Goal: Task Accomplishment & Management: Manage account settings

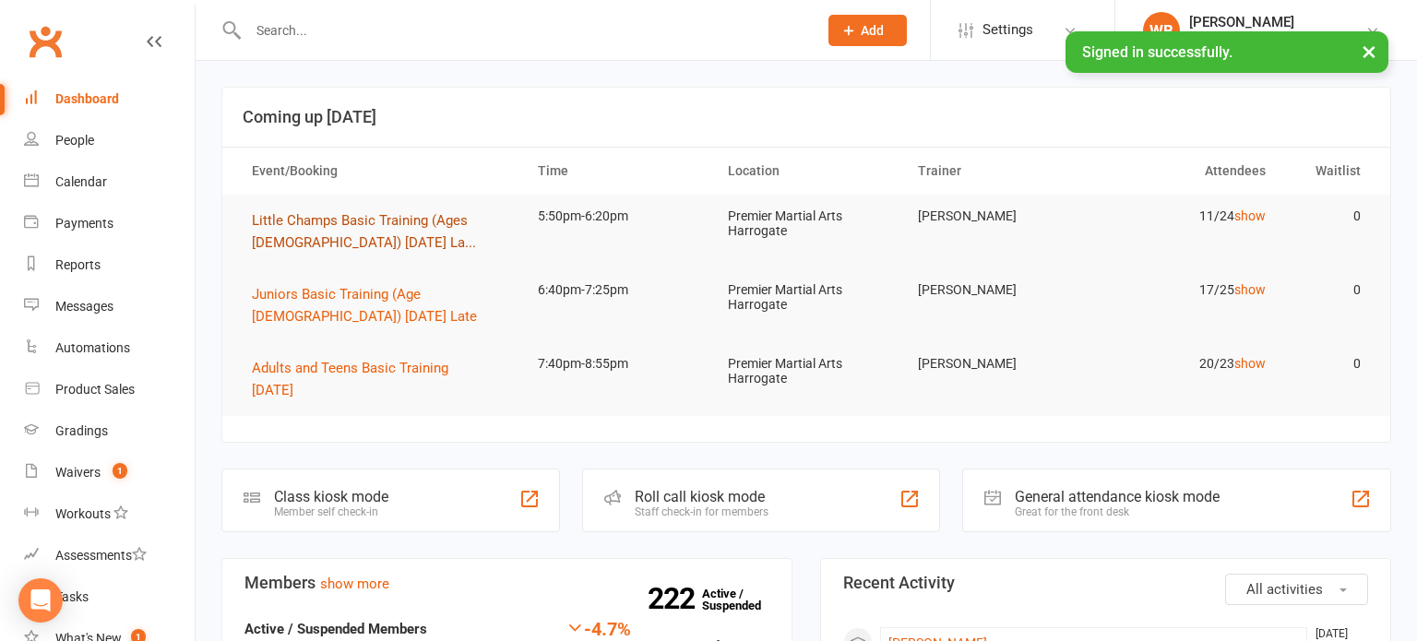
click at [409, 226] on span "Little Champs Basic Training (Ages [DEMOGRAPHIC_DATA]) [DATE] La..." at bounding box center [364, 231] width 224 height 39
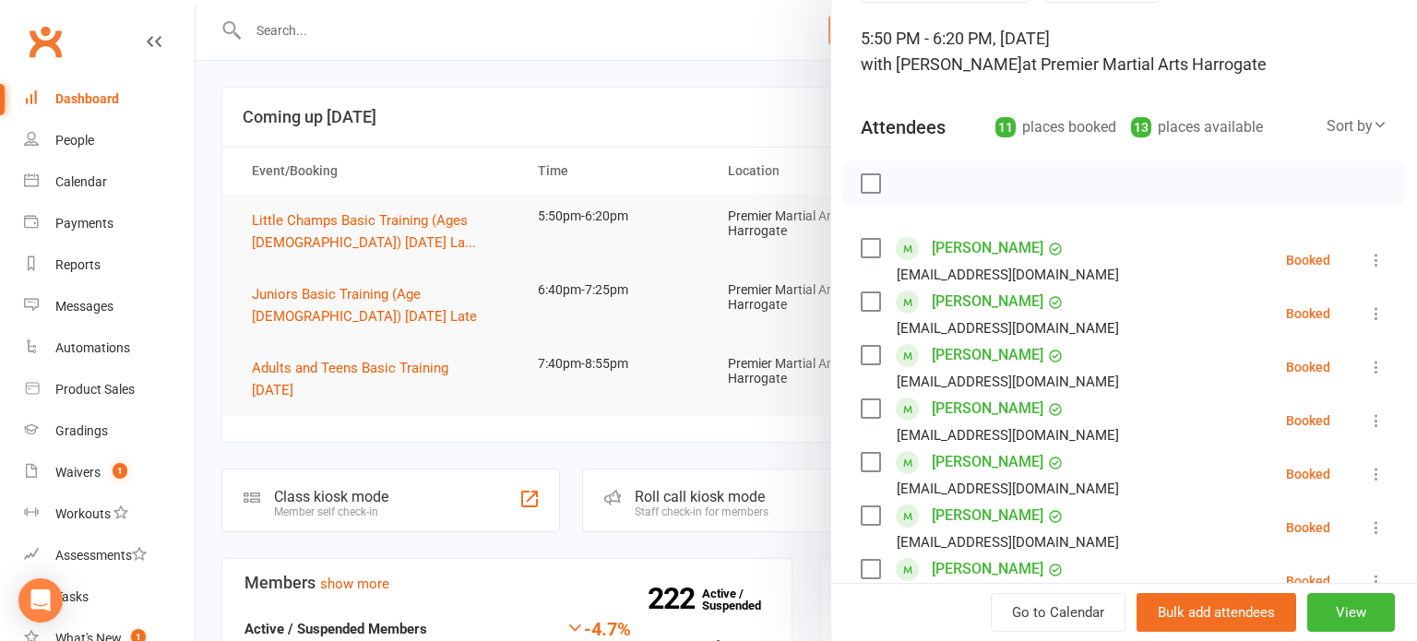
scroll to position [128, 0]
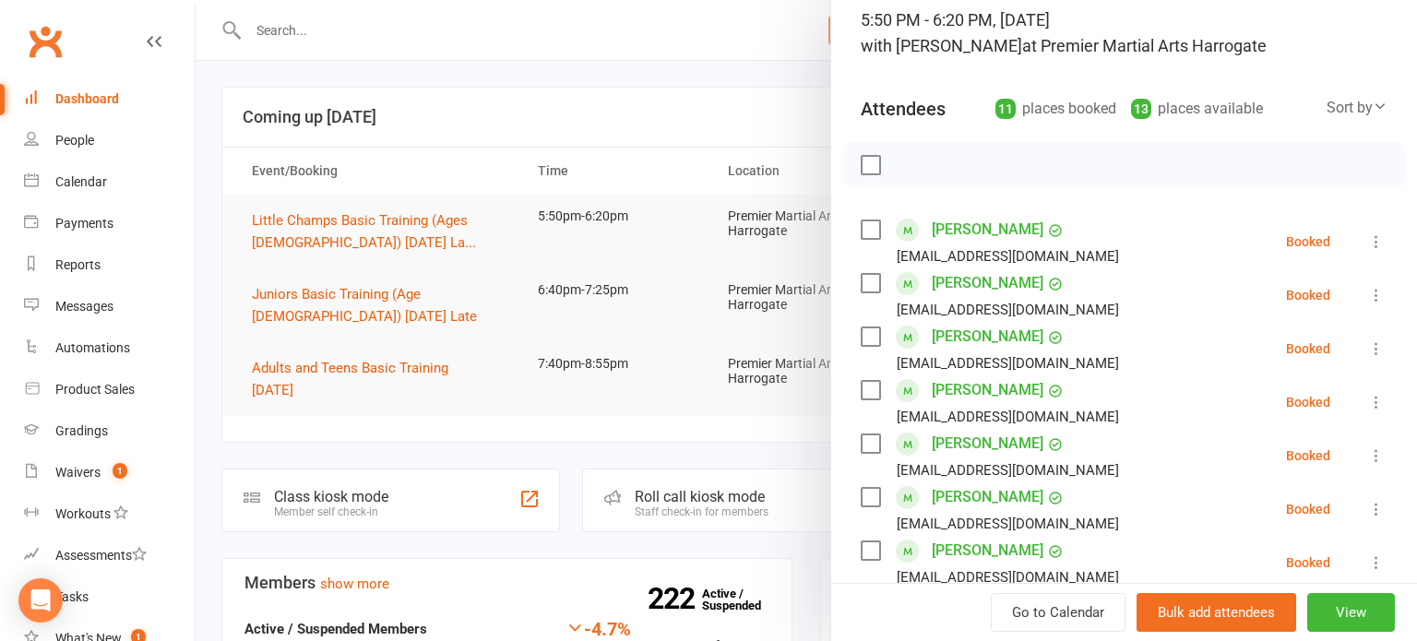
click at [1384, 350] on icon at bounding box center [1377, 349] width 18 height 18
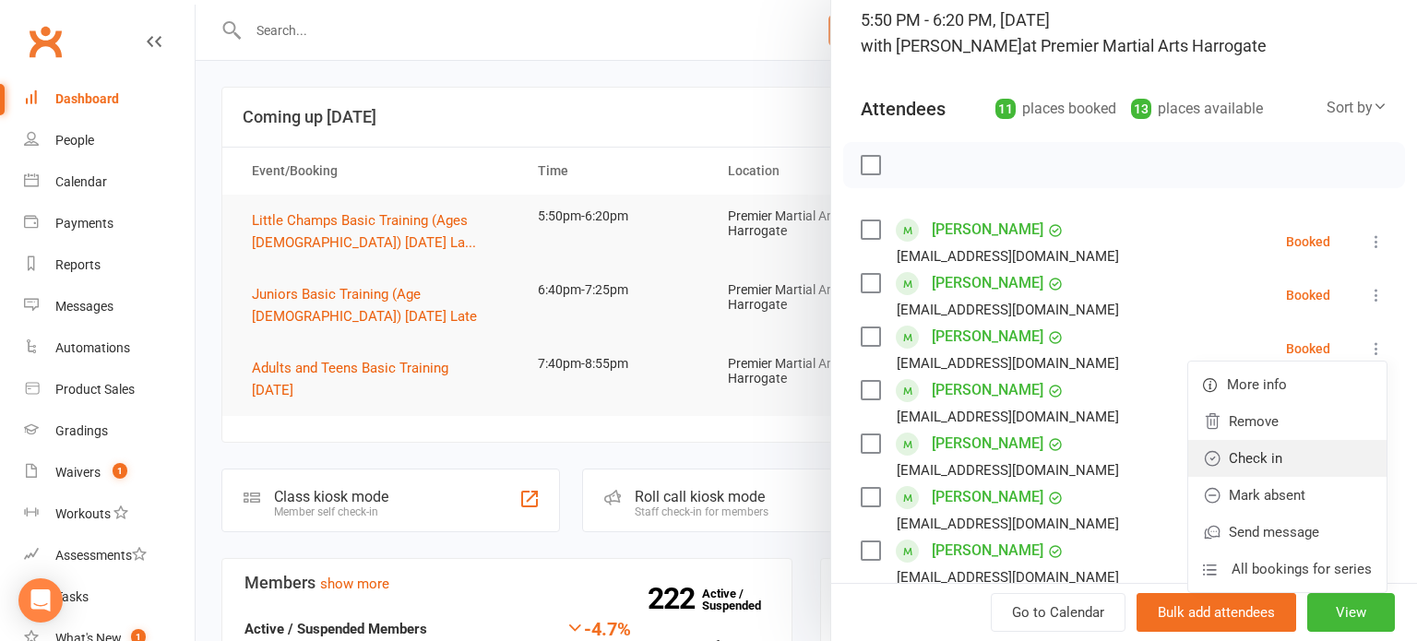
click at [1310, 453] on link "Check in" at bounding box center [1288, 458] width 198 height 37
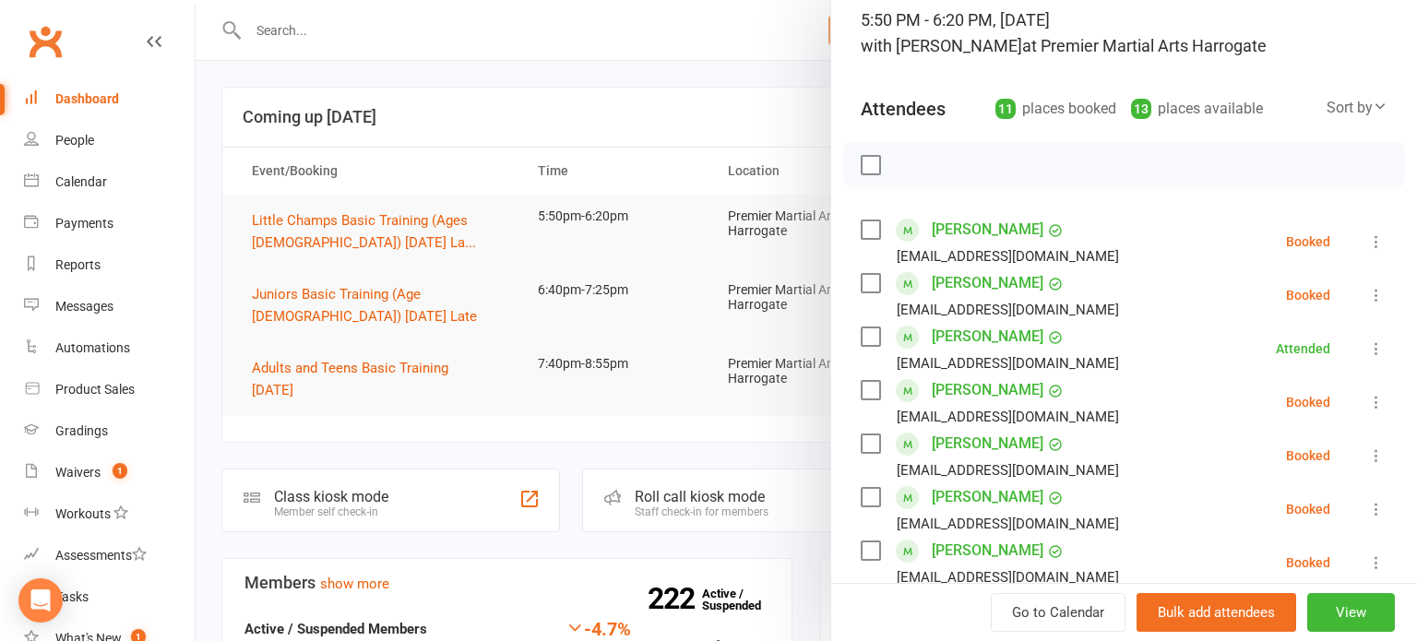
click at [1382, 406] on icon at bounding box center [1377, 402] width 18 height 18
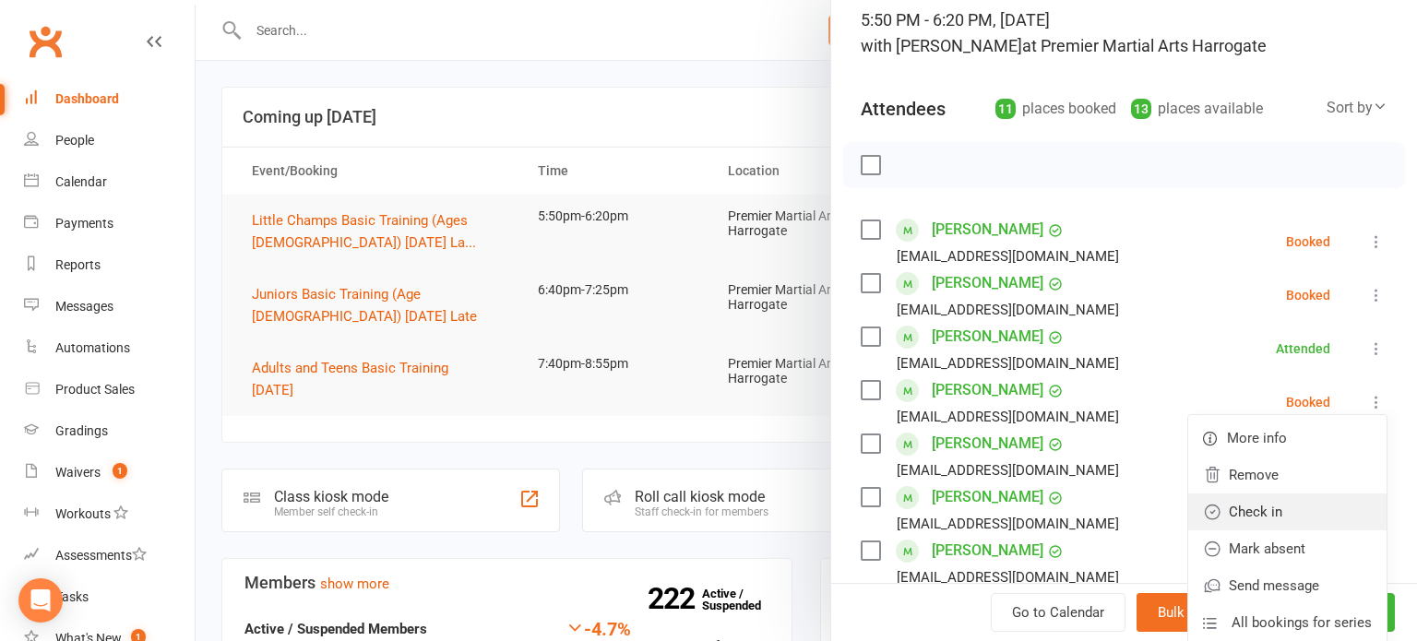
click at [1300, 506] on link "Check in" at bounding box center [1288, 512] width 198 height 37
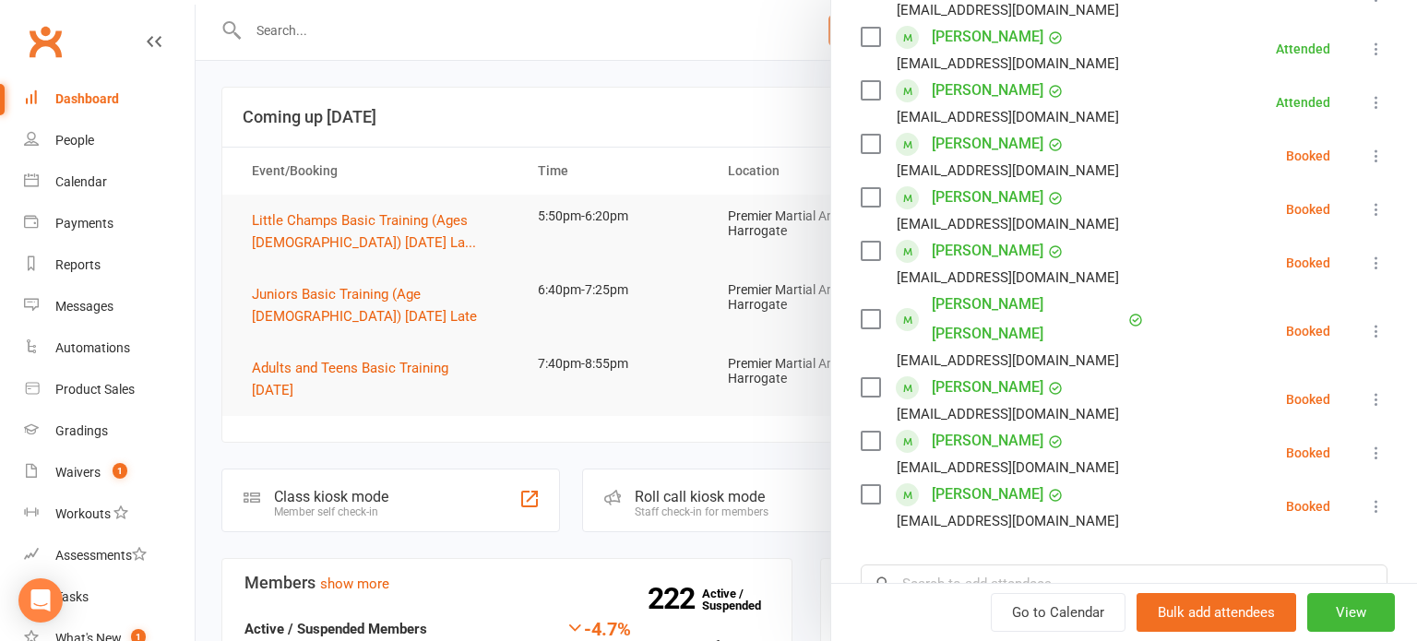
scroll to position [425, 0]
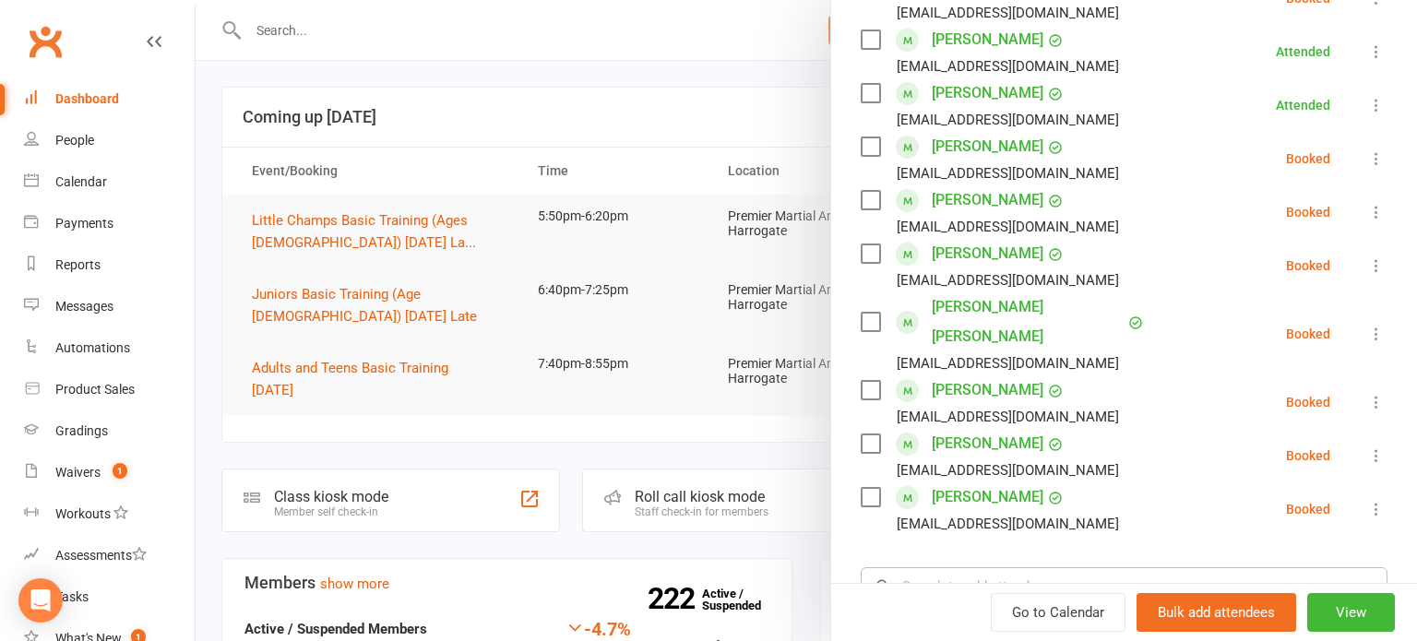
click at [1200, 568] on input "search" at bounding box center [1124, 587] width 527 height 39
click at [1387, 391] on button at bounding box center [1377, 402] width 22 height 22
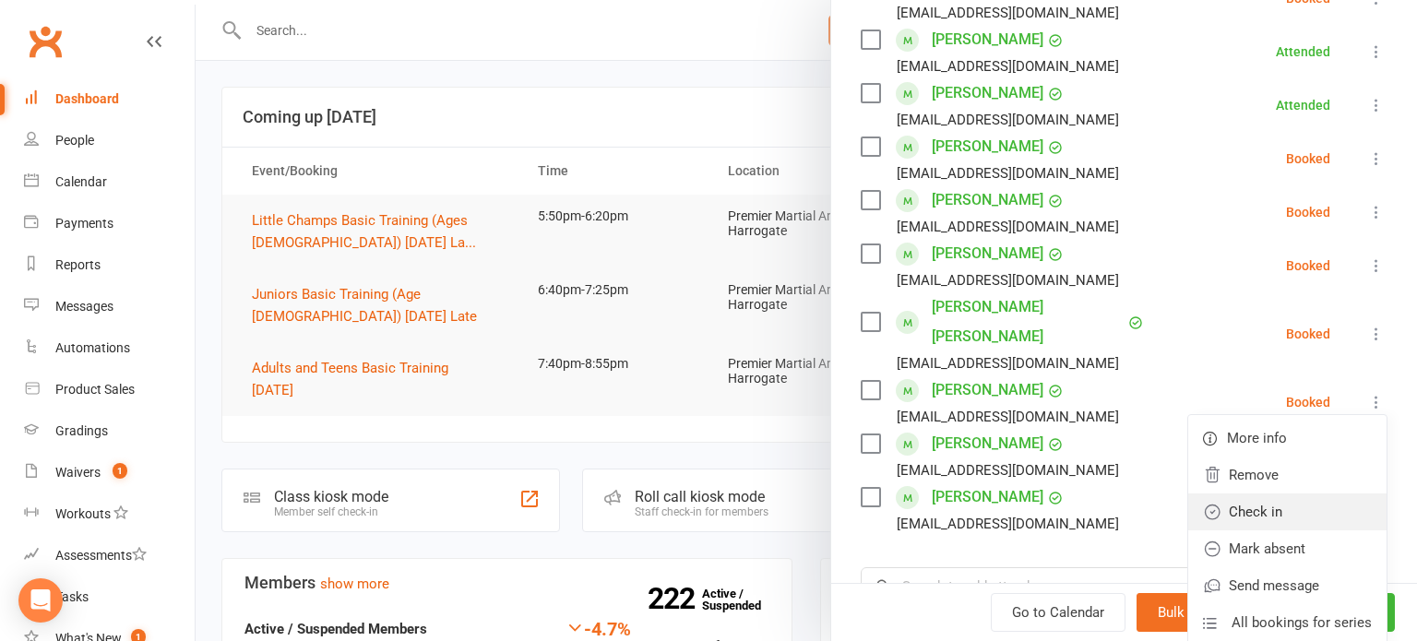
click at [1285, 494] on link "Check in" at bounding box center [1288, 512] width 198 height 37
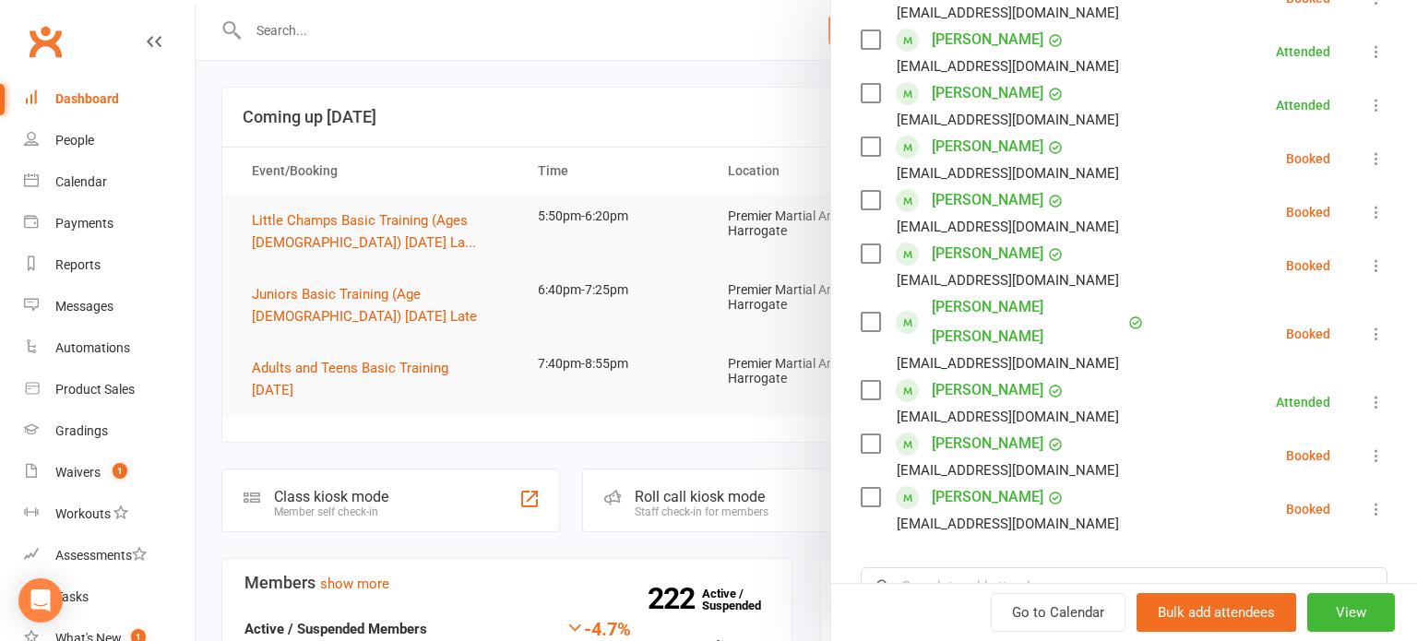
click at [1207, 525] on div "Class kiosk mode Roll call 5:50 PM - 6:20 PM, [DATE] with [PERSON_NAME] at Prem…" at bounding box center [1124, 260] width 586 height 1214
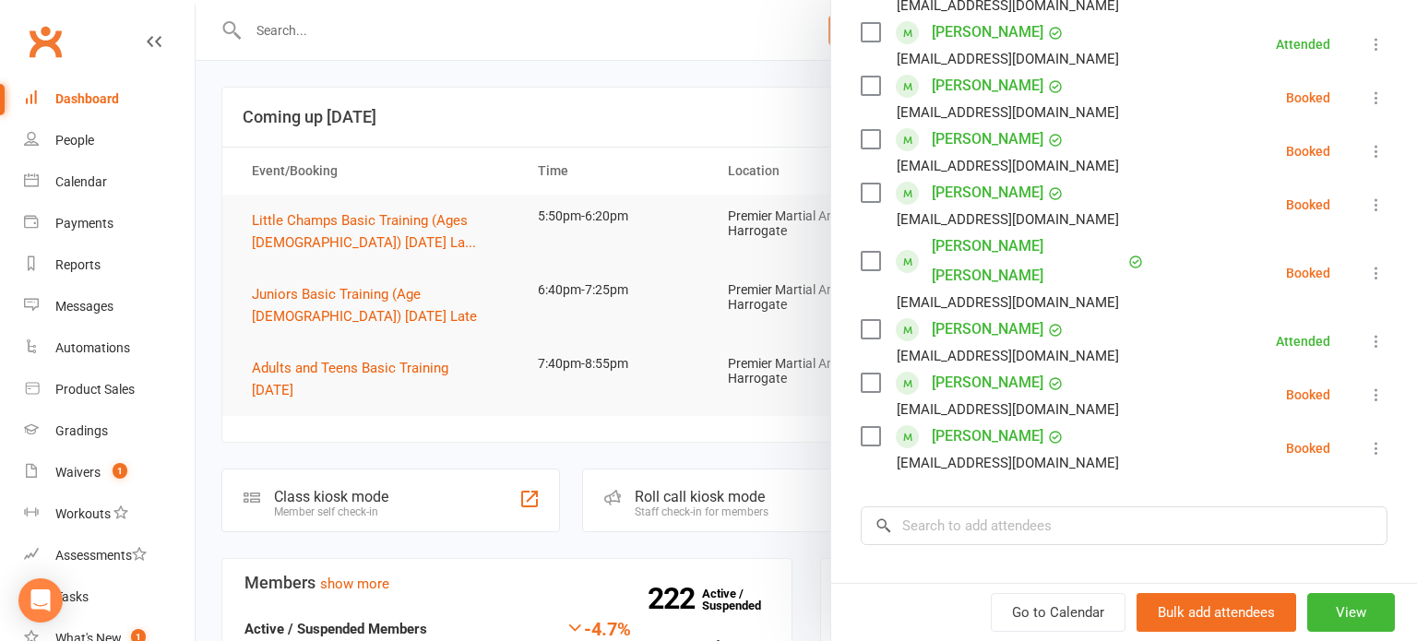
scroll to position [487, 0]
click at [1204, 506] on input "search" at bounding box center [1124, 525] width 527 height 39
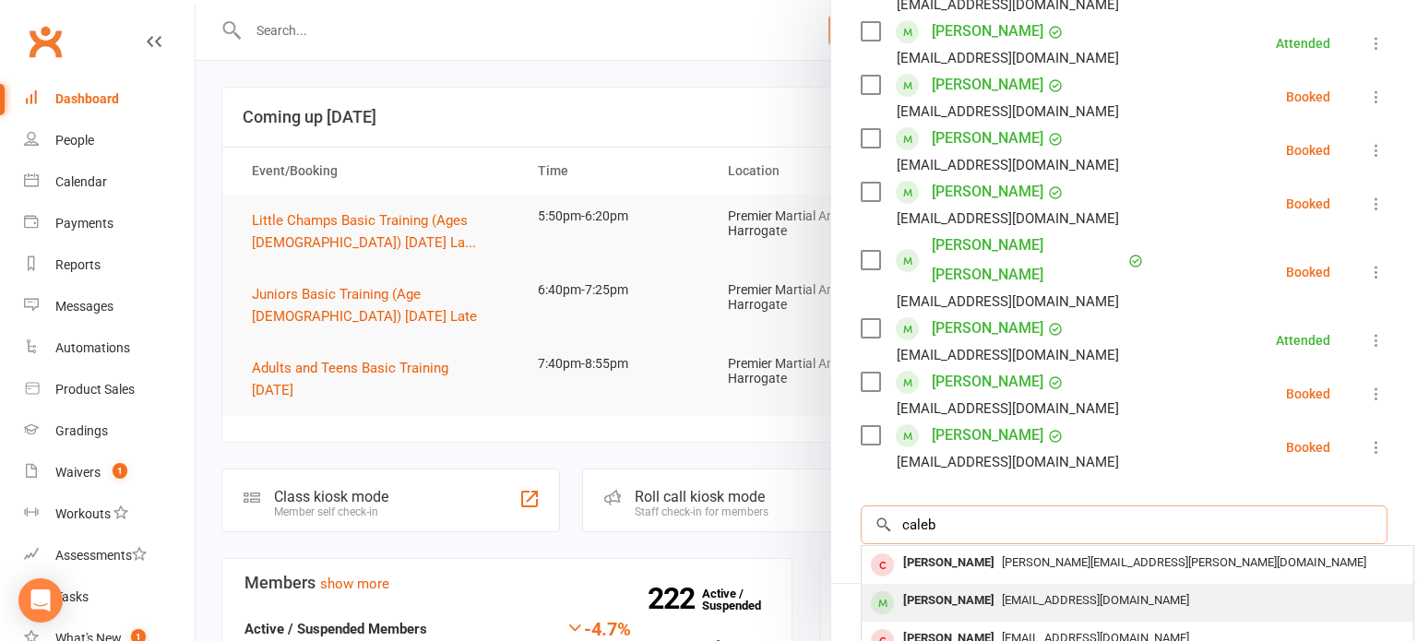
type input "caleb"
click at [1104, 593] on span "[EMAIL_ADDRESS][DOMAIN_NAME]" at bounding box center [1095, 600] width 187 height 14
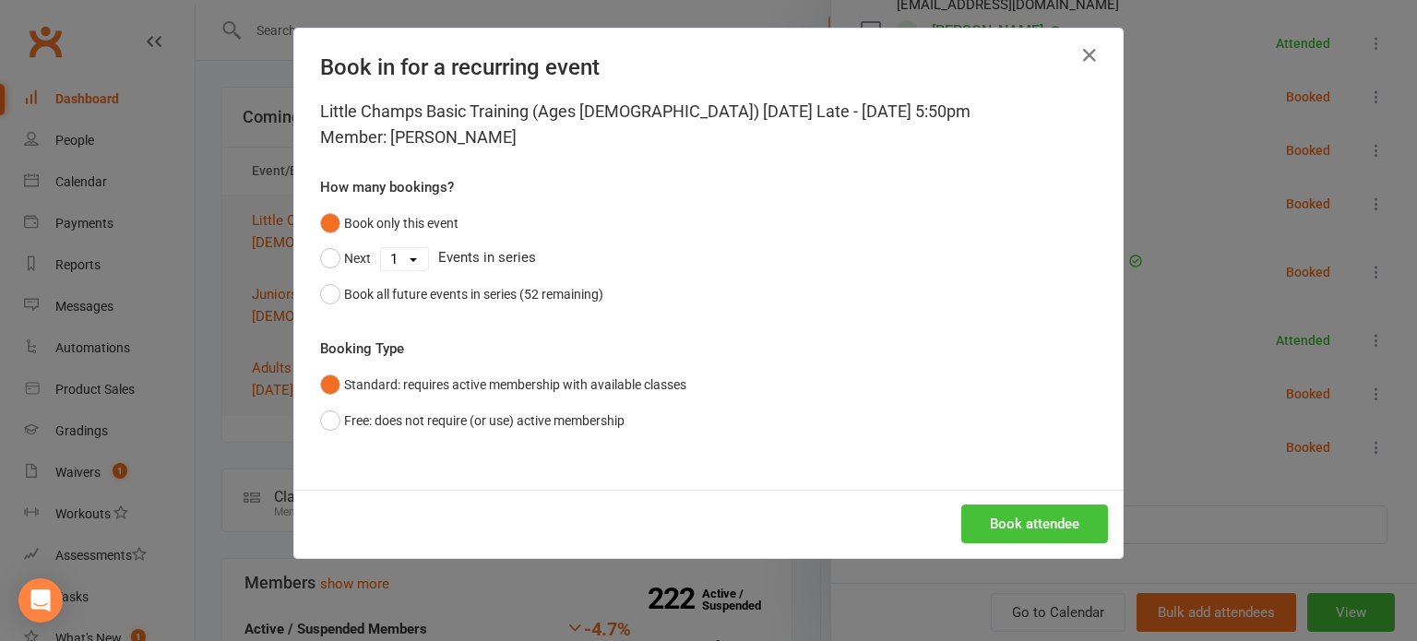
click at [1089, 539] on button "Book attendee" at bounding box center [1035, 524] width 147 height 39
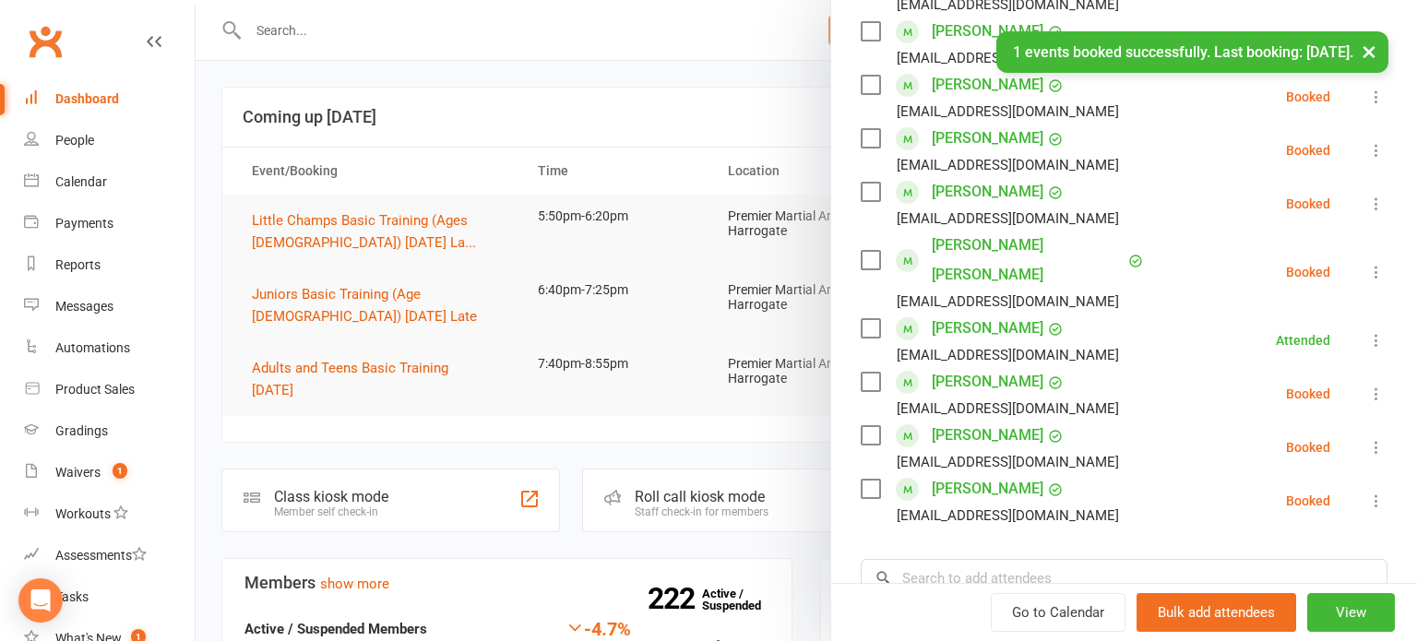
click at [1377, 438] on icon at bounding box center [1377, 447] width 18 height 18
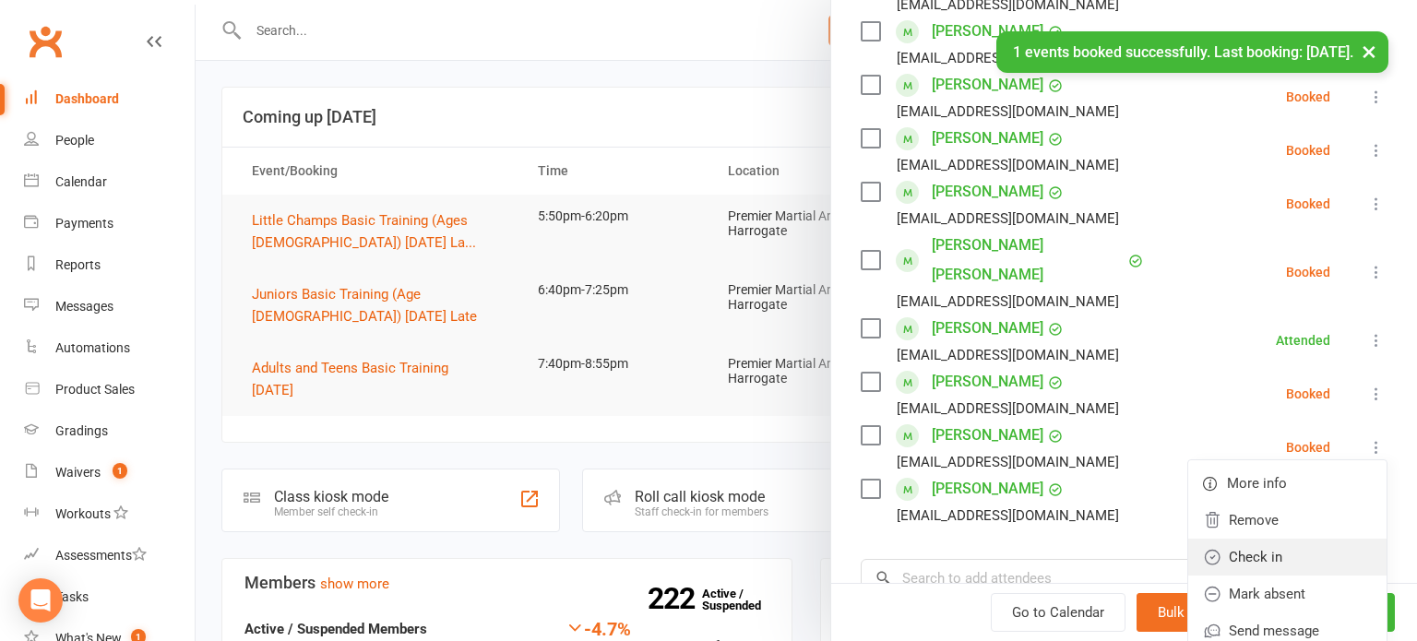
click at [1286, 539] on link "Check in" at bounding box center [1288, 557] width 198 height 37
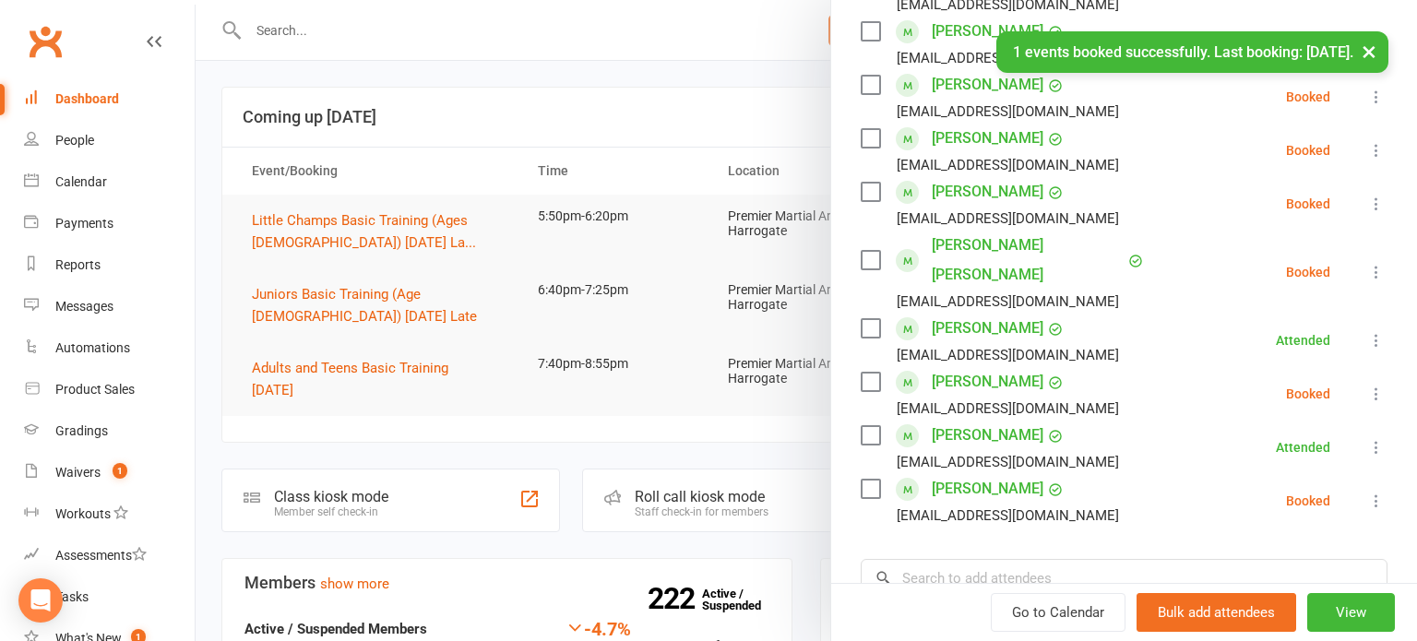
click at [1381, 490] on button at bounding box center [1377, 501] width 22 height 22
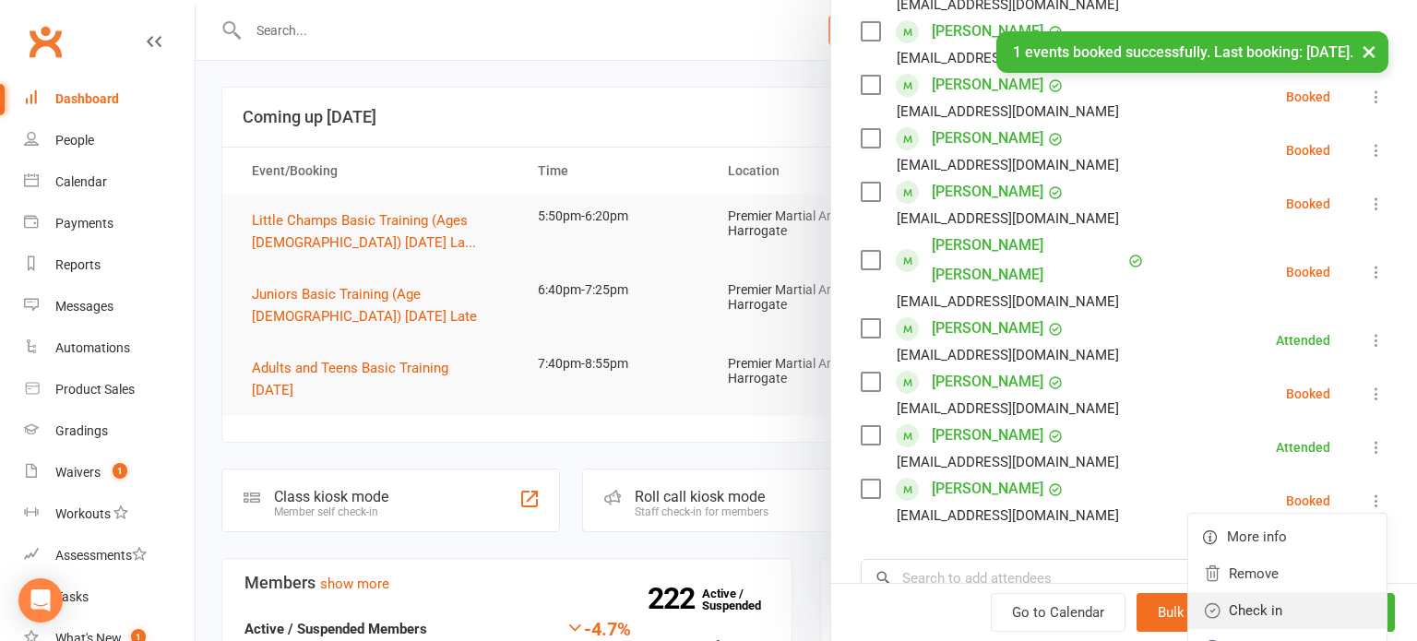
click at [1293, 592] on link "Check in" at bounding box center [1288, 610] width 198 height 37
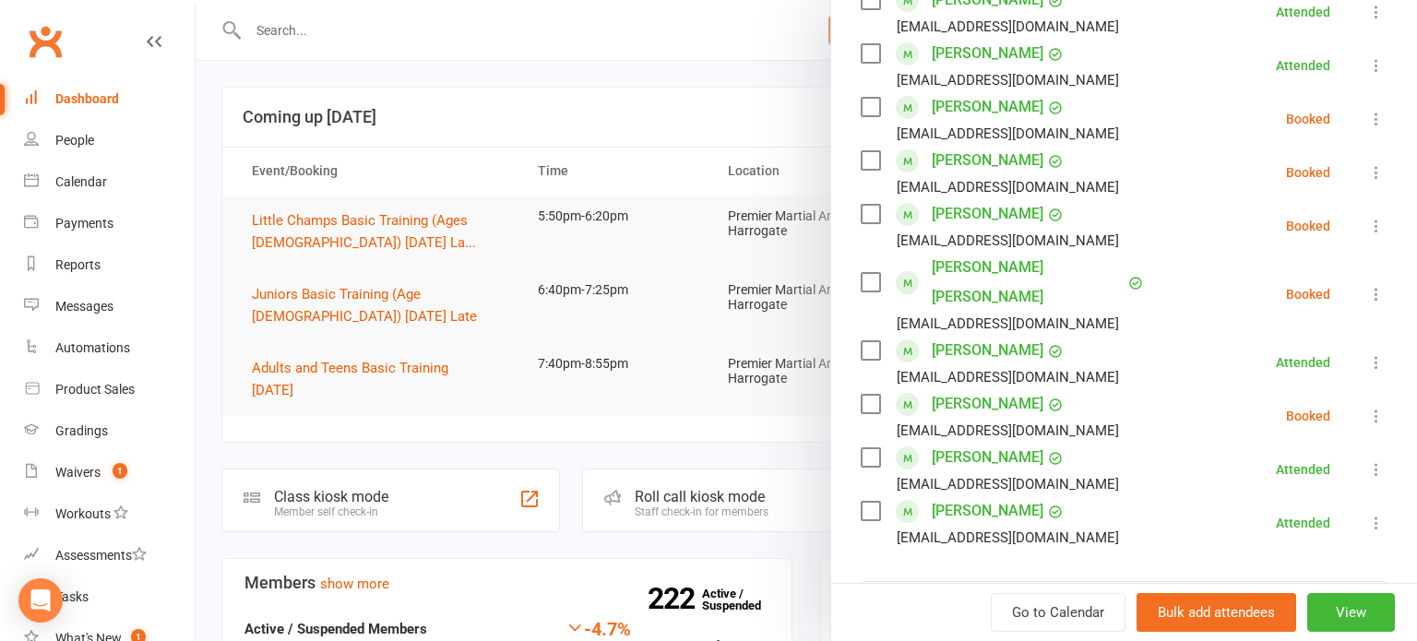
scroll to position [465, 0]
click at [1380, 285] on icon at bounding box center [1377, 294] width 18 height 18
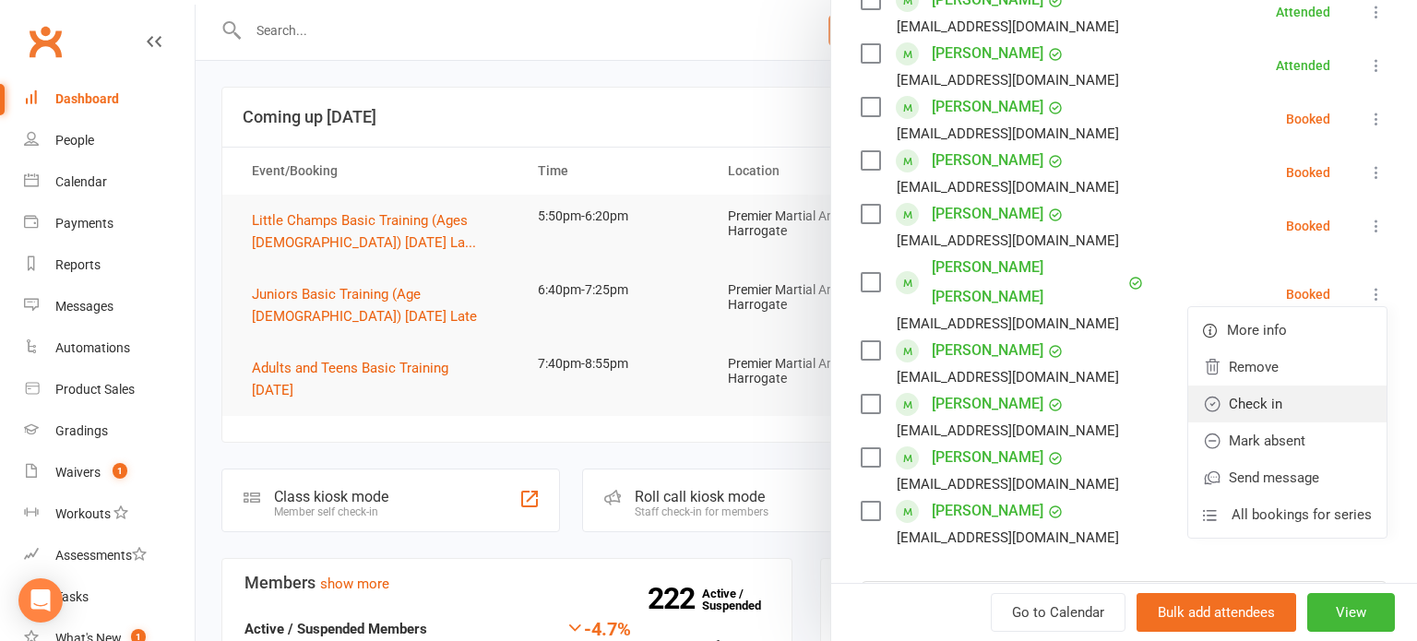
click at [1301, 395] on link "Check in" at bounding box center [1288, 404] width 198 height 37
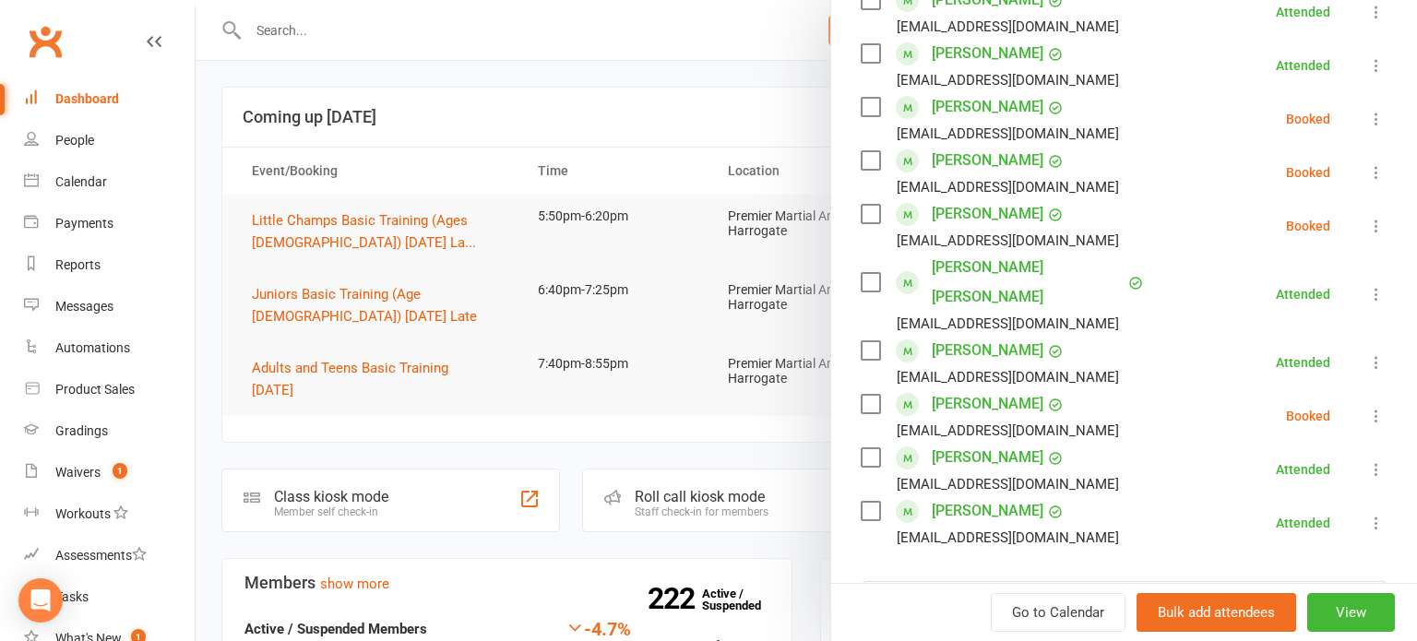
click at [1376, 171] on icon at bounding box center [1377, 172] width 18 height 18
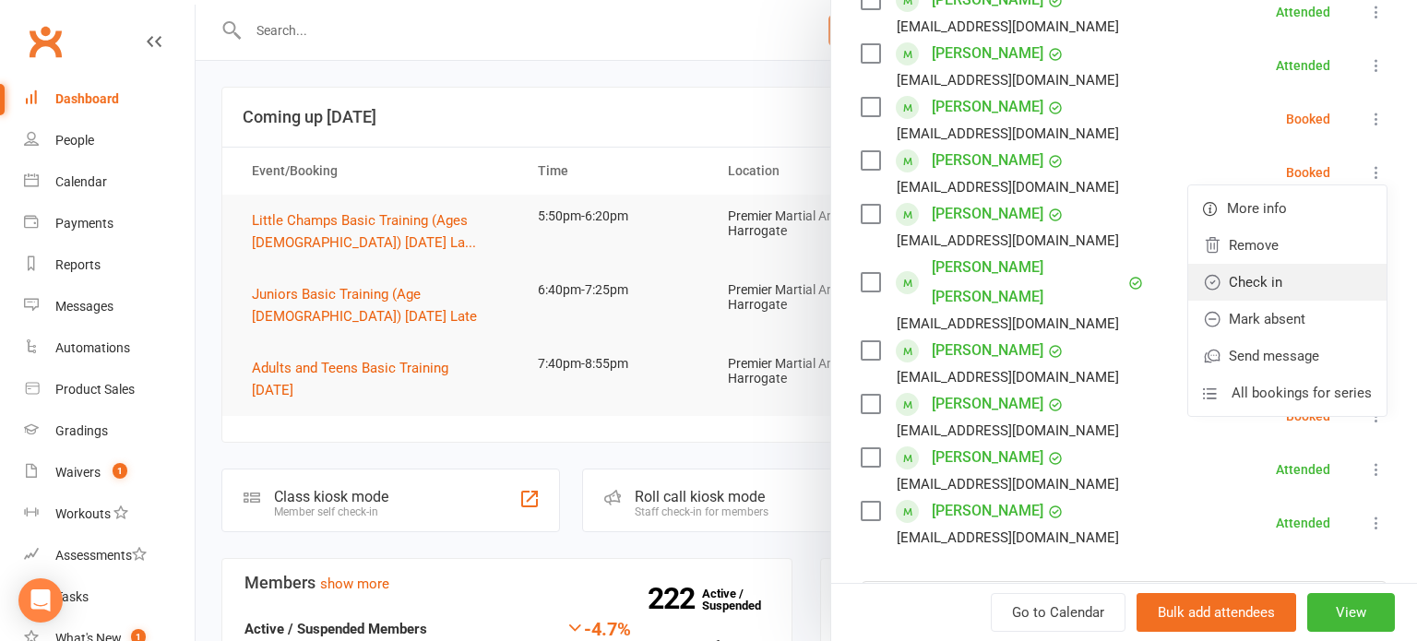
click at [1318, 281] on link "Check in" at bounding box center [1288, 282] width 198 height 37
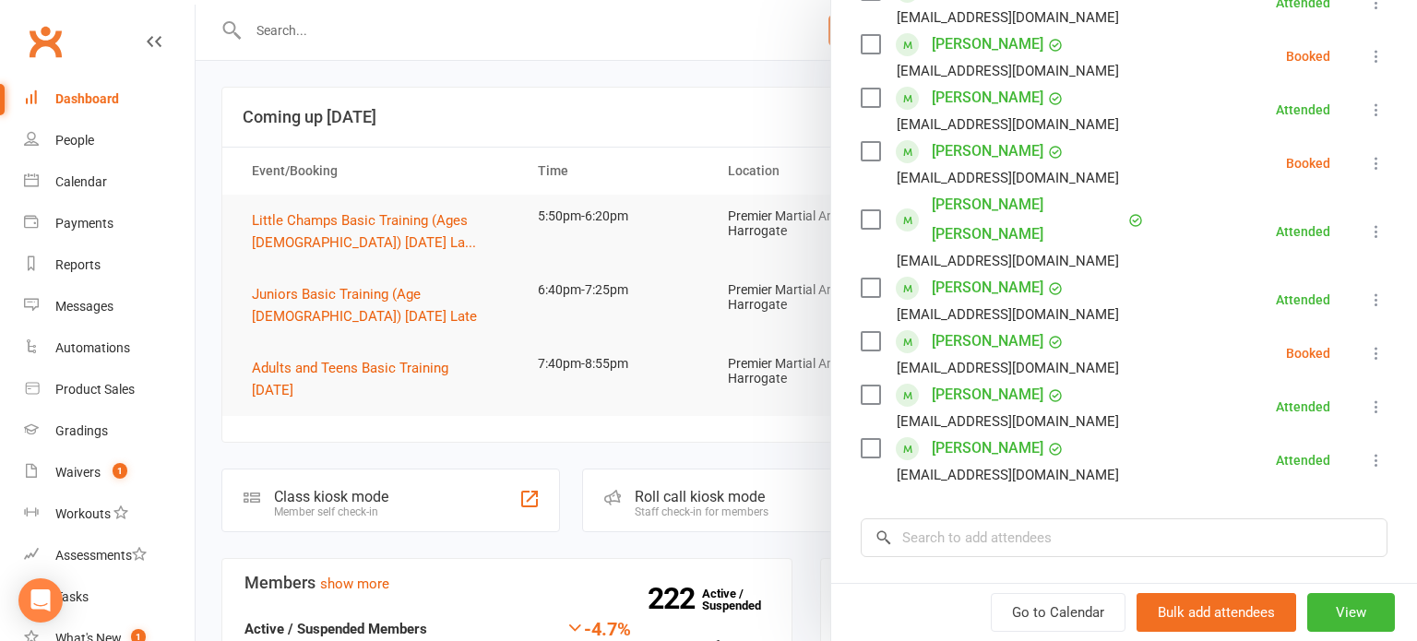
scroll to position [524, 0]
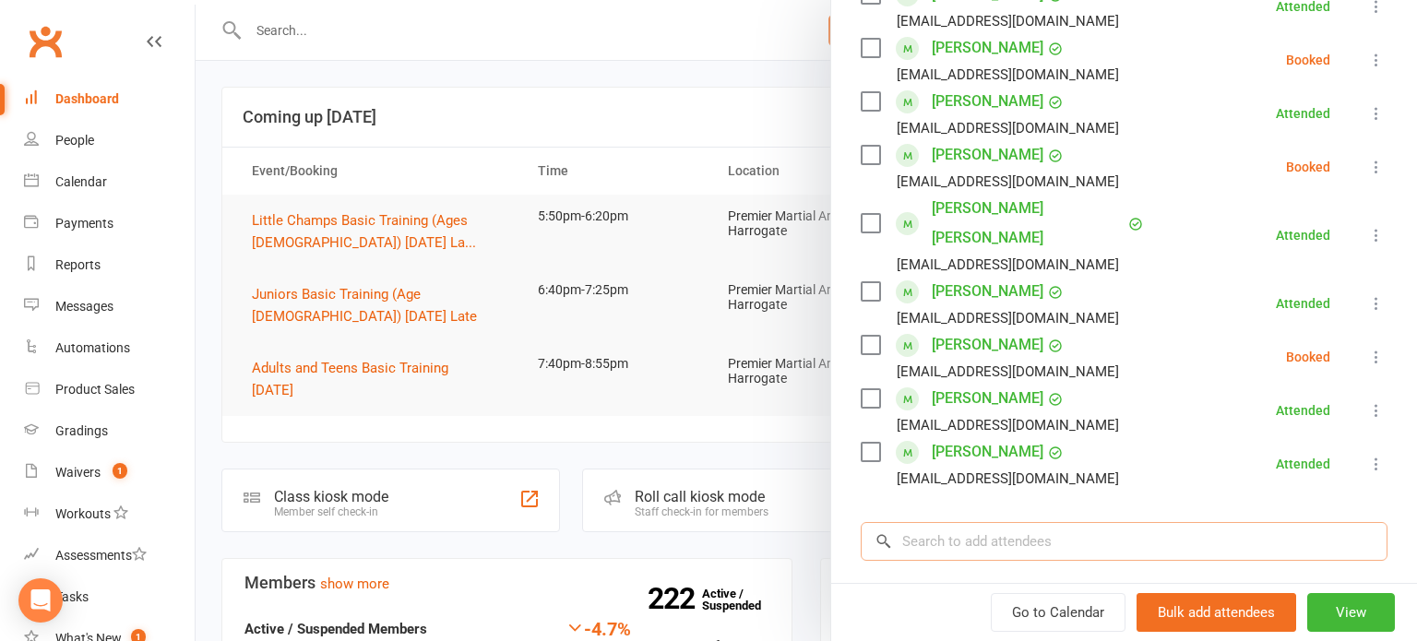
click at [1173, 522] on input "search" at bounding box center [1124, 541] width 527 height 39
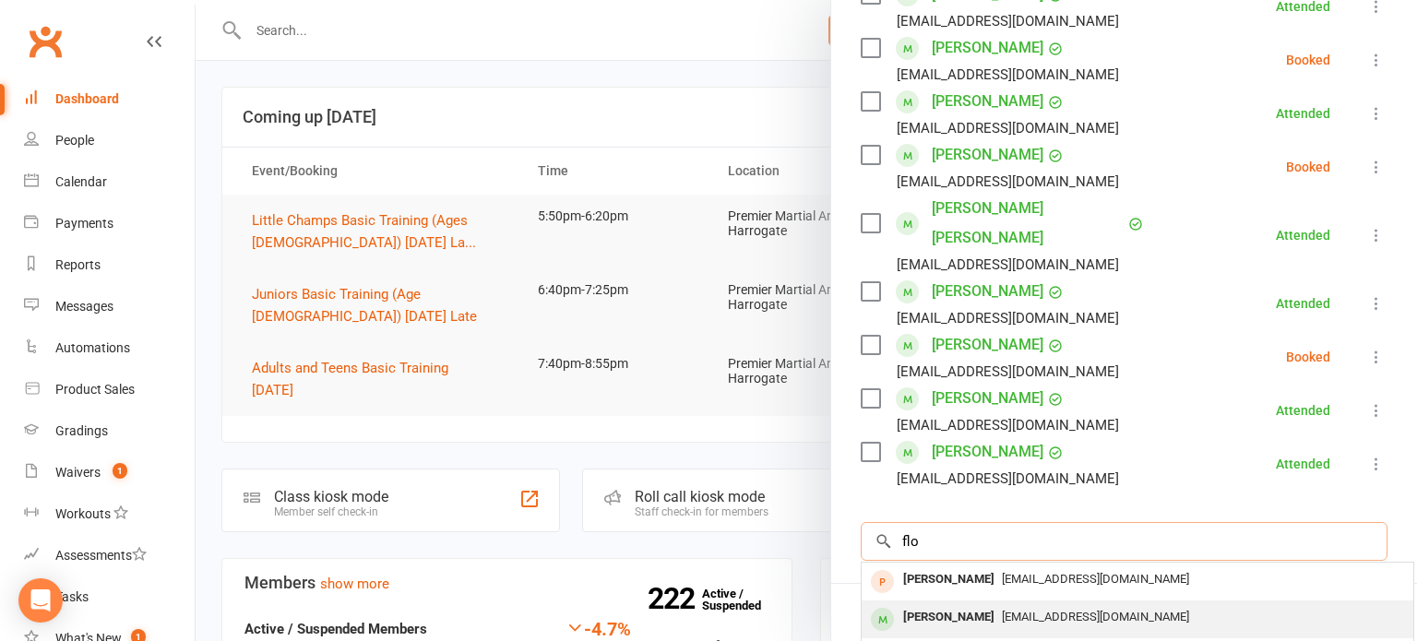
type input "flo"
click at [1111, 604] on div "[EMAIL_ADDRESS][DOMAIN_NAME]" at bounding box center [1137, 617] width 537 height 27
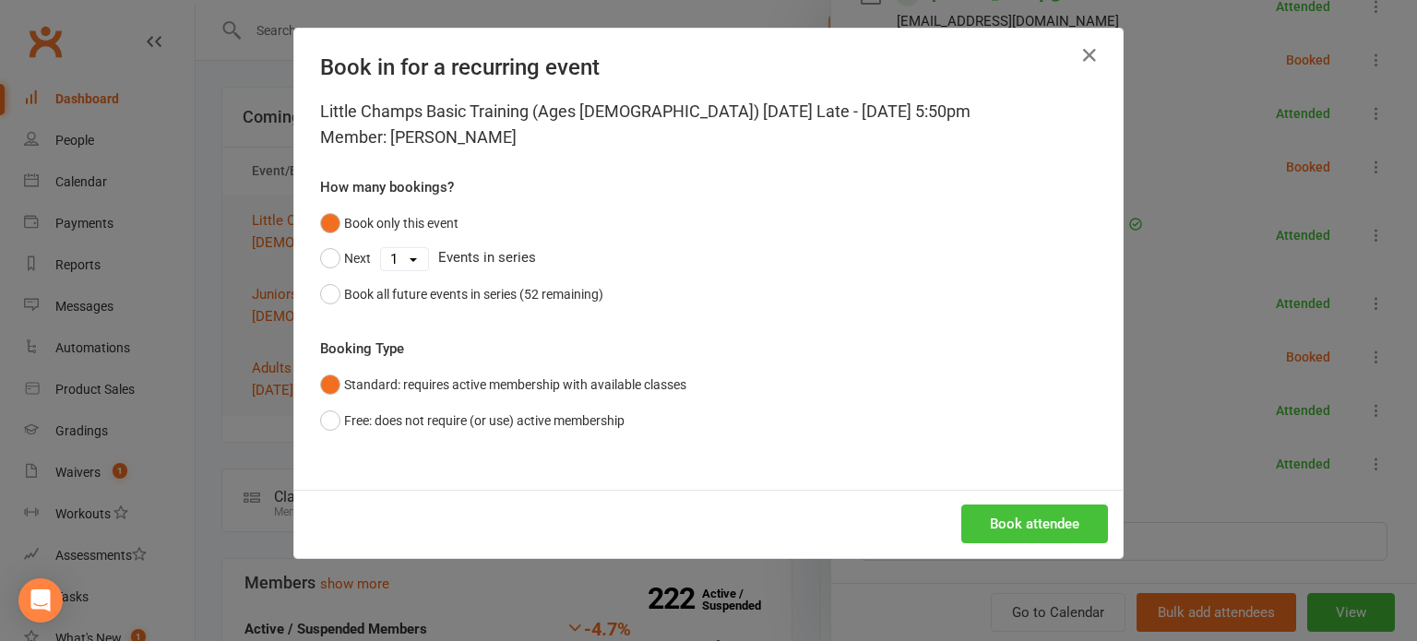
click at [1085, 535] on button "Book attendee" at bounding box center [1035, 524] width 147 height 39
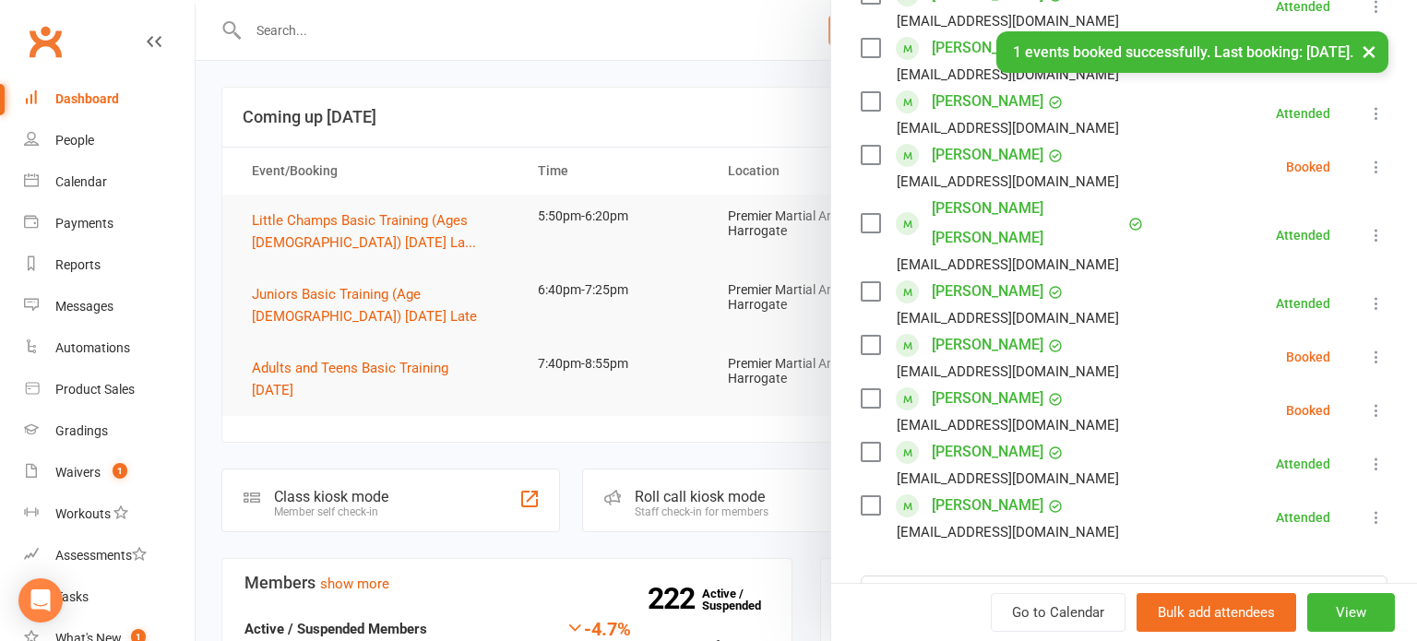
click at [1381, 348] on icon at bounding box center [1377, 357] width 18 height 18
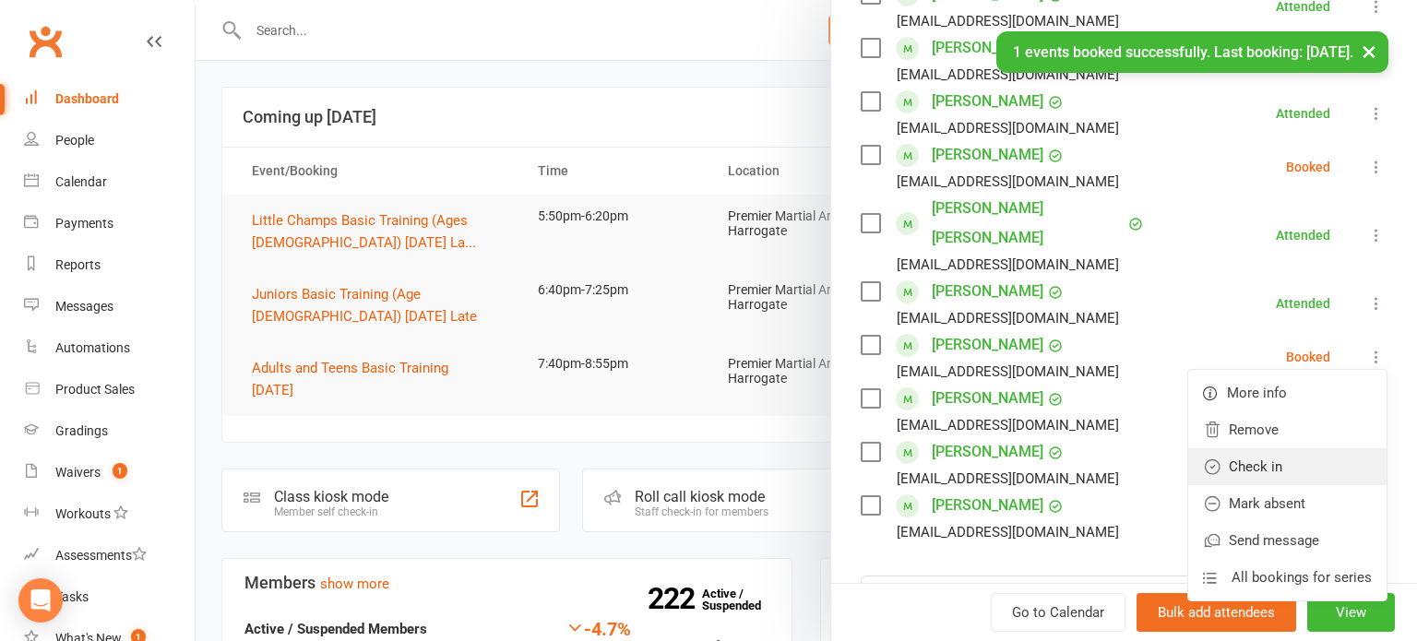
click at [1314, 448] on link "Check in" at bounding box center [1288, 466] width 198 height 37
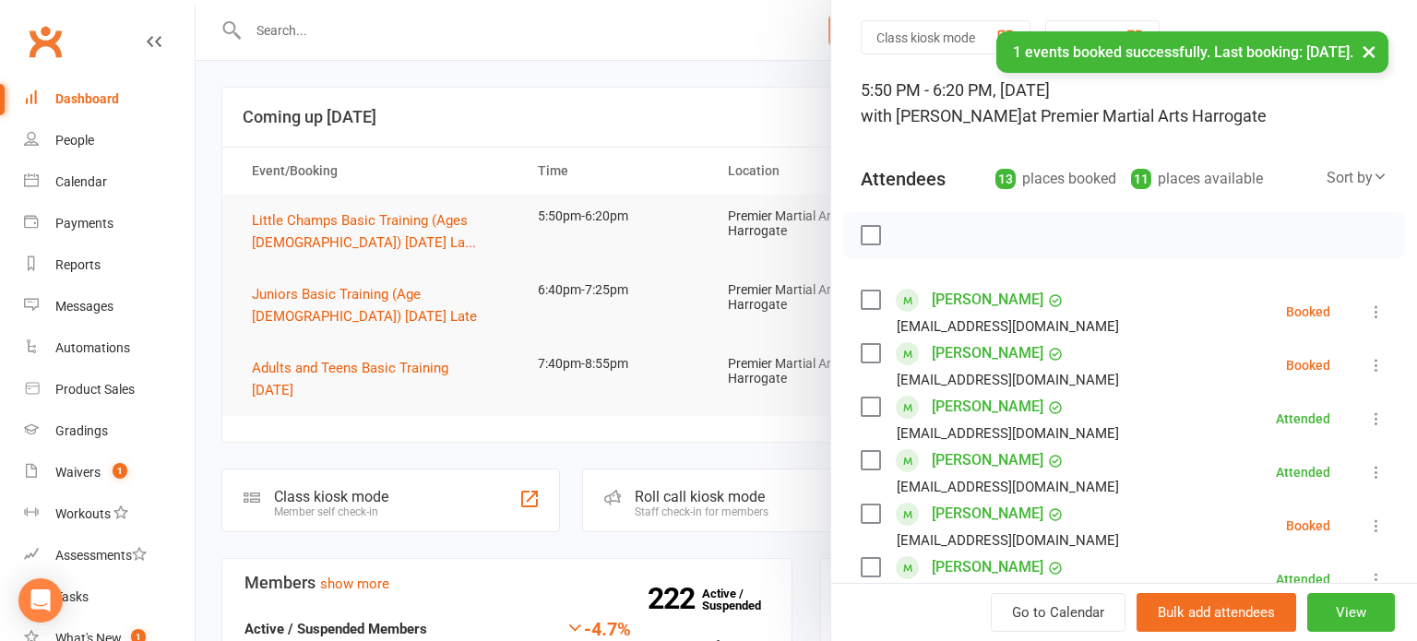
scroll to position [0, 0]
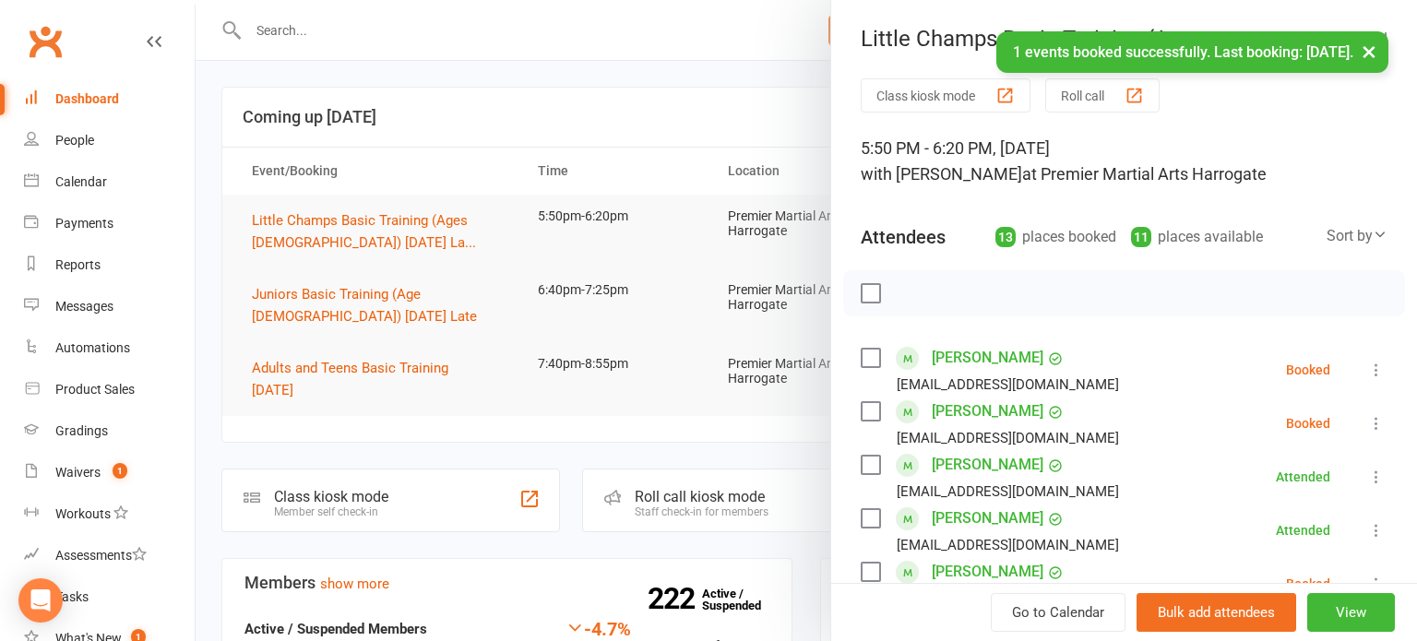
click at [1374, 432] on button at bounding box center [1377, 424] width 22 height 22
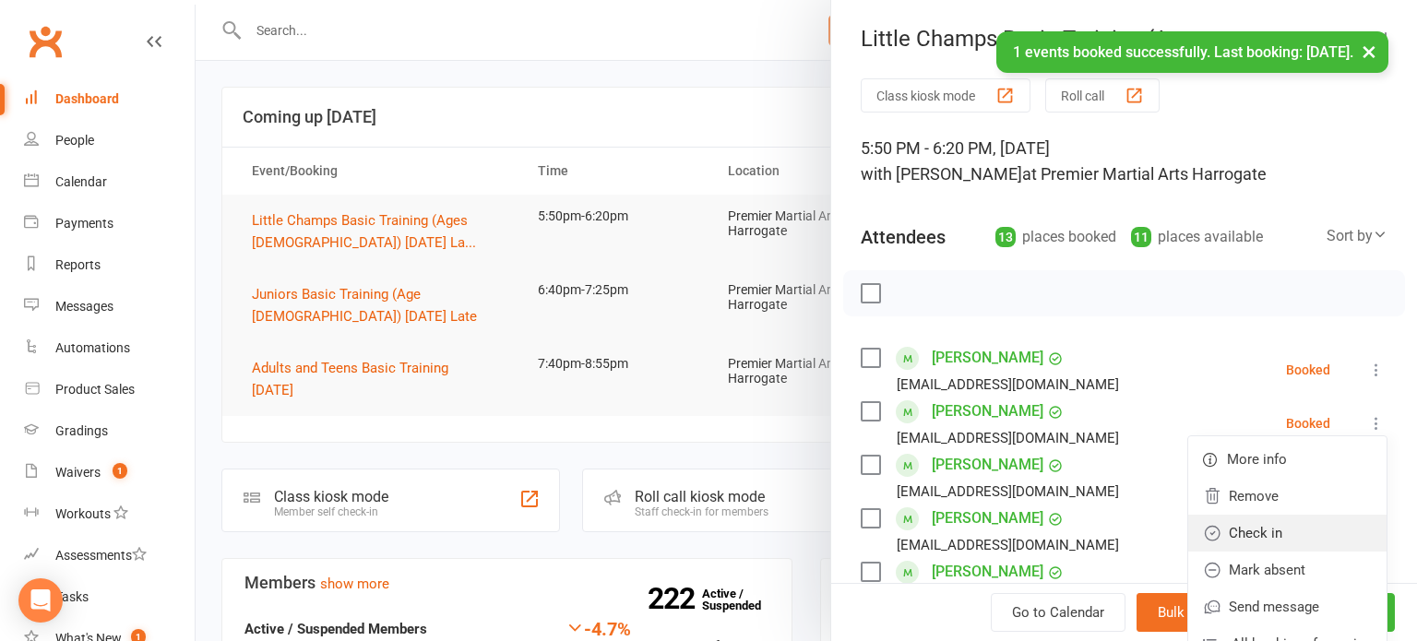
click at [1287, 531] on link "Check in" at bounding box center [1288, 533] width 198 height 37
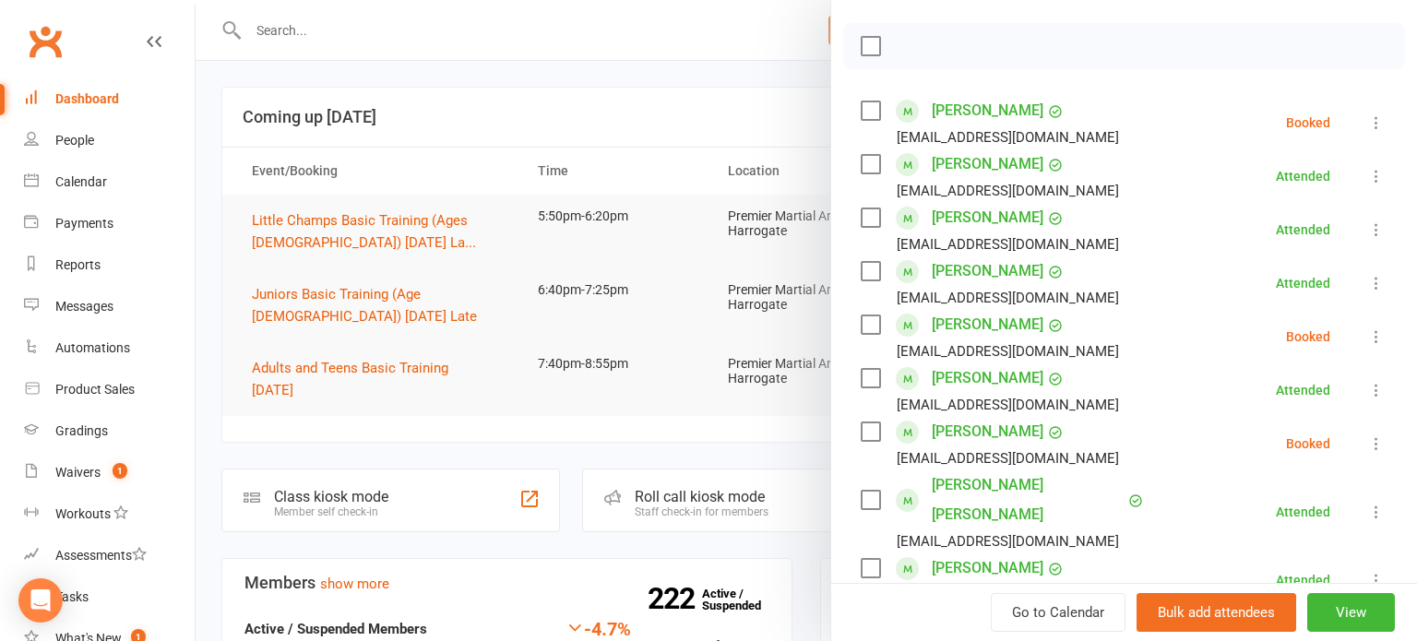
scroll to position [265, 0]
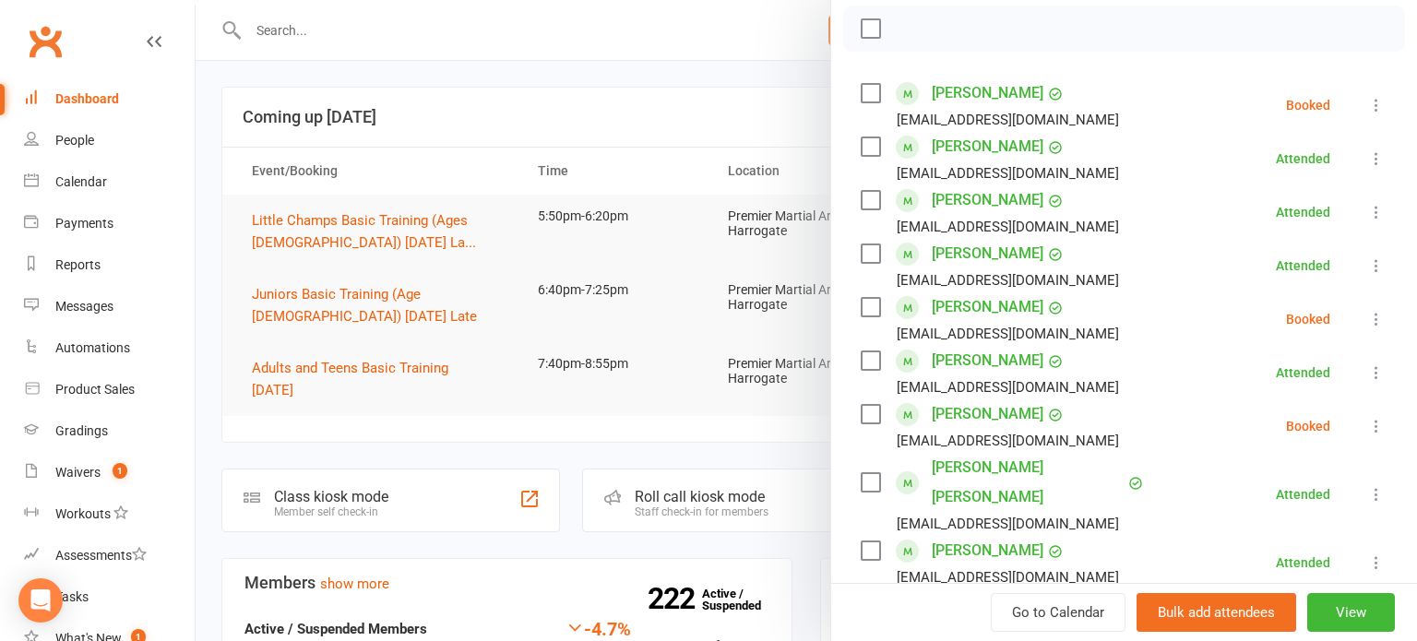
click at [1377, 434] on icon at bounding box center [1377, 426] width 18 height 18
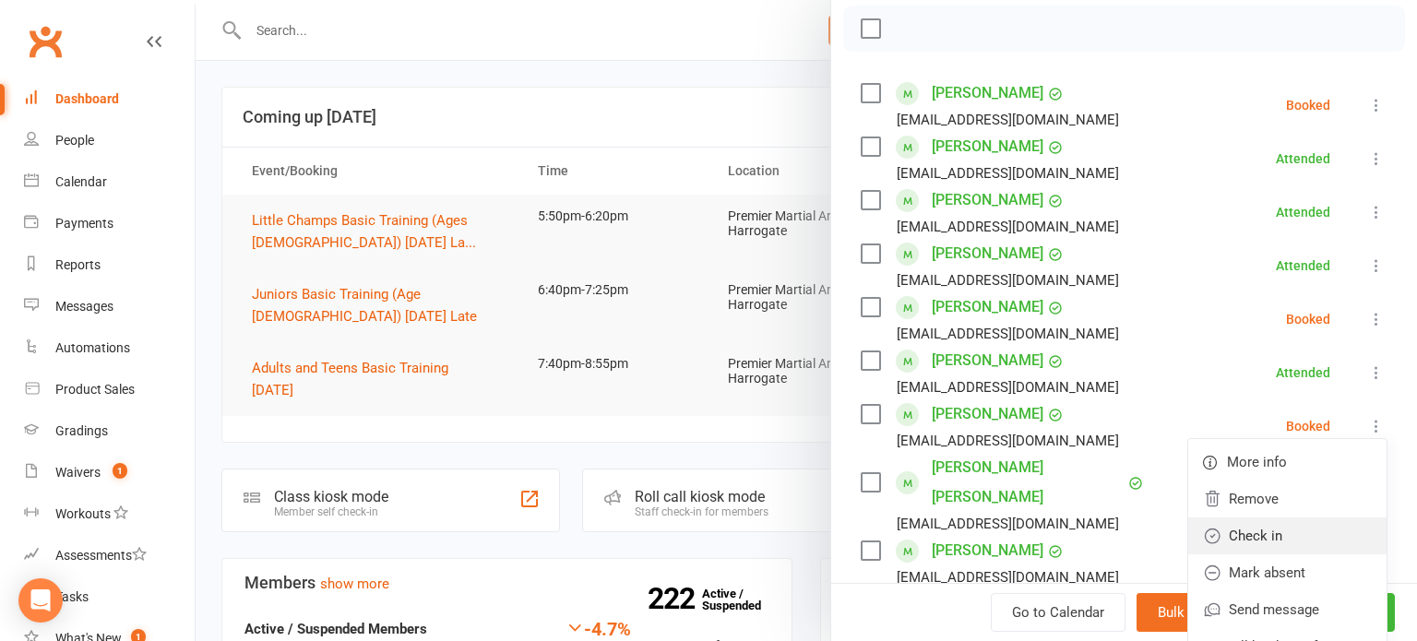
click at [1288, 538] on link "Check in" at bounding box center [1288, 536] width 198 height 37
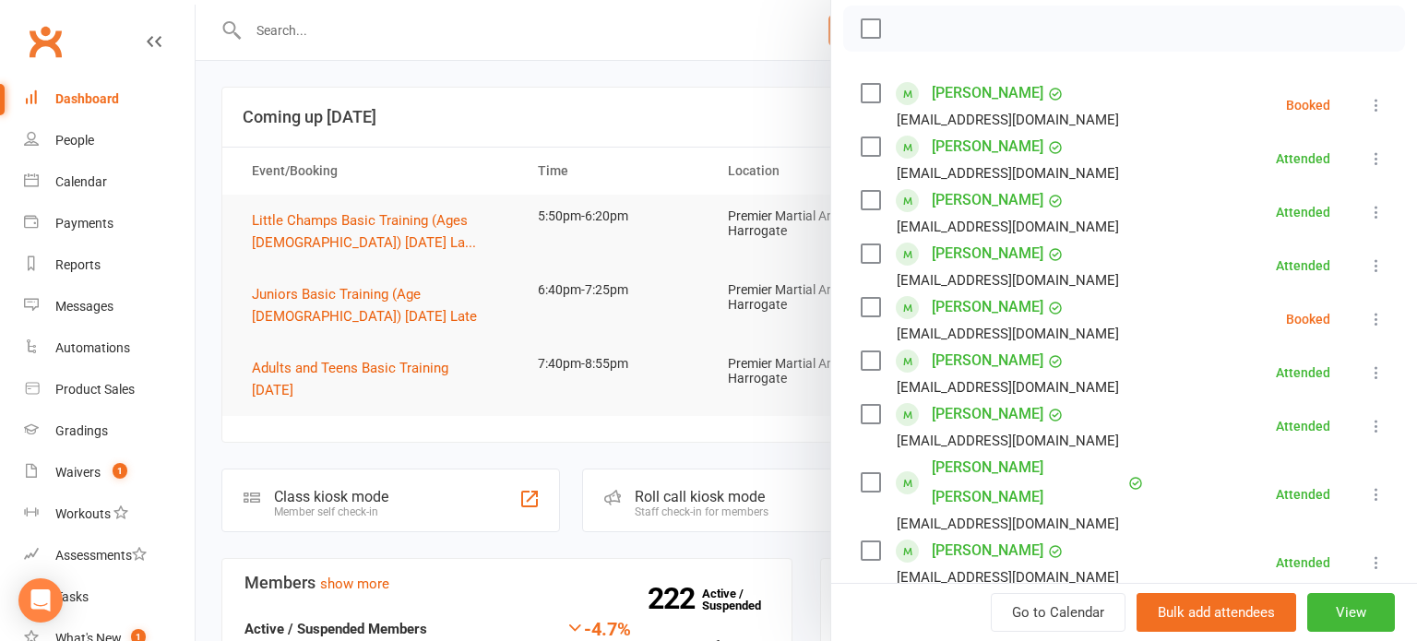
click at [1379, 312] on icon at bounding box center [1377, 319] width 18 height 18
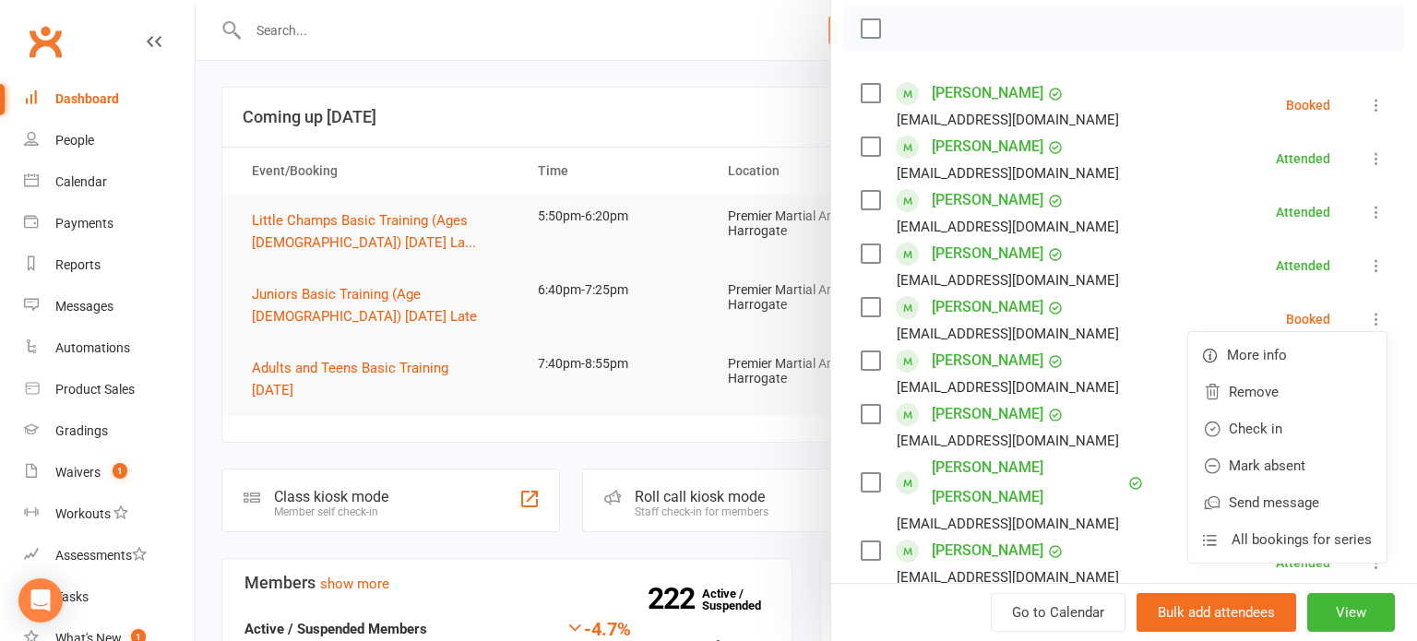
click at [1141, 536] on li "[PERSON_NAME] [EMAIL_ADDRESS][DOMAIN_NAME] Attended More info Remove [PERSON_NA…" at bounding box center [1124, 563] width 527 height 54
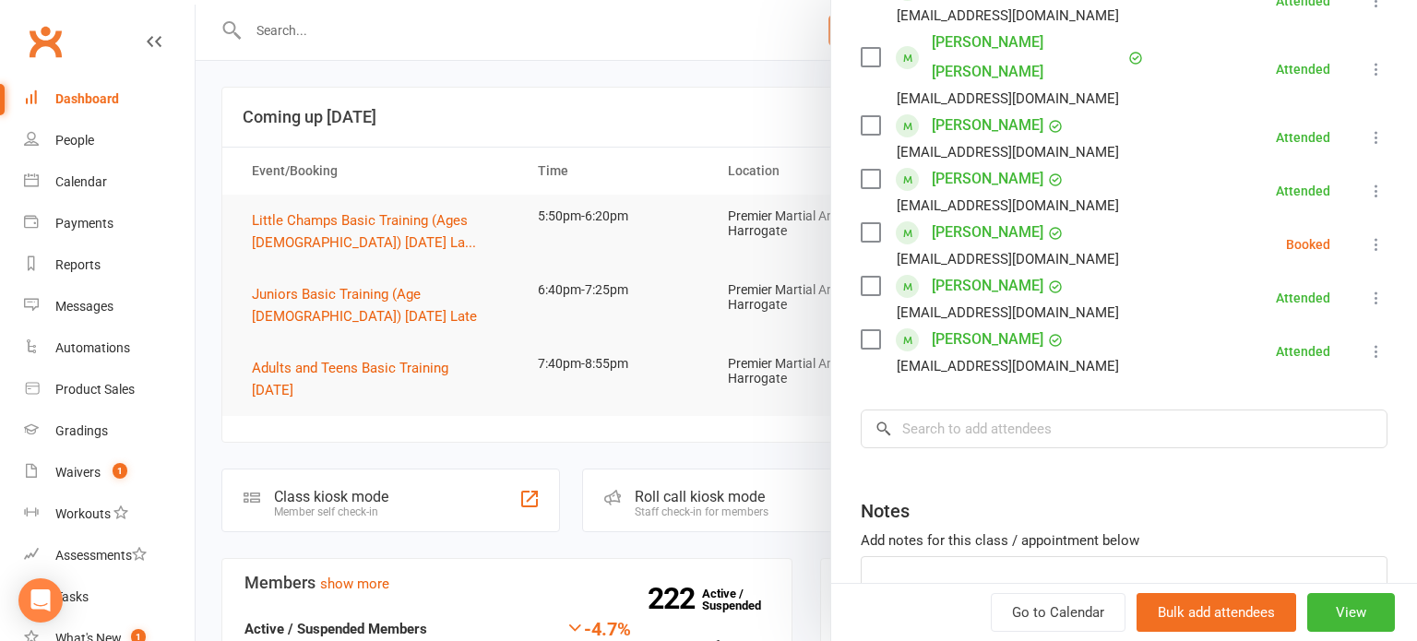
scroll to position [691, 0]
click at [1244, 409] on input "search" at bounding box center [1124, 428] width 527 height 39
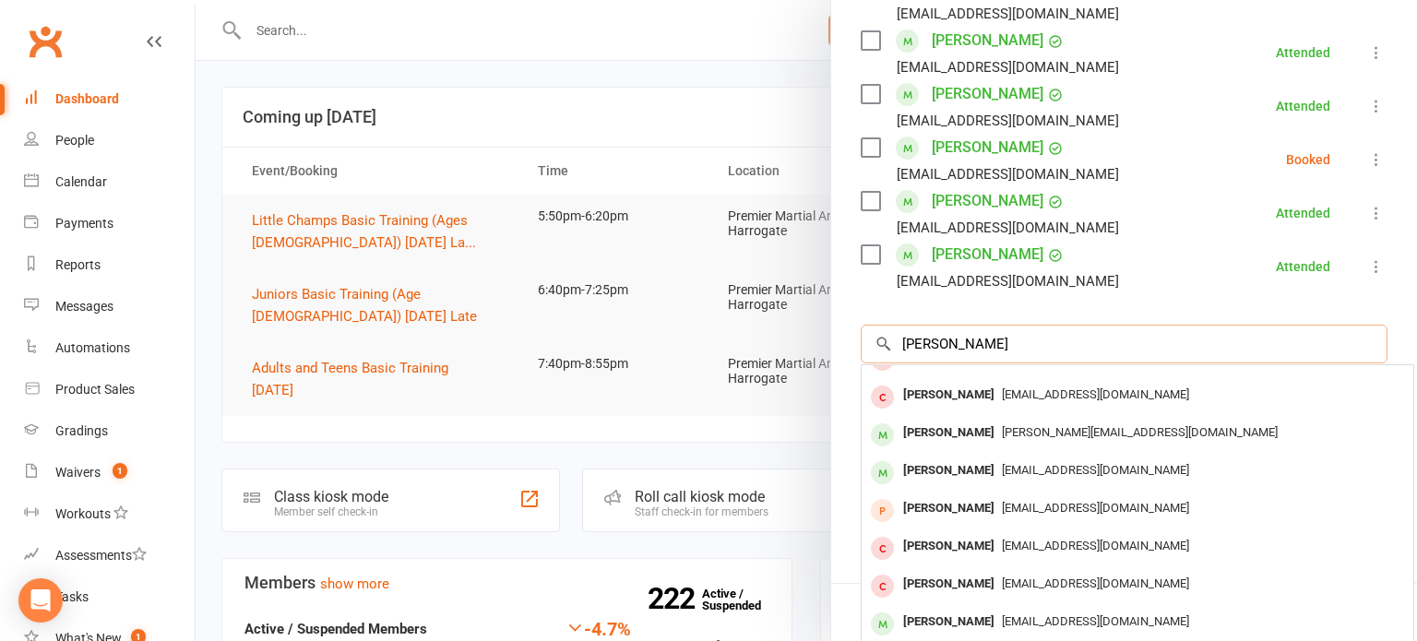
scroll to position [771, 0]
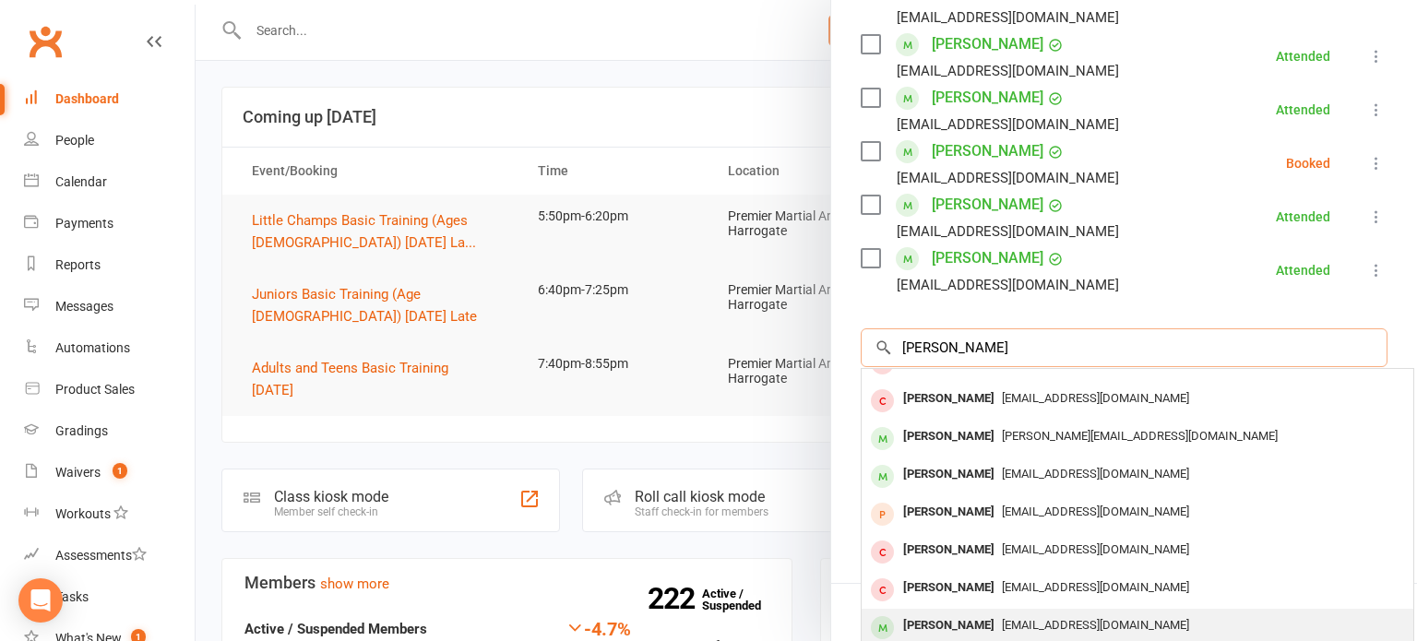
type input "[PERSON_NAME]"
click at [1093, 613] on div "[EMAIL_ADDRESS][DOMAIN_NAME]" at bounding box center [1137, 626] width 537 height 27
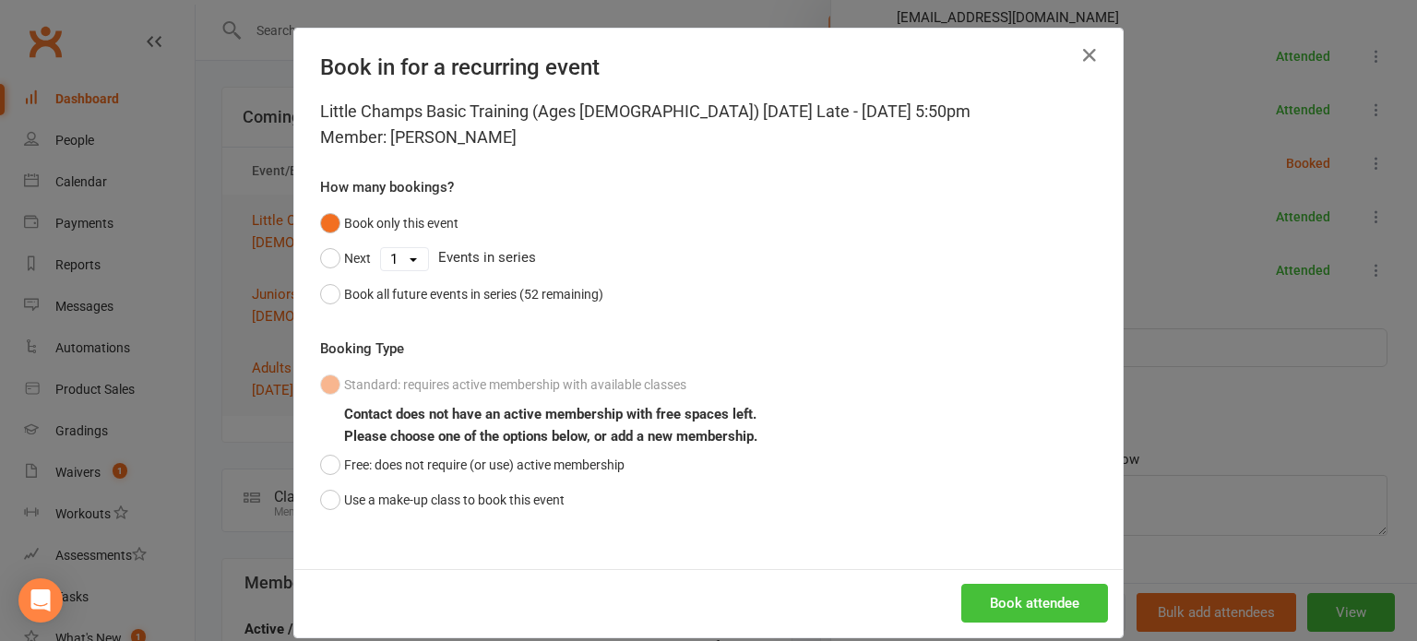
click at [1081, 599] on button "Book attendee" at bounding box center [1035, 603] width 147 height 39
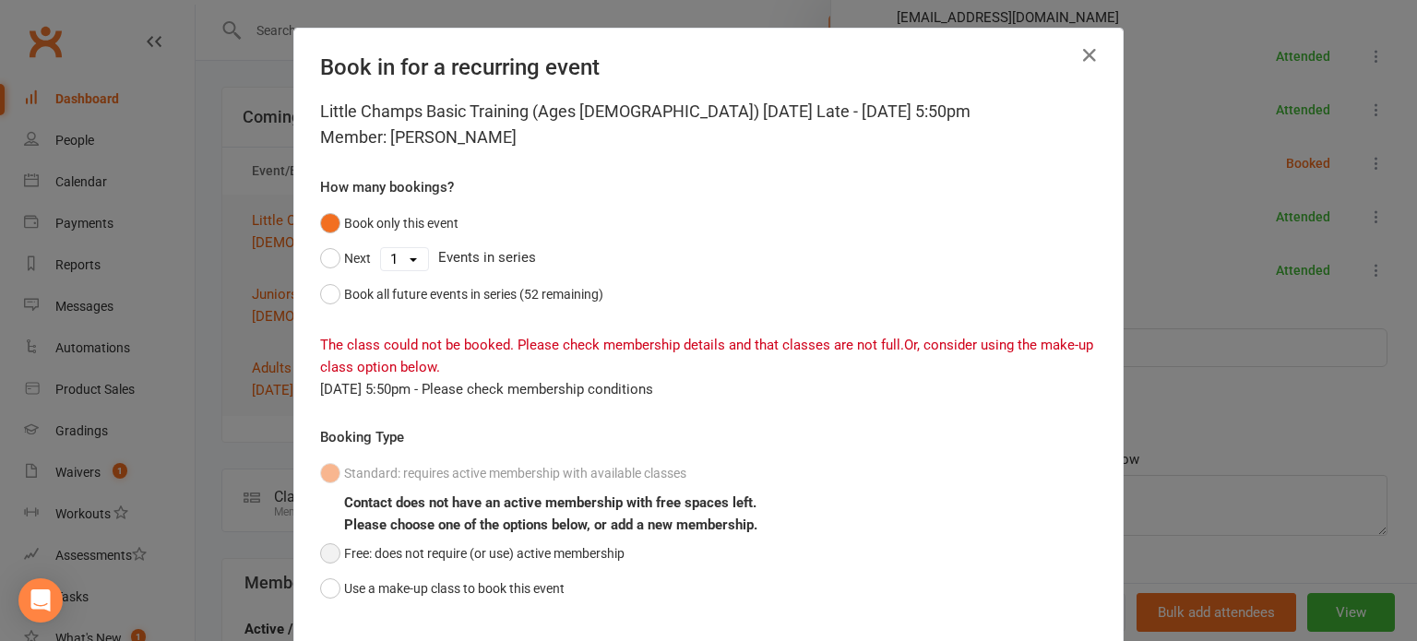
click at [592, 559] on button "Free: does not require (or use) active membership" at bounding box center [472, 553] width 305 height 35
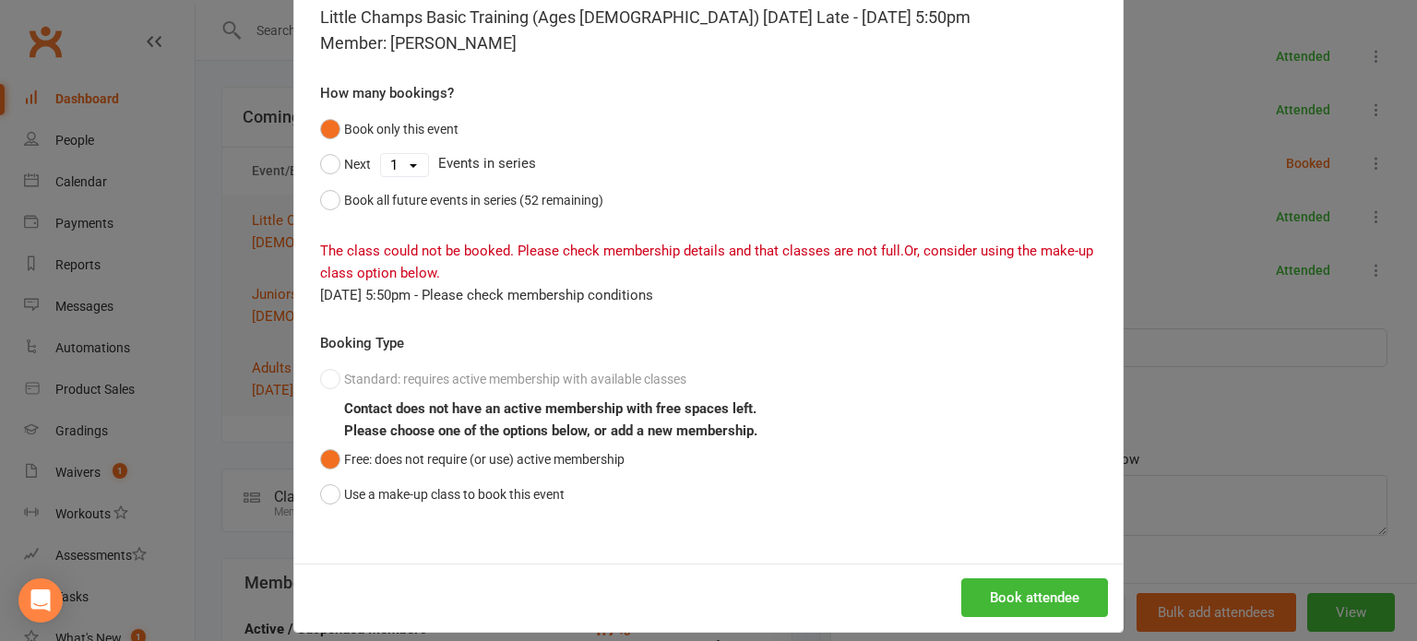
scroll to position [107, 0]
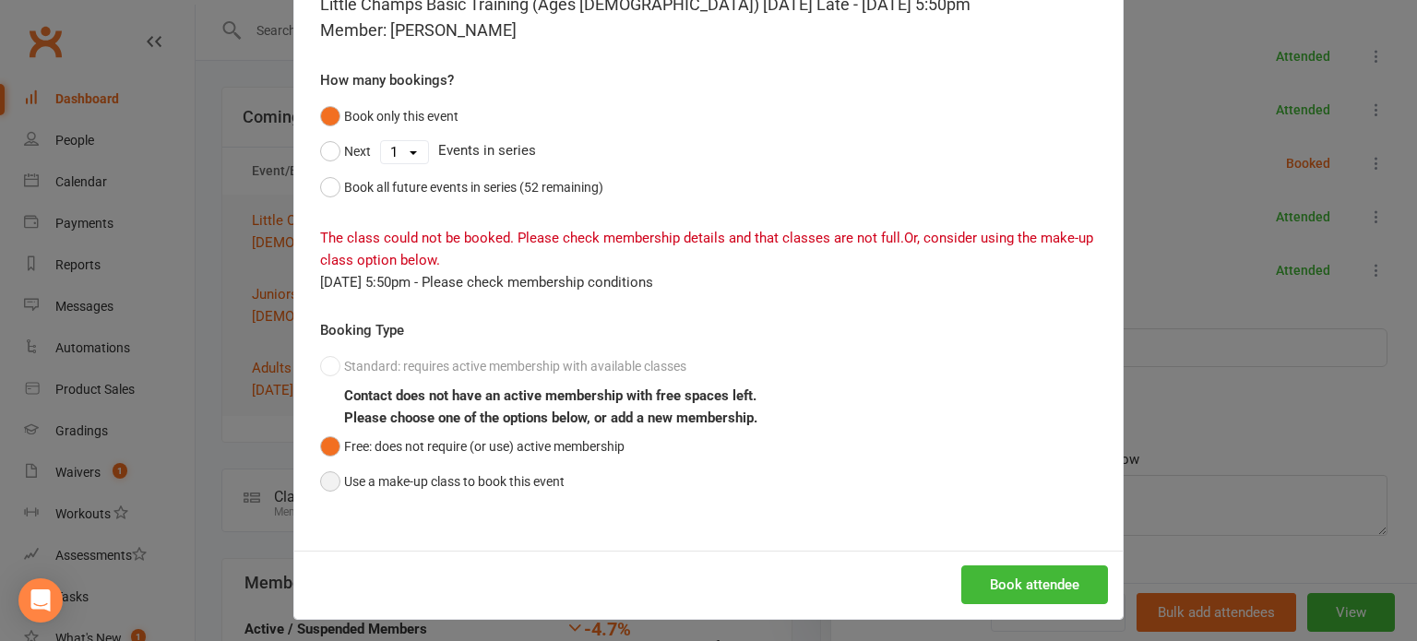
click at [556, 494] on button "Use a make-up class to book this event" at bounding box center [442, 481] width 245 height 35
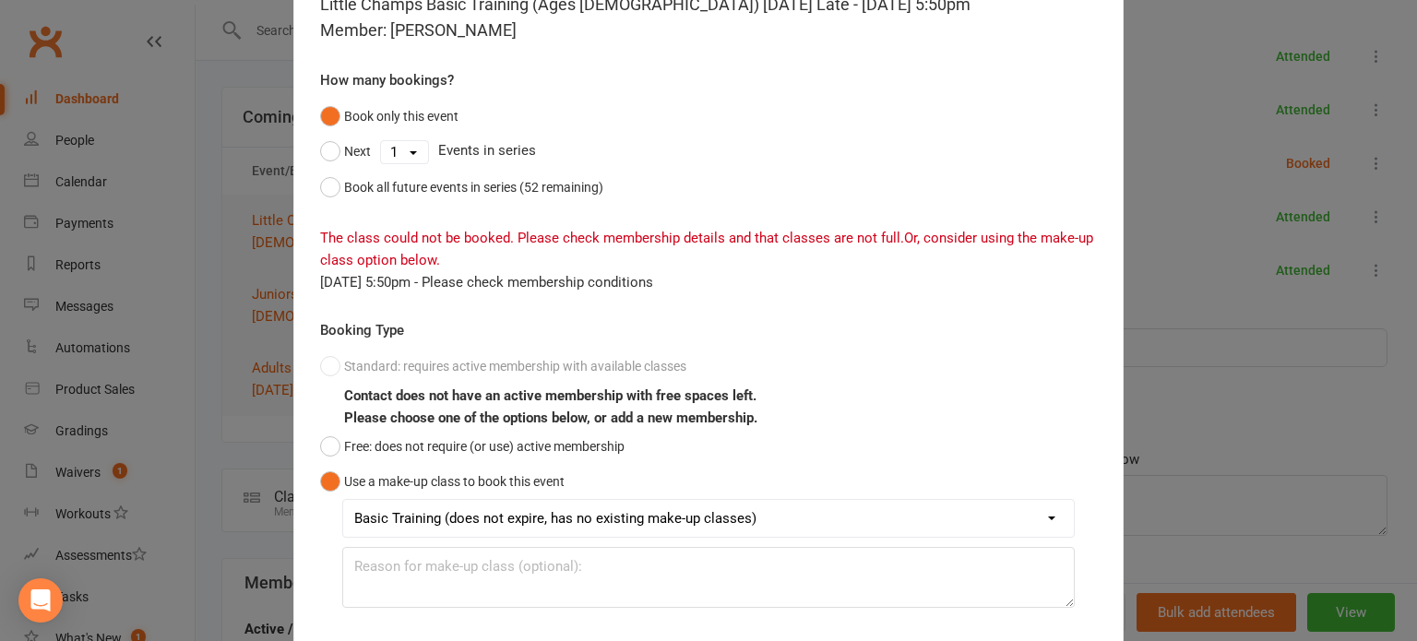
scroll to position [221, 0]
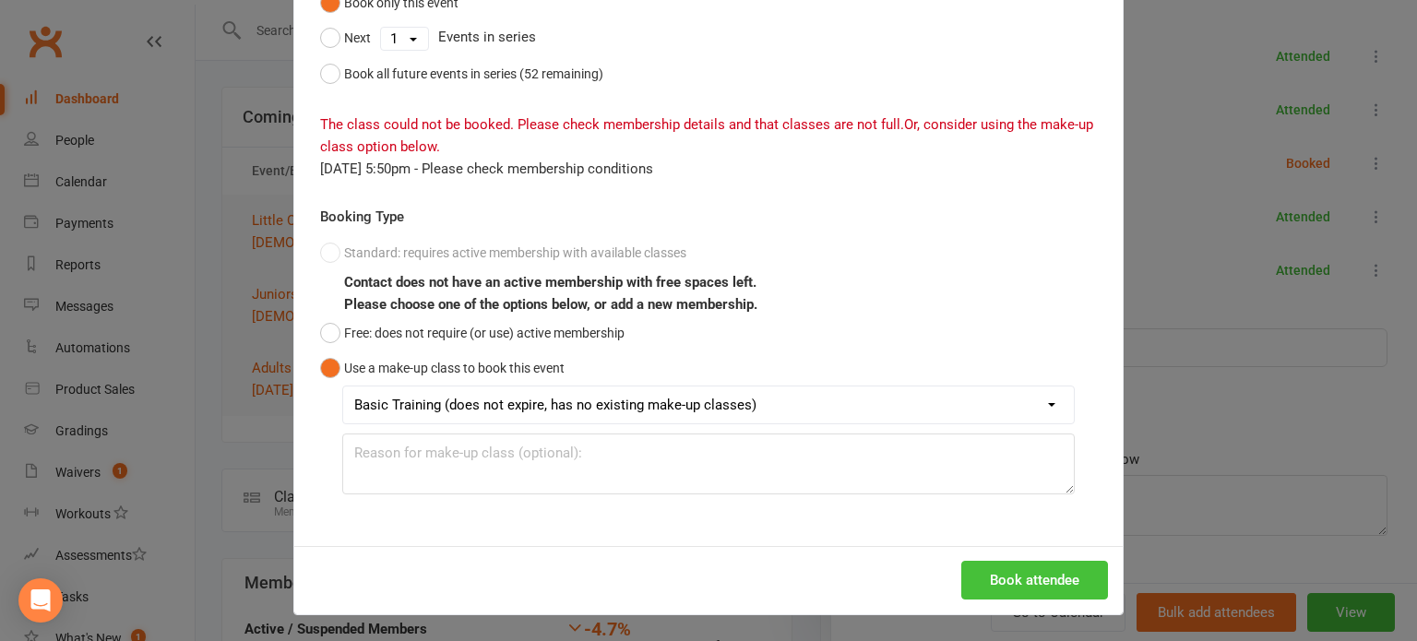
click at [1039, 568] on button "Book attendee" at bounding box center [1035, 580] width 147 height 39
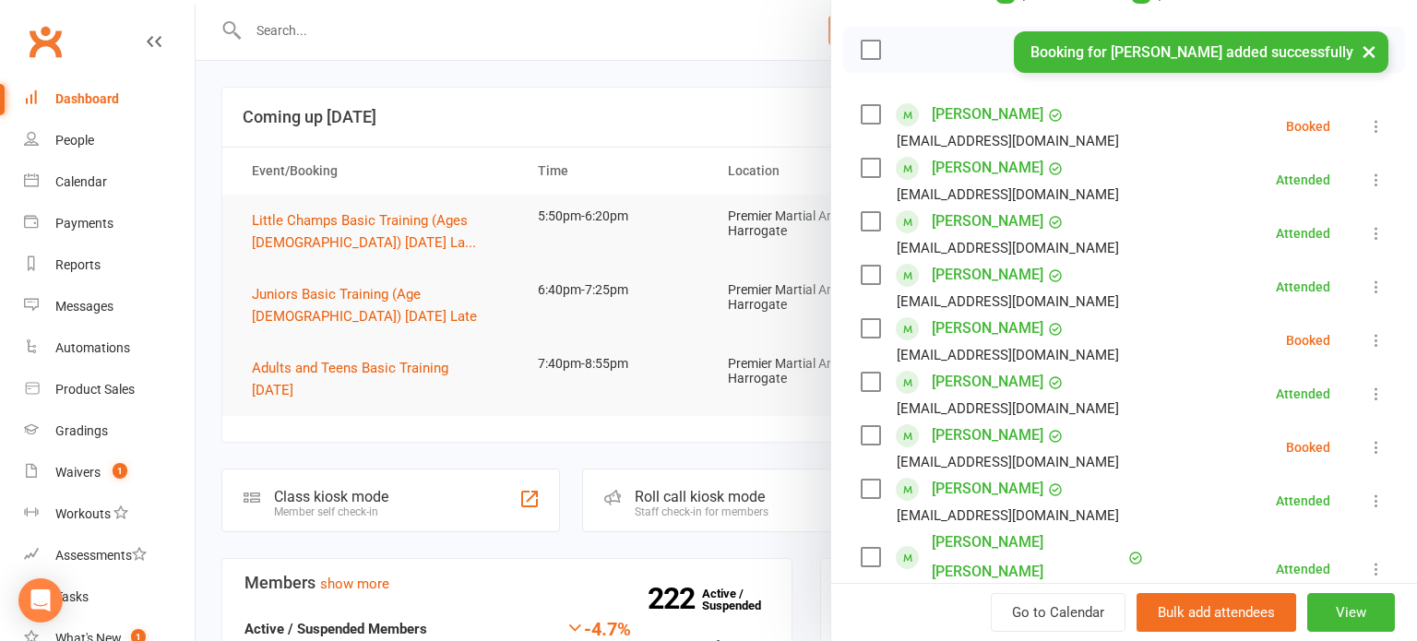
scroll to position [270, 0]
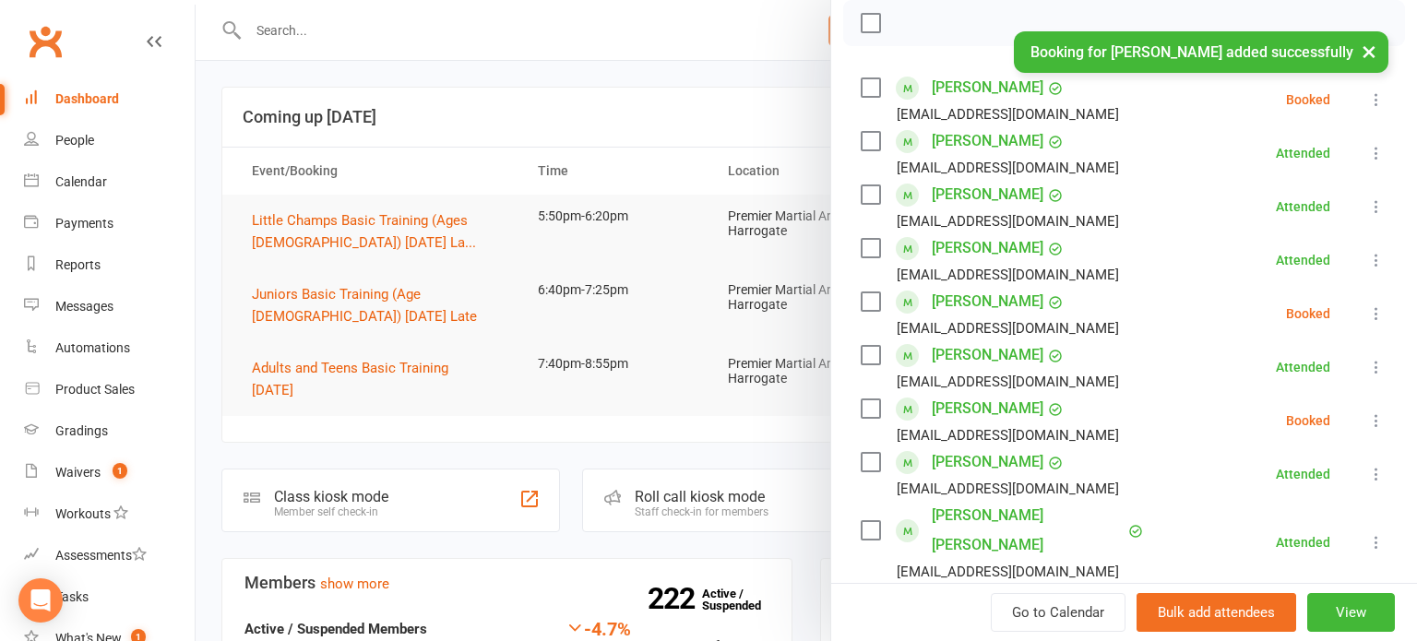
click at [1384, 415] on icon at bounding box center [1377, 421] width 18 height 18
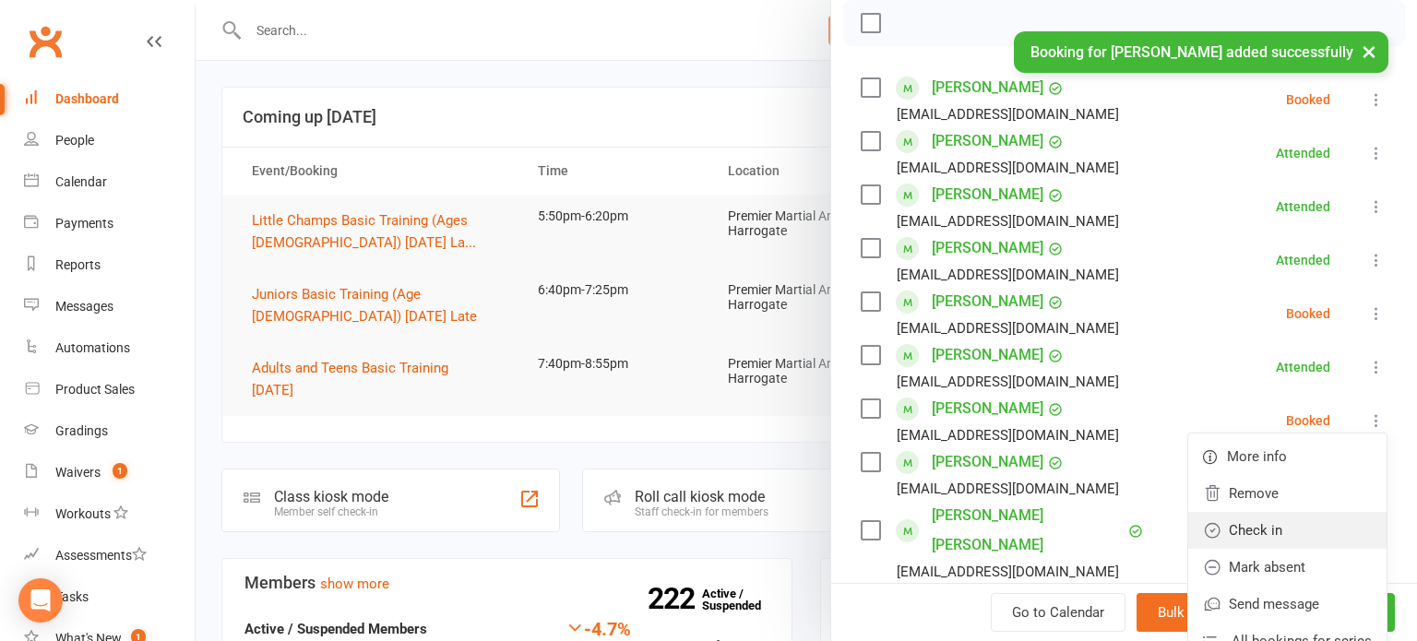
click at [1297, 522] on link "Check in" at bounding box center [1288, 530] width 198 height 37
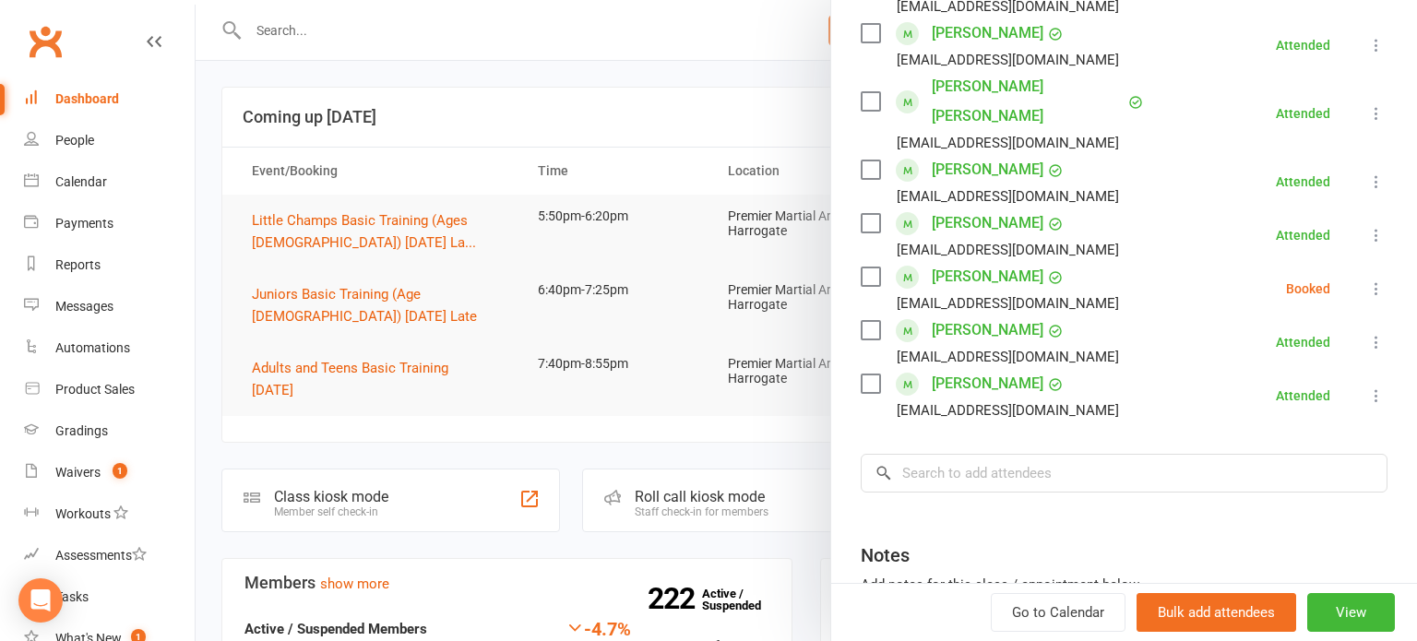
scroll to position [707, 0]
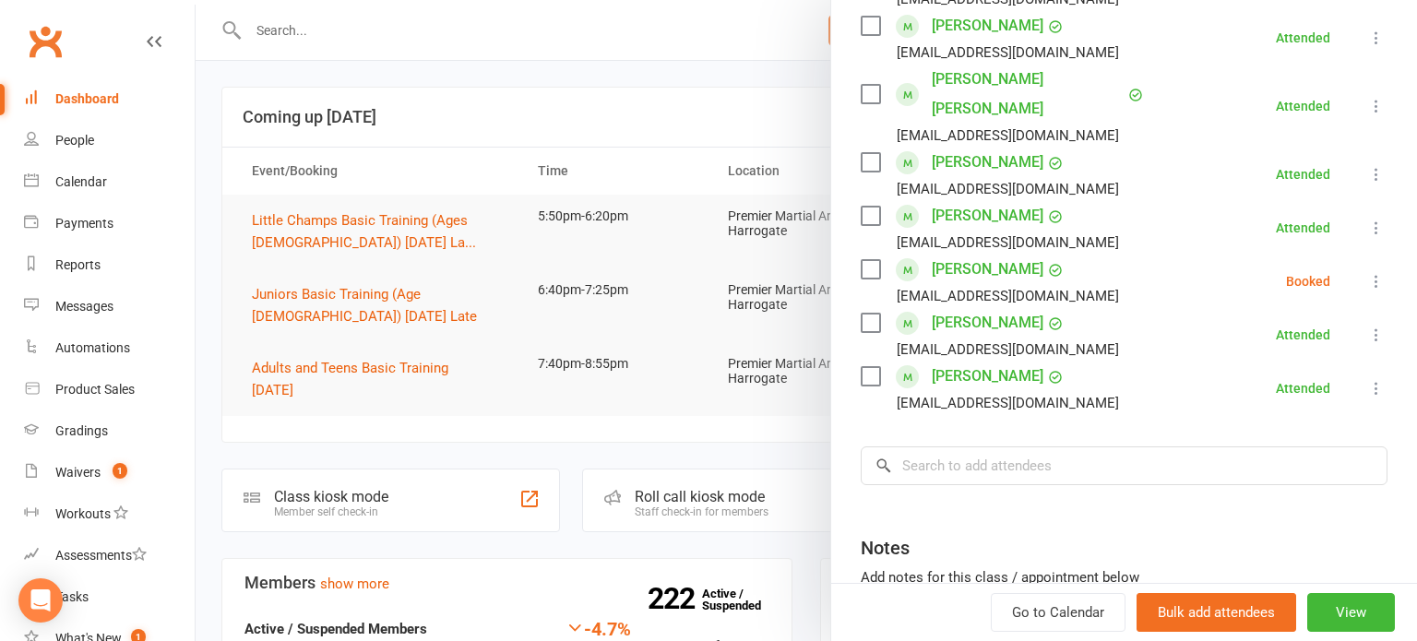
click at [1384, 272] on icon at bounding box center [1377, 281] width 18 height 18
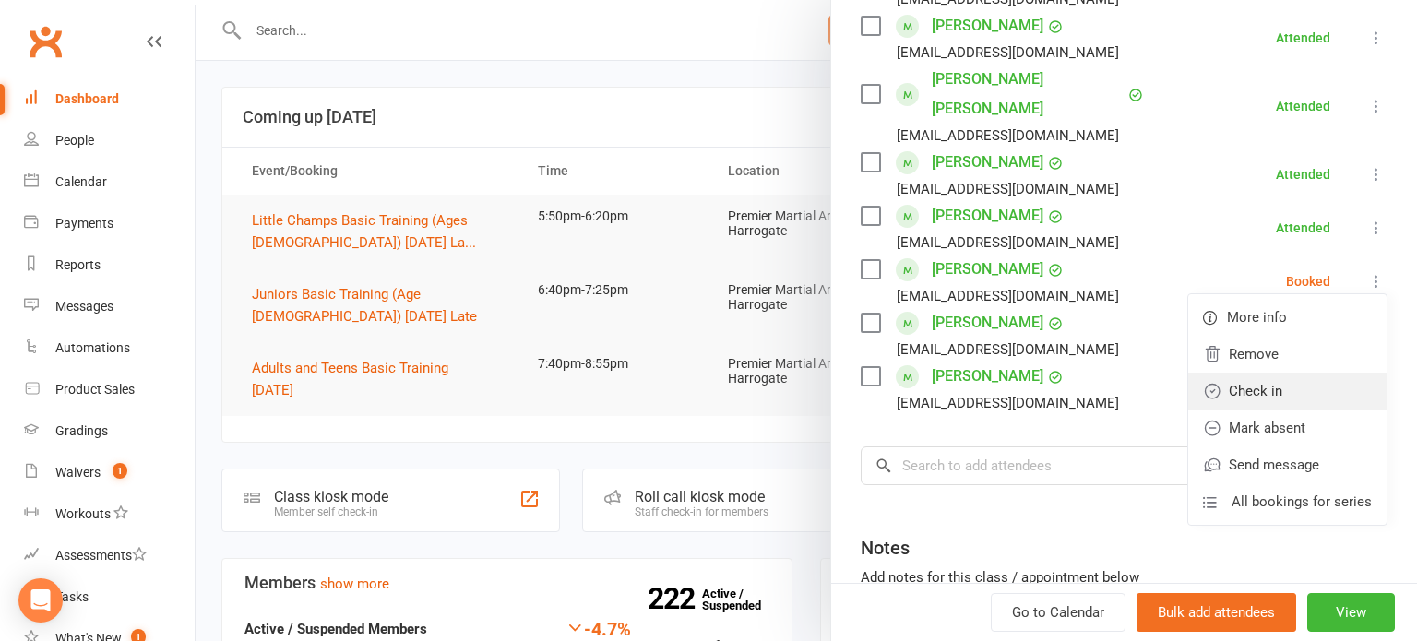
click at [1296, 373] on link "Check in" at bounding box center [1288, 391] width 198 height 37
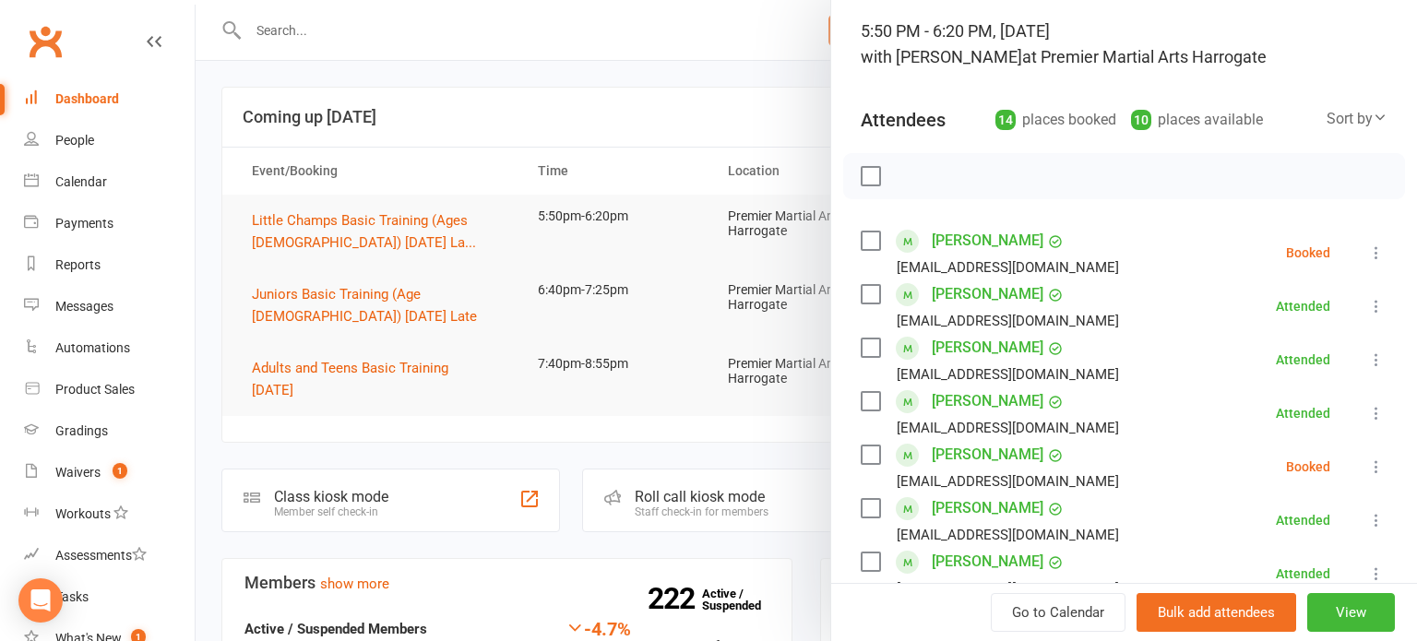
scroll to position [119, 0]
click at [1377, 460] on icon at bounding box center [1377, 465] width 18 height 18
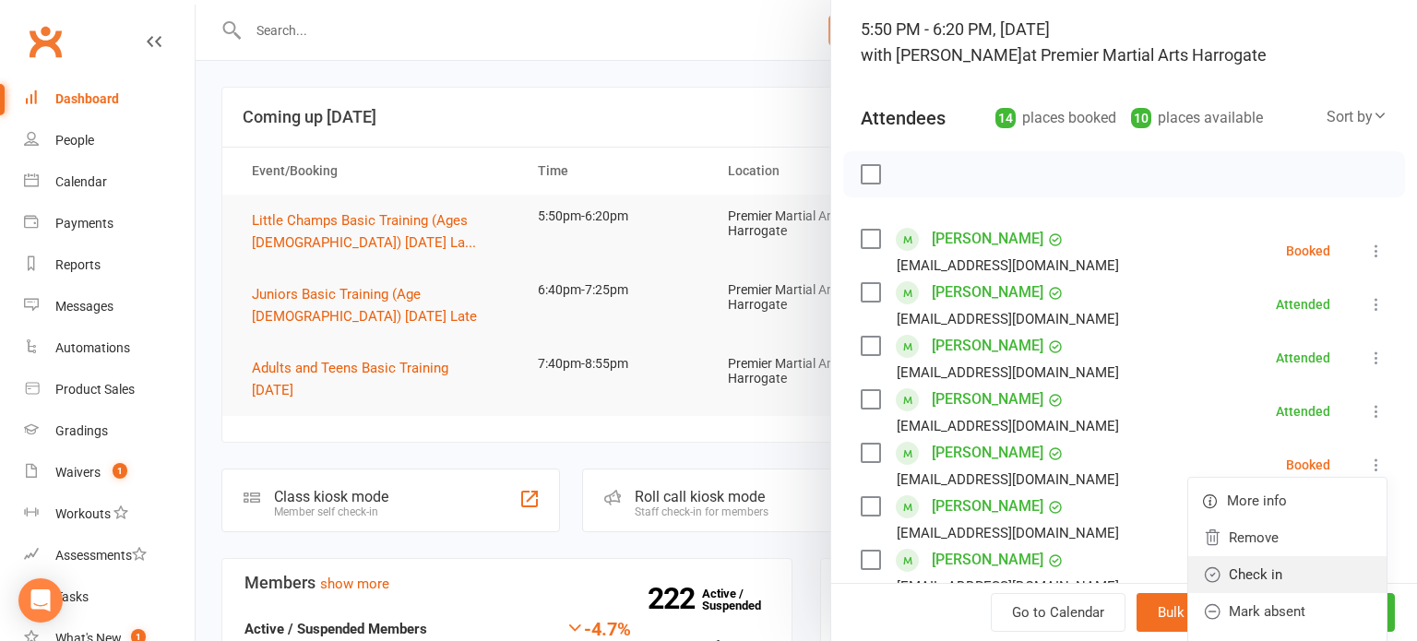
click at [1298, 580] on link "Check in" at bounding box center [1288, 574] width 198 height 37
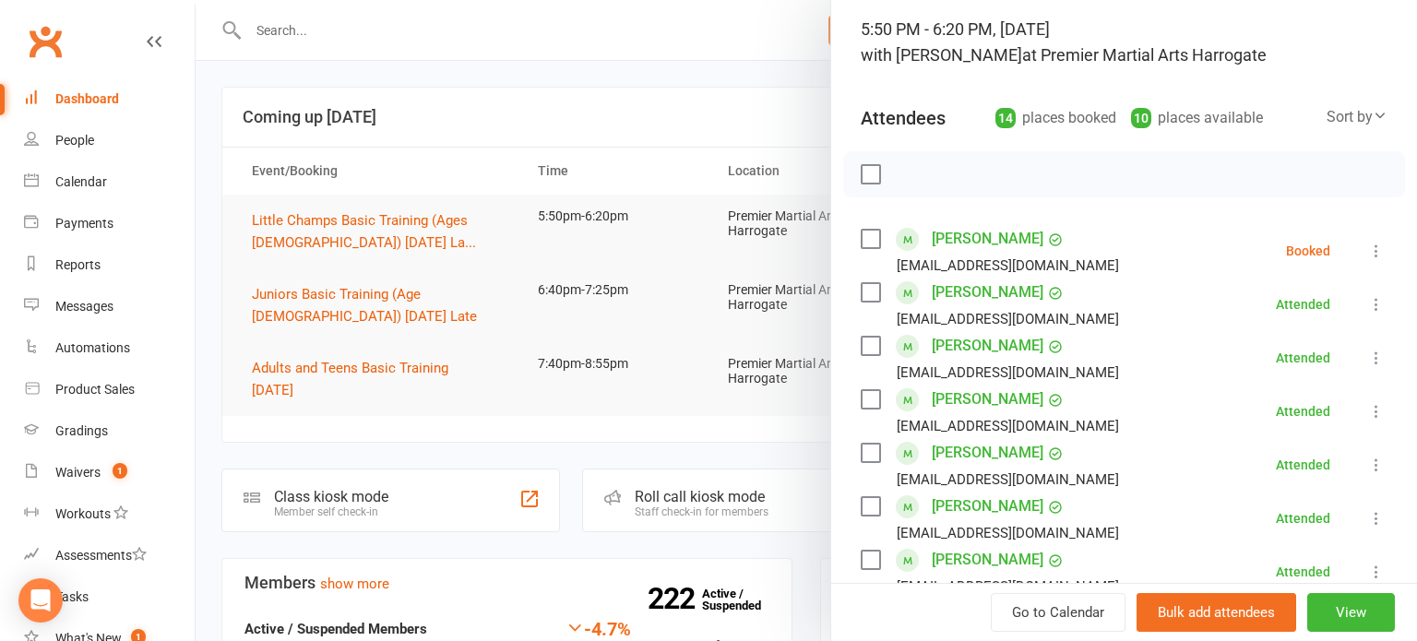
click at [1381, 247] on icon at bounding box center [1377, 251] width 18 height 18
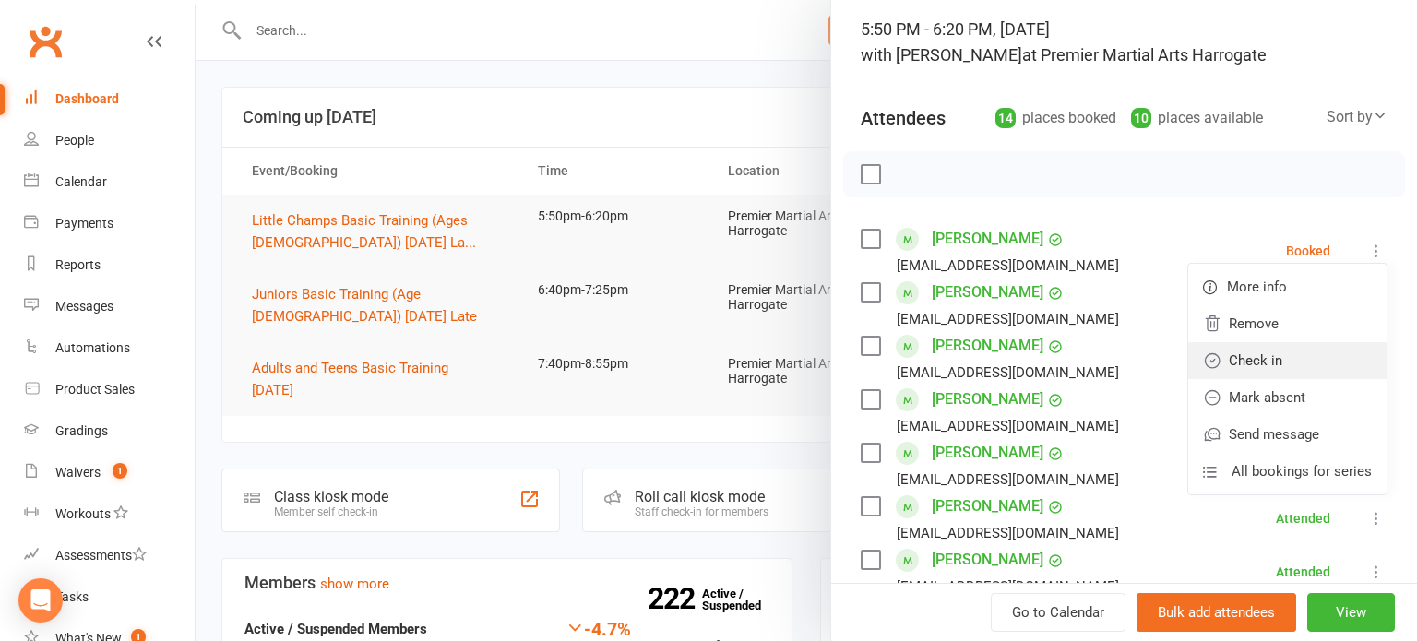
click at [1297, 353] on link "Check in" at bounding box center [1288, 360] width 198 height 37
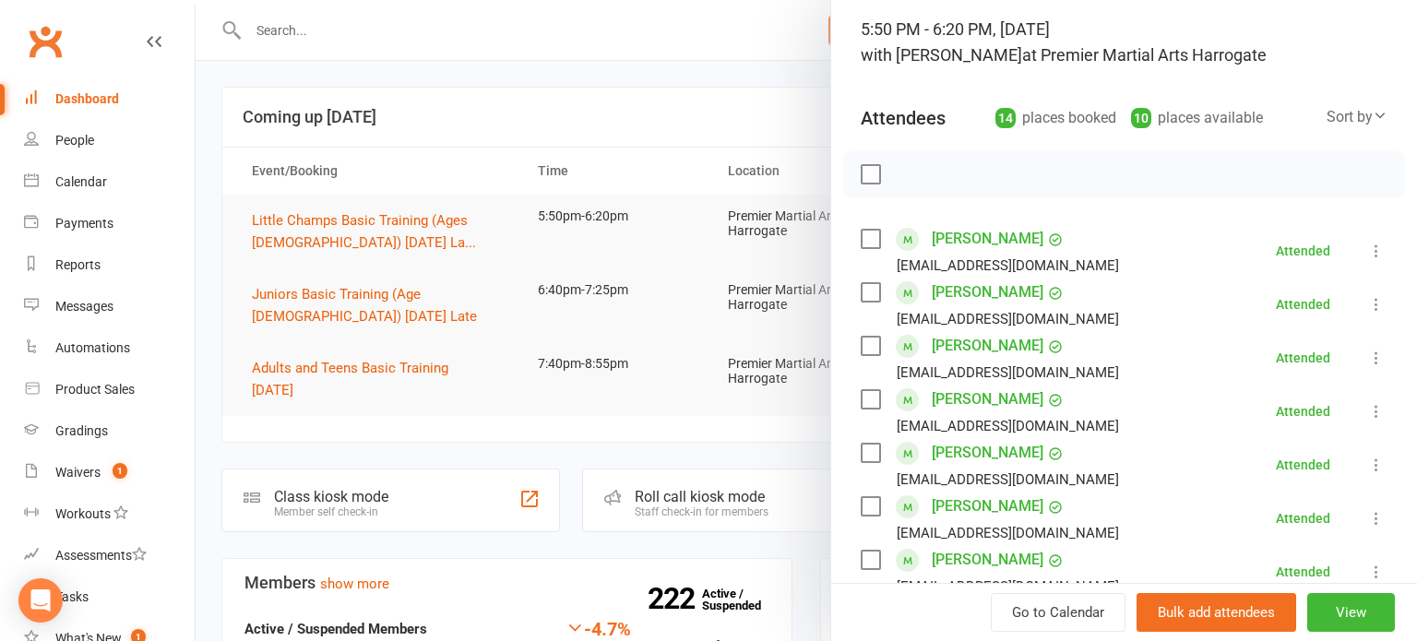
click at [394, 293] on div at bounding box center [807, 320] width 1222 height 641
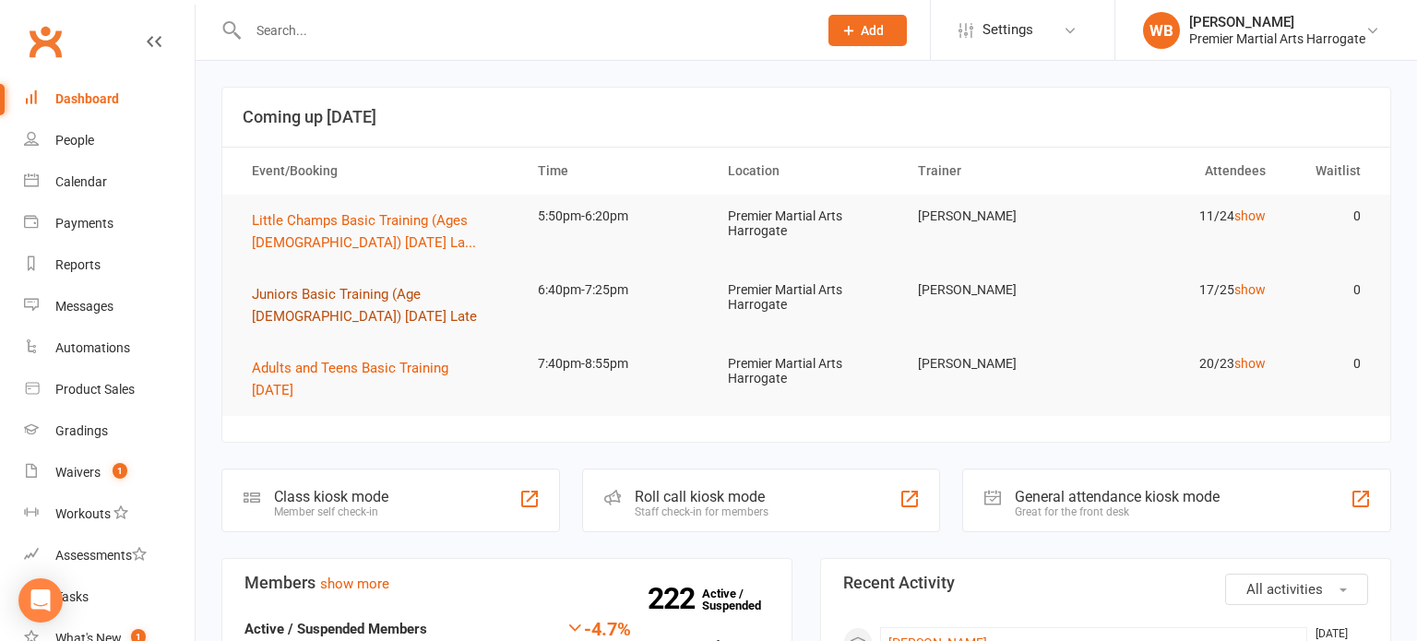
click at [394, 293] on span "Juniors Basic Training (Age [DEMOGRAPHIC_DATA]) [DATE] Late" at bounding box center [364, 305] width 225 height 39
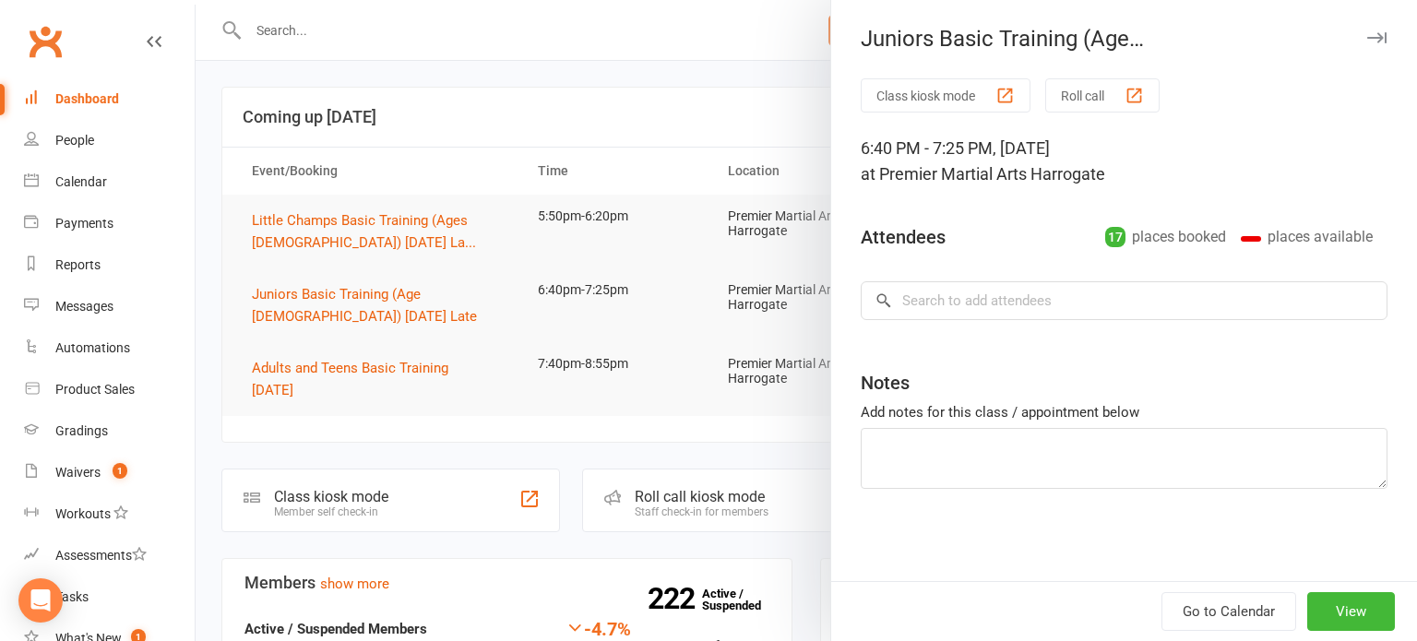
click at [394, 293] on div at bounding box center [807, 320] width 1222 height 641
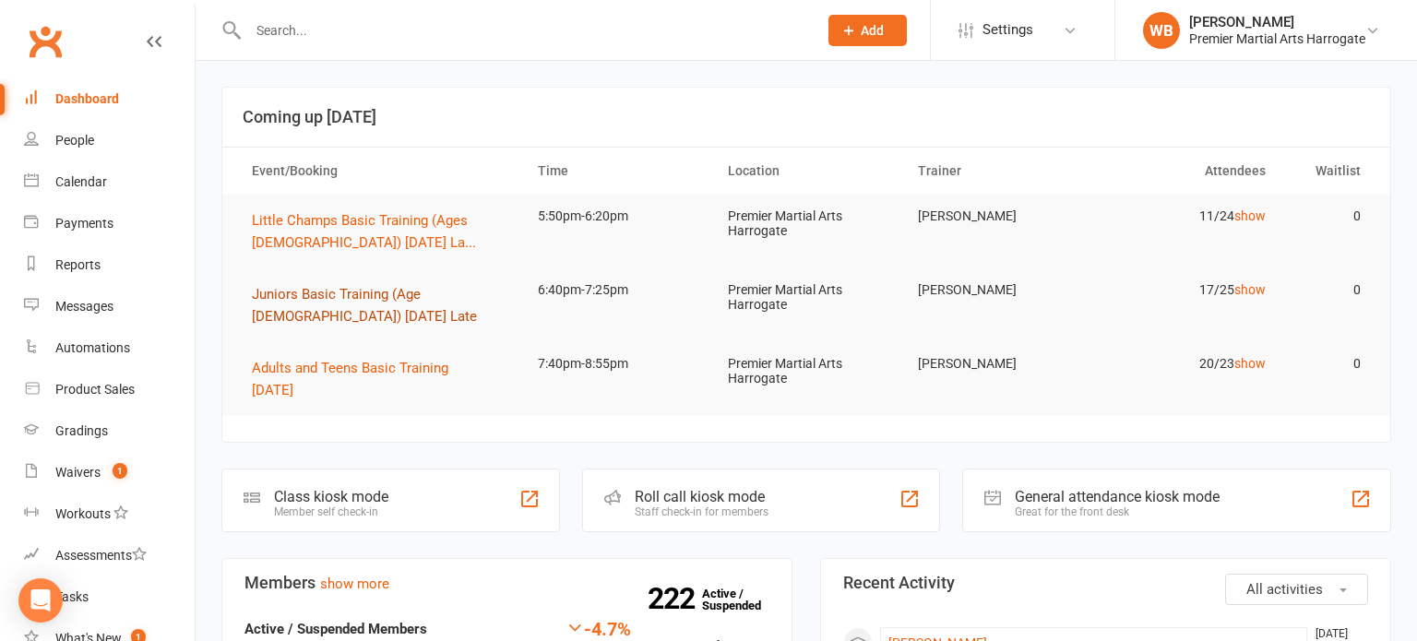
click at [394, 293] on span "Juniors Basic Training (Age [DEMOGRAPHIC_DATA]) [DATE] Late" at bounding box center [364, 305] width 225 height 39
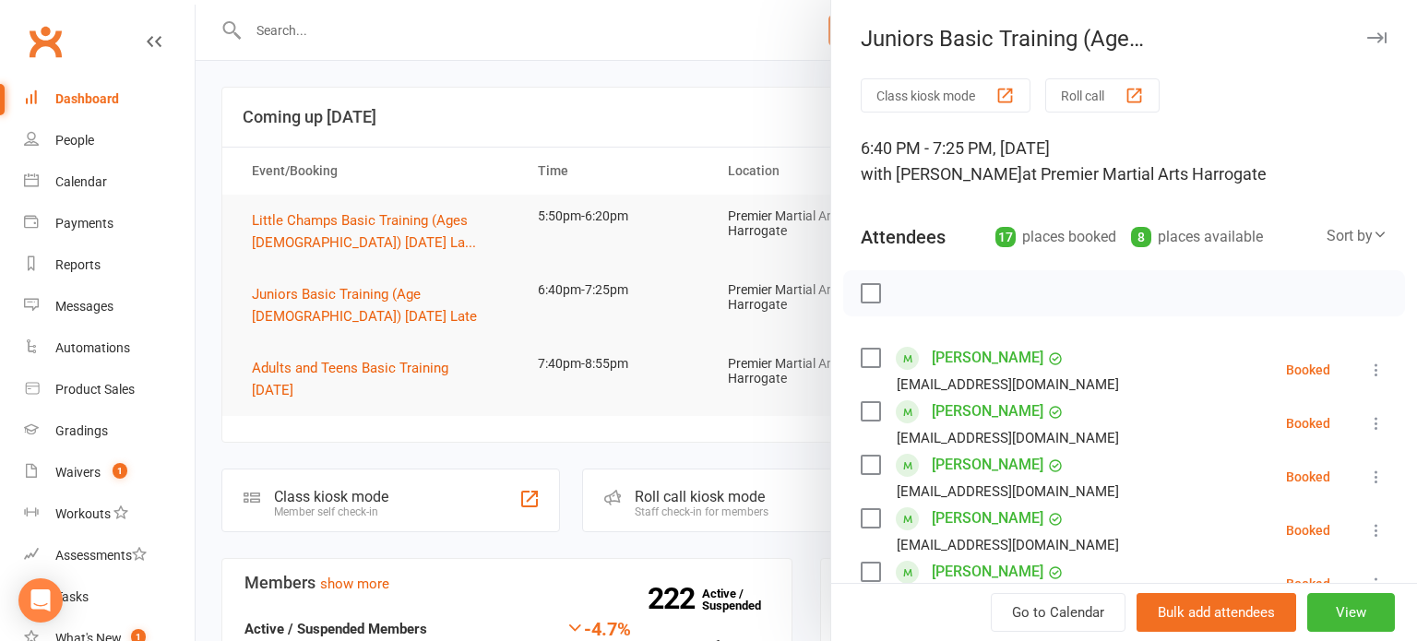
scroll to position [70, 0]
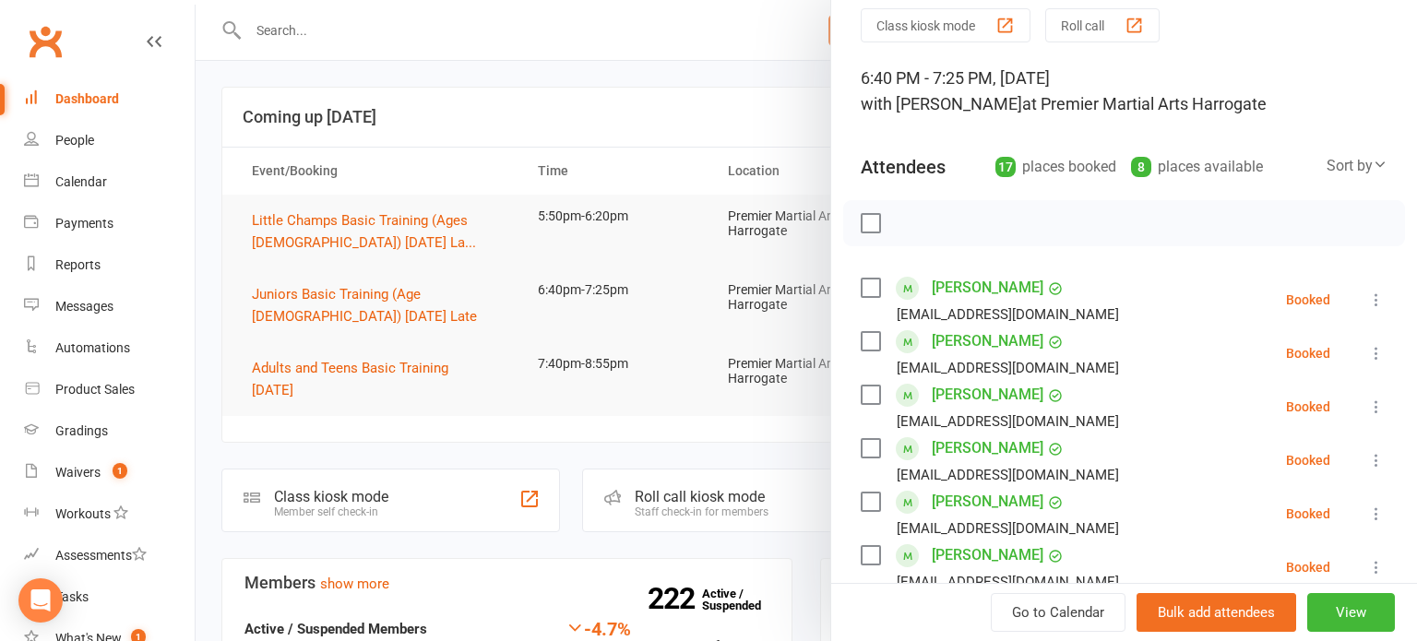
click at [1376, 303] on icon at bounding box center [1377, 300] width 18 height 18
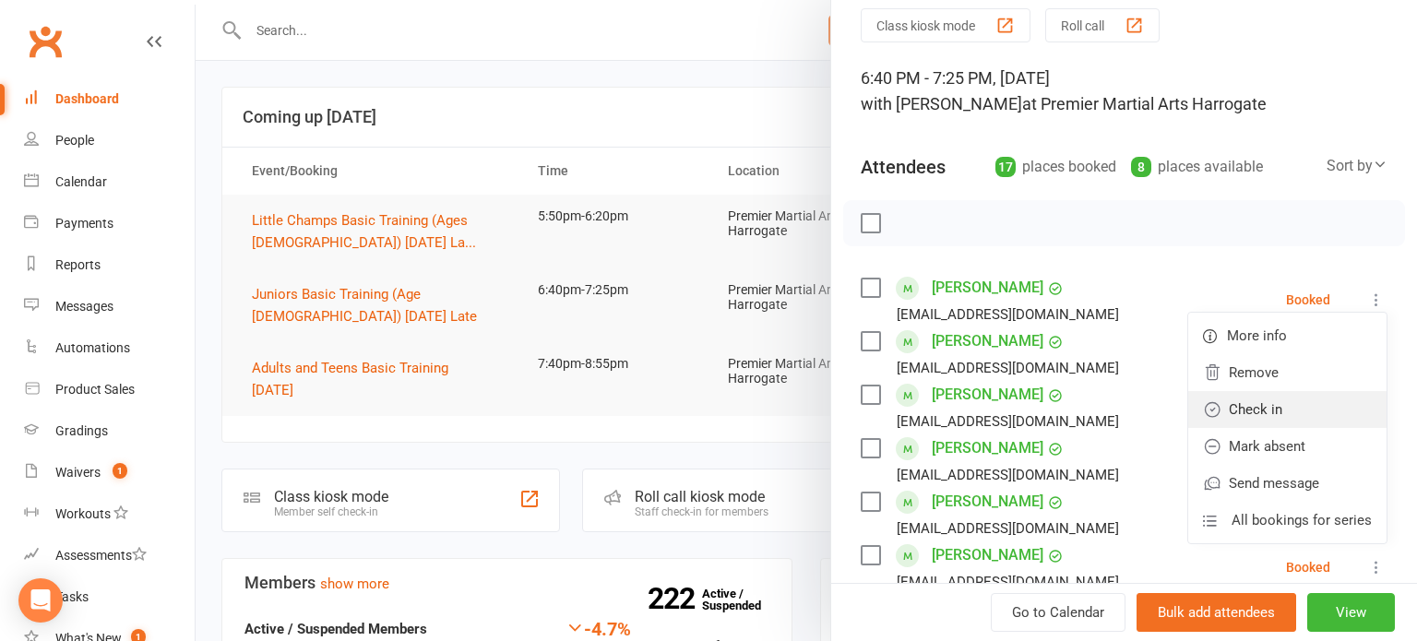
click at [1333, 415] on link "Check in" at bounding box center [1288, 409] width 198 height 37
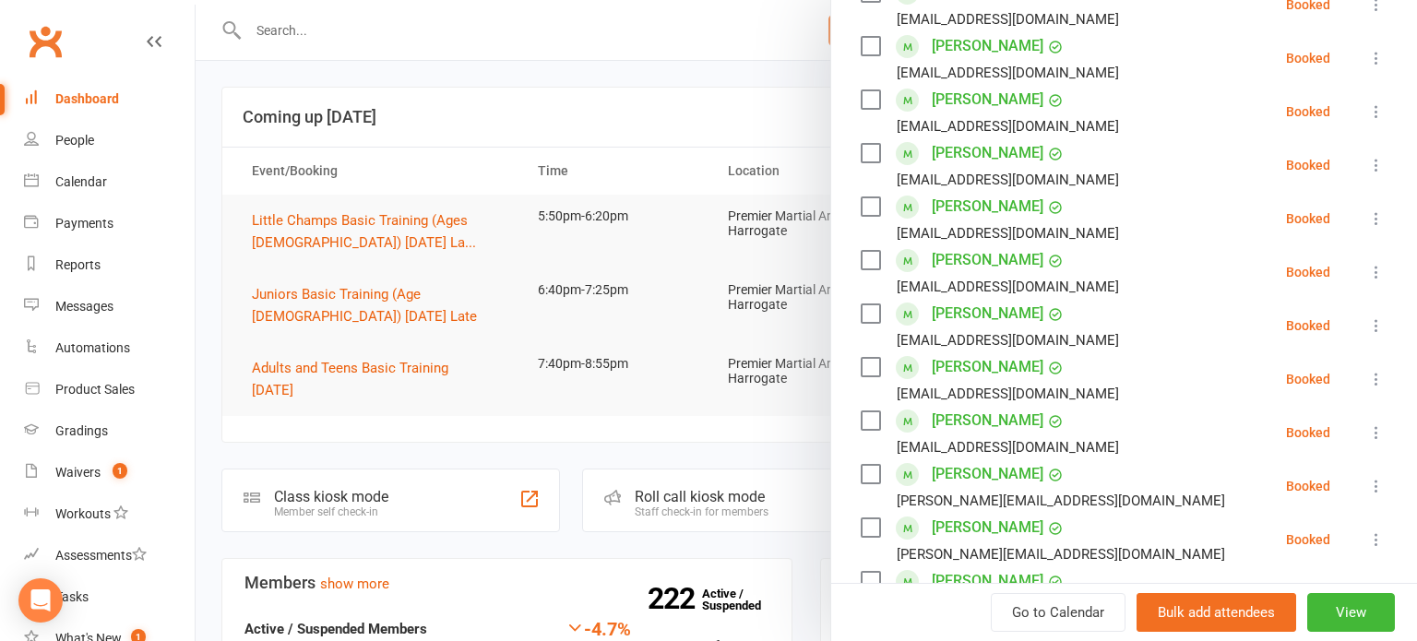
scroll to position [413, 0]
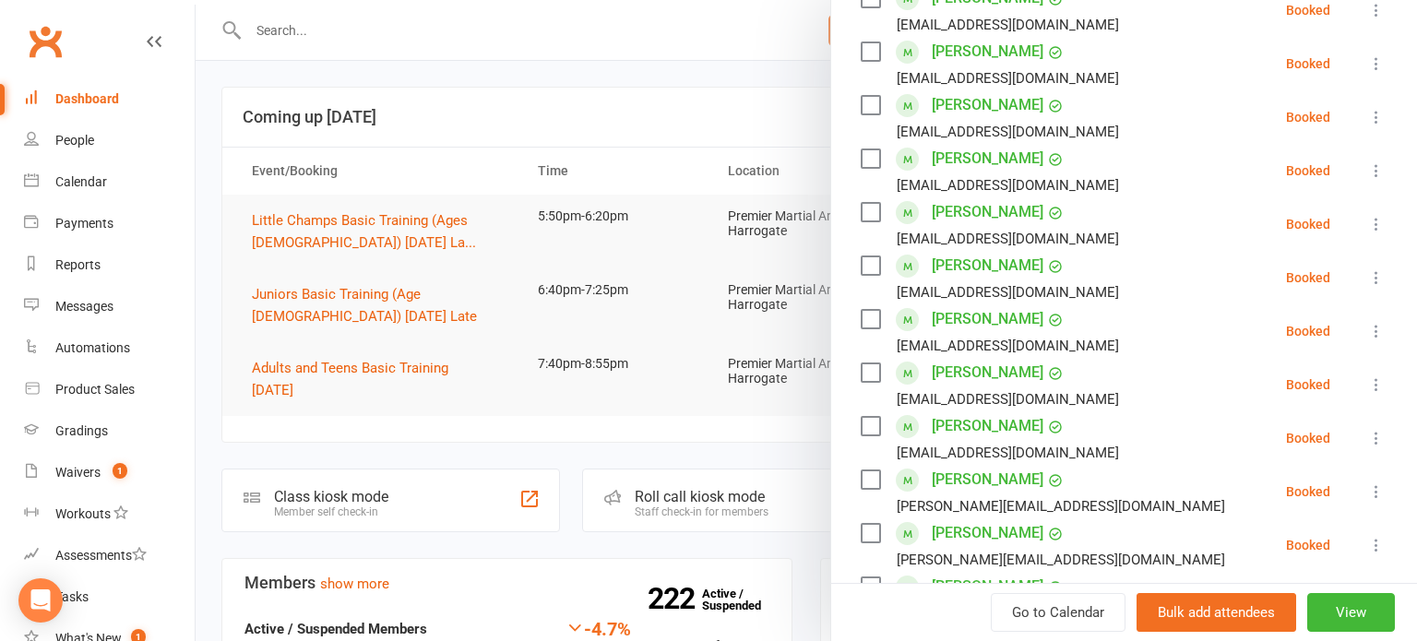
click at [1382, 64] on icon at bounding box center [1377, 63] width 18 height 18
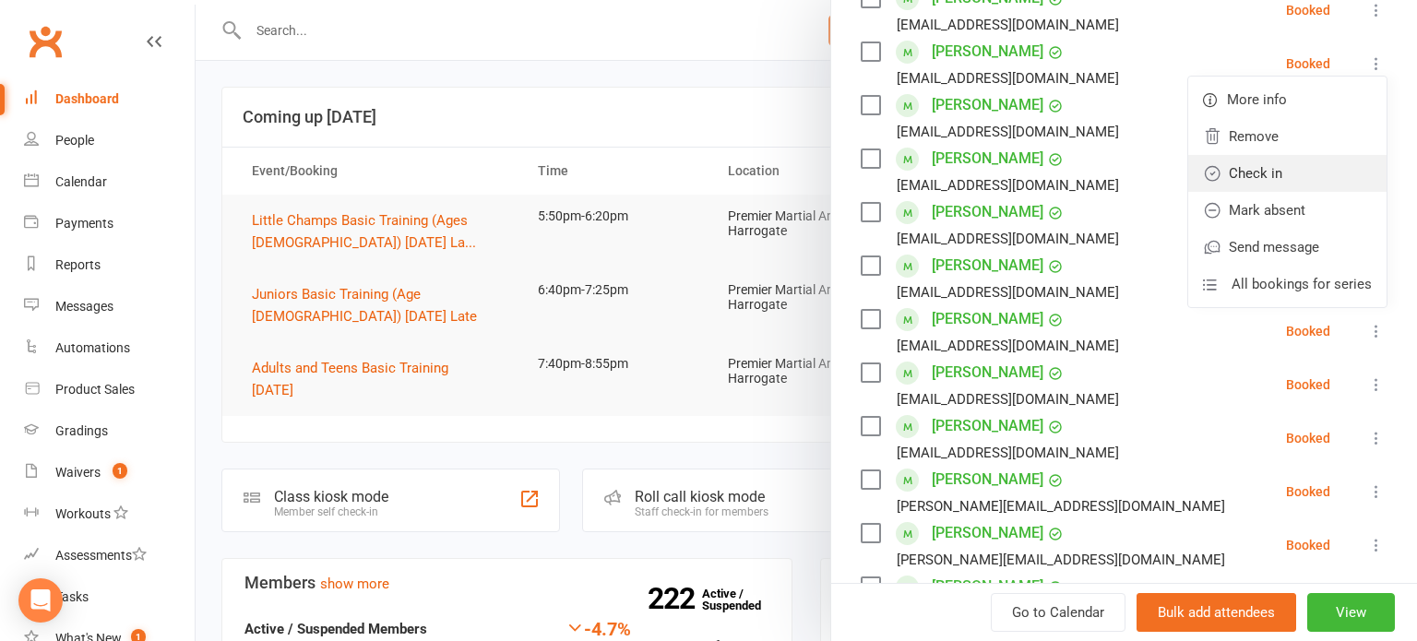
click at [1292, 160] on link "Check in" at bounding box center [1288, 173] width 198 height 37
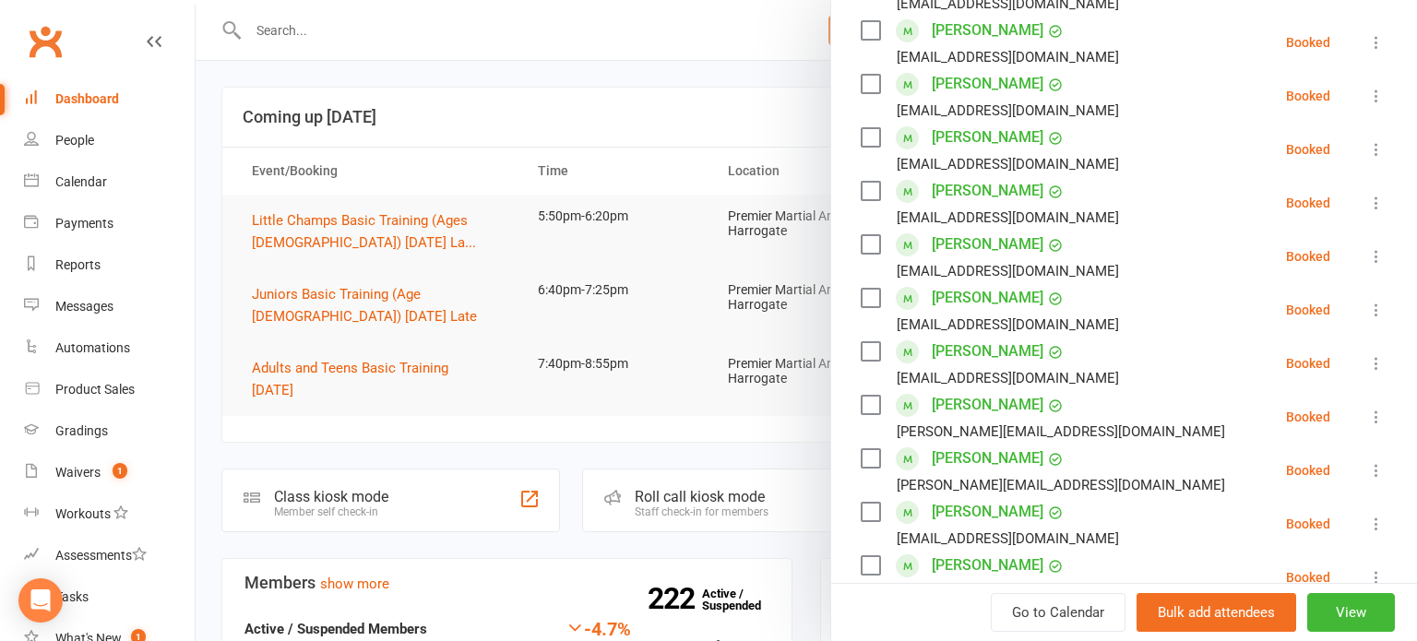
scroll to position [504, 0]
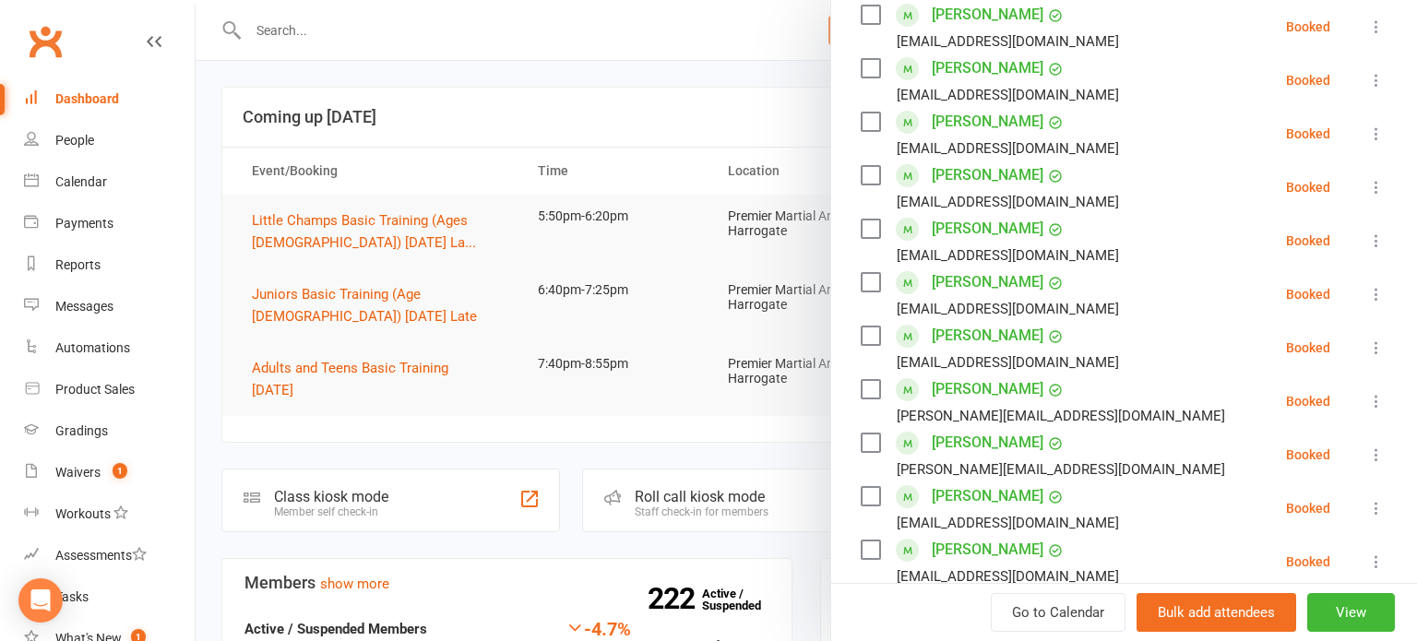
click at [1386, 245] on button at bounding box center [1377, 241] width 22 height 22
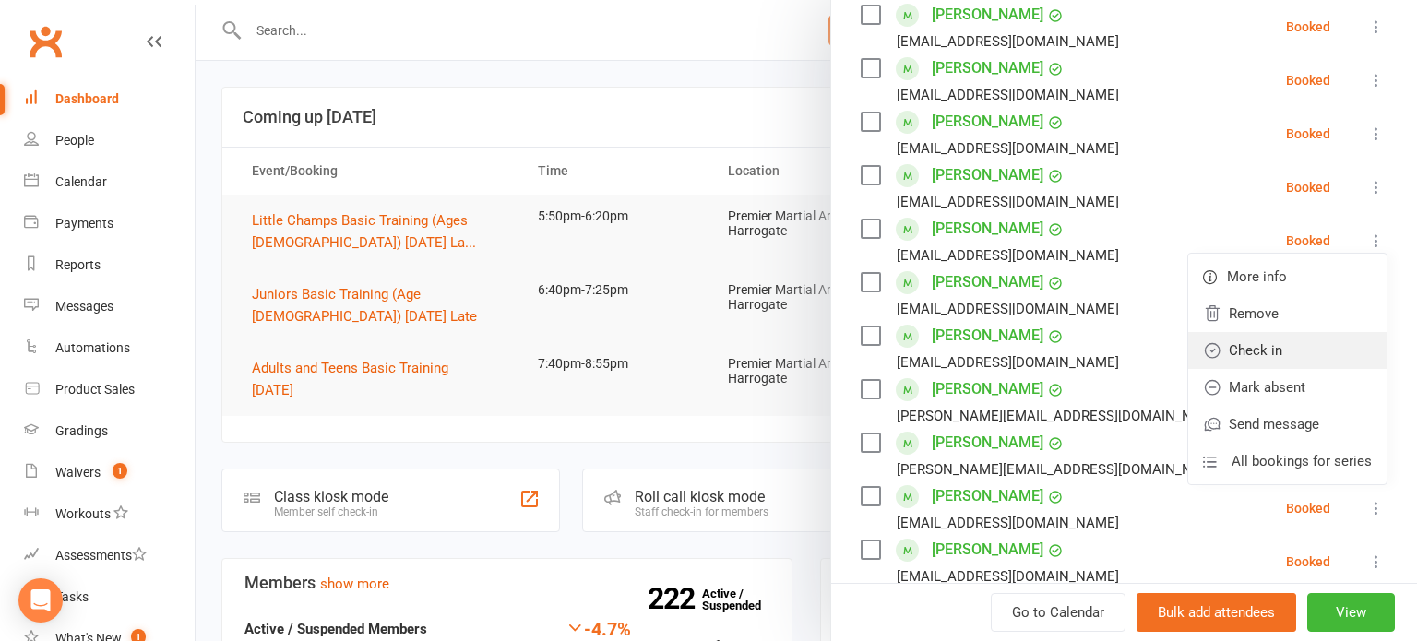
click at [1308, 347] on link "Check in" at bounding box center [1288, 350] width 198 height 37
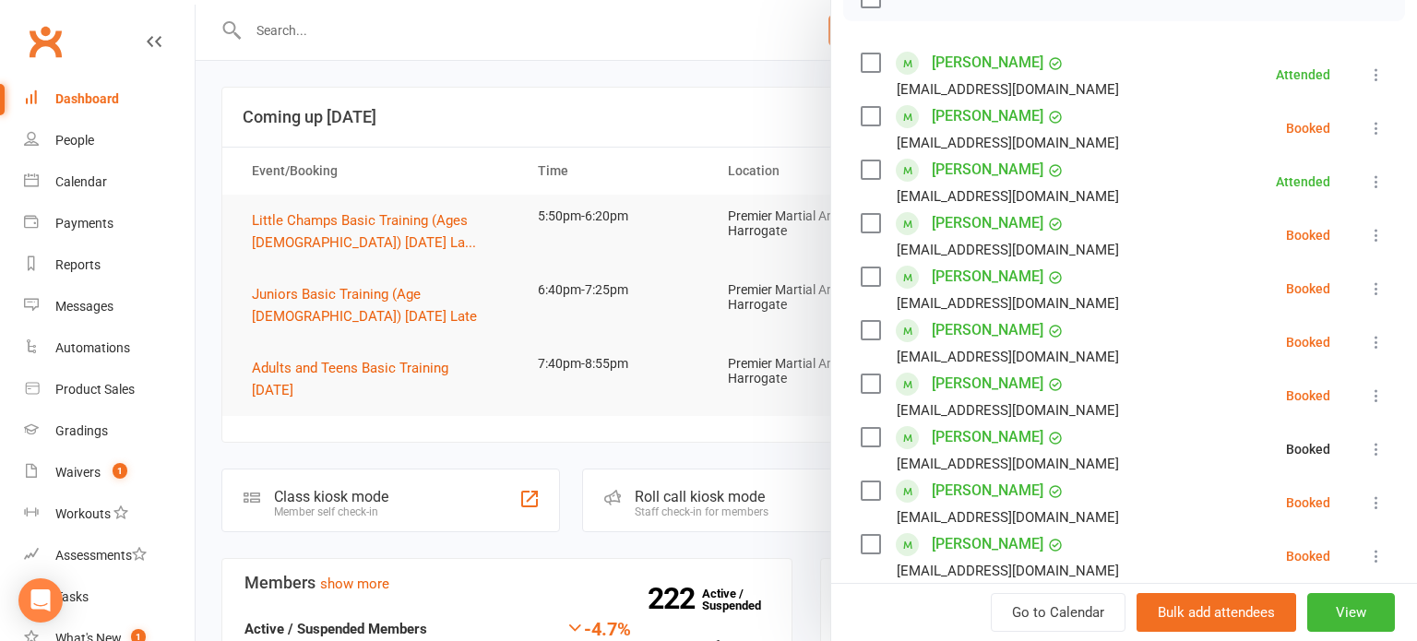
scroll to position [284, 0]
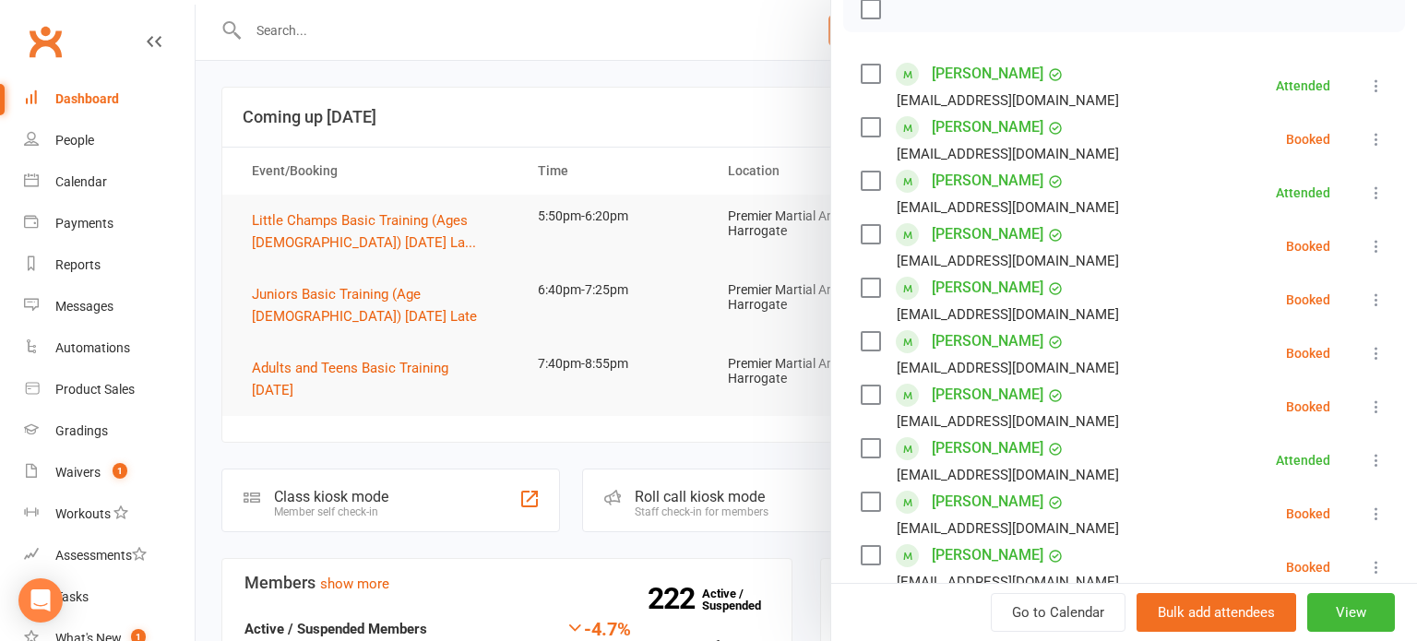
click at [1377, 352] on icon at bounding box center [1377, 353] width 18 height 18
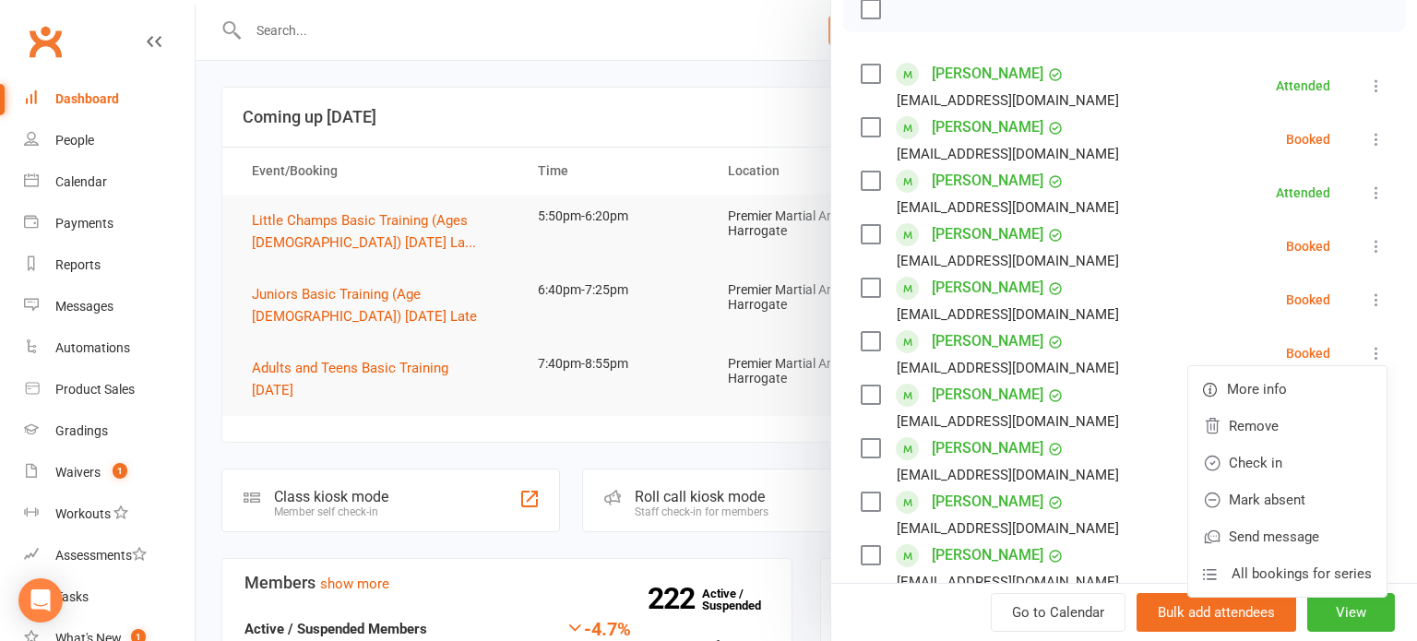
click at [1233, 319] on li "[PERSON_NAME] [EMAIL_ADDRESS][DOMAIN_NAME] Booked More info Remove Check in Mar…" at bounding box center [1124, 300] width 527 height 54
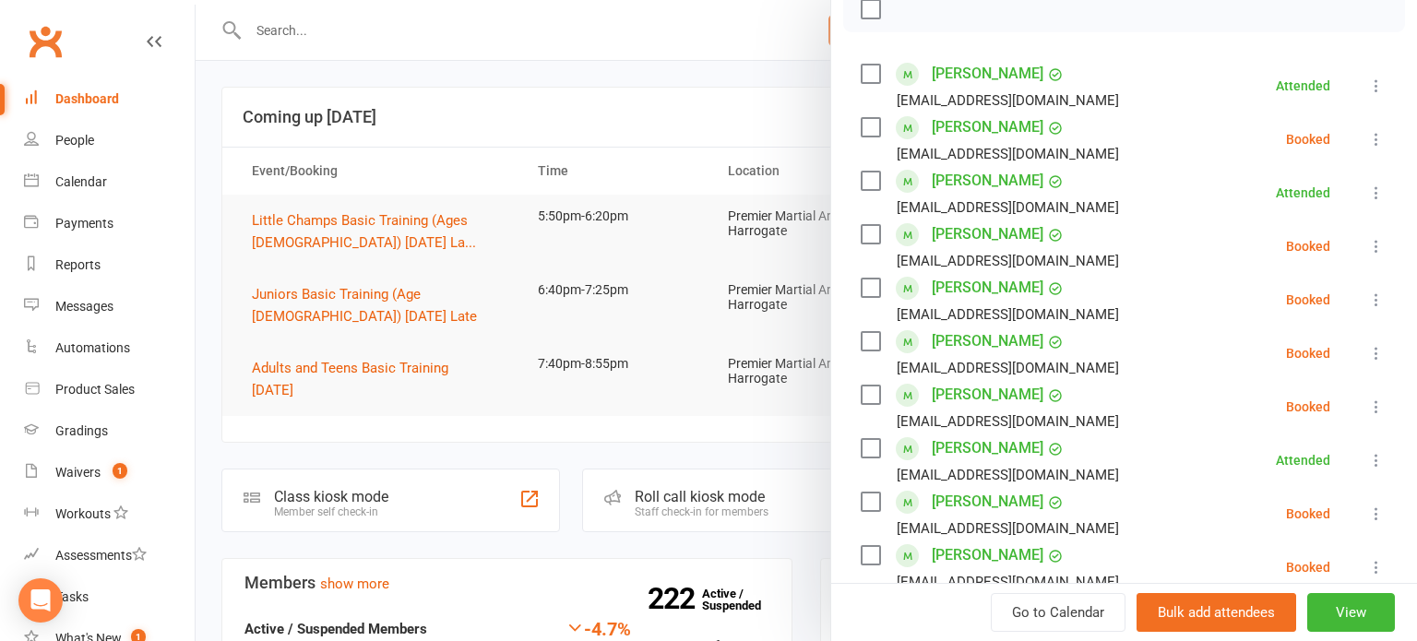
click at [1369, 412] on icon at bounding box center [1377, 407] width 18 height 18
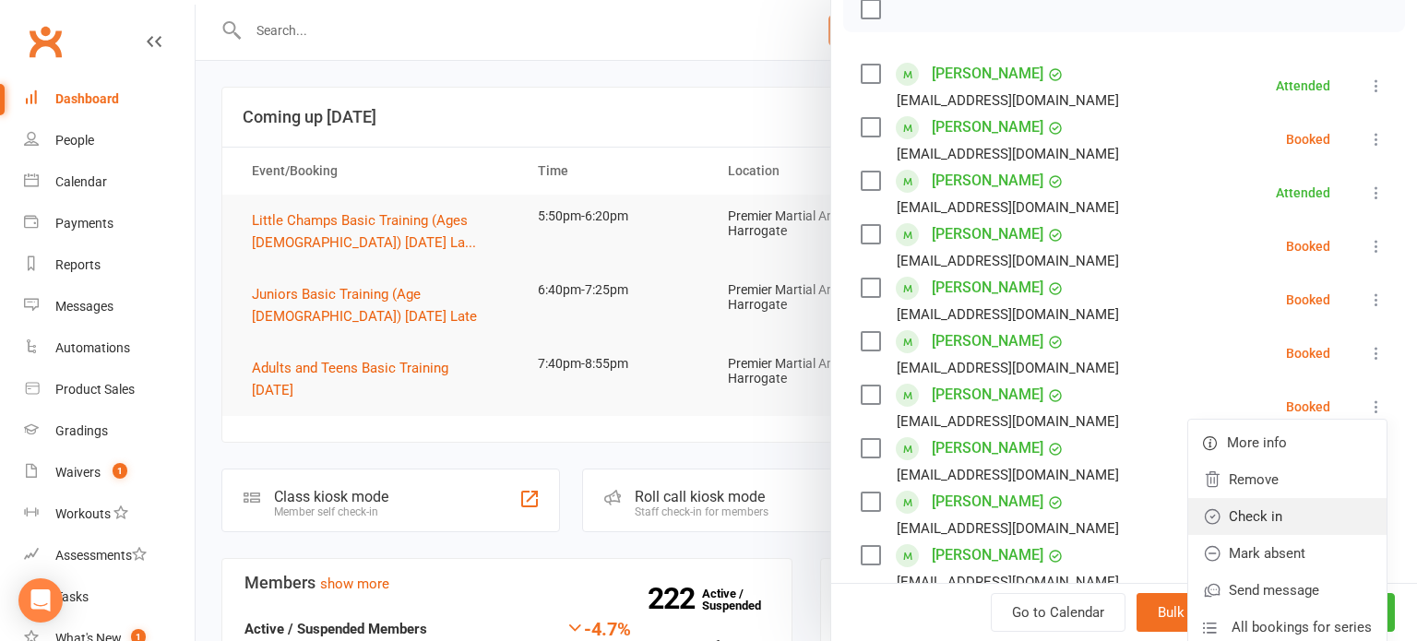
click at [1281, 515] on link "Check in" at bounding box center [1288, 516] width 198 height 37
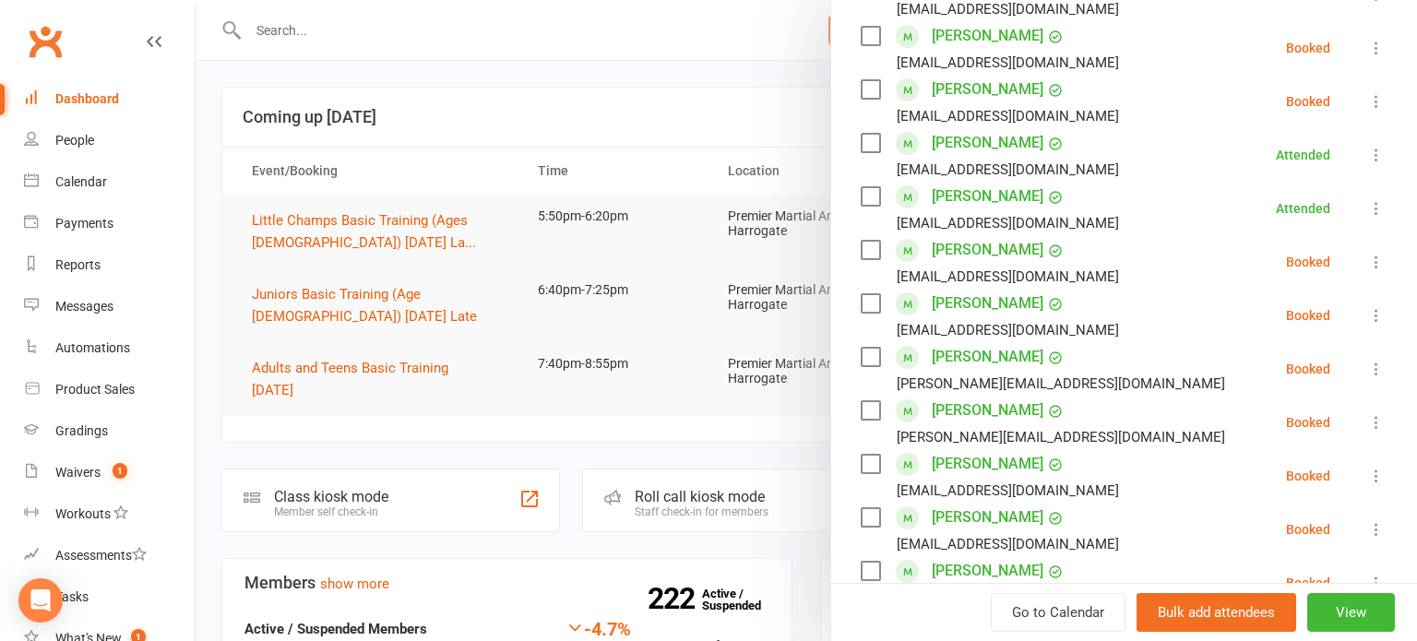
scroll to position [547, 0]
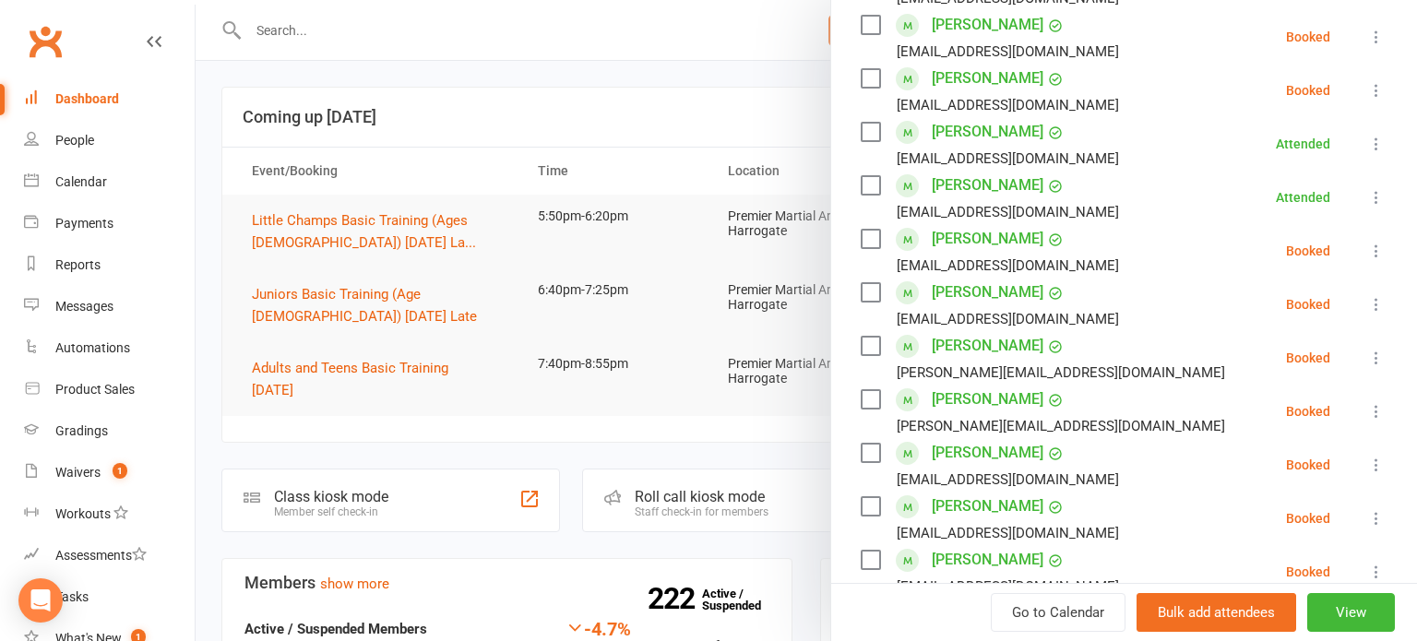
click at [1386, 248] on button at bounding box center [1377, 251] width 22 height 22
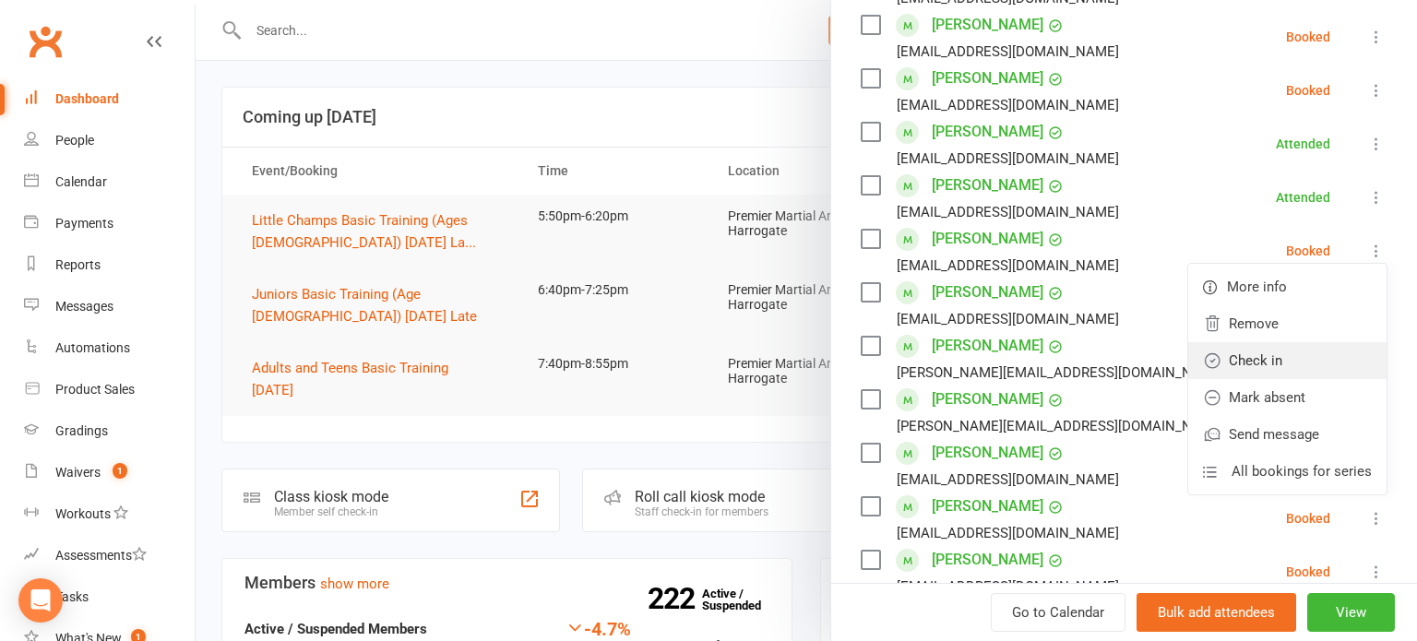
click at [1312, 357] on link "Check in" at bounding box center [1288, 360] width 198 height 37
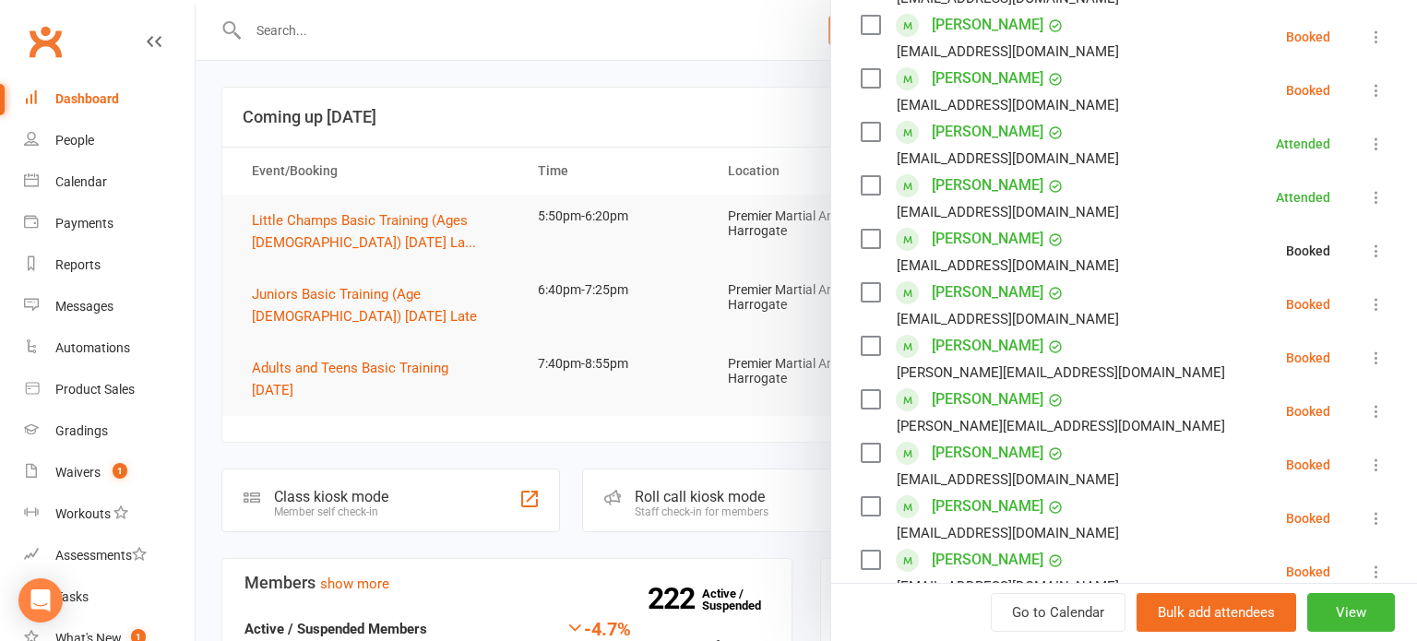
scroll to position [580, 0]
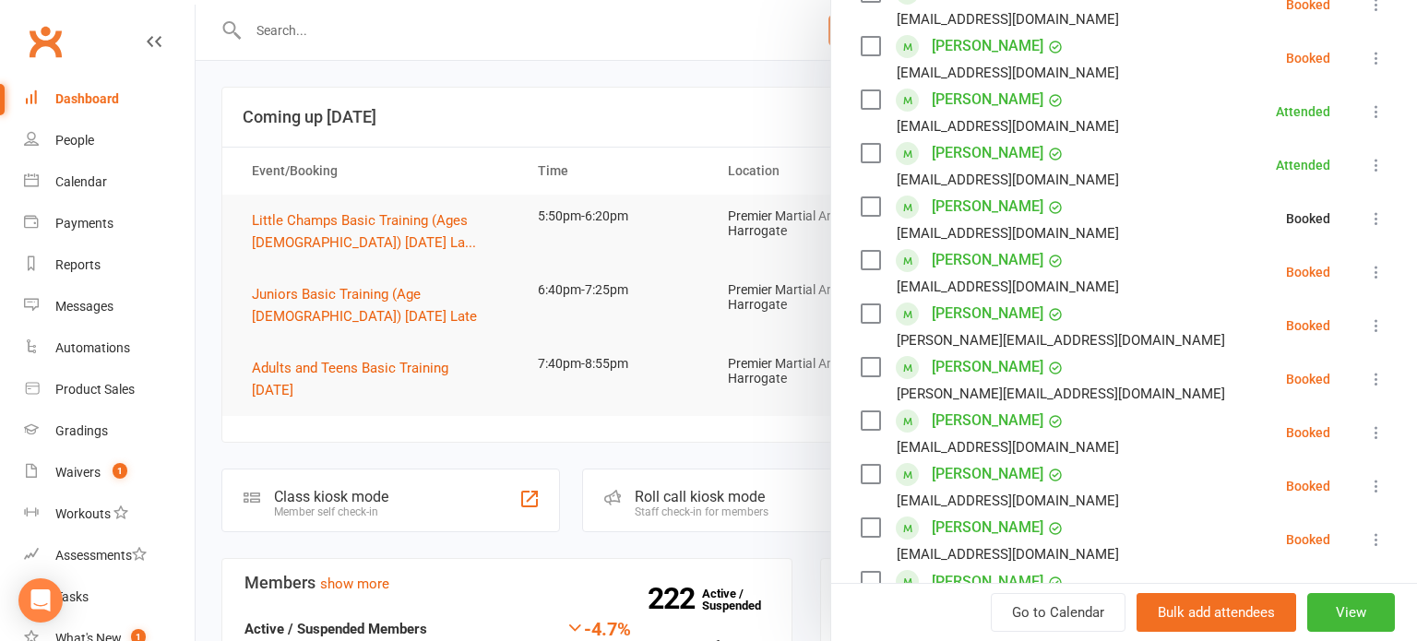
click at [1374, 275] on icon at bounding box center [1377, 272] width 18 height 18
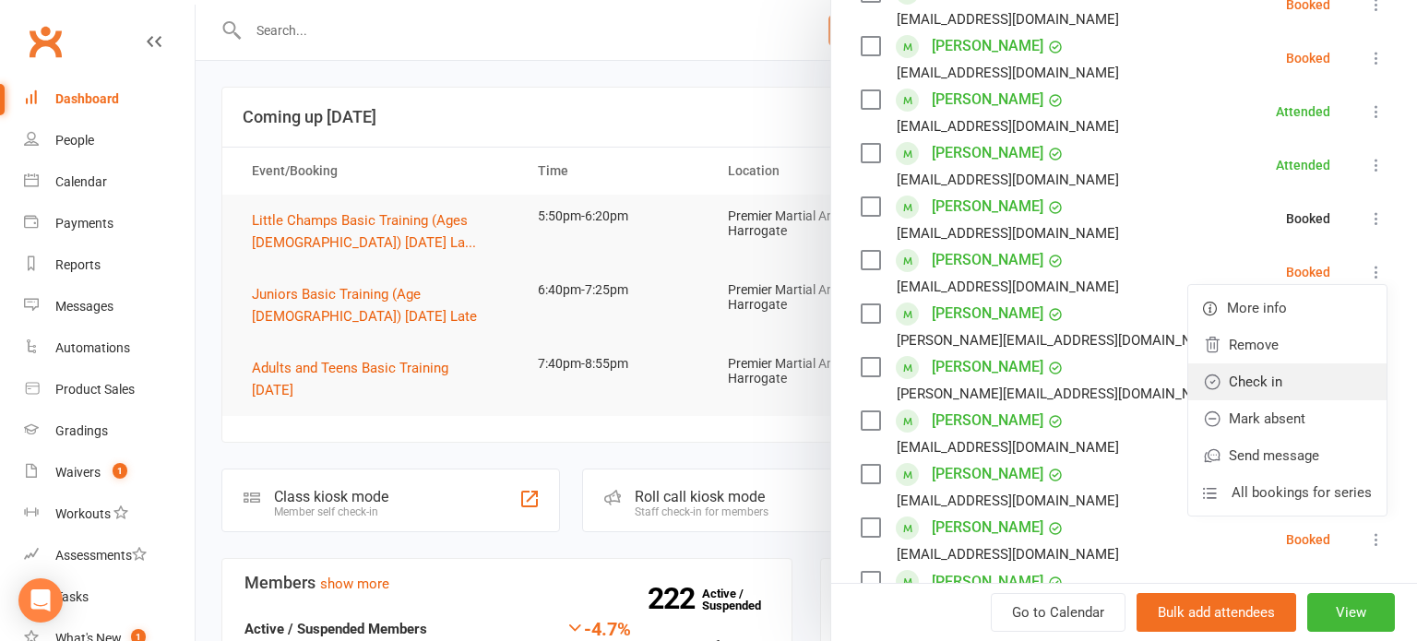
click at [1311, 383] on link "Check in" at bounding box center [1288, 382] width 198 height 37
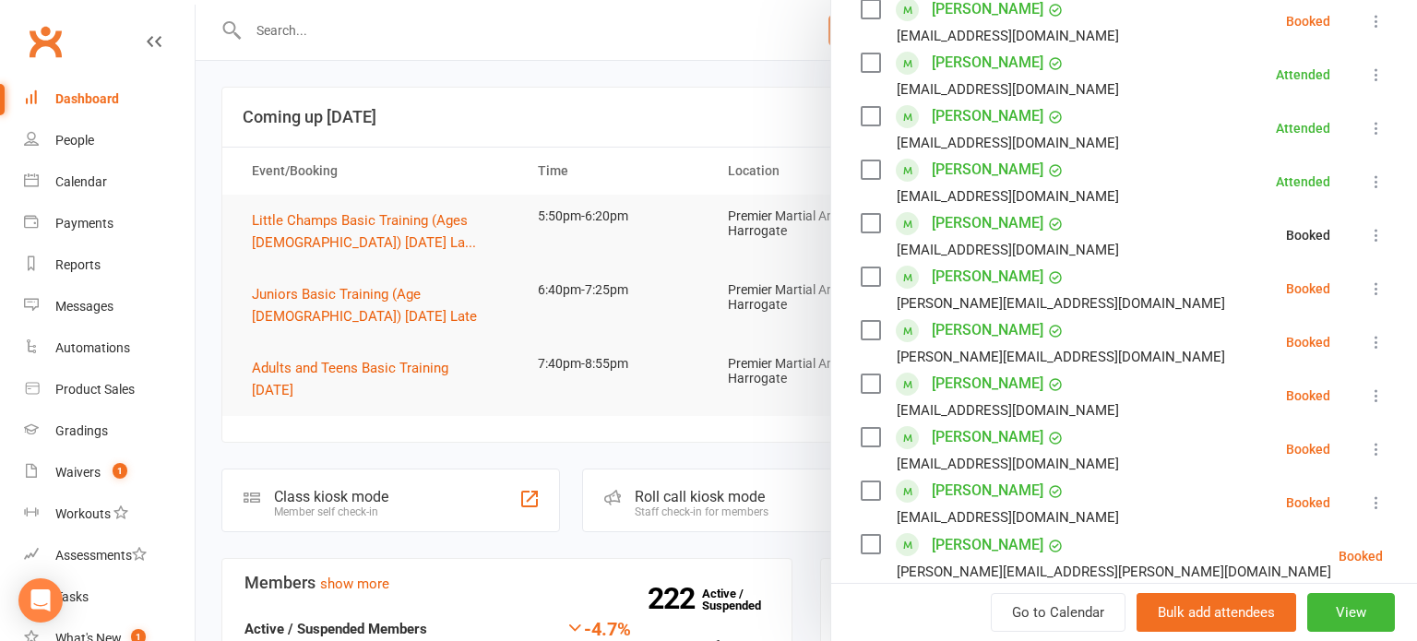
scroll to position [634, 0]
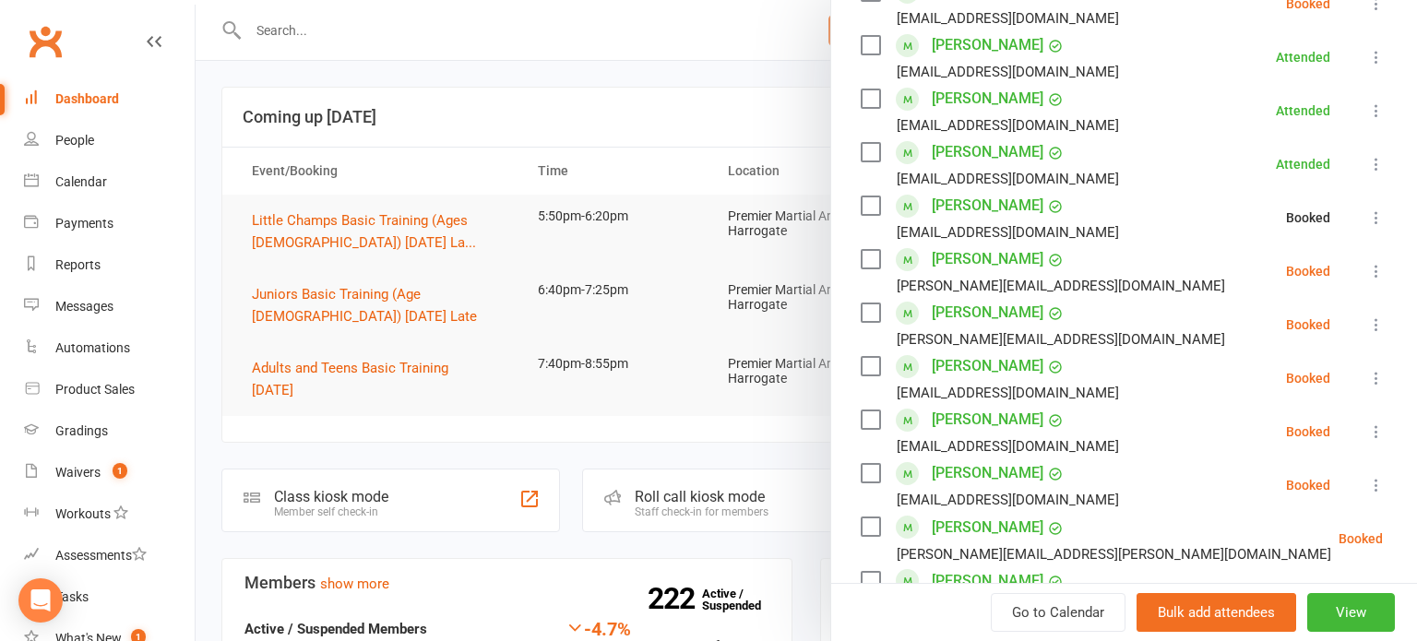
click at [1380, 274] on icon at bounding box center [1377, 271] width 18 height 18
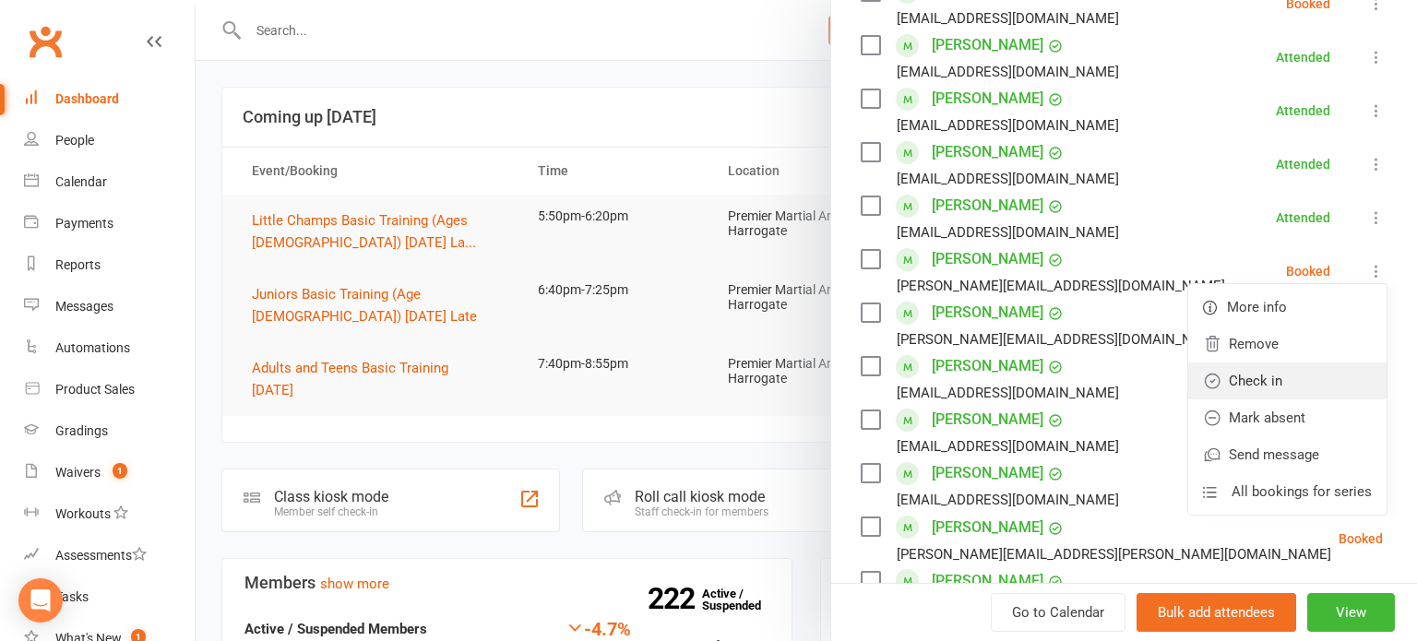
click at [1319, 389] on link "Check in" at bounding box center [1288, 381] width 198 height 37
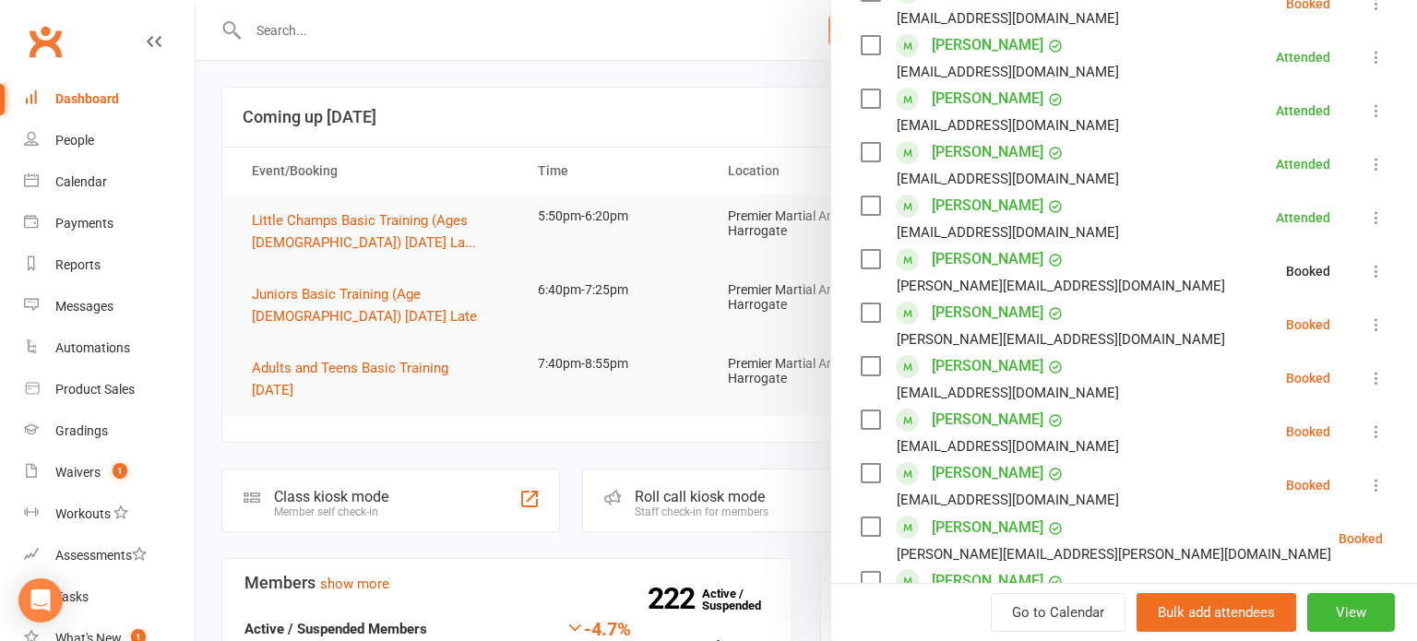
click at [1381, 334] on button at bounding box center [1377, 325] width 22 height 22
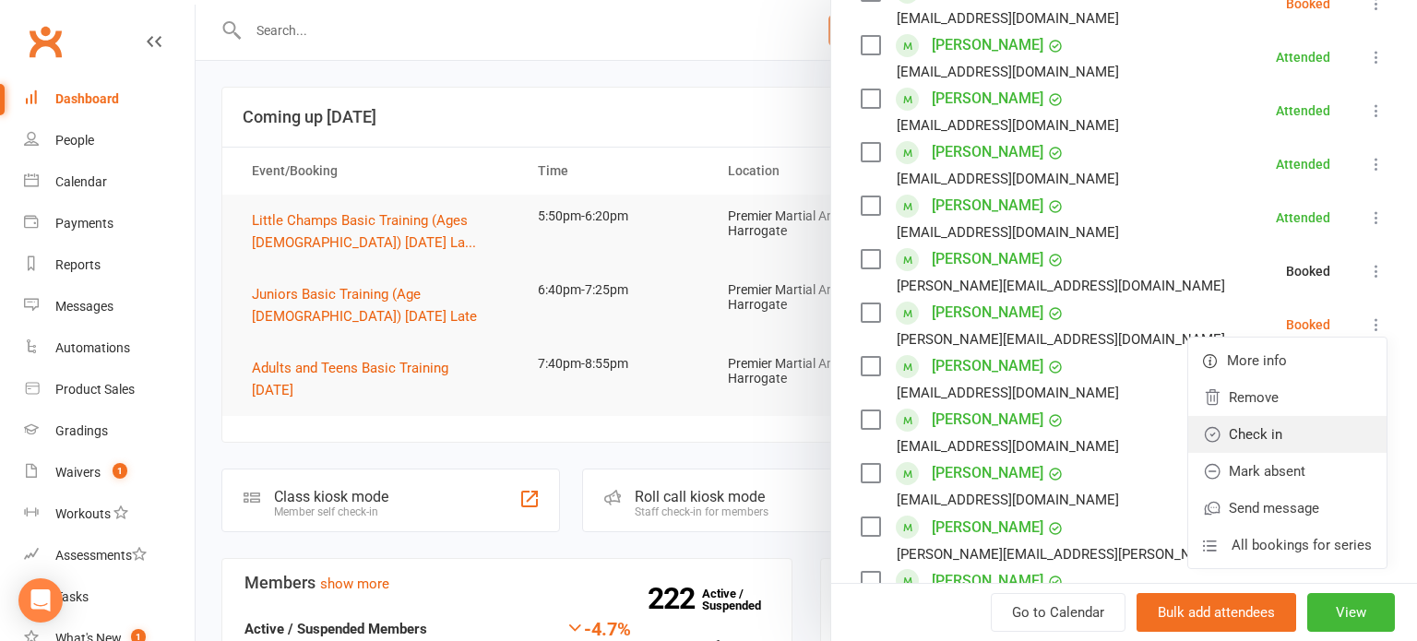
click at [1309, 434] on link "Check in" at bounding box center [1288, 434] width 198 height 37
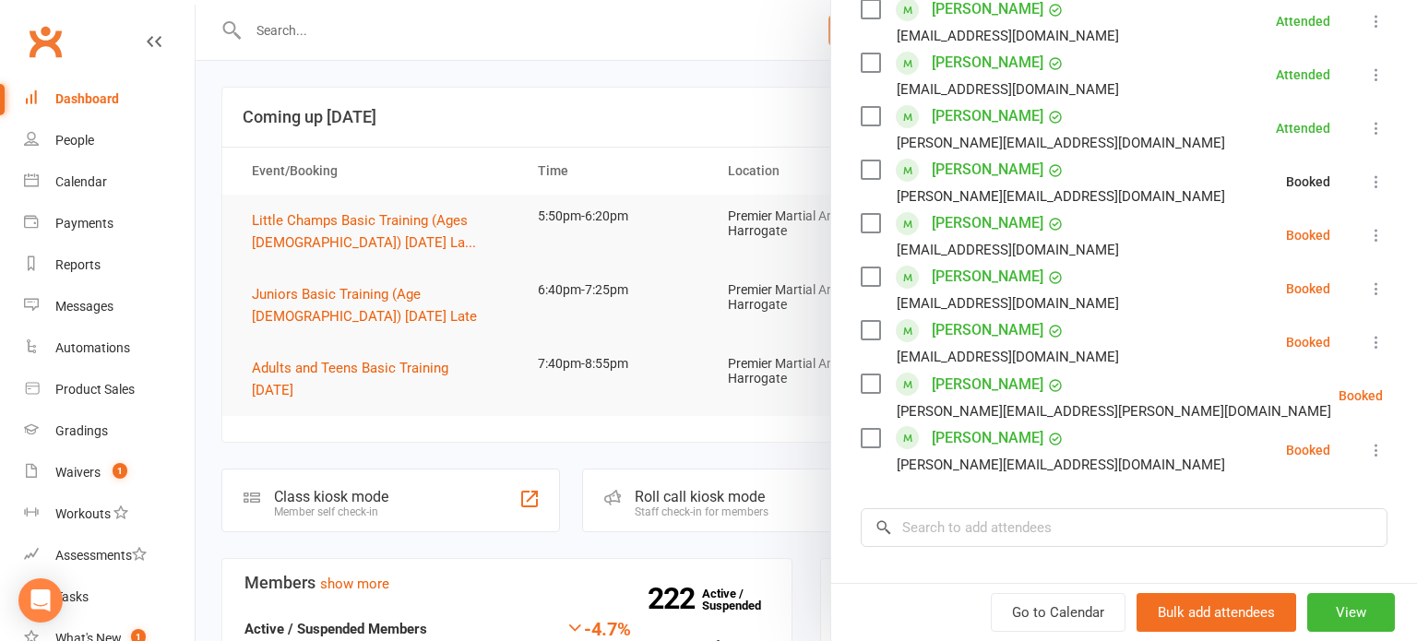
scroll to position [778, 0]
click at [1383, 288] on icon at bounding box center [1377, 288] width 18 height 18
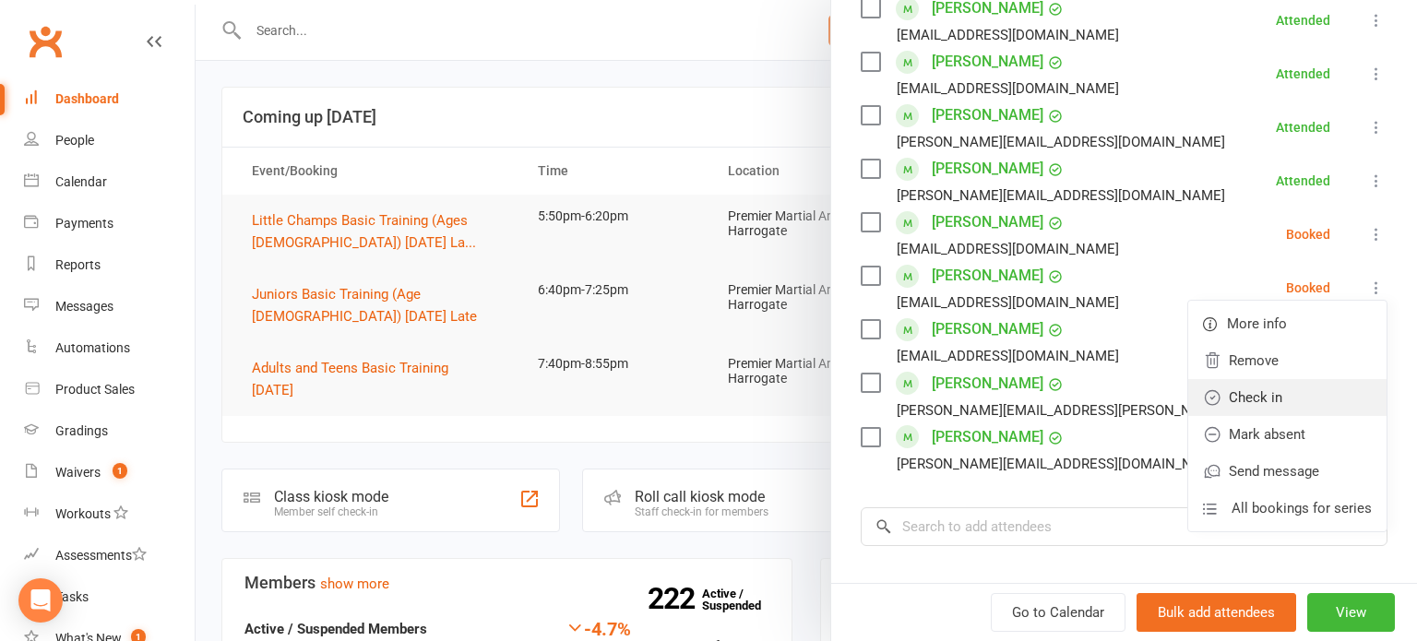
click at [1297, 402] on link "Check in" at bounding box center [1288, 397] width 198 height 37
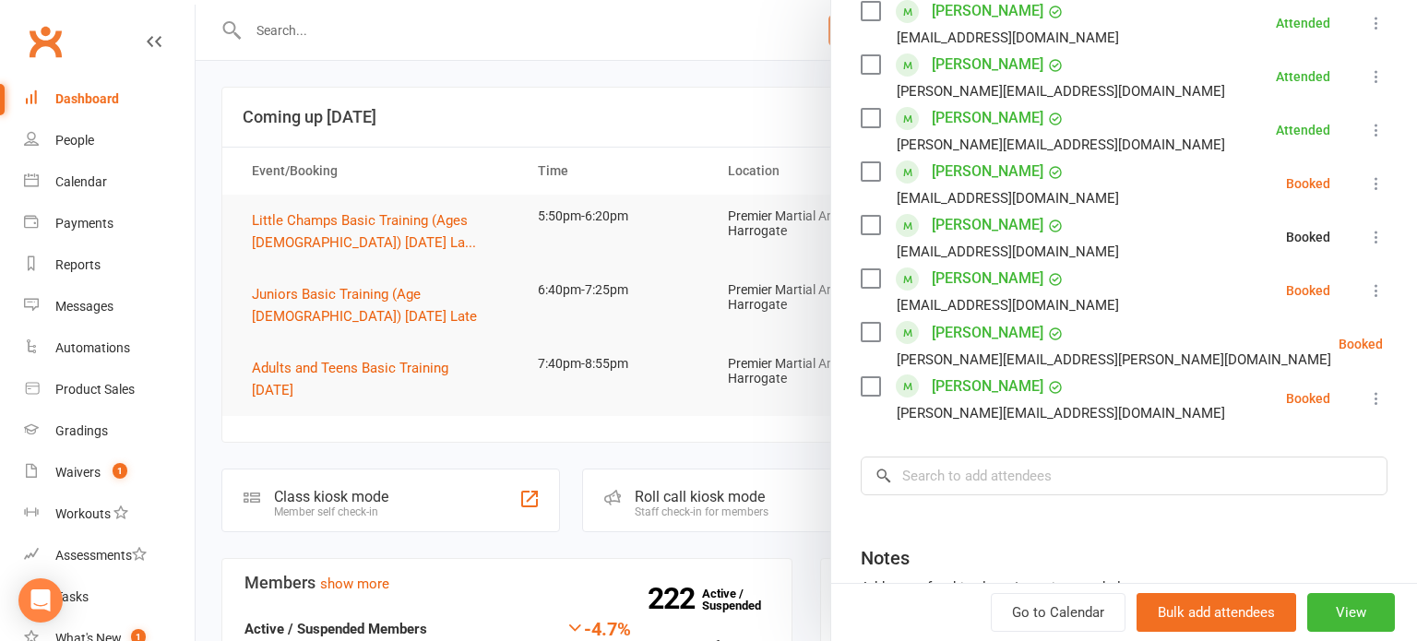
scroll to position [835, 0]
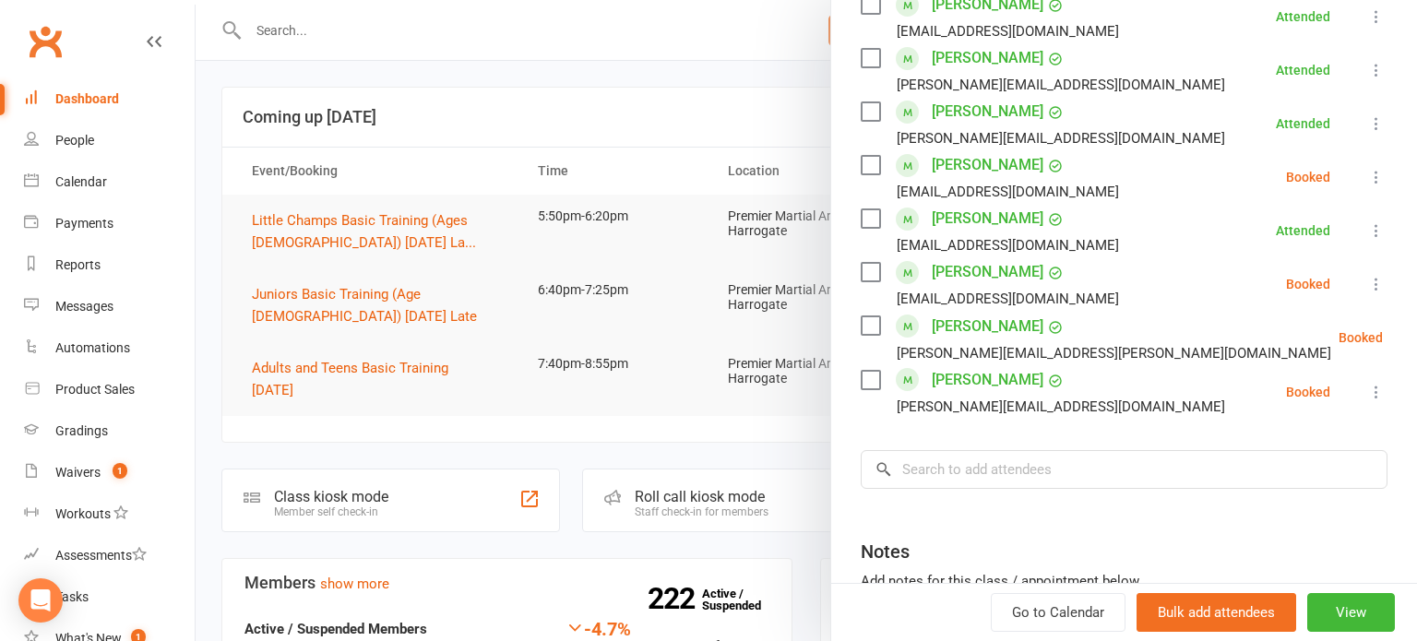
click at [648, 347] on div at bounding box center [807, 320] width 1222 height 641
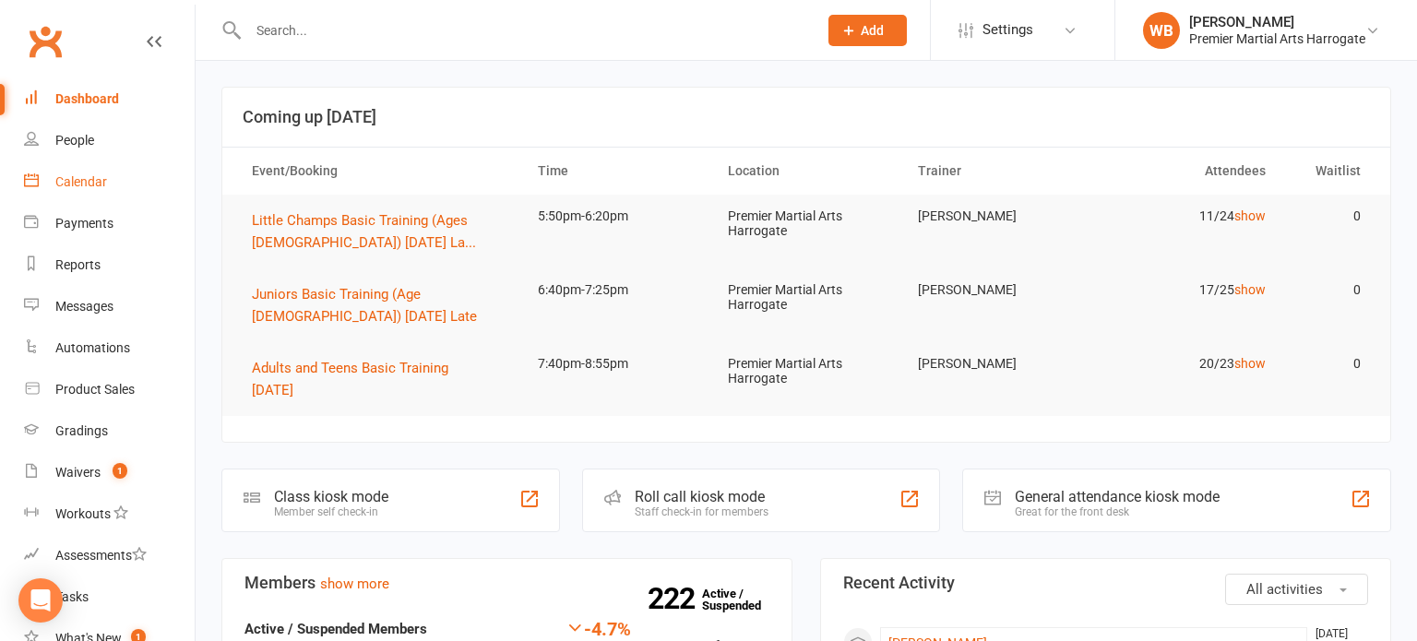
click at [149, 175] on link "Calendar" at bounding box center [109, 182] width 171 height 42
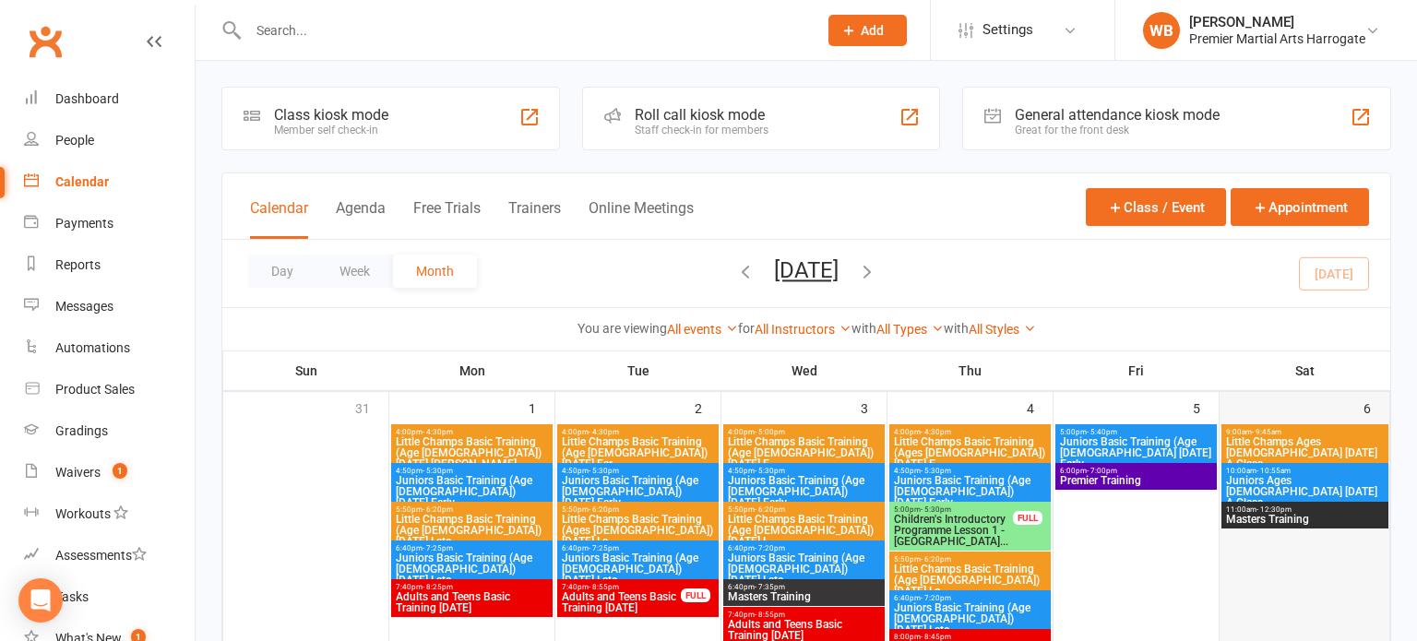
click at [1226, 399] on div "6" at bounding box center [1305, 530] width 170 height 277
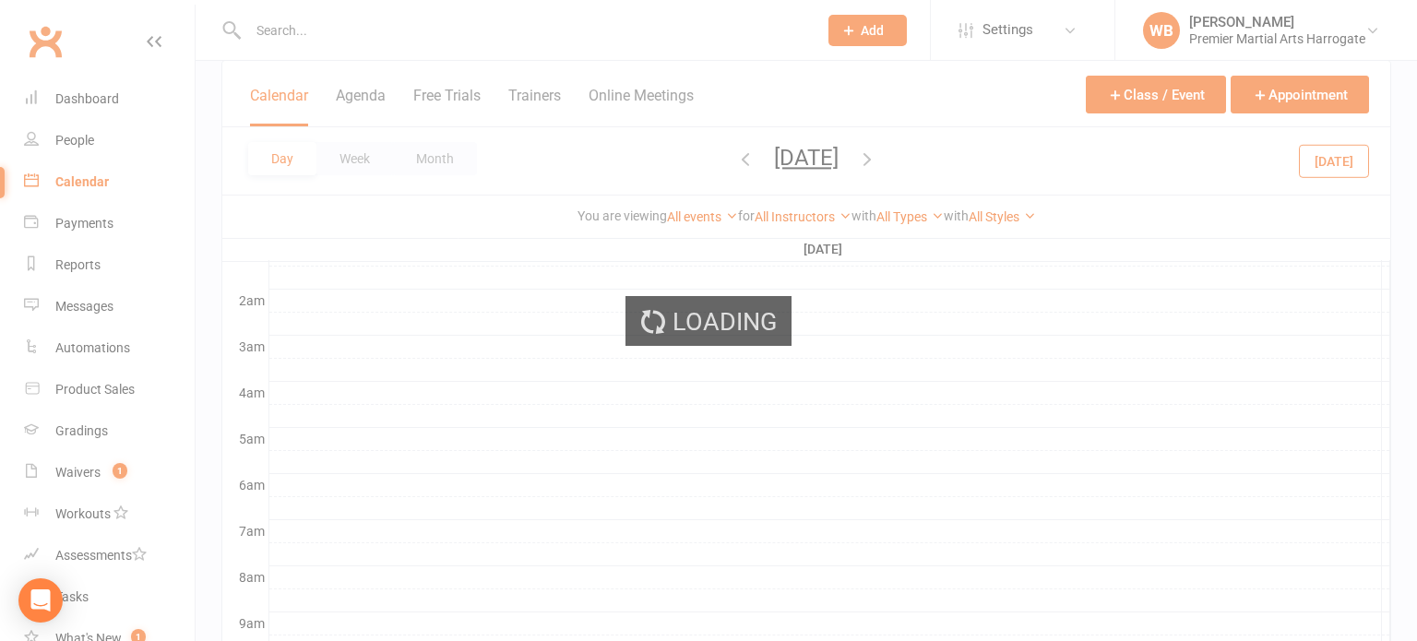
scroll to position [186, 0]
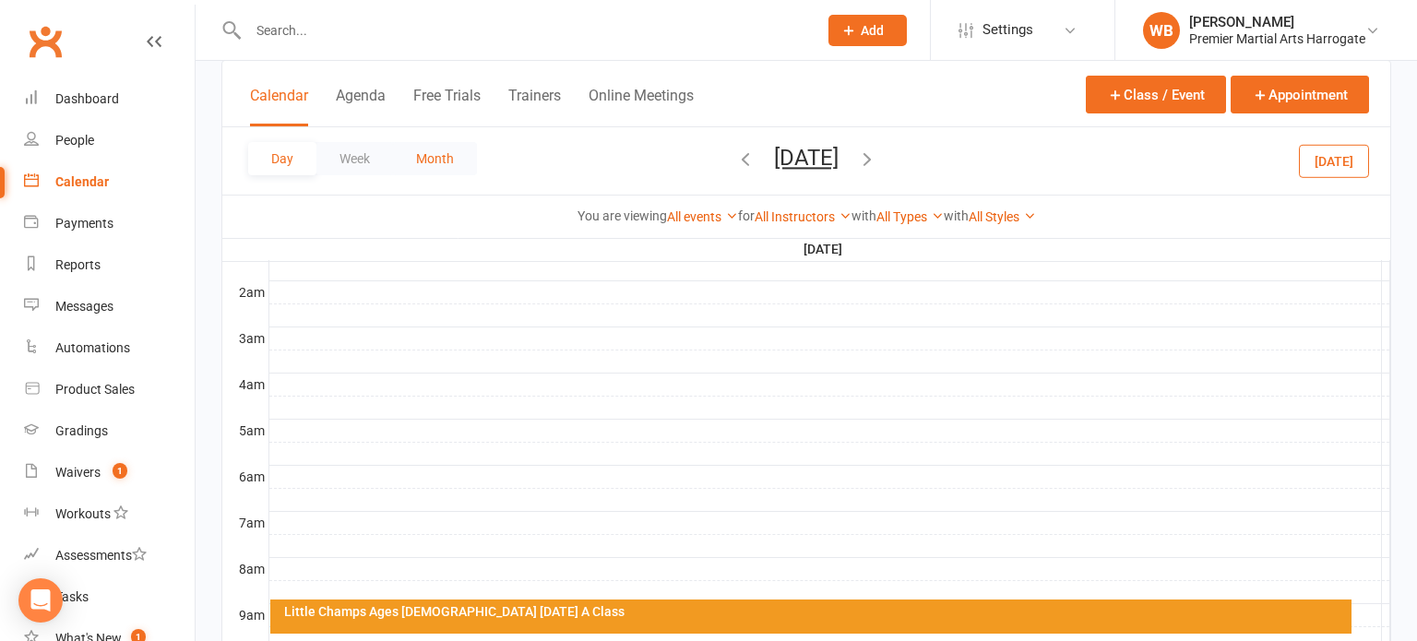
click at [438, 163] on button "Month" at bounding box center [435, 158] width 84 height 33
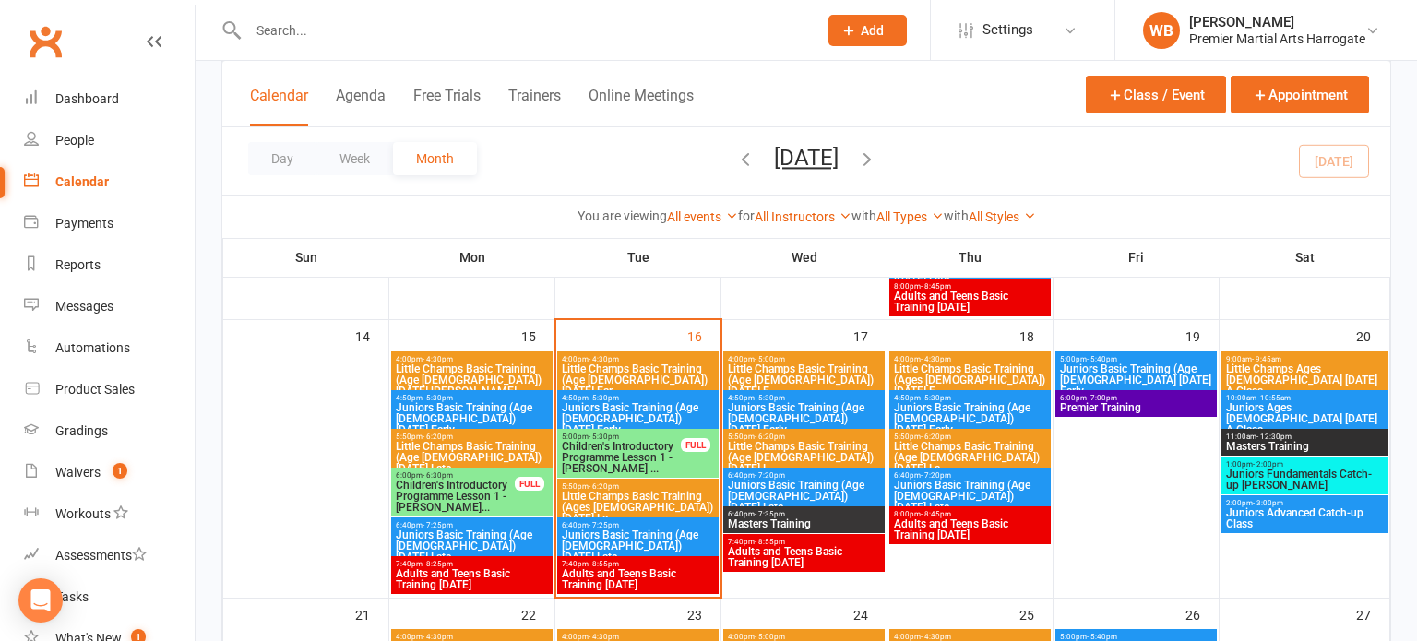
scroll to position [694, 0]
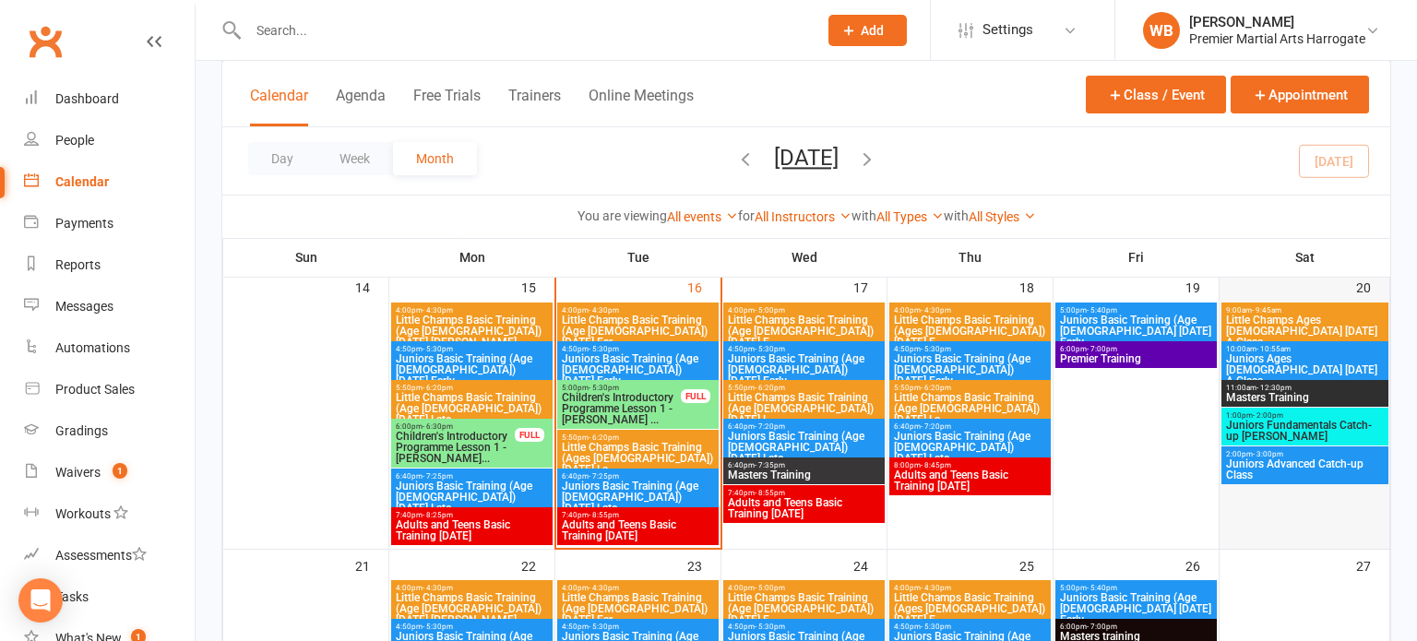
click at [1351, 378] on div at bounding box center [1305, 426] width 166 height 244
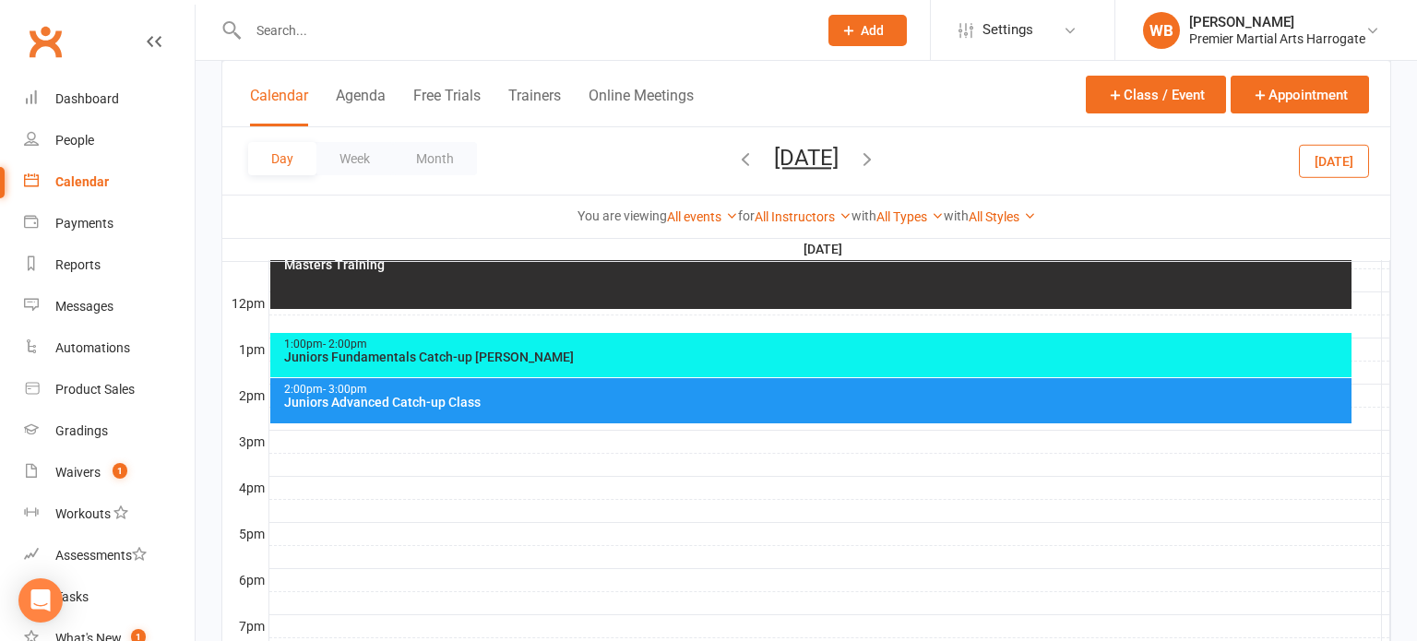
scroll to position [0, 0]
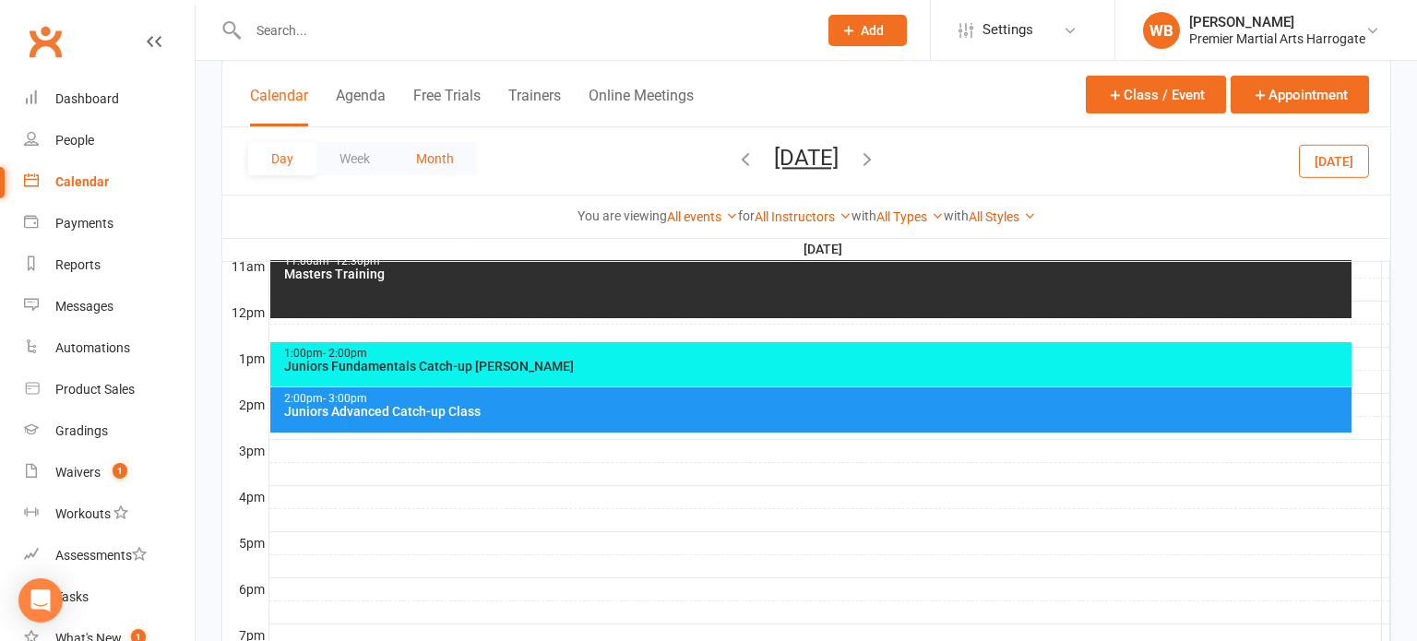
click at [464, 173] on button "Month" at bounding box center [435, 158] width 84 height 33
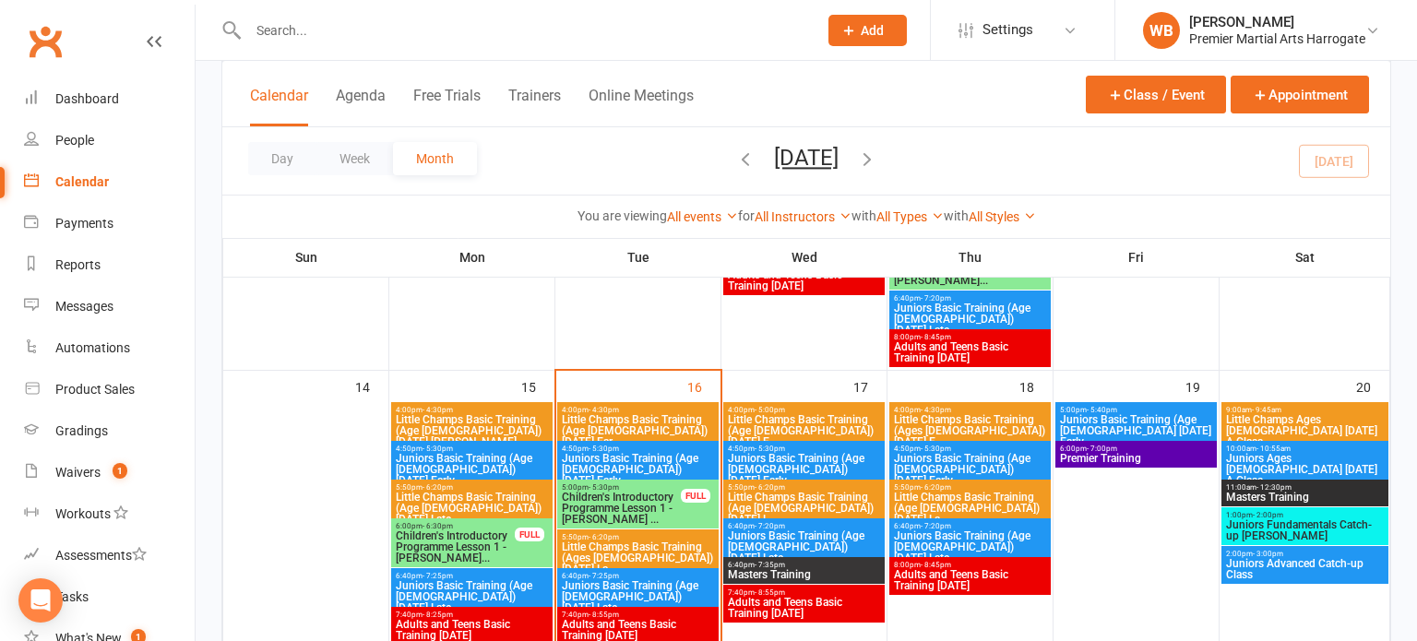
click at [1340, 461] on span "Juniors Ages [DEMOGRAPHIC_DATA] [DATE] A Class" at bounding box center [1306, 469] width 160 height 33
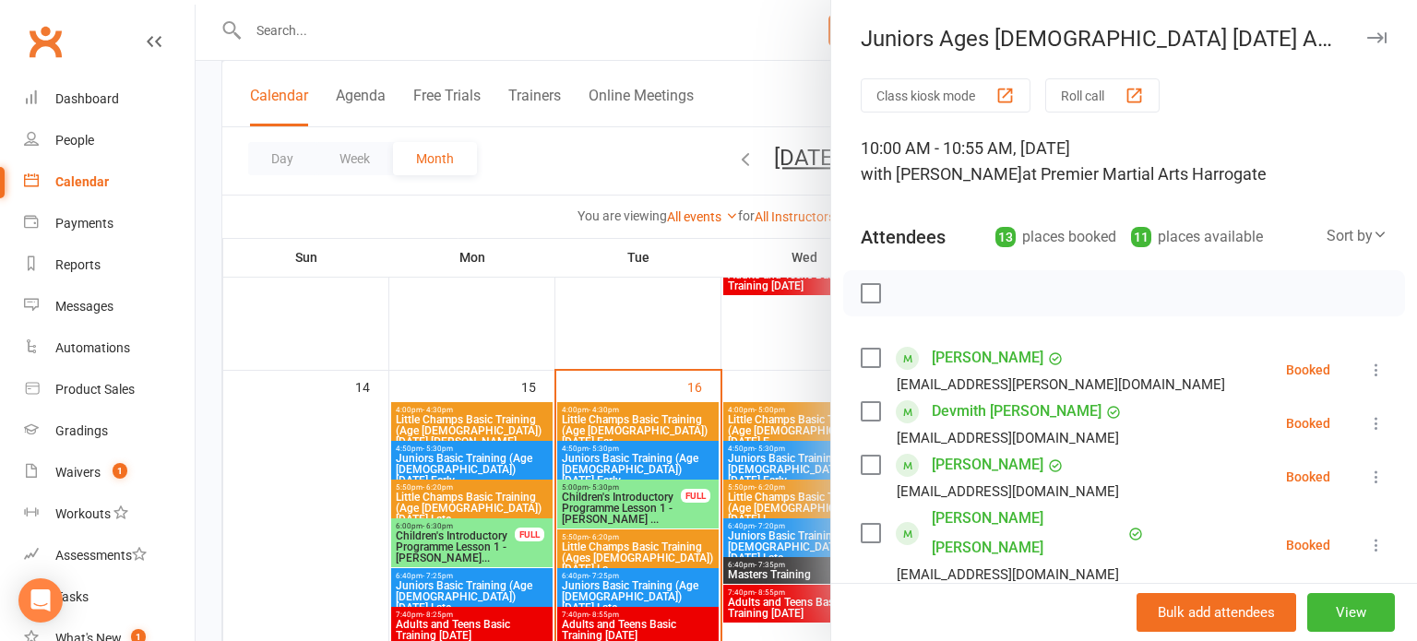
click at [732, 445] on div at bounding box center [807, 320] width 1222 height 641
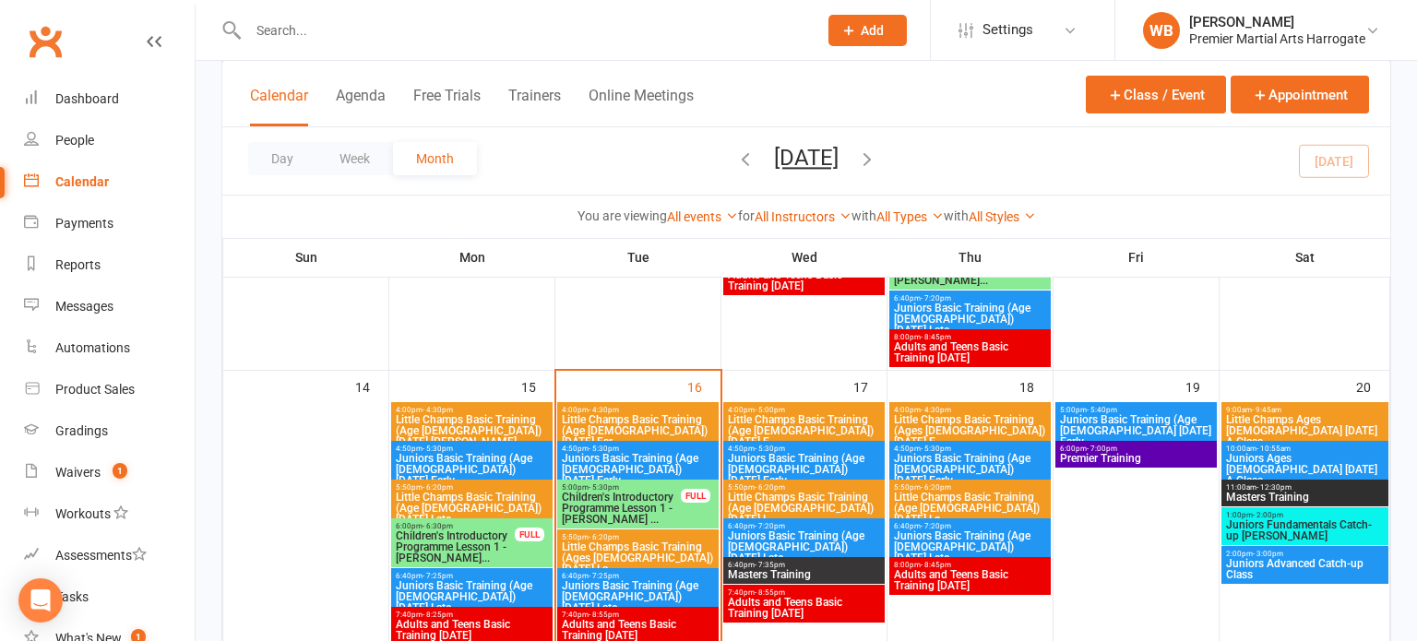
click at [1300, 428] on span "Little Champs Ages [DEMOGRAPHIC_DATA] [DATE] A Class" at bounding box center [1306, 430] width 160 height 33
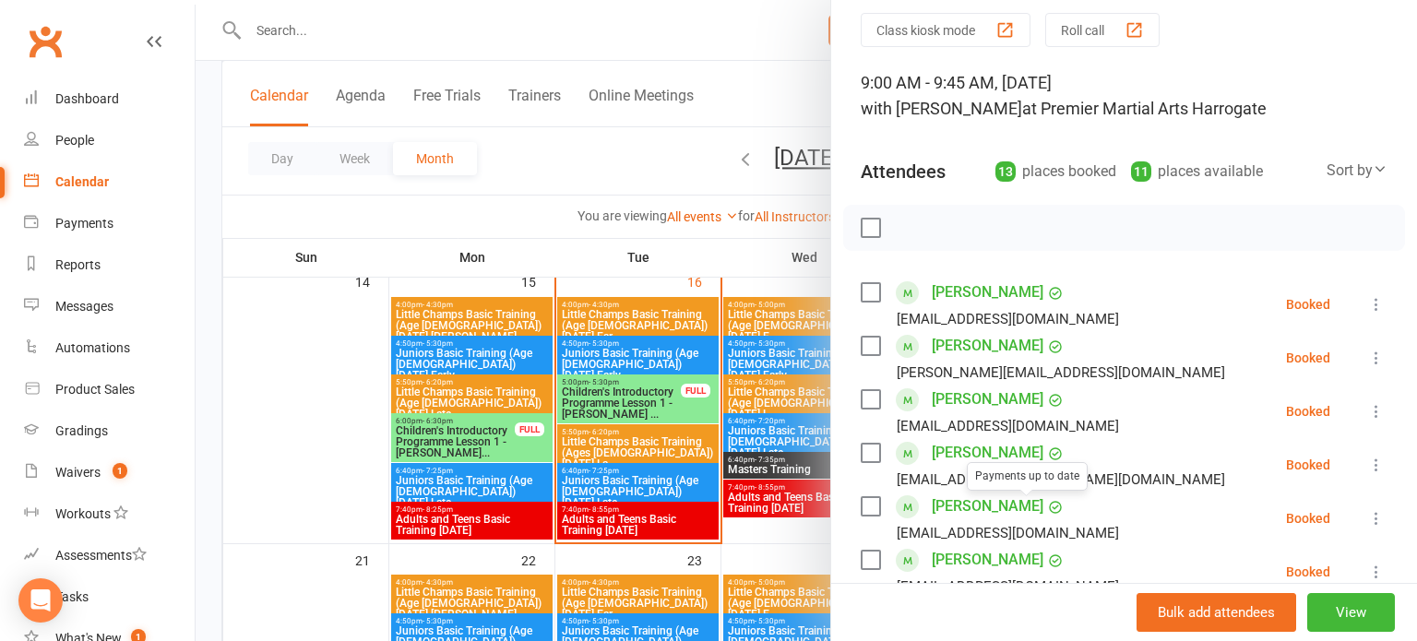
scroll to position [46, 0]
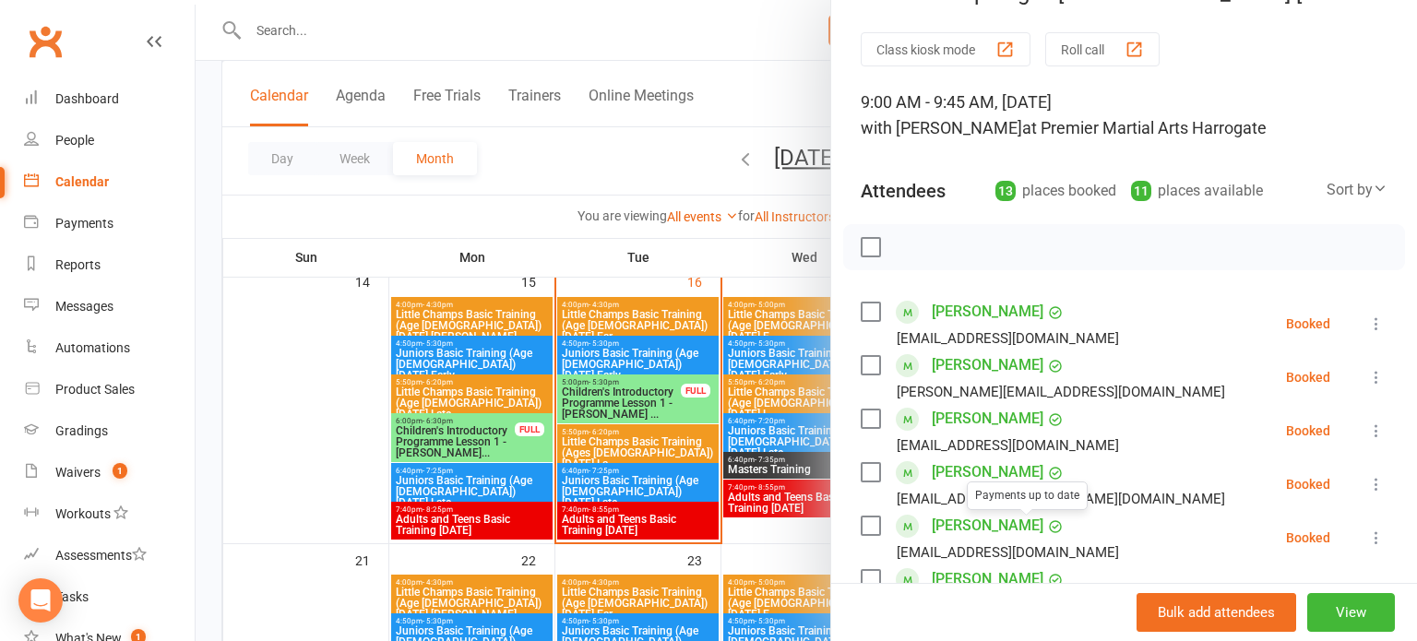
click at [796, 264] on div at bounding box center [807, 320] width 1222 height 641
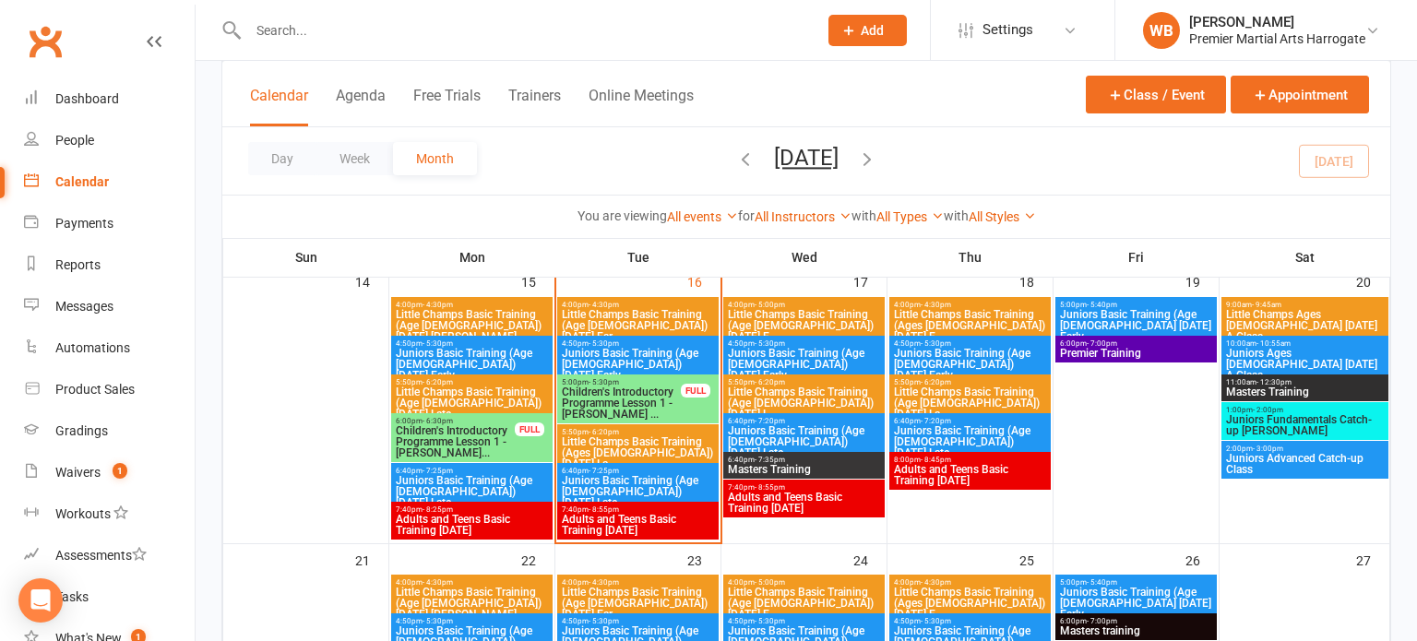
click at [1222, 355] on div "10:00am - 10:55am Juniors Ages [DEMOGRAPHIC_DATA] [DATE] A Class" at bounding box center [1305, 360] width 167 height 49
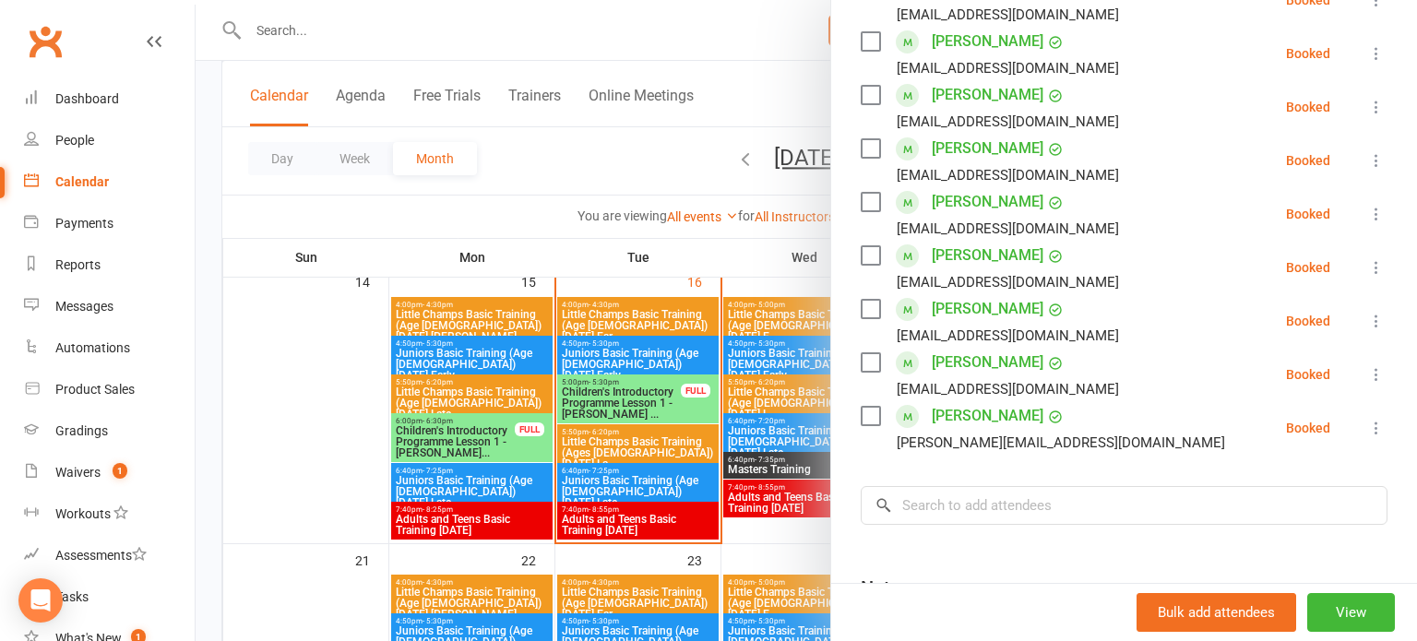
scroll to position [623, 0]
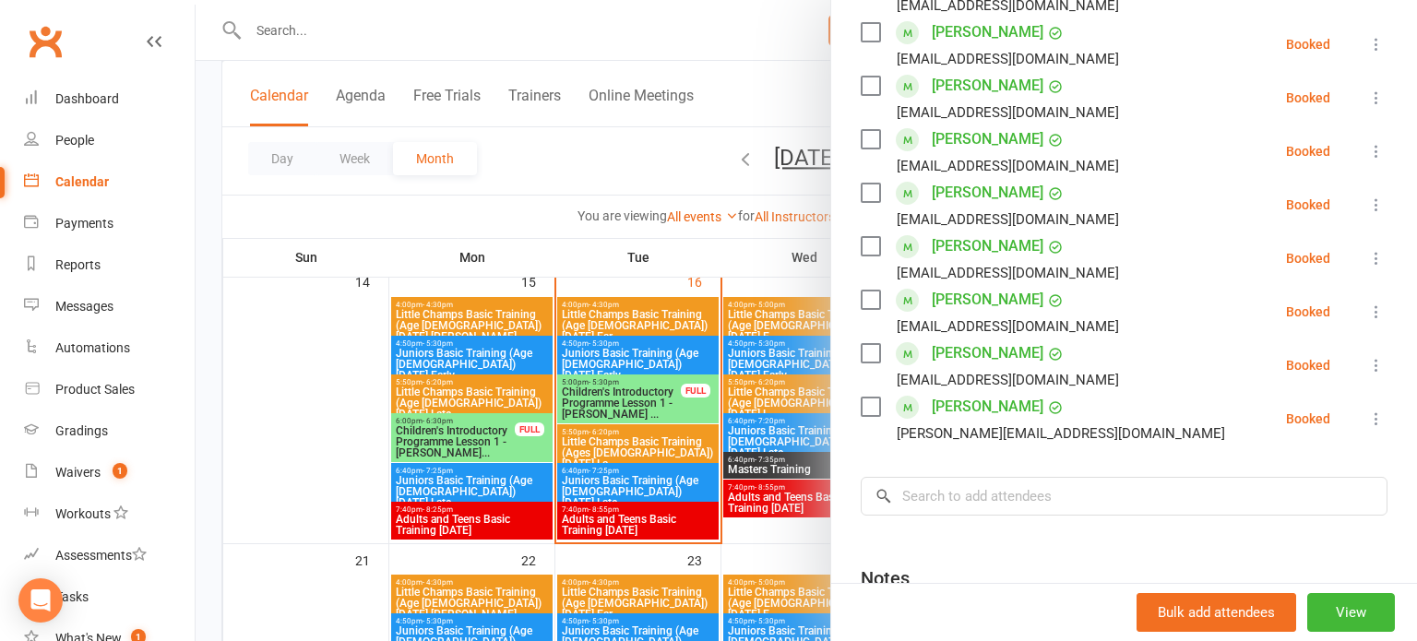
click at [783, 317] on div at bounding box center [807, 320] width 1222 height 641
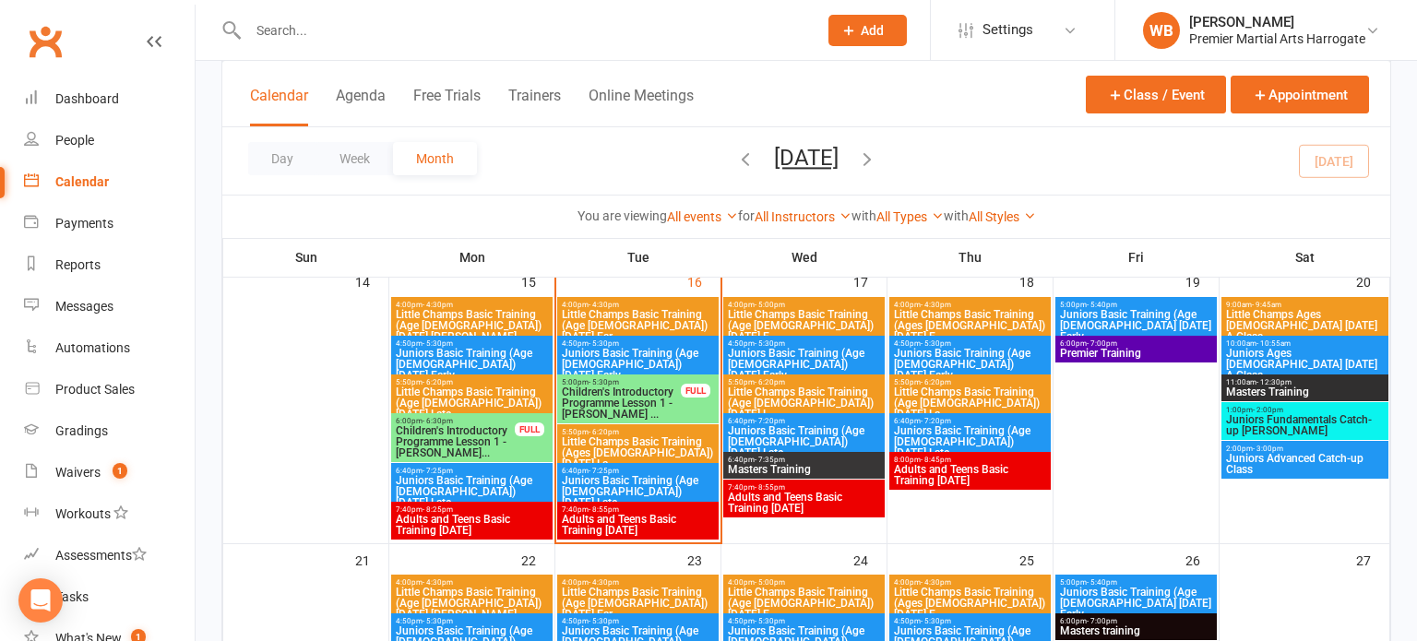
click at [1222, 311] on div "9:00am - 9:45am Little Champs Ages [DEMOGRAPHIC_DATA] [DATE] A Class" at bounding box center [1305, 321] width 167 height 49
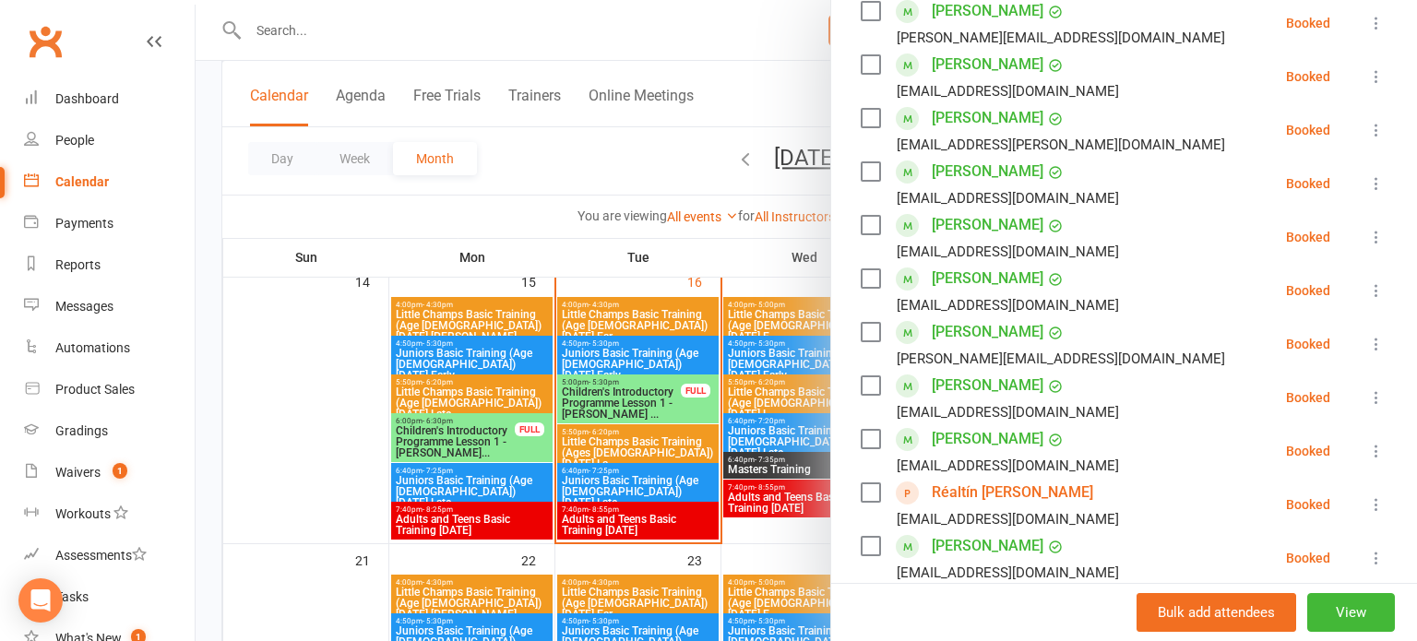
scroll to position [498, 0]
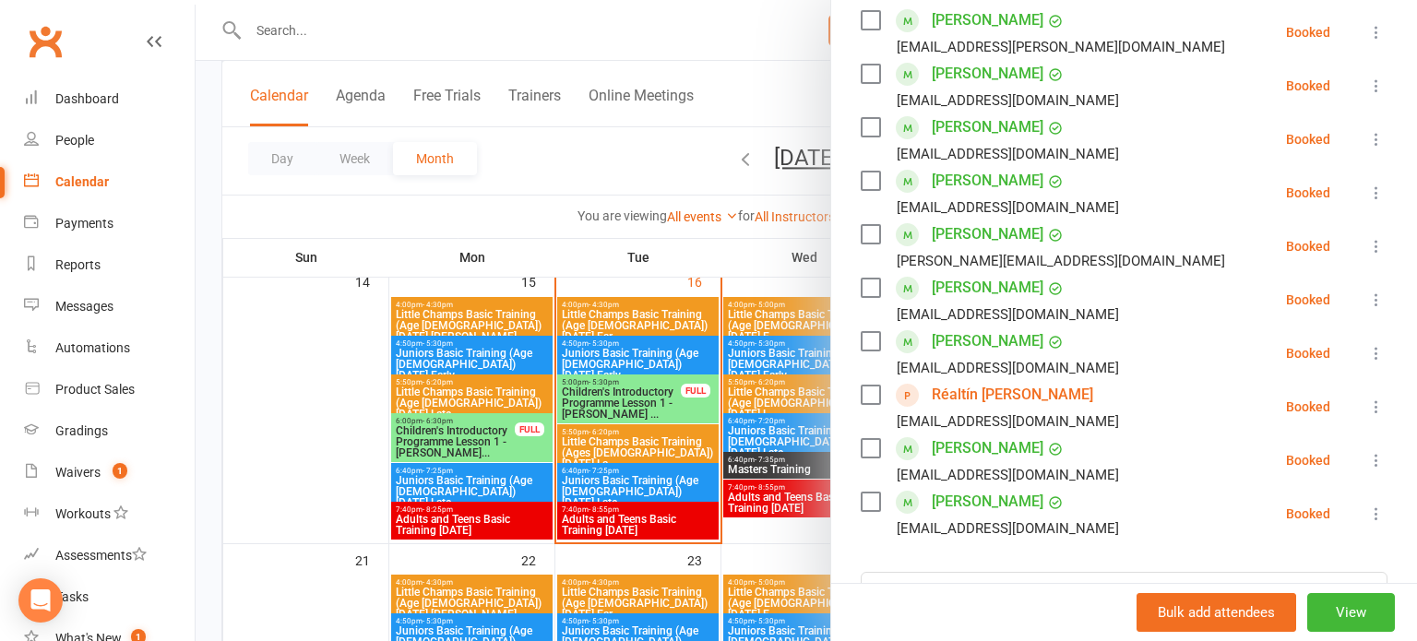
click at [1027, 389] on link "Réaltín [PERSON_NAME]" at bounding box center [1012, 395] width 161 height 30
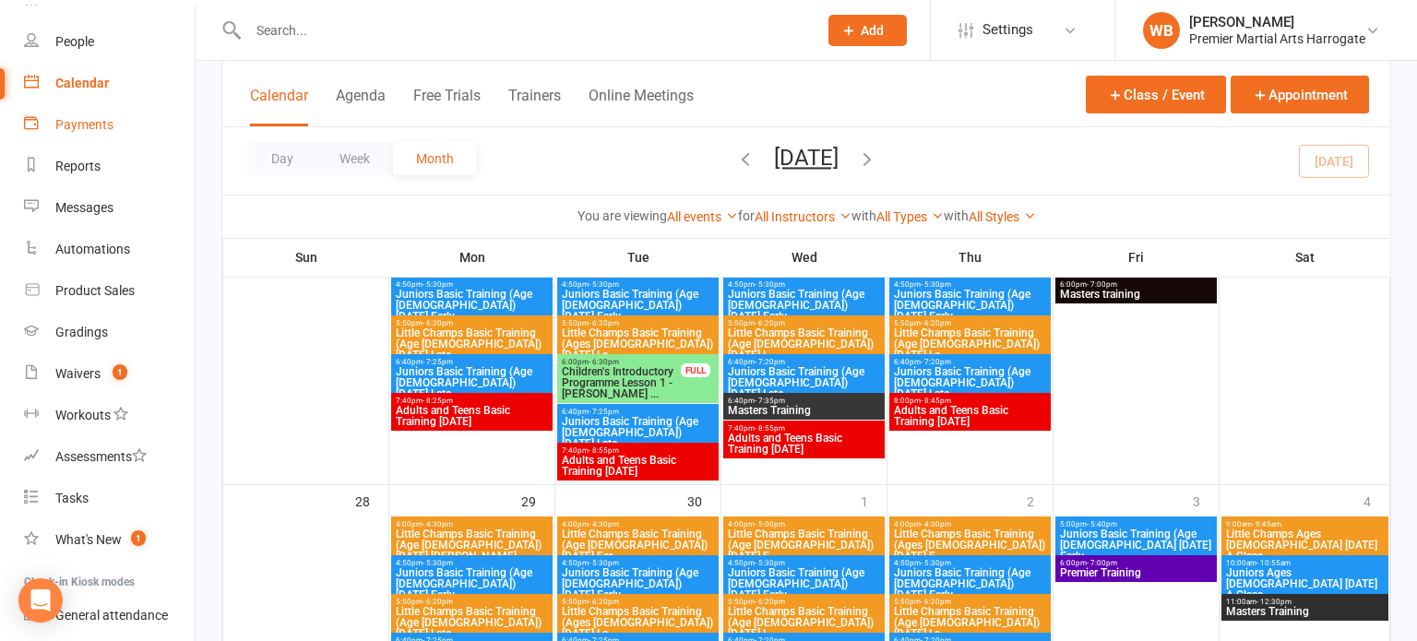
scroll to position [100, 0]
click at [105, 312] on link "Gradings" at bounding box center [109, 332] width 171 height 42
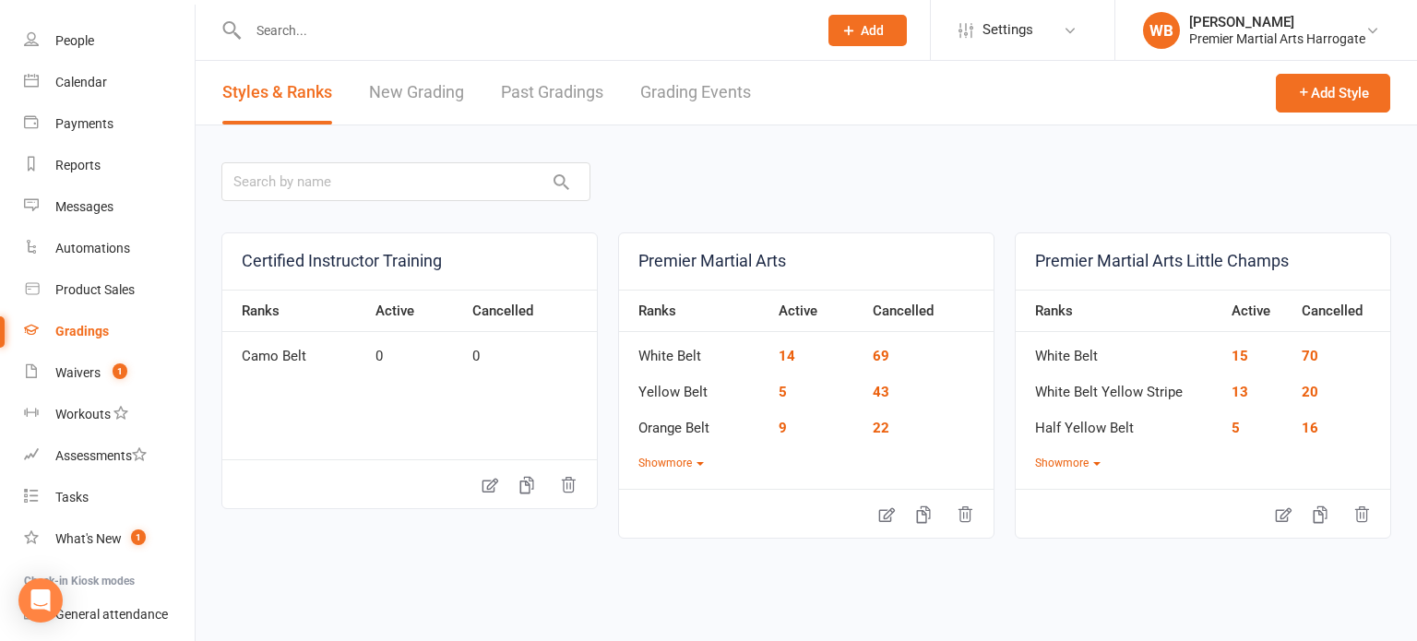
click at [686, 89] on link "Grading Events" at bounding box center [695, 93] width 111 height 64
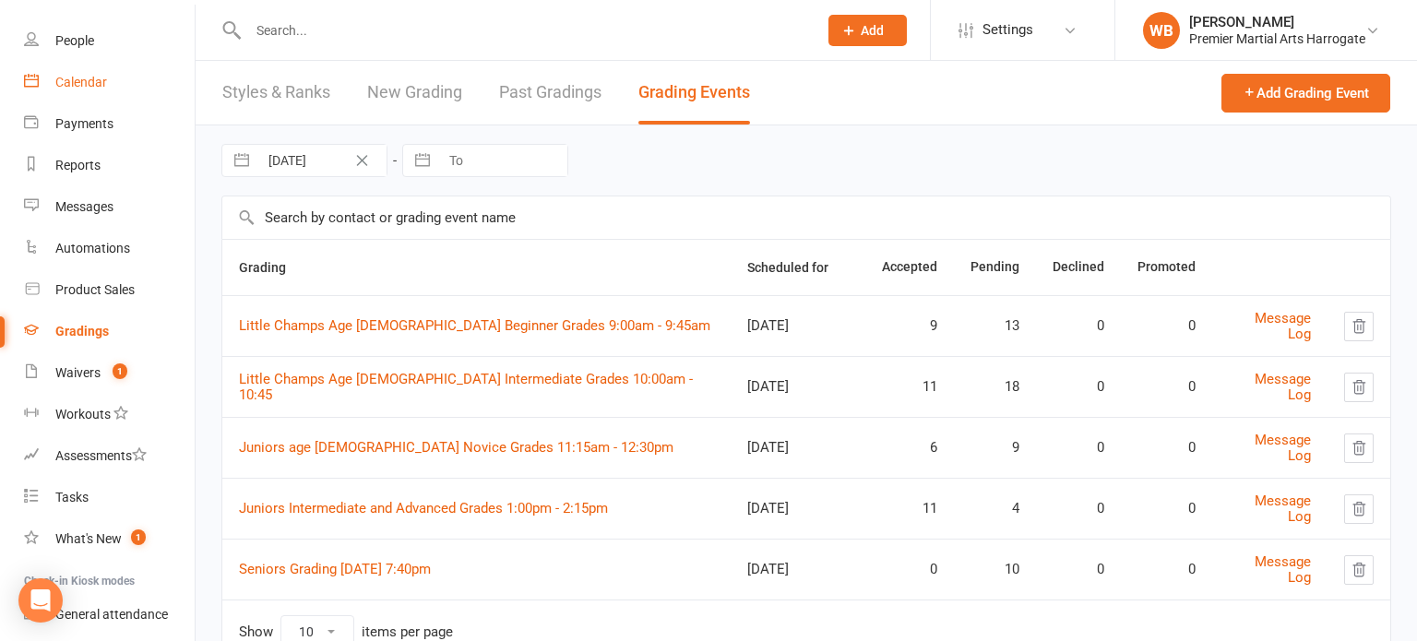
click at [73, 86] on div "Calendar" at bounding box center [81, 82] width 52 height 15
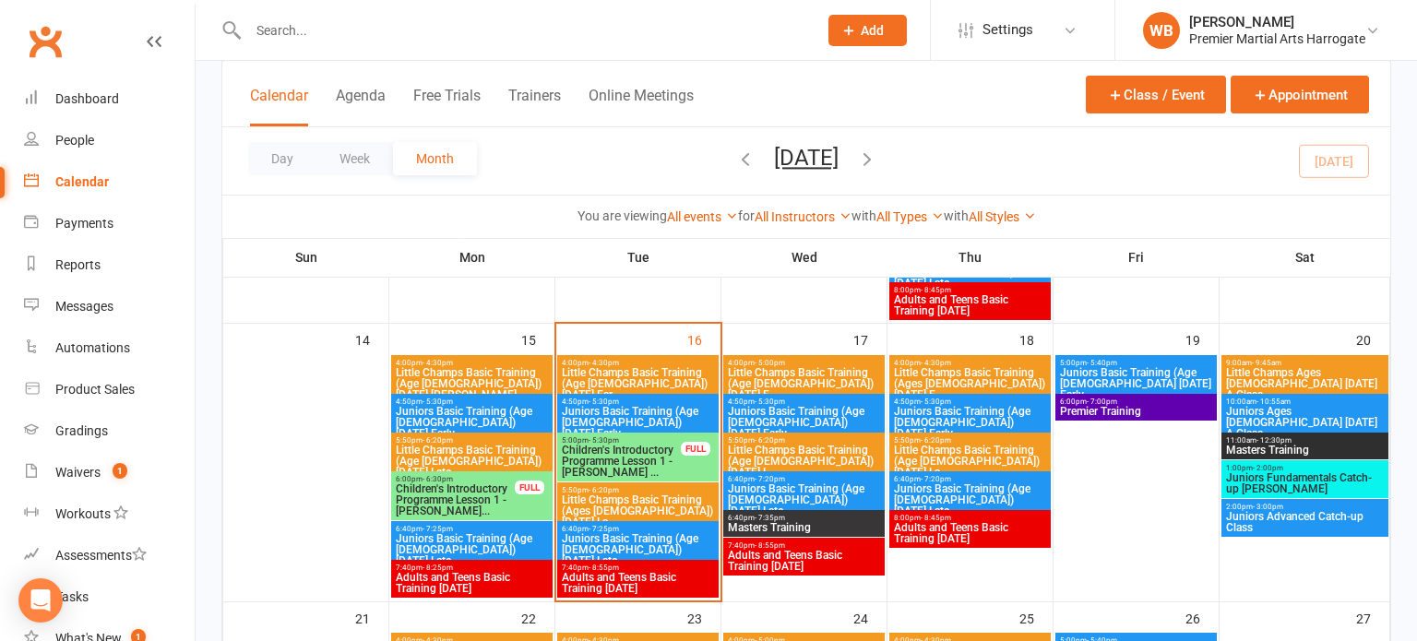
scroll to position [684, 0]
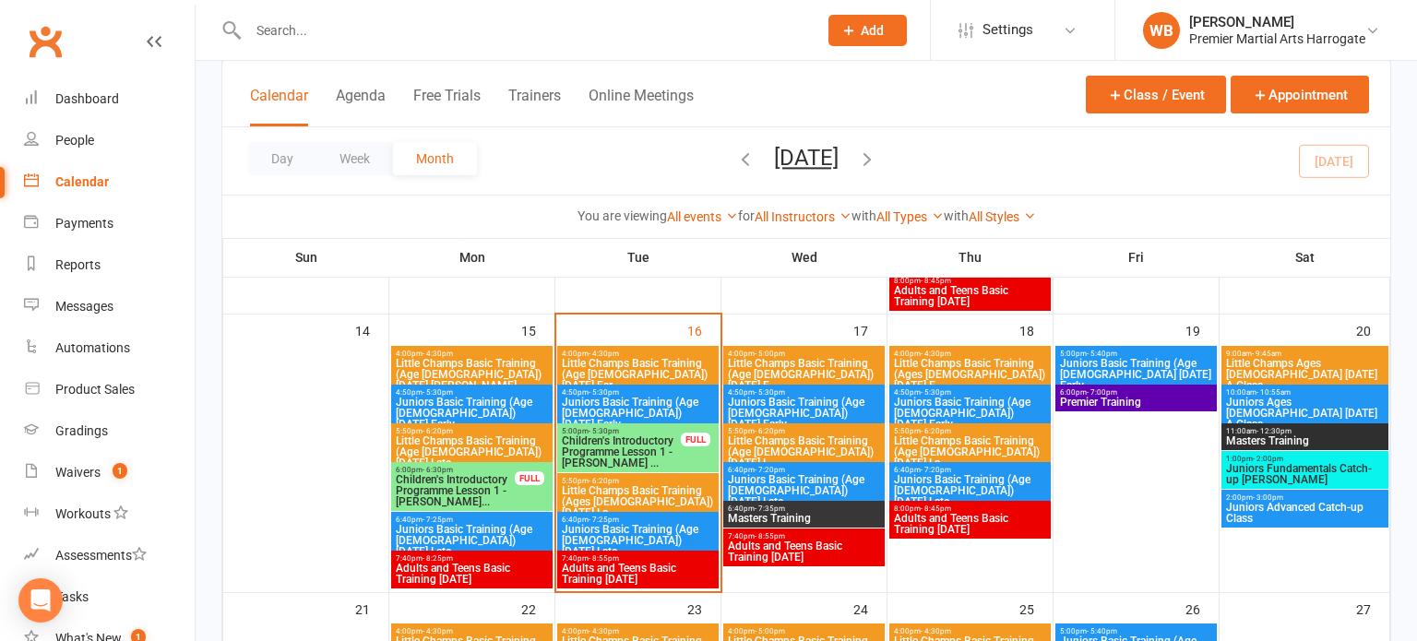
click at [648, 543] on span "Juniors Basic Training (Age [DEMOGRAPHIC_DATA]) [DATE] Late" at bounding box center [638, 540] width 154 height 33
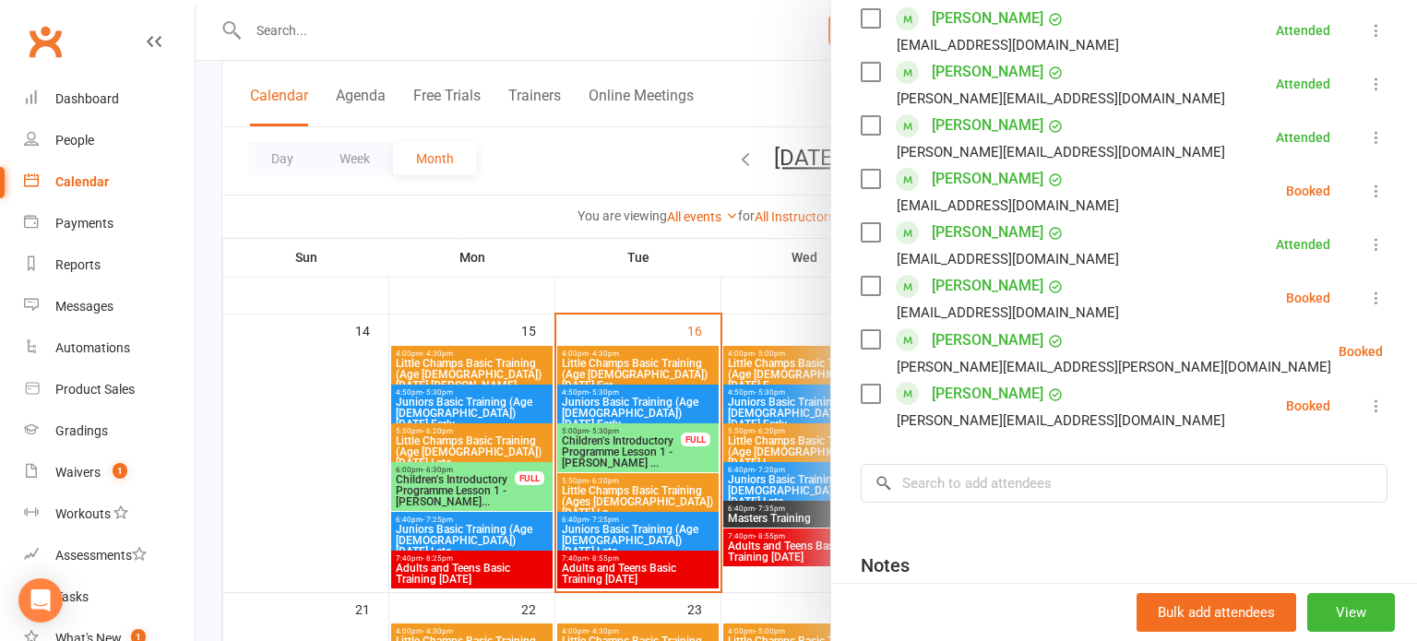
scroll to position [819, 0]
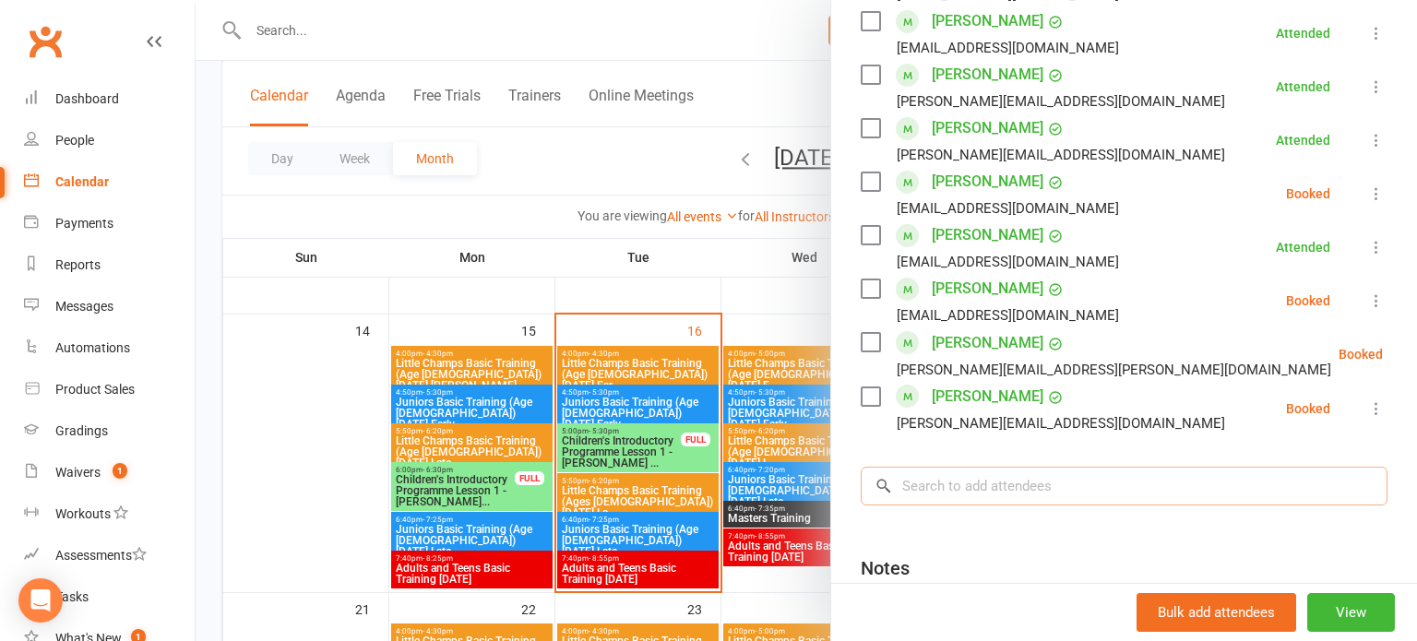
click at [1200, 467] on input "search" at bounding box center [1124, 486] width 527 height 39
click at [1193, 489] on input "search" at bounding box center [1124, 486] width 527 height 39
click at [1385, 410] on icon at bounding box center [1377, 409] width 18 height 18
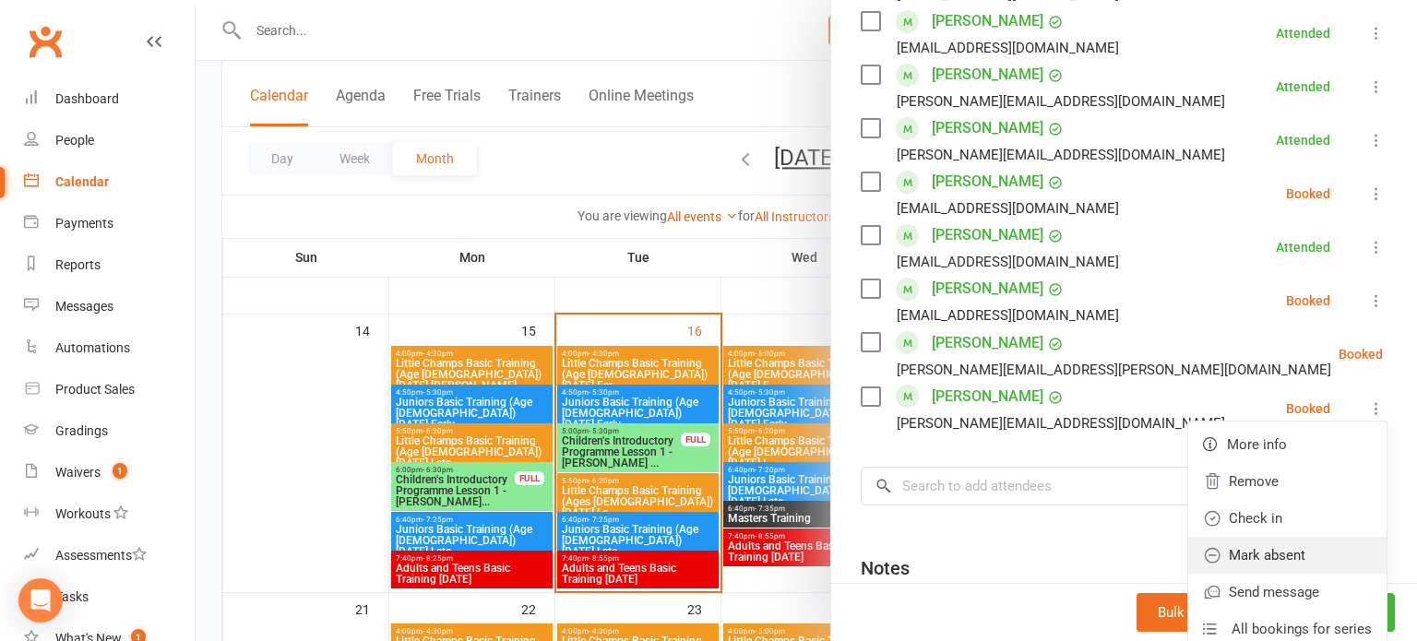
click at [1307, 557] on link "Mark absent" at bounding box center [1288, 555] width 198 height 37
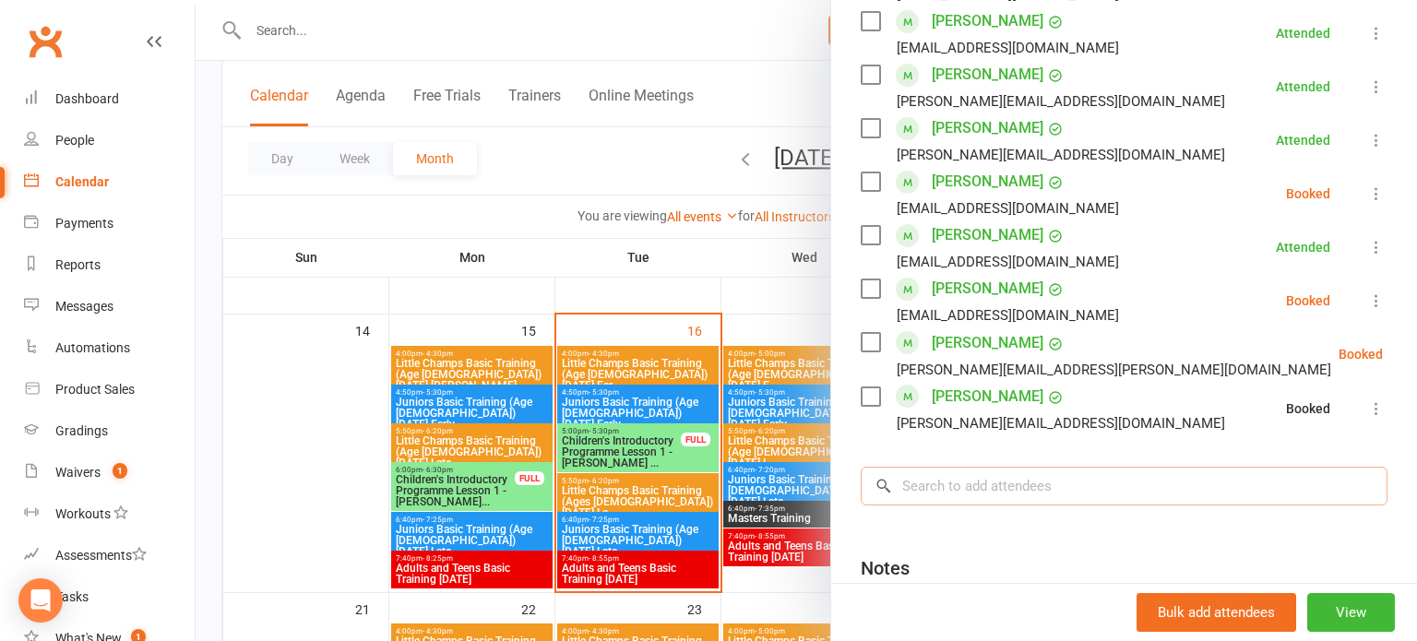
click at [1137, 488] on input "search" at bounding box center [1124, 486] width 527 height 39
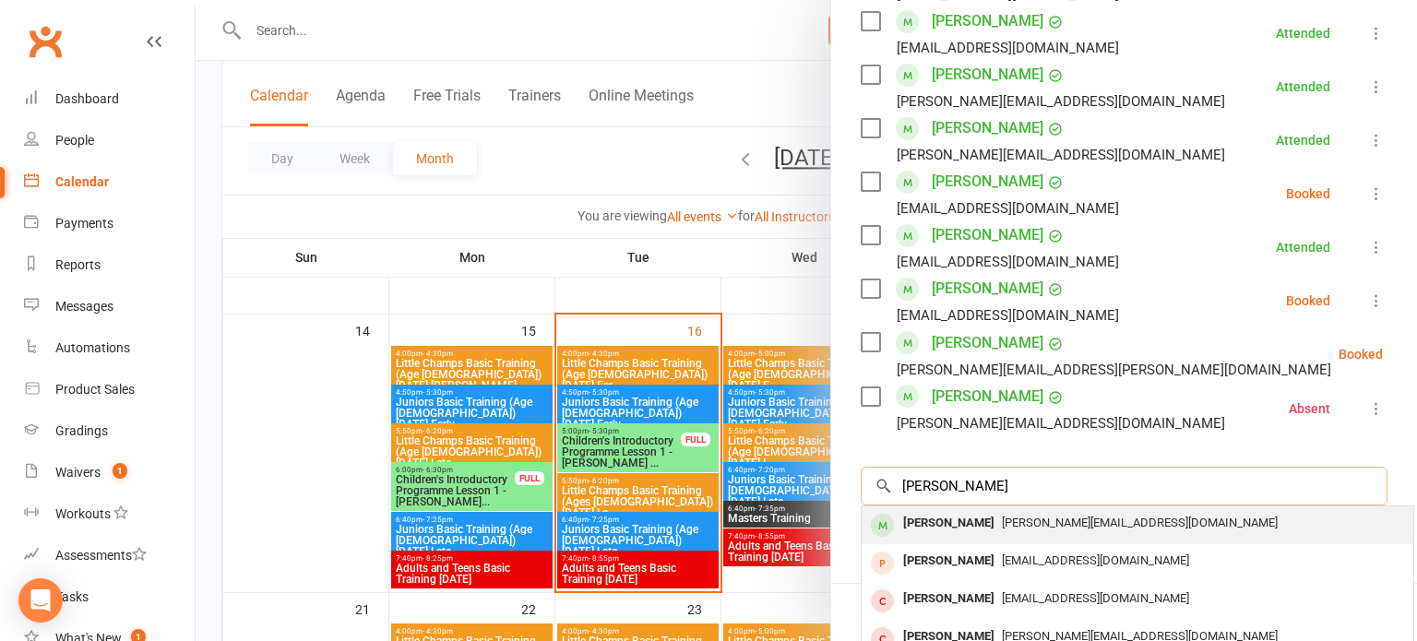
type input "[PERSON_NAME]"
click at [1099, 528] on span "[PERSON_NAME][EMAIL_ADDRESS][DOMAIN_NAME]" at bounding box center [1140, 523] width 276 height 14
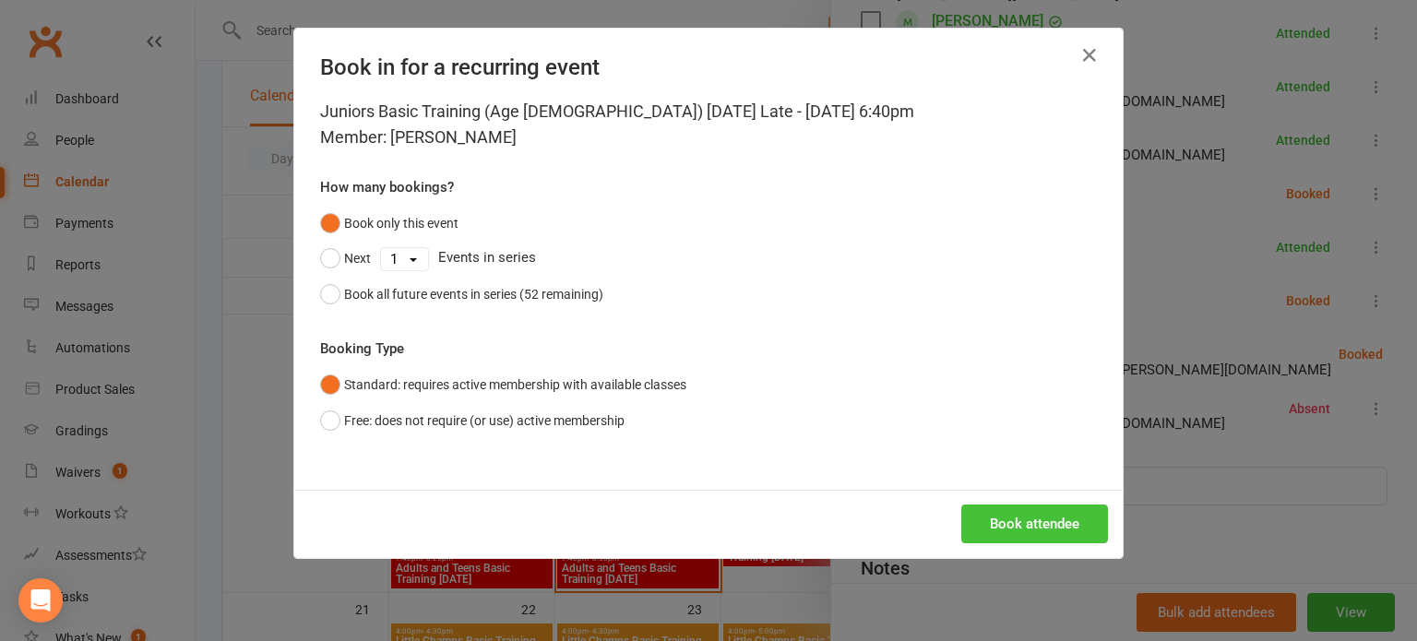
click at [1070, 535] on button "Book attendee" at bounding box center [1035, 524] width 147 height 39
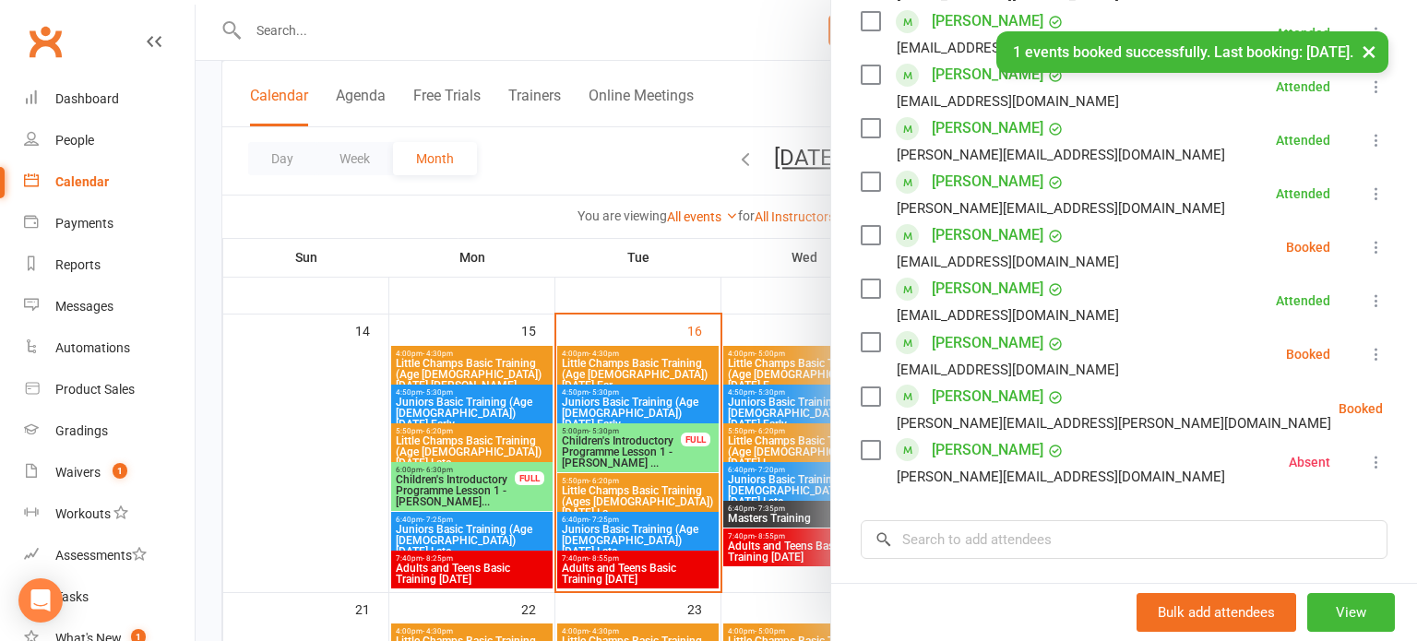
scroll to position [871, 0]
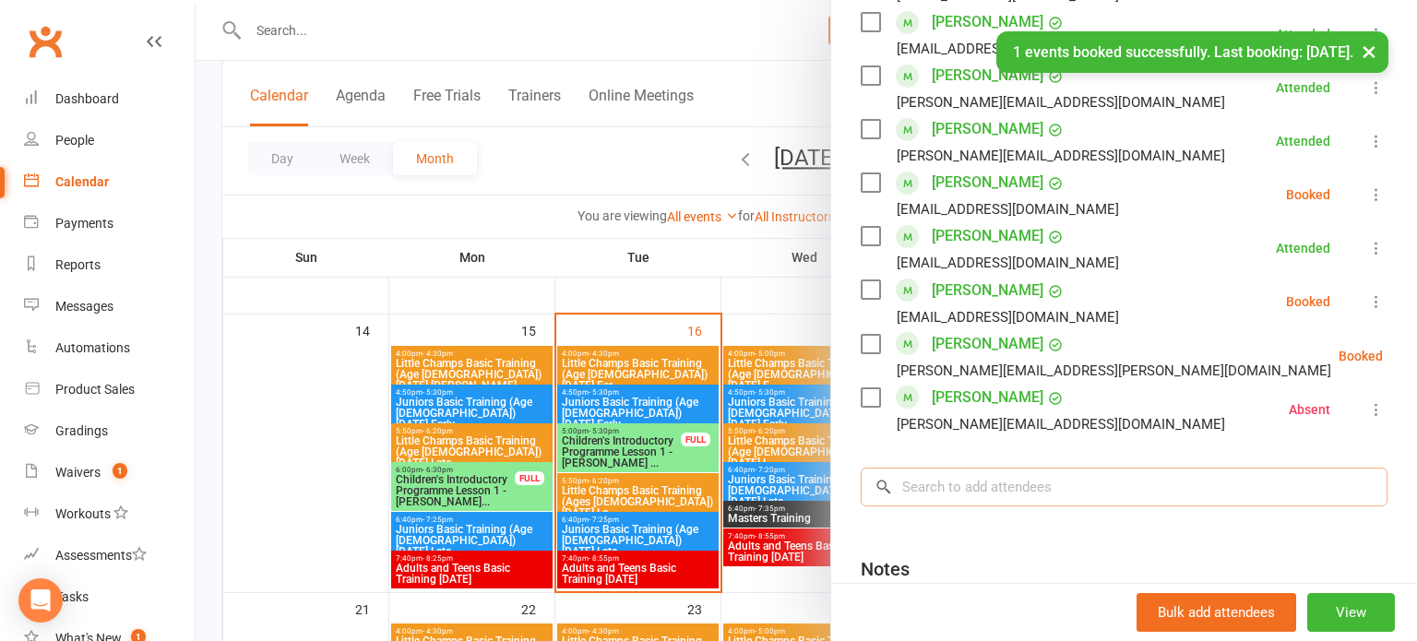
click at [1177, 486] on input "search" at bounding box center [1124, 487] width 527 height 39
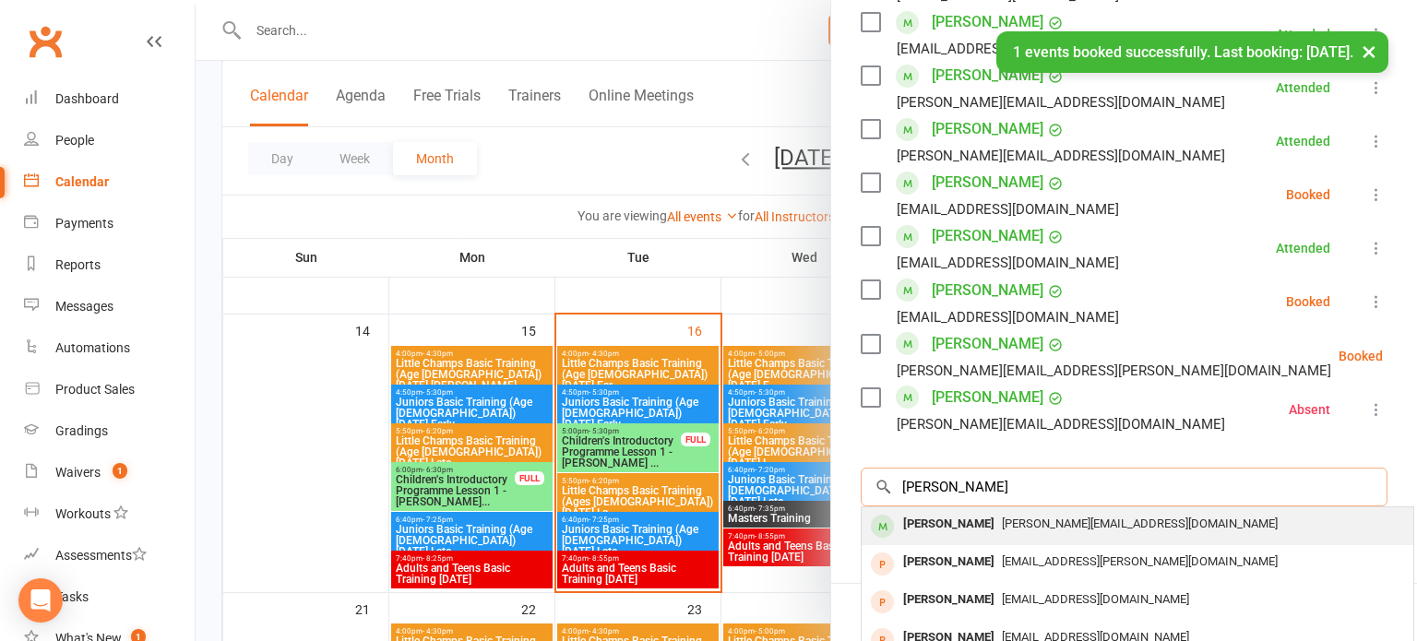
type input "[PERSON_NAME]"
click at [1146, 524] on div "[PERSON_NAME][EMAIL_ADDRESS][DOMAIN_NAME]" at bounding box center [1137, 524] width 537 height 27
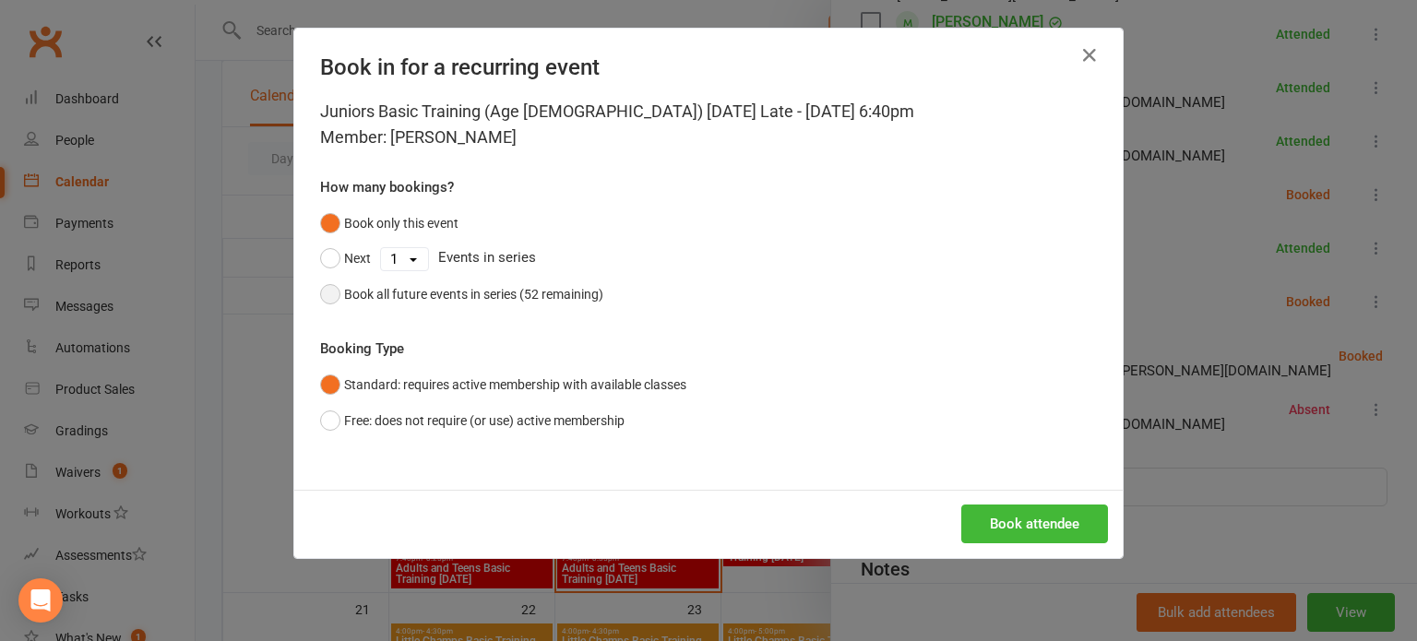
click at [389, 300] on div "Book all future events in series (52 remaining)" at bounding box center [473, 294] width 259 height 20
click at [1029, 513] on button "Book attendee" at bounding box center [1035, 524] width 147 height 39
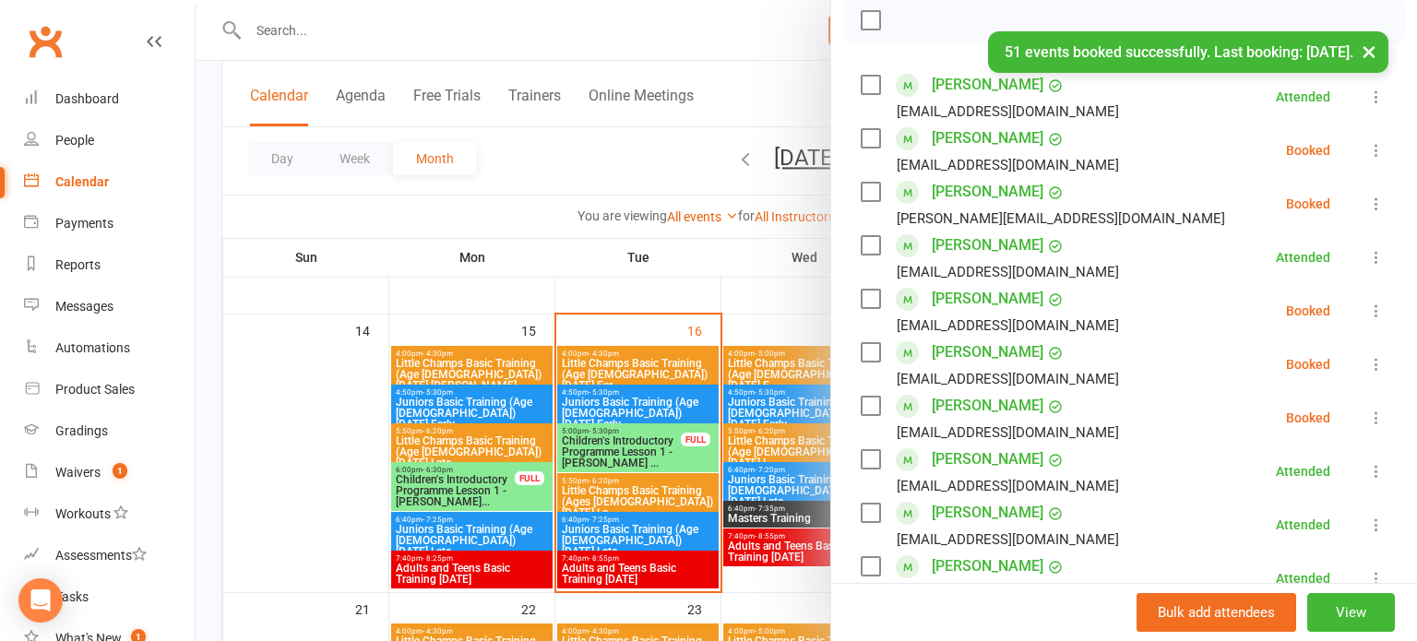
scroll to position [269, 0]
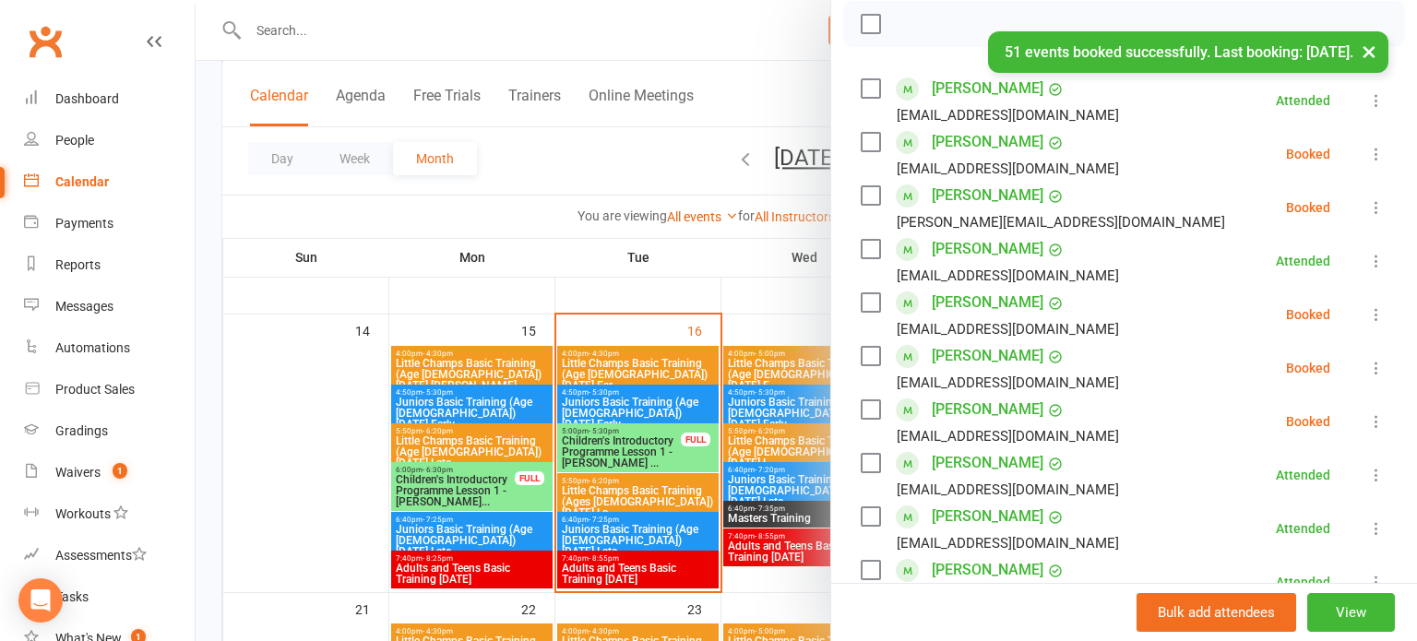
click at [1384, 207] on icon at bounding box center [1377, 207] width 18 height 18
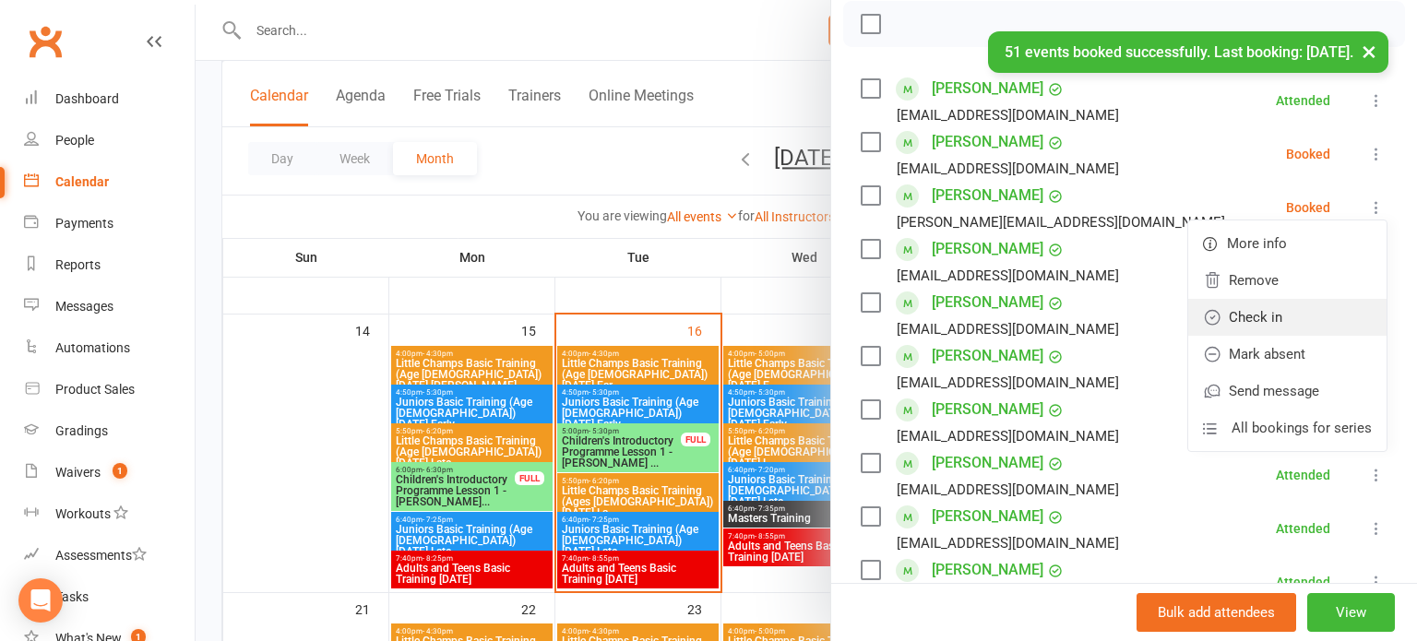
click at [1344, 316] on link "Check in" at bounding box center [1288, 317] width 198 height 37
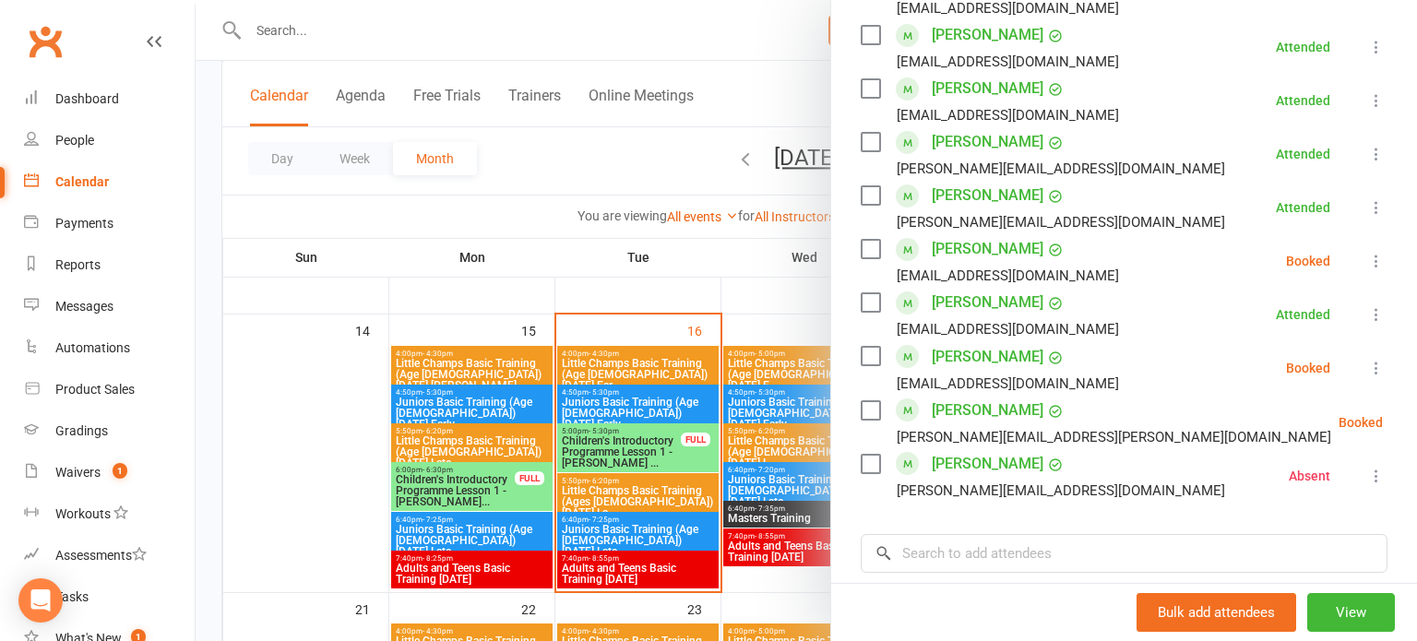
scroll to position [807, 0]
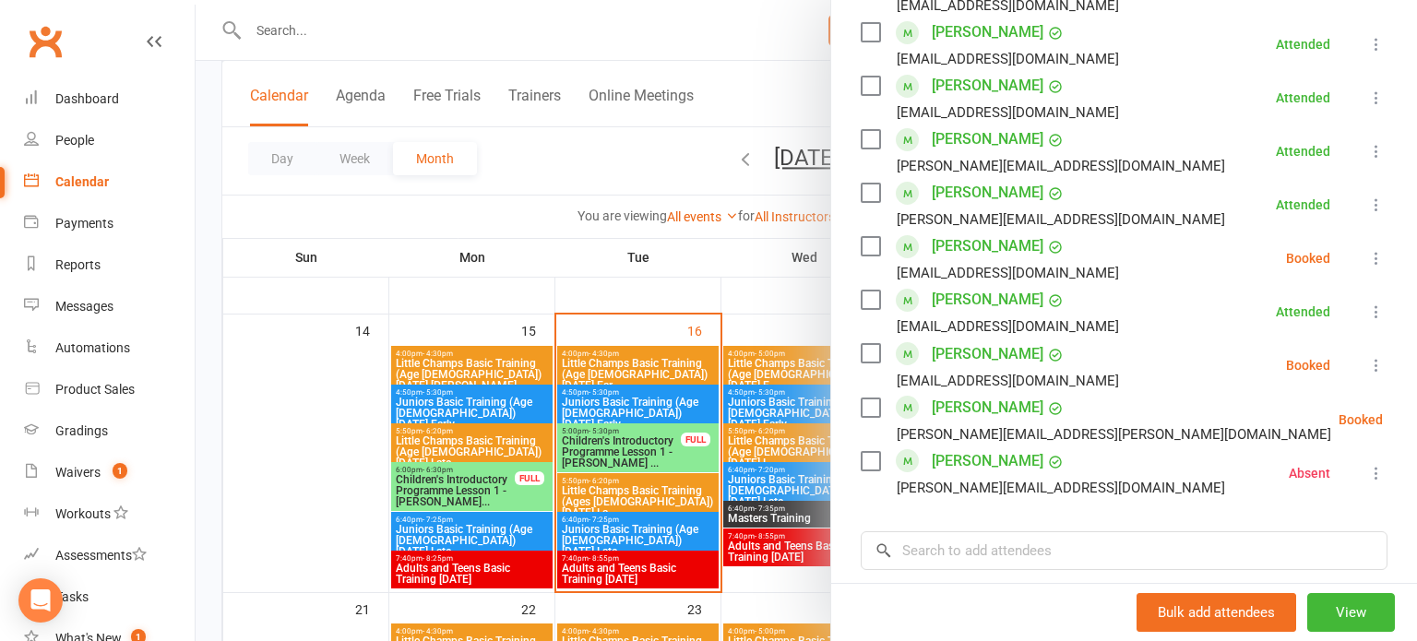
click at [1417, 418] on icon at bounding box center [1429, 420] width 18 height 18
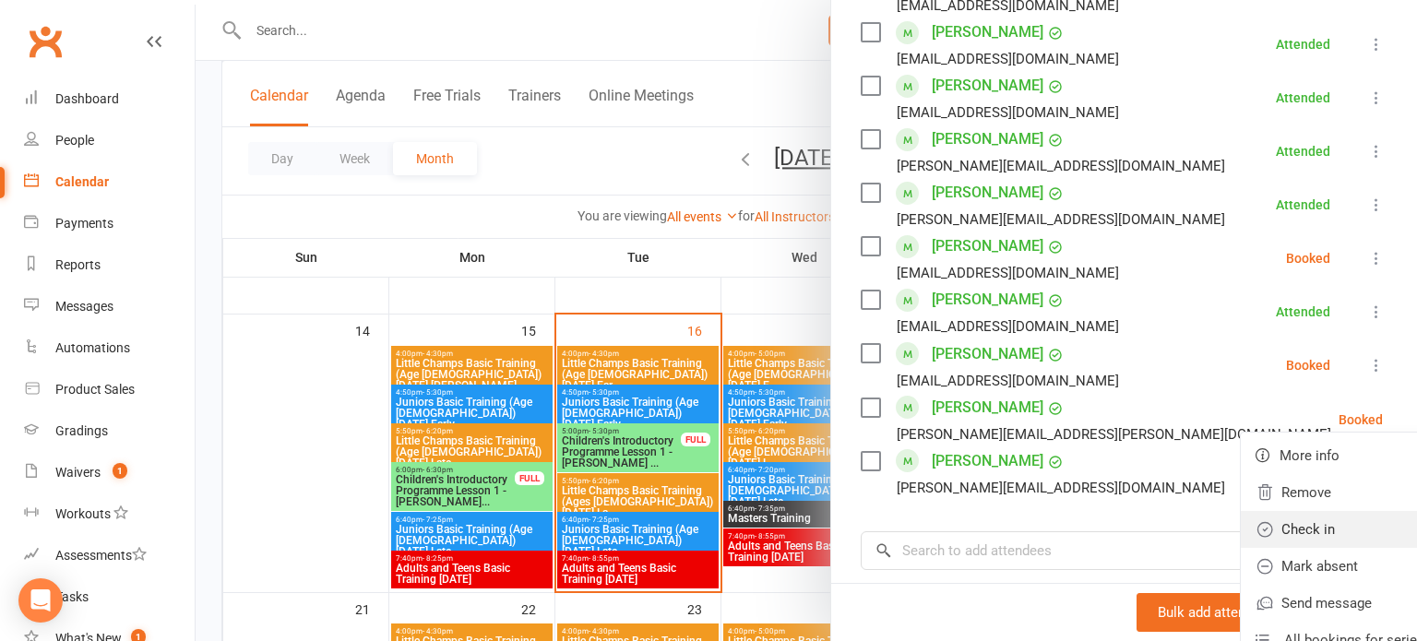
click at [1281, 528] on link "Check in" at bounding box center [1340, 529] width 198 height 37
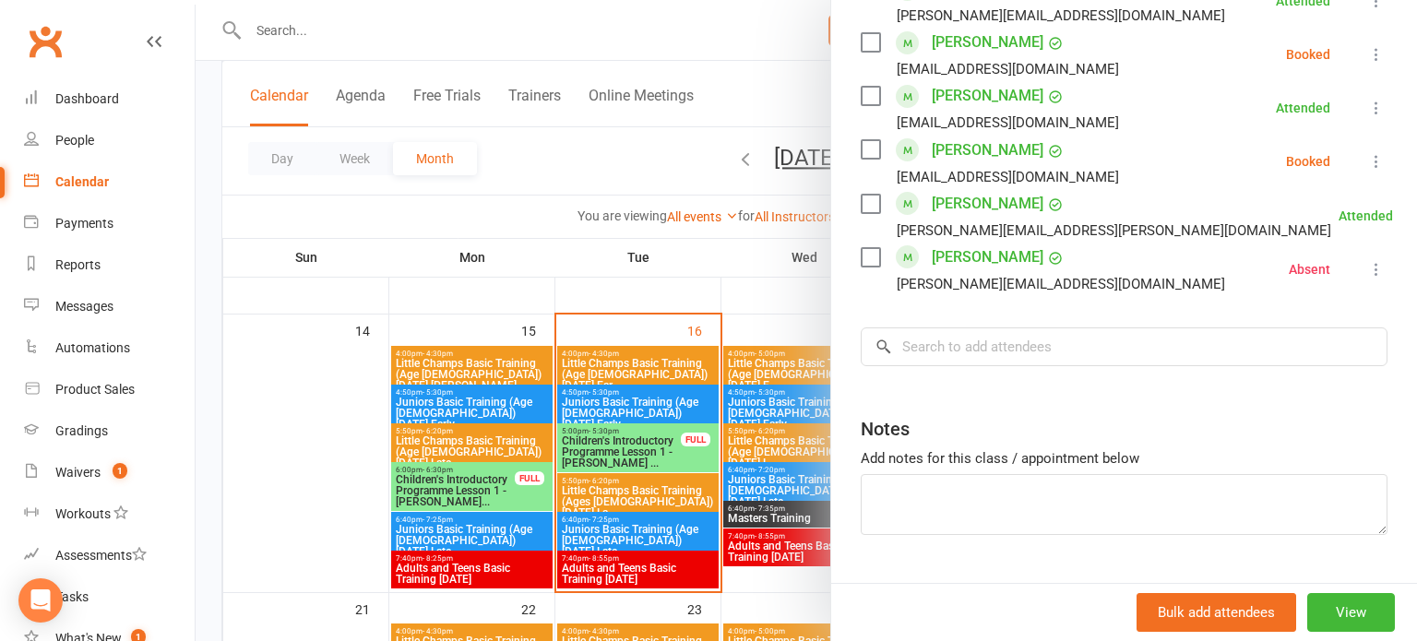
scroll to position [1053, 0]
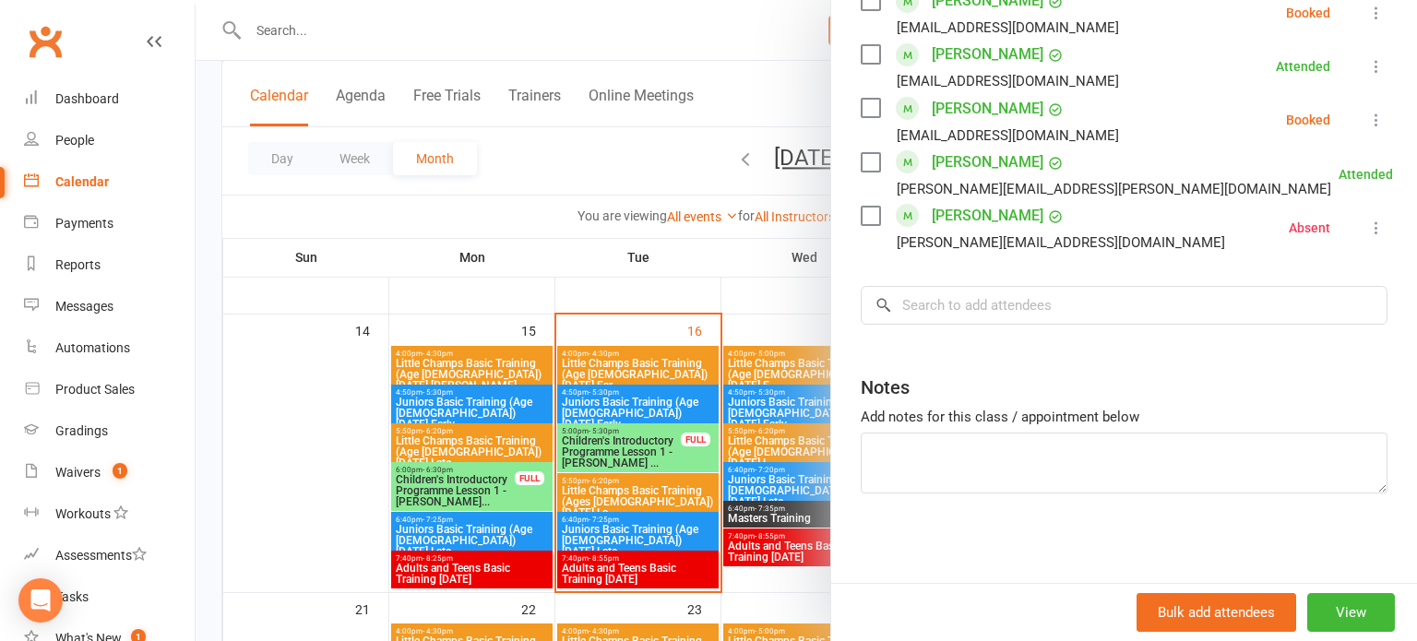
click at [1226, 311] on input "search" at bounding box center [1124, 305] width 527 height 39
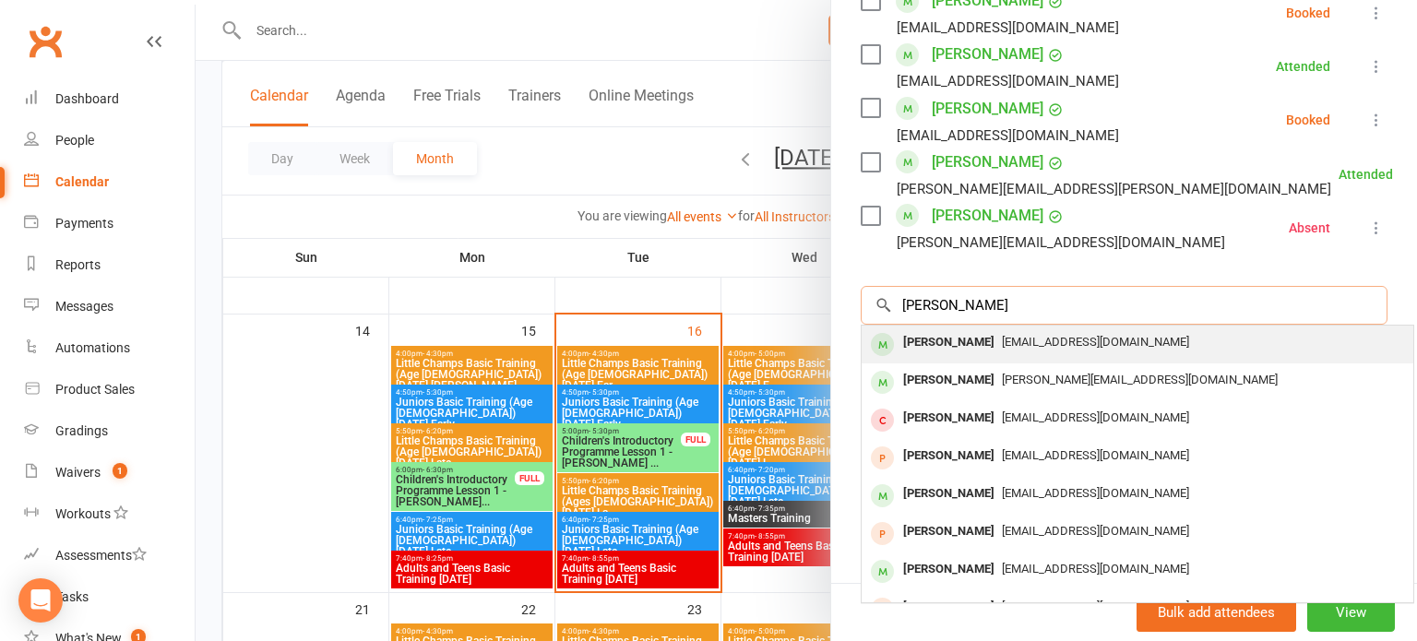
type input "[PERSON_NAME]"
click at [1233, 332] on div "[EMAIL_ADDRESS][DOMAIN_NAME]" at bounding box center [1137, 342] width 537 height 27
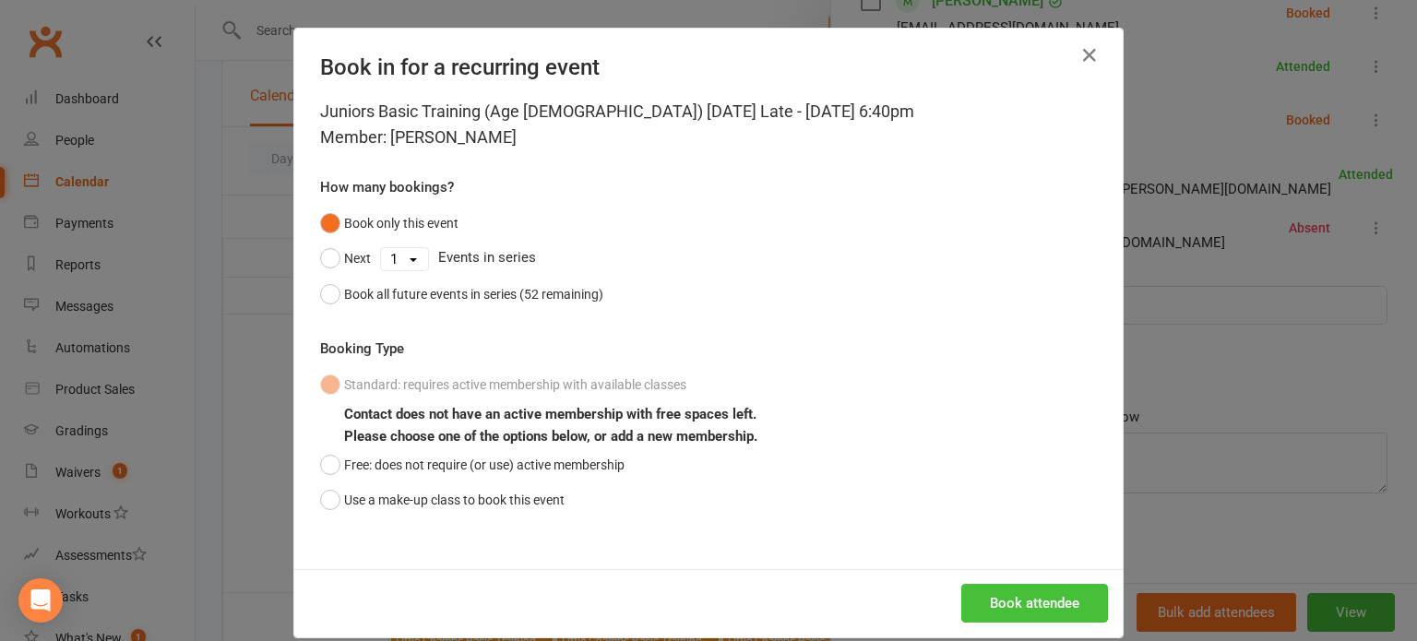
click at [1070, 589] on button "Book attendee" at bounding box center [1035, 603] width 147 height 39
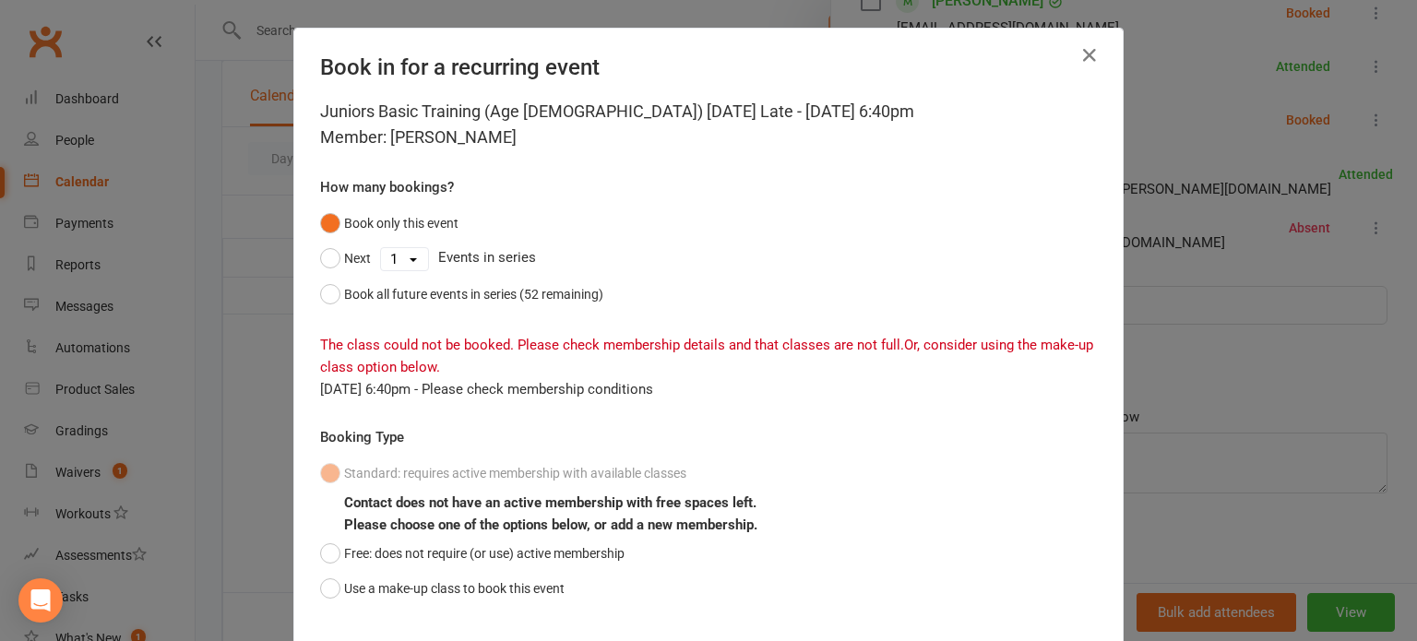
click at [578, 598] on div "Standard: requires active membership with available classes Contact does not ha…" at bounding box center [708, 531] width 777 height 150
click at [556, 602] on button "Use a make-up class to book this event" at bounding box center [442, 588] width 245 height 35
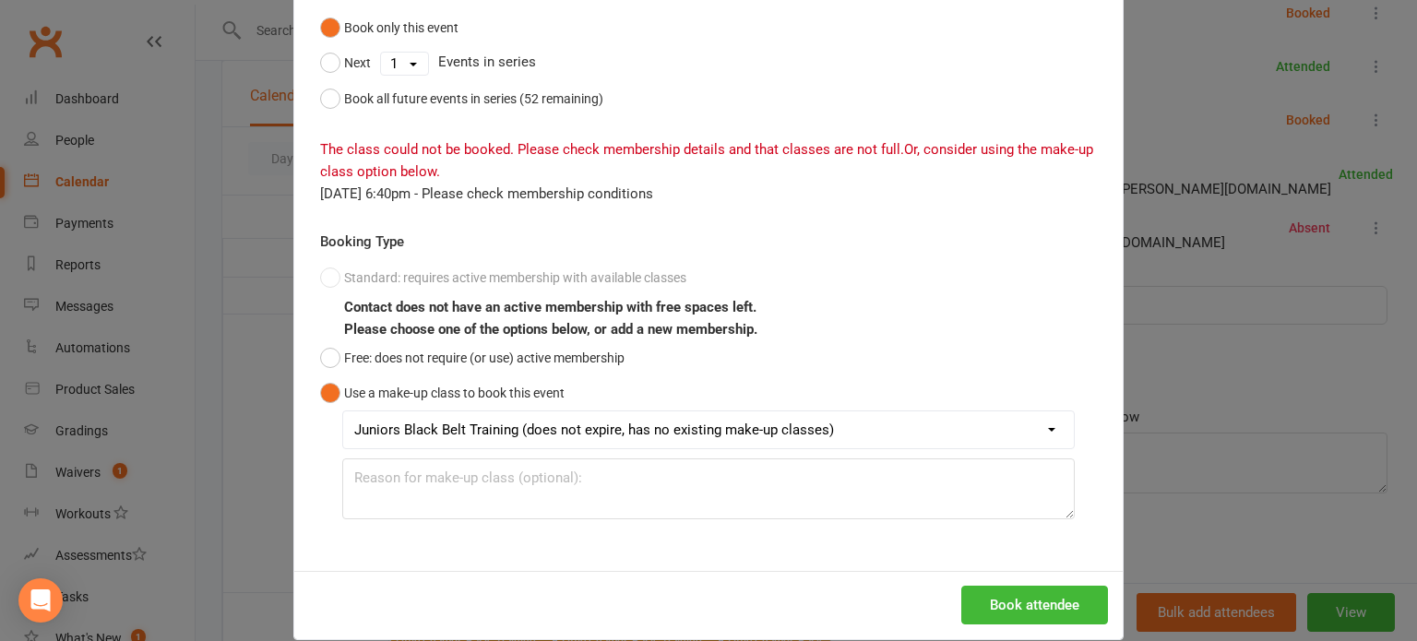
scroll to position [199, 0]
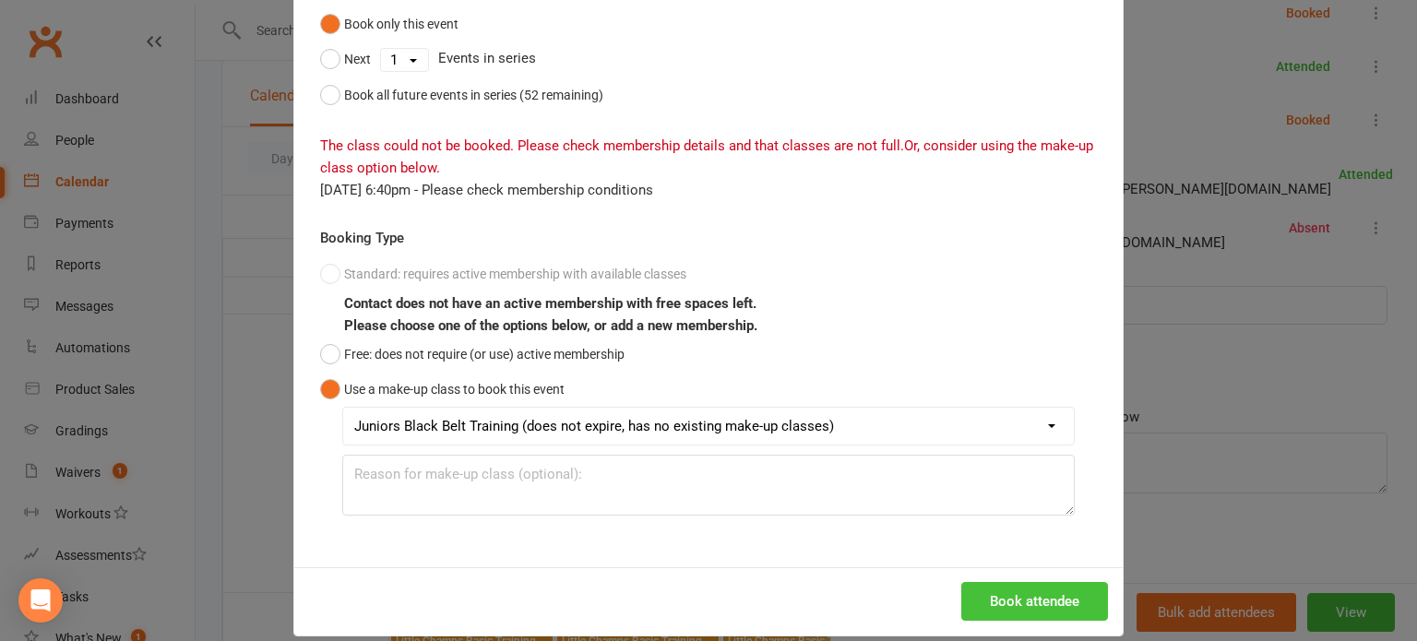
click at [1022, 609] on button "Book attendee" at bounding box center [1035, 601] width 147 height 39
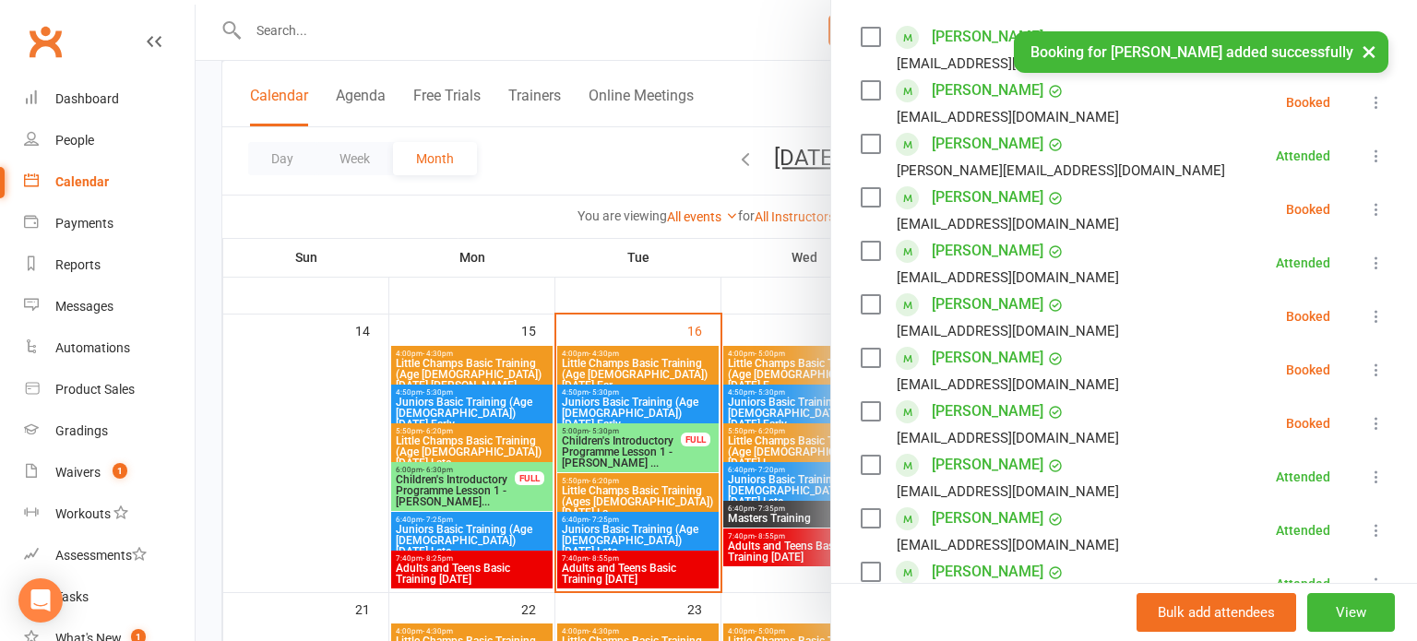
scroll to position [300, 0]
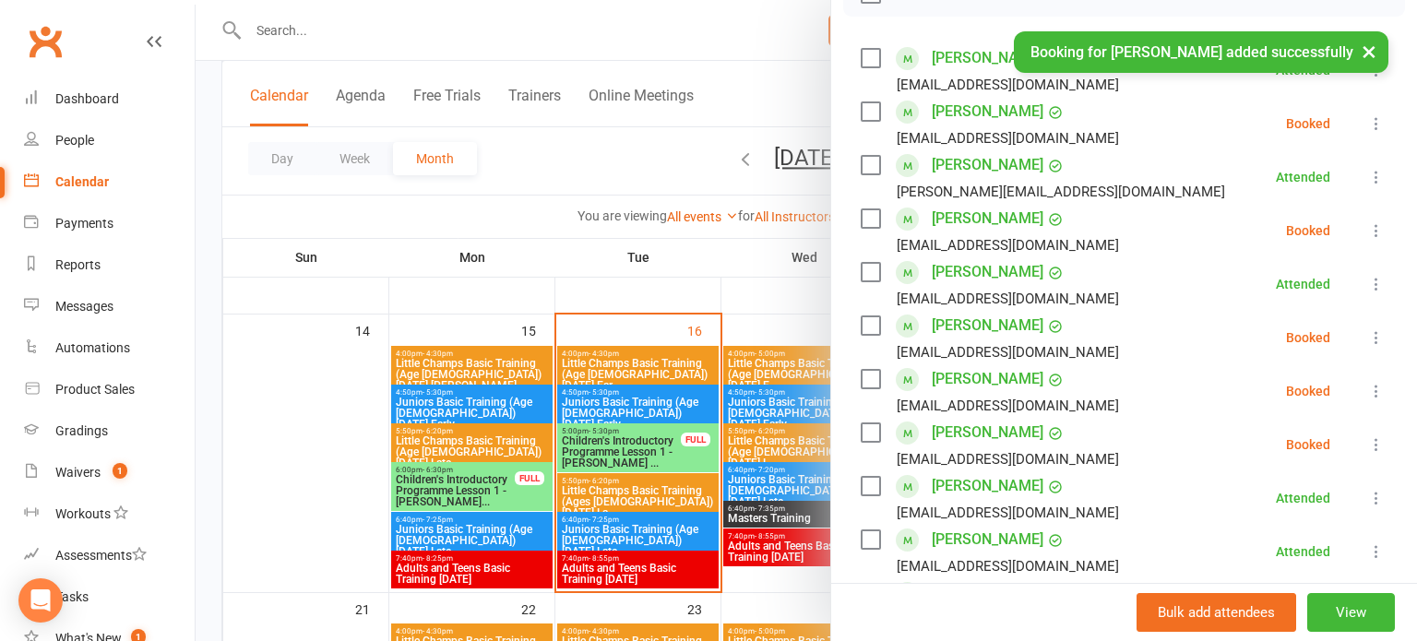
click at [1384, 230] on icon at bounding box center [1377, 230] width 18 height 18
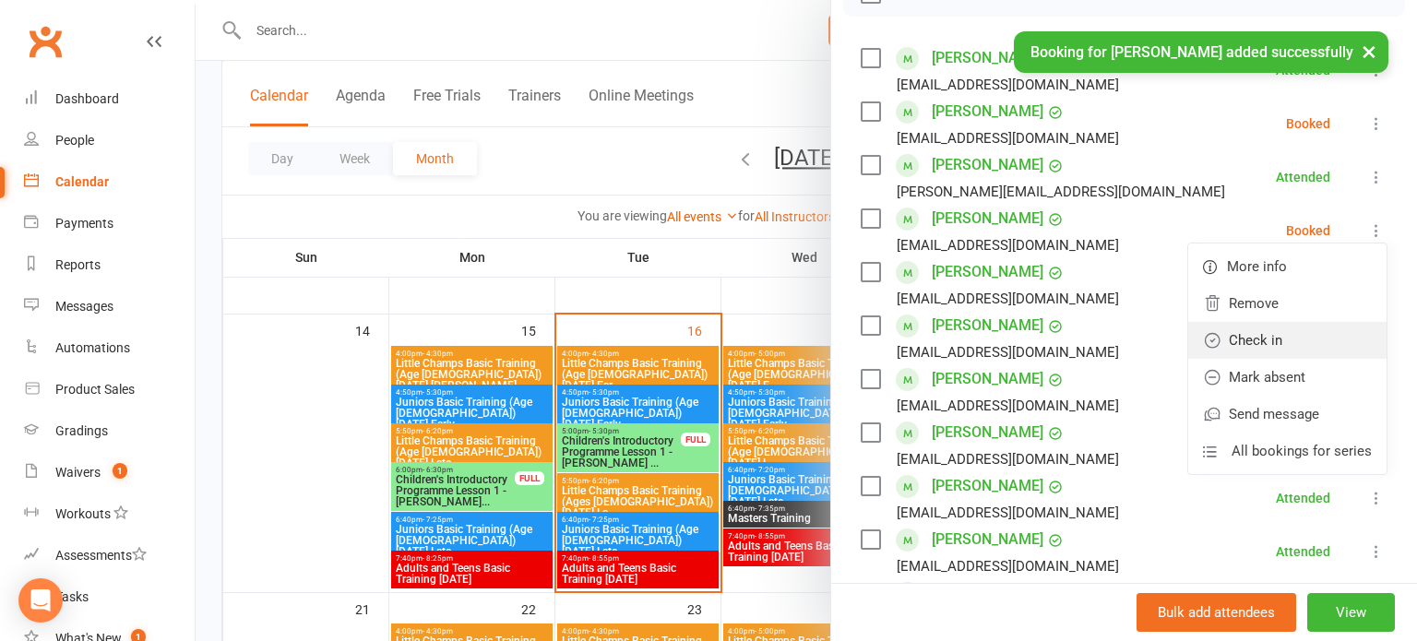
click at [1321, 339] on link "Check in" at bounding box center [1288, 340] width 198 height 37
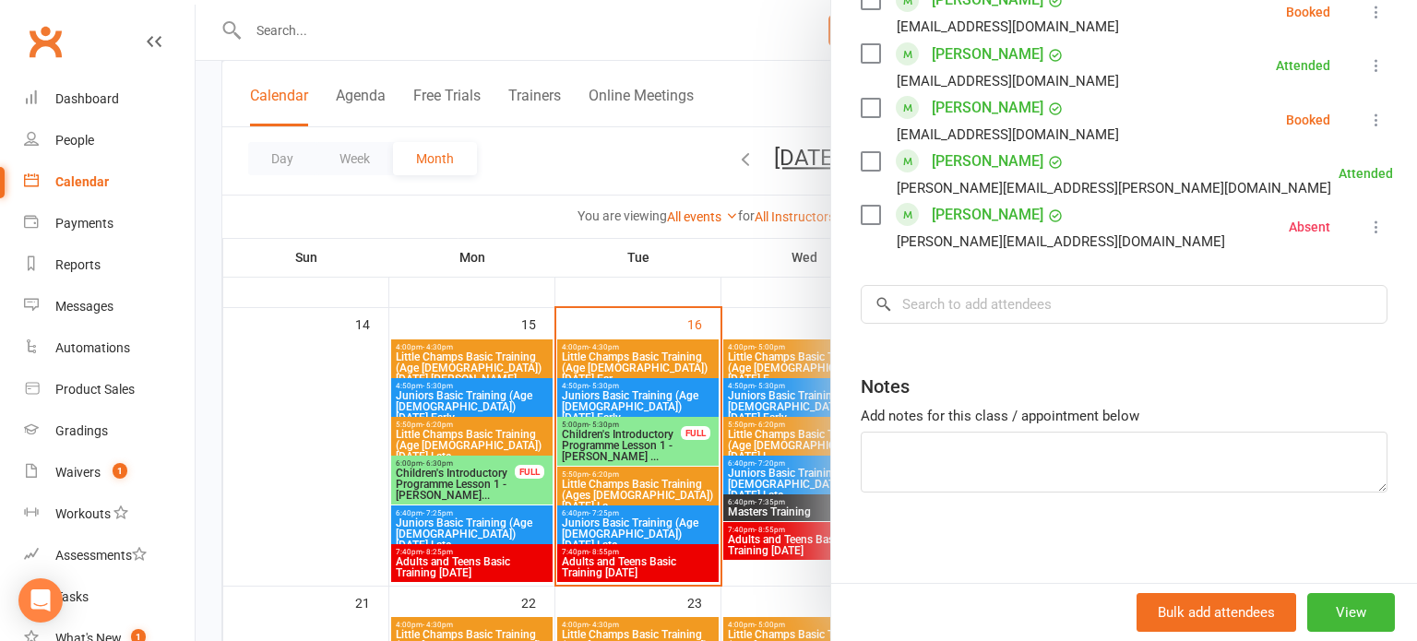
scroll to position [705, 0]
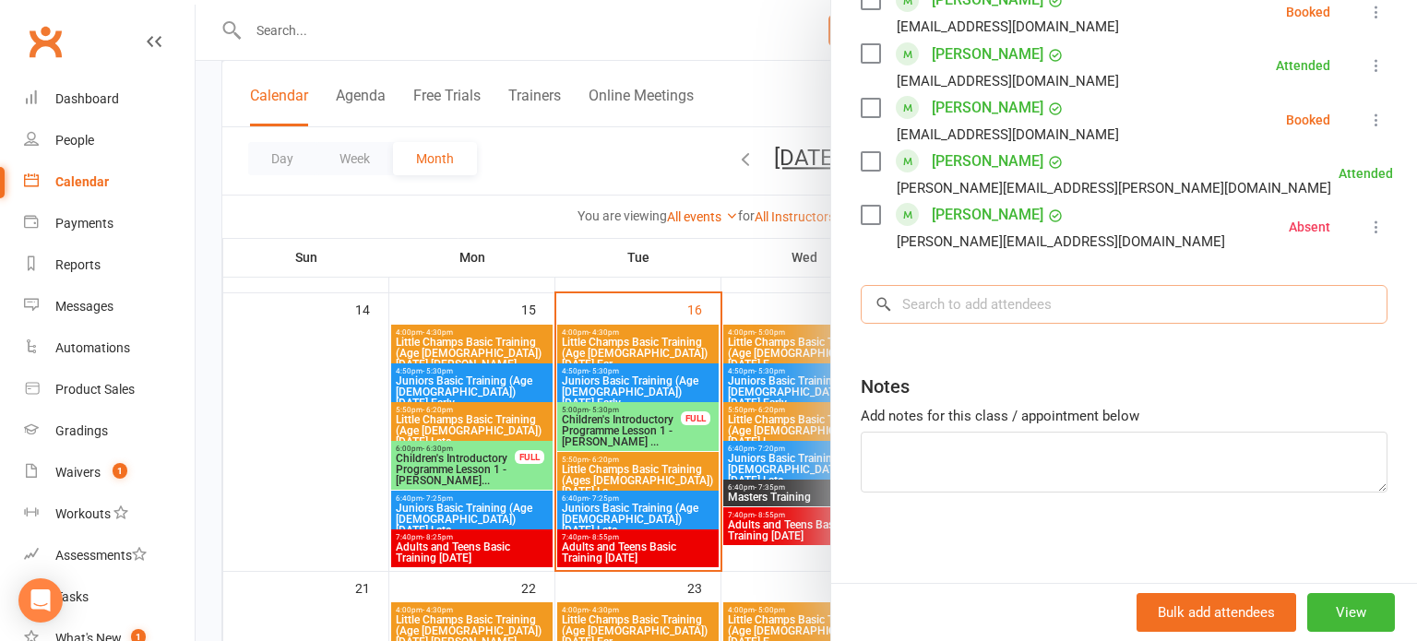
click at [1283, 305] on input "search" at bounding box center [1124, 304] width 527 height 39
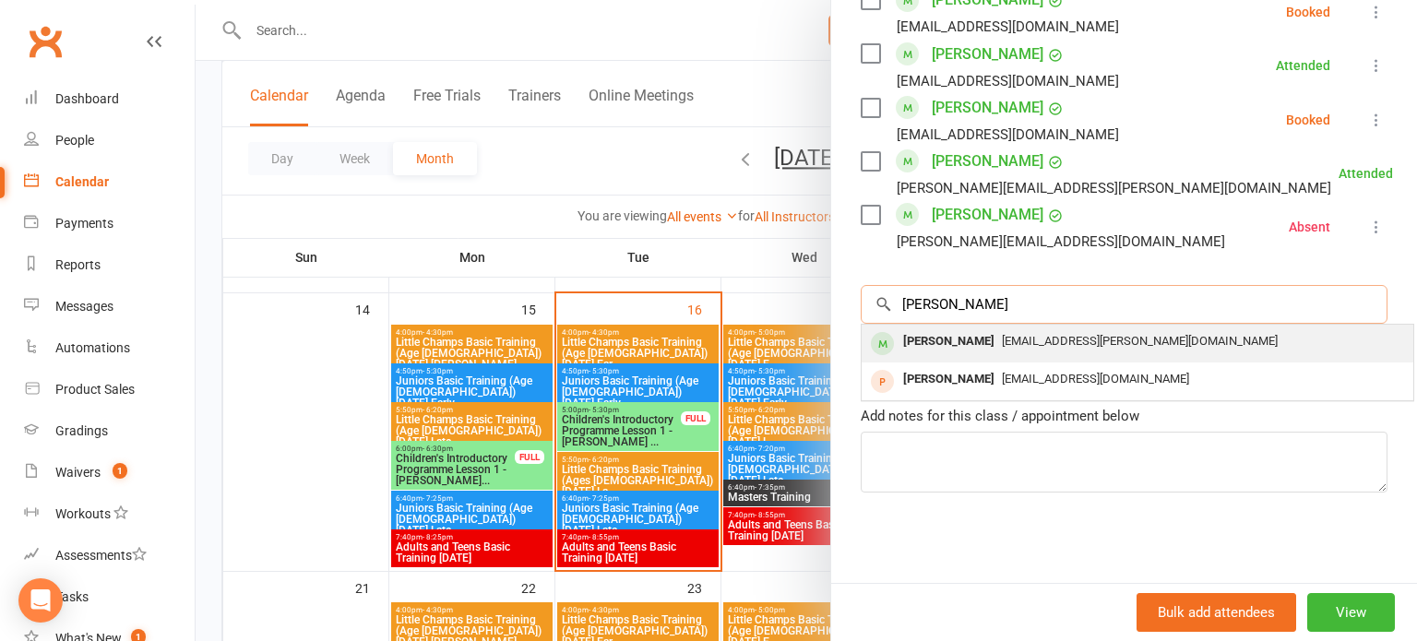
type input "[PERSON_NAME]"
click at [1014, 353] on div "[EMAIL_ADDRESS][PERSON_NAME][DOMAIN_NAME]" at bounding box center [1137, 342] width 537 height 27
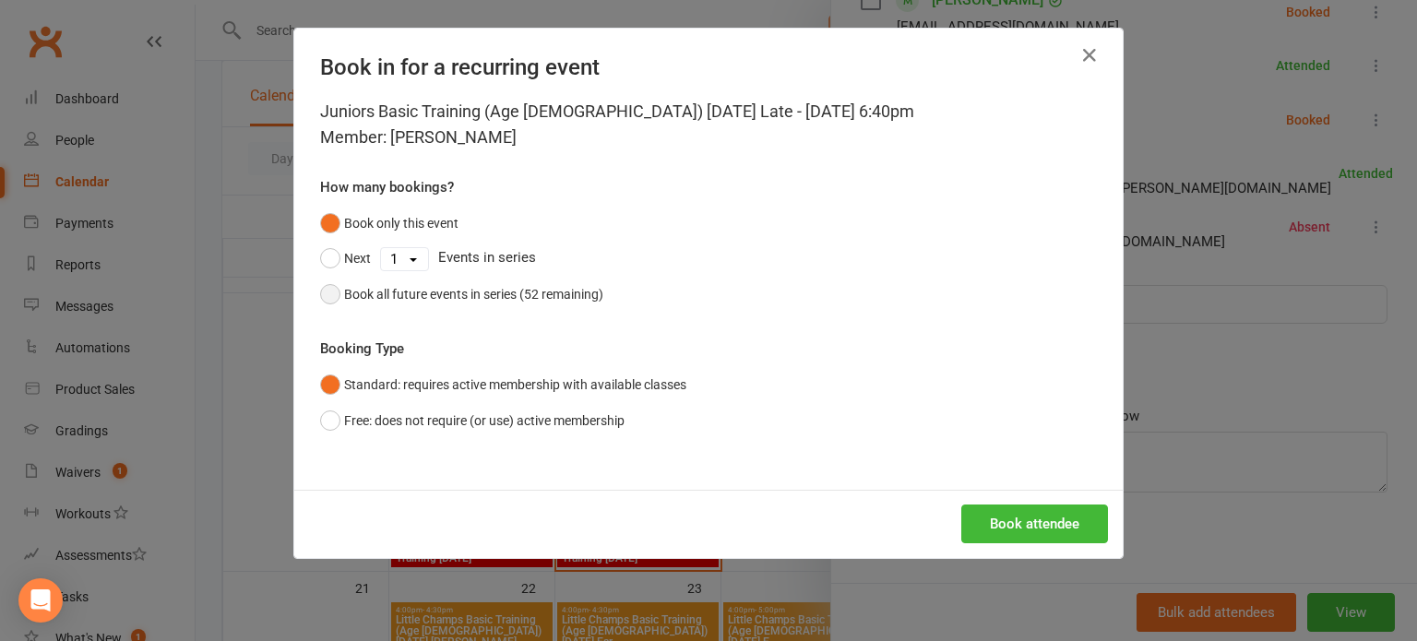
click at [602, 299] on div "Book all future events in series (52 remaining)" at bounding box center [473, 294] width 259 height 20
click at [1035, 539] on button "Book attendee" at bounding box center [1035, 524] width 147 height 39
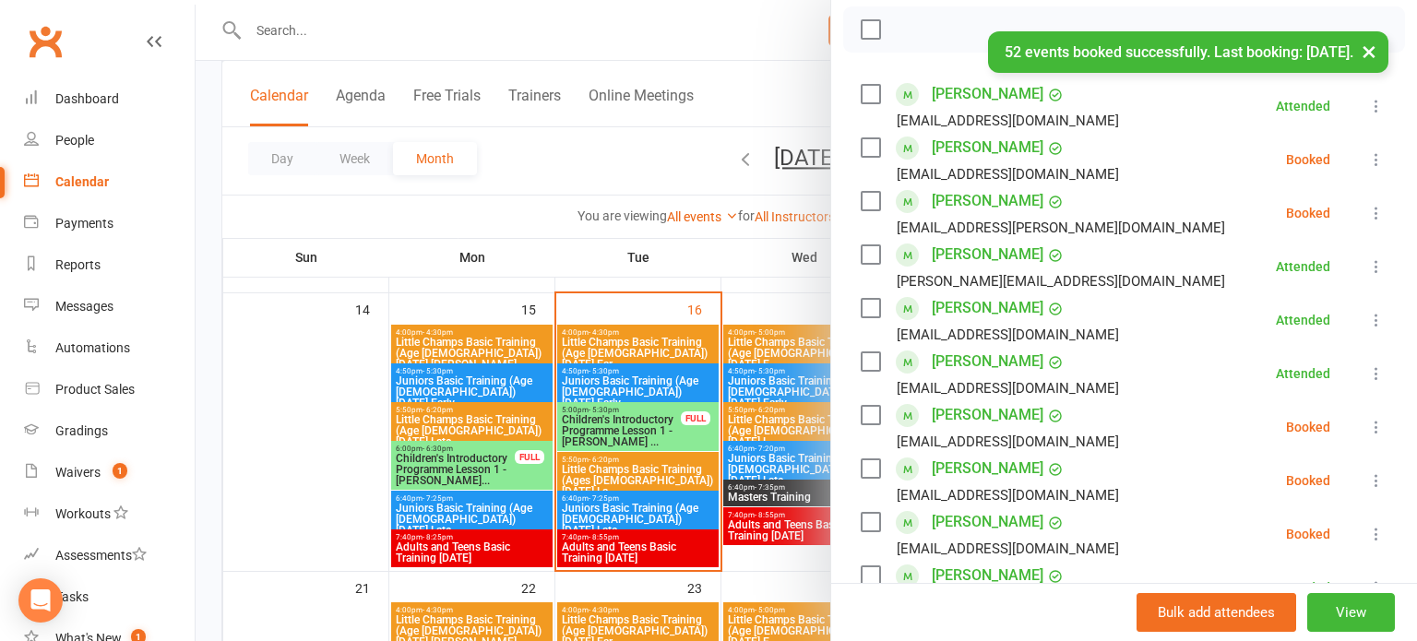
scroll to position [261, 0]
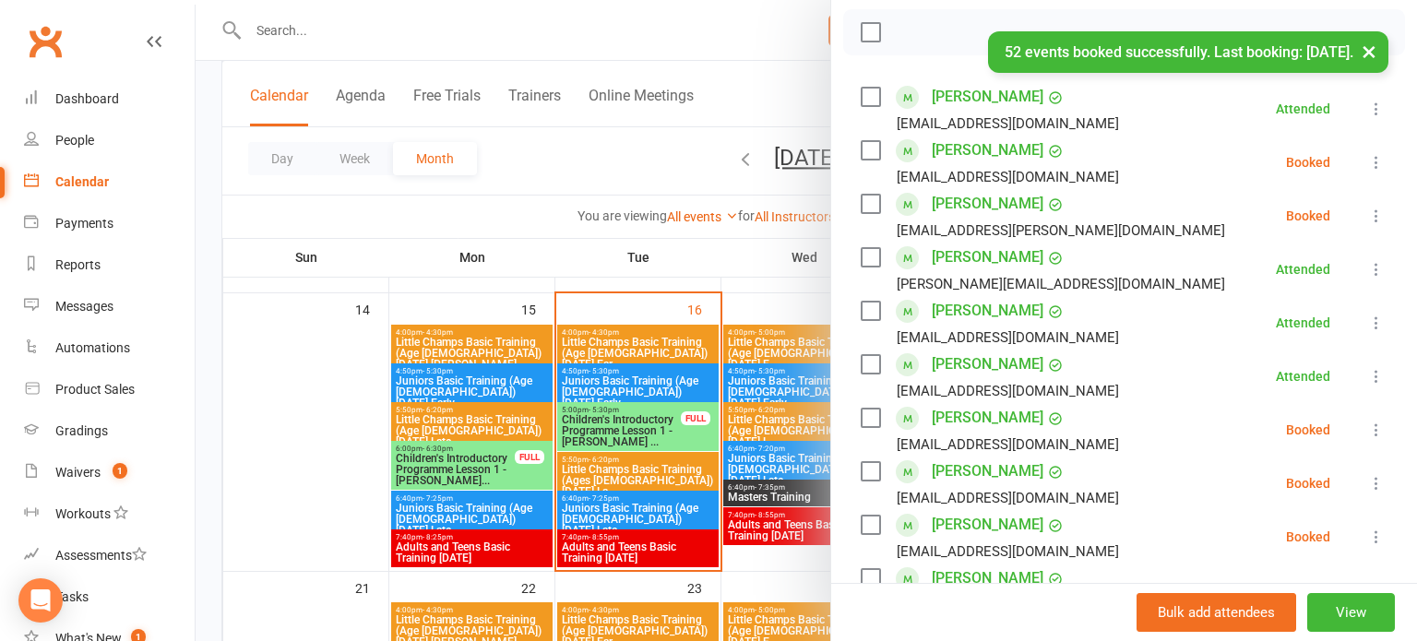
click at [1381, 218] on icon at bounding box center [1377, 216] width 18 height 18
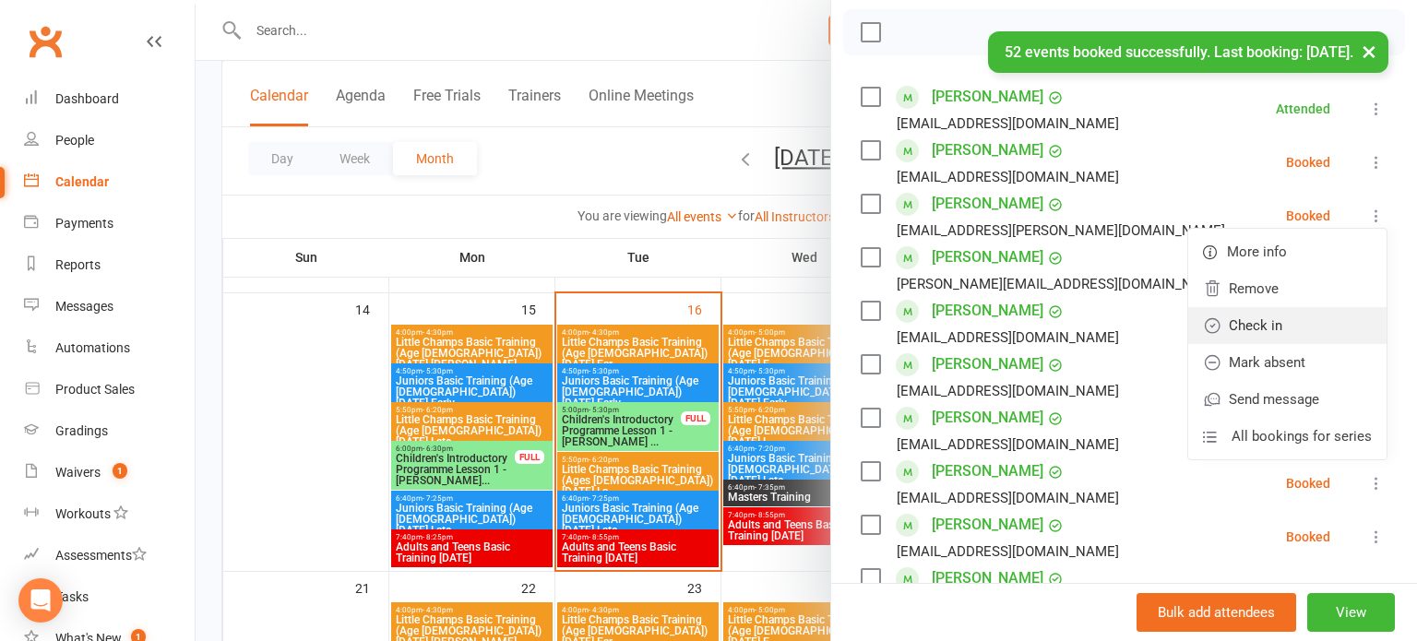
click at [1297, 329] on link "Check in" at bounding box center [1288, 325] width 198 height 37
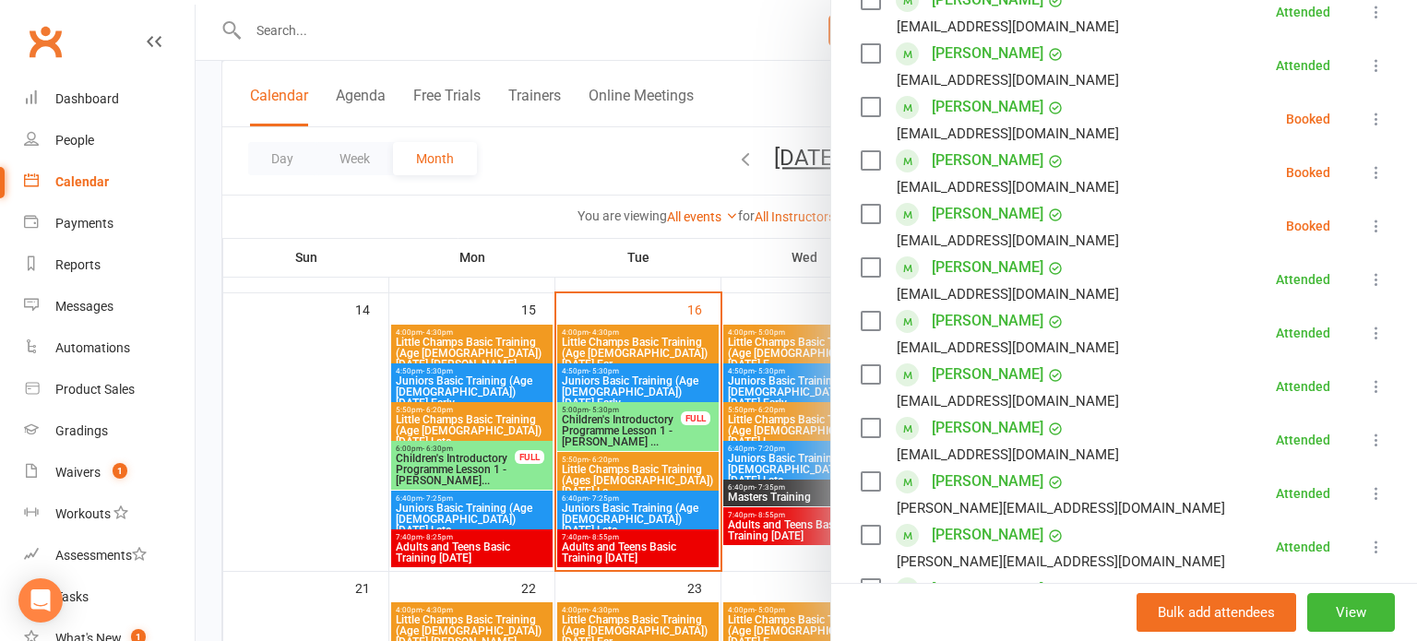
scroll to position [574, 0]
click at [1377, 226] on icon at bounding box center [1377, 224] width 18 height 18
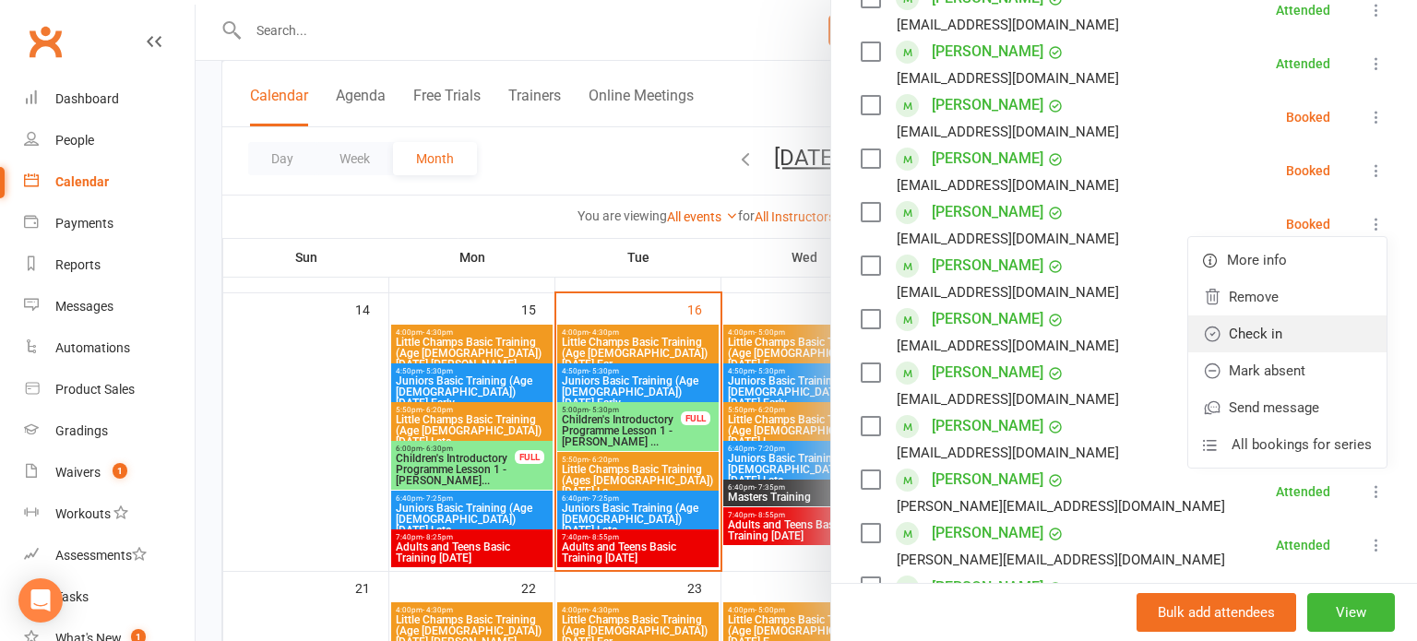
click at [1293, 332] on link "Check in" at bounding box center [1288, 334] width 198 height 37
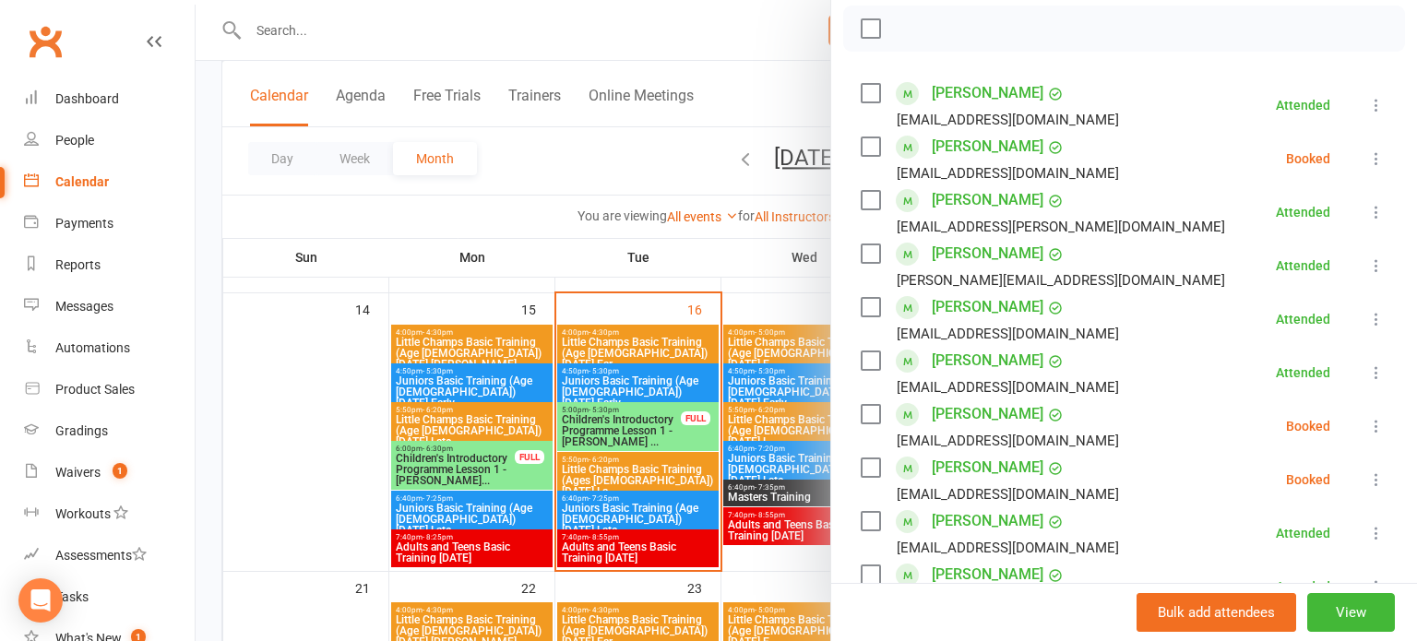
scroll to position [266, 0]
click at [1373, 414] on button at bounding box center [1377, 425] width 22 height 22
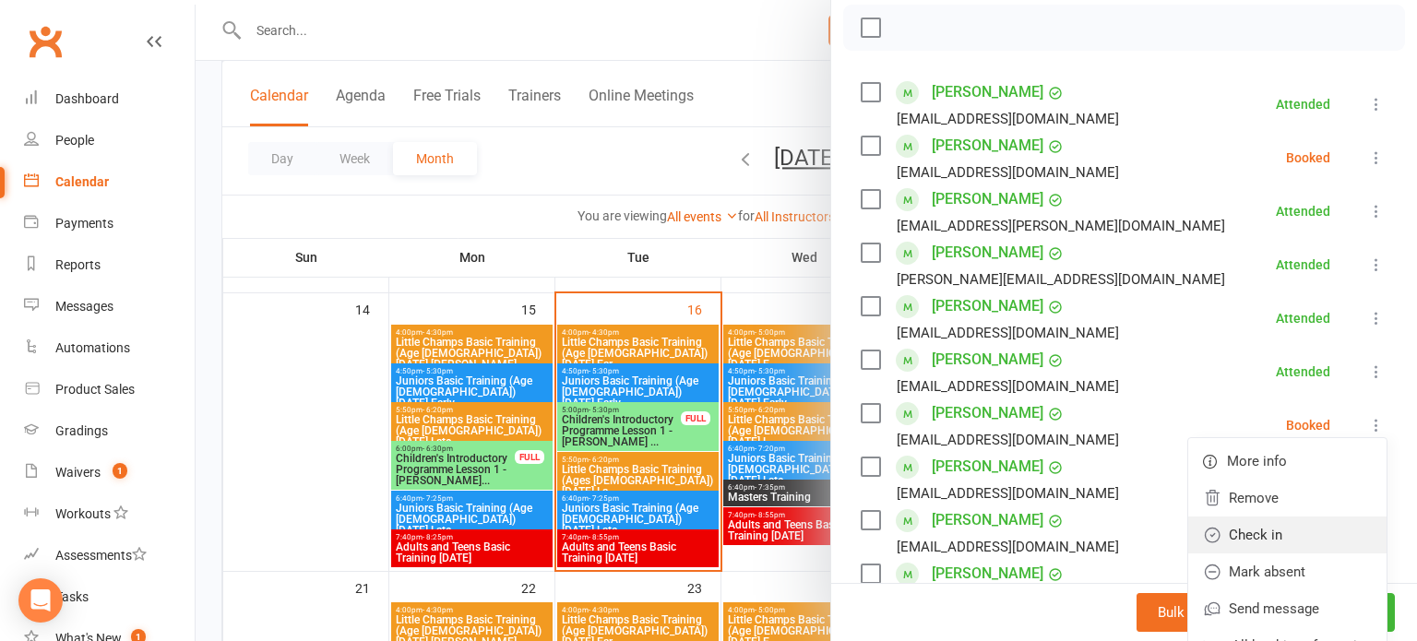
click at [1291, 545] on link "Check in" at bounding box center [1288, 535] width 198 height 37
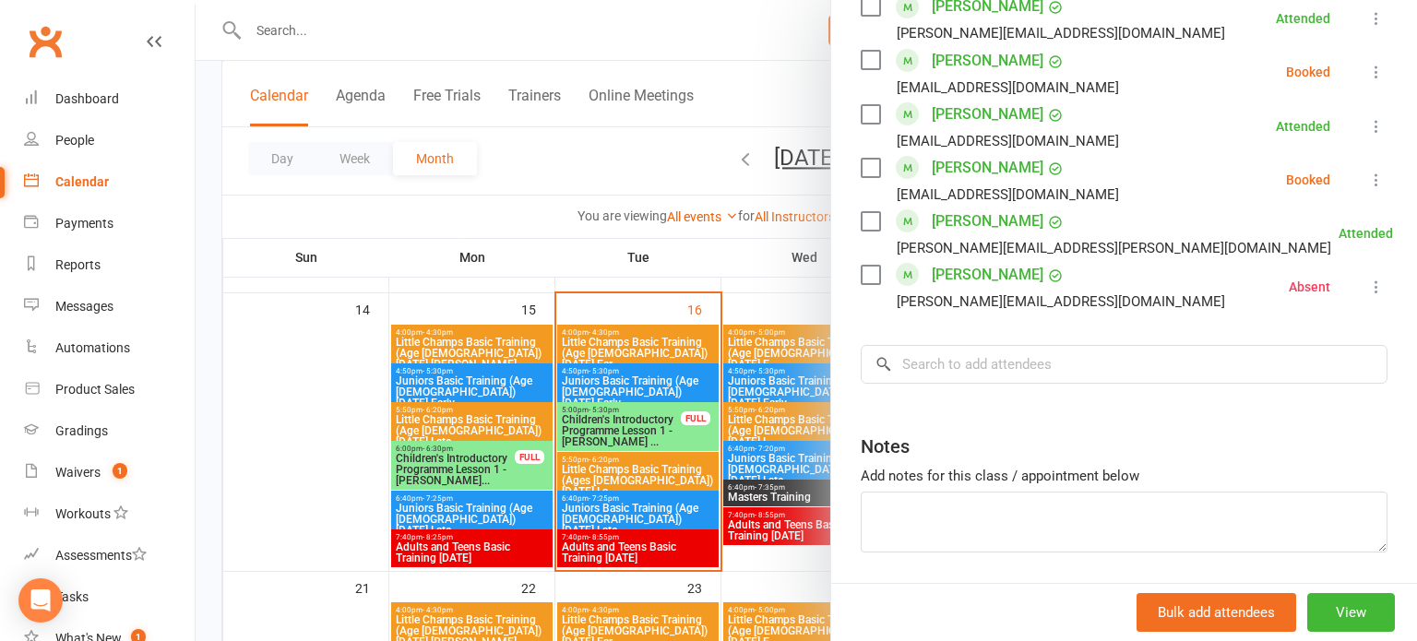
scroll to position [1130, 0]
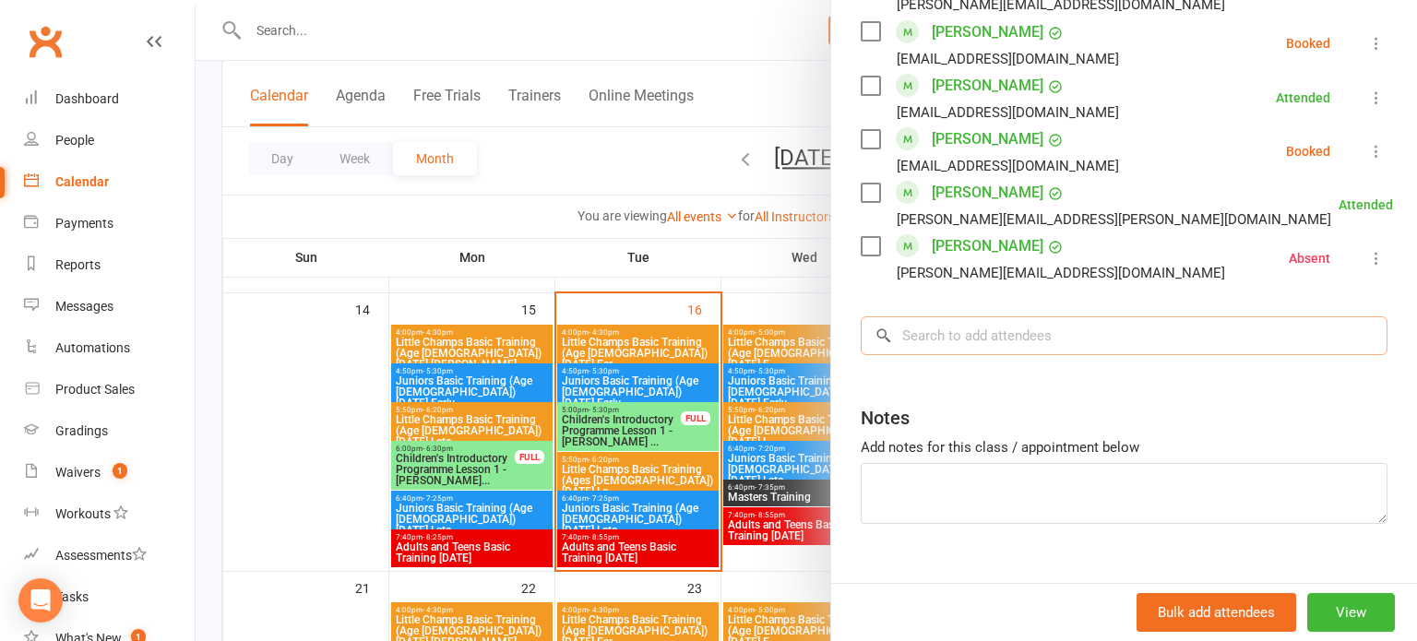
click at [1254, 341] on input "search" at bounding box center [1124, 336] width 527 height 39
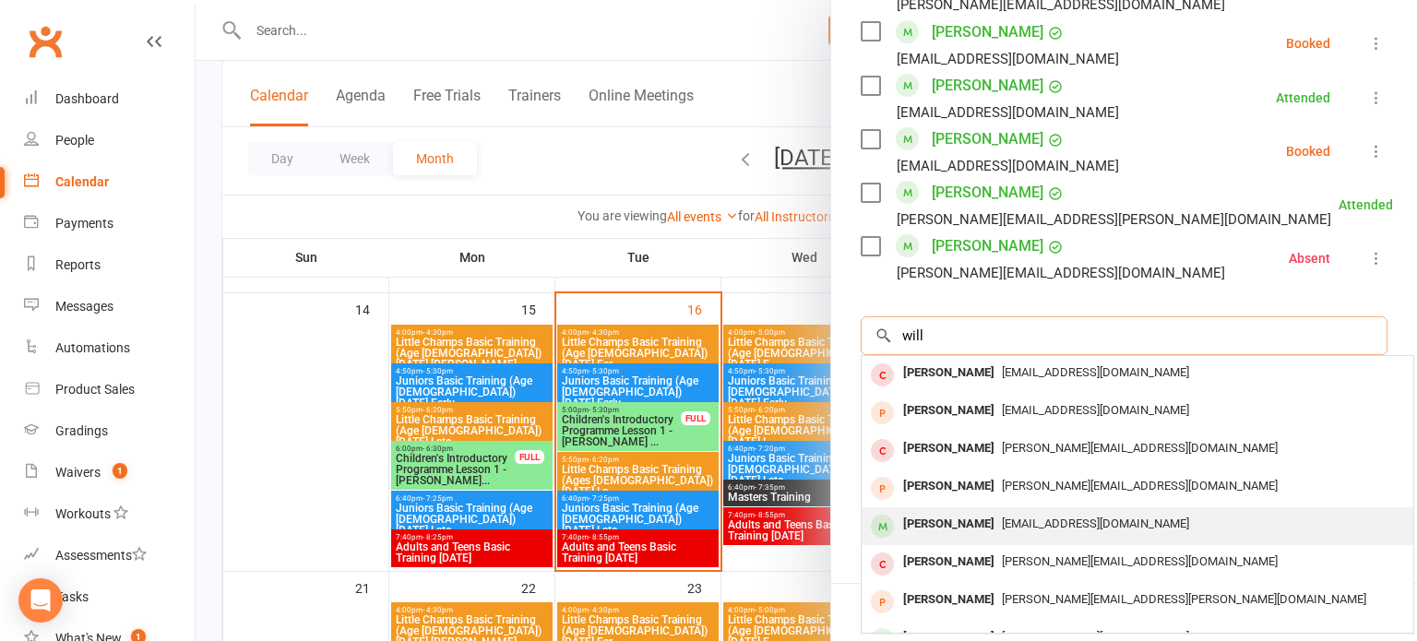
type input "will"
click at [1118, 518] on div "[EMAIL_ADDRESS][DOMAIN_NAME]" at bounding box center [1137, 524] width 537 height 27
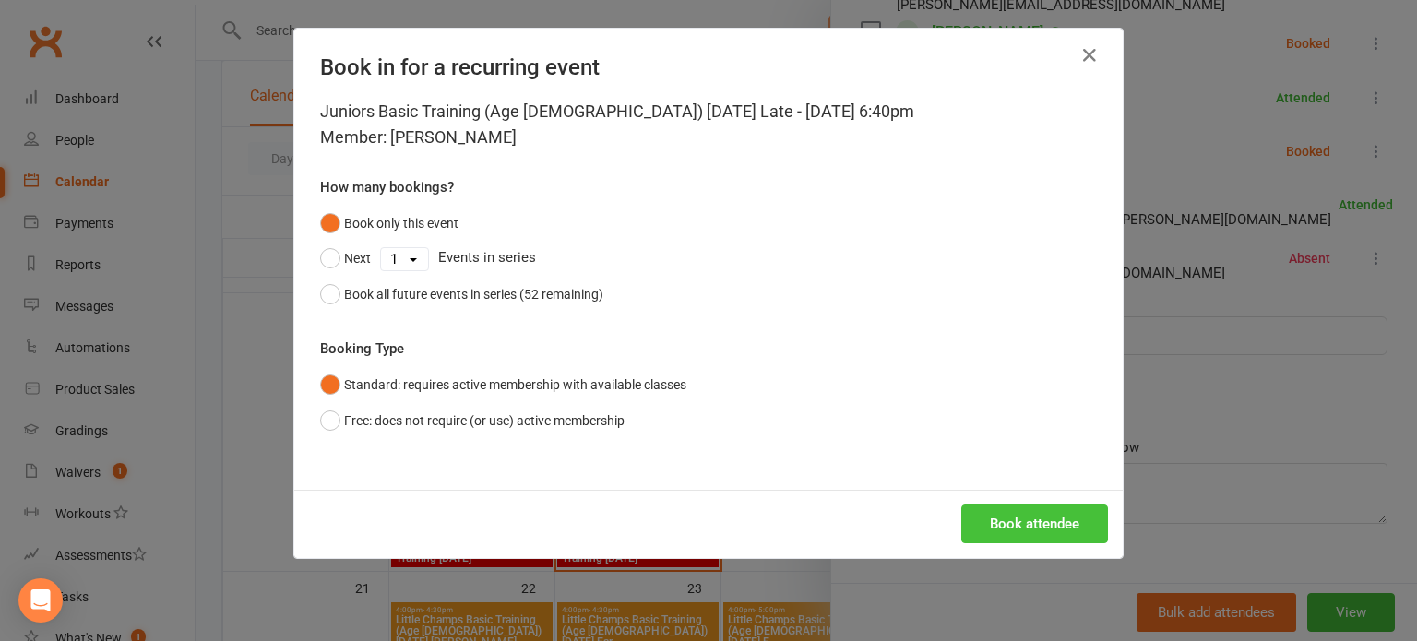
click at [1089, 537] on button "Book attendee" at bounding box center [1035, 524] width 147 height 39
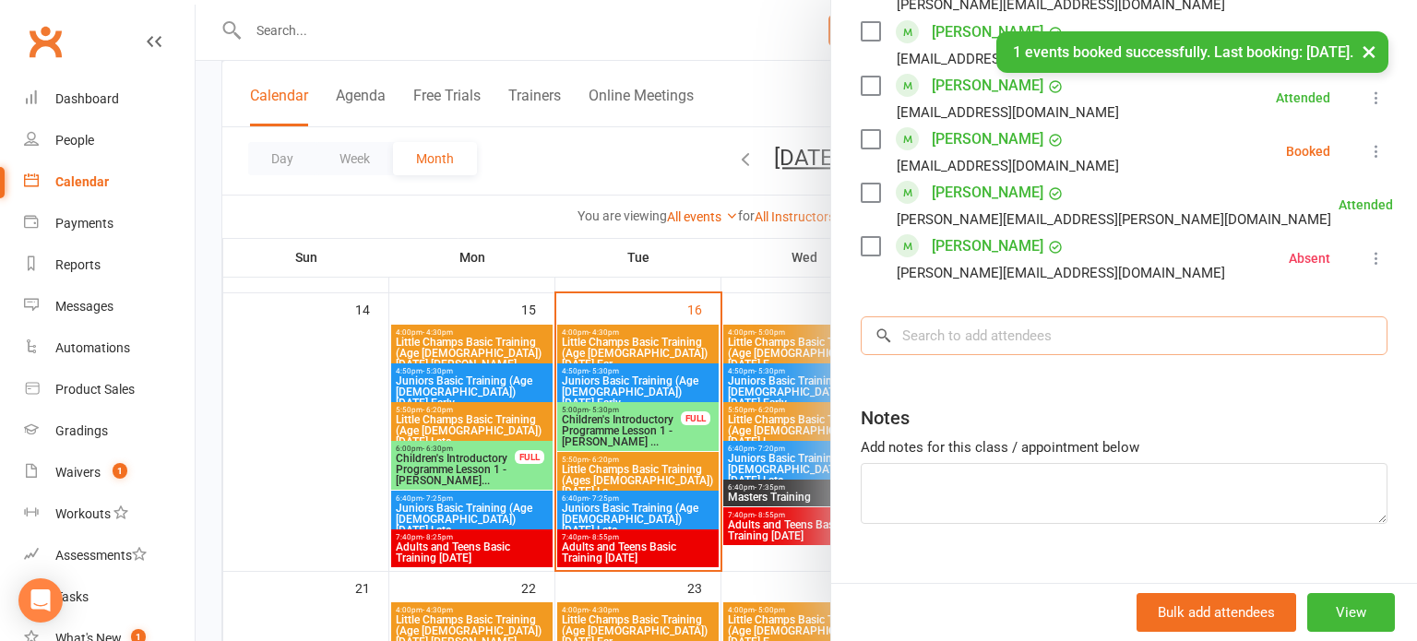
click at [1218, 334] on input "search" at bounding box center [1124, 336] width 527 height 39
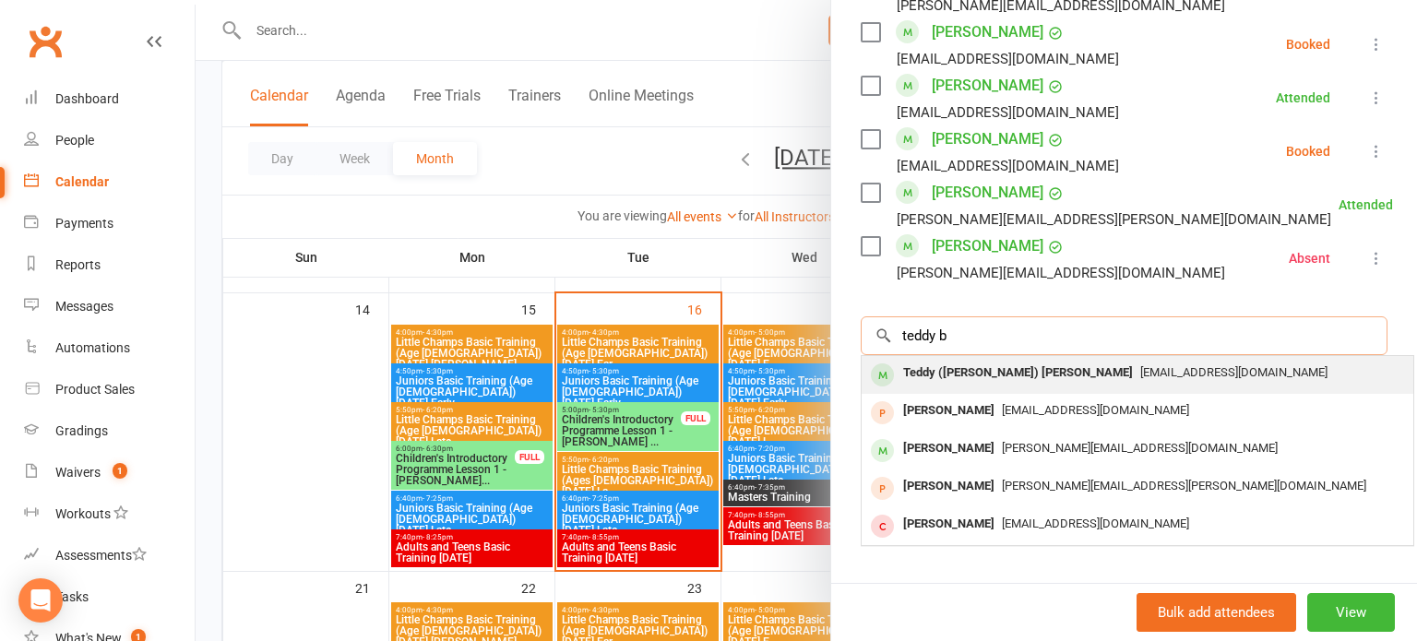
type input "teddy b"
click at [1189, 382] on div "[EMAIL_ADDRESS][DOMAIN_NAME]" at bounding box center [1137, 373] width 537 height 27
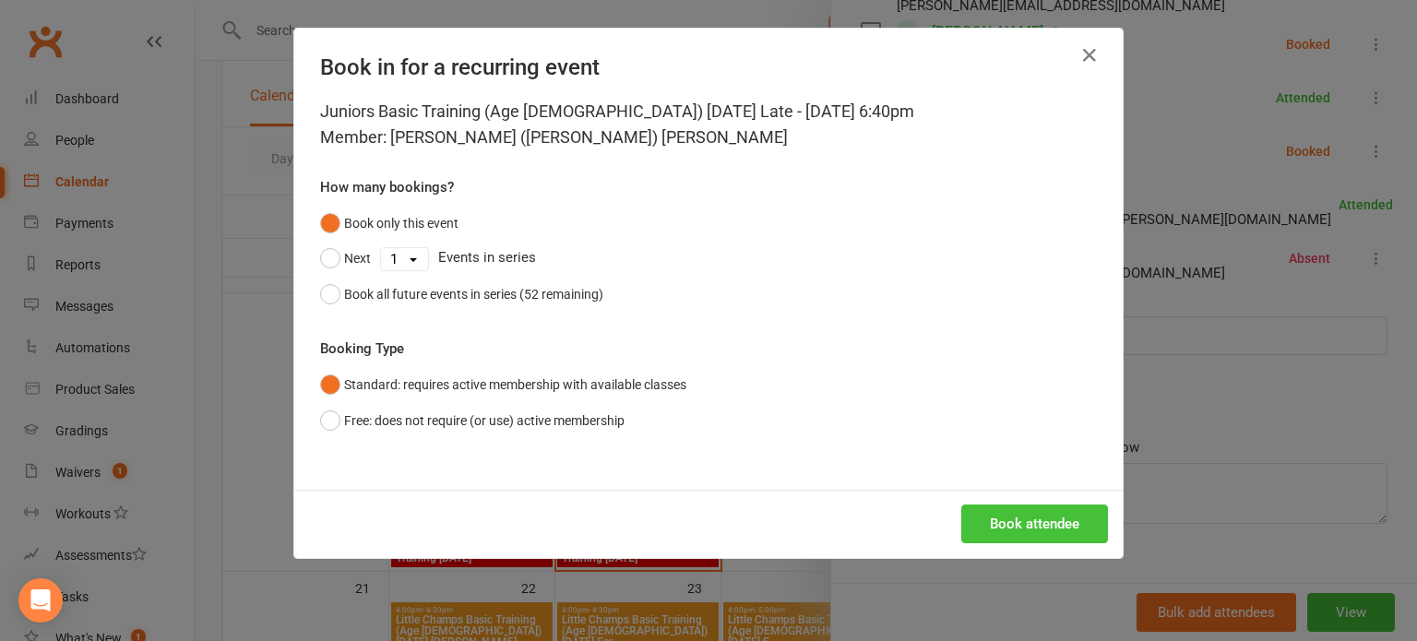
click at [1070, 532] on button "Book attendee" at bounding box center [1035, 524] width 147 height 39
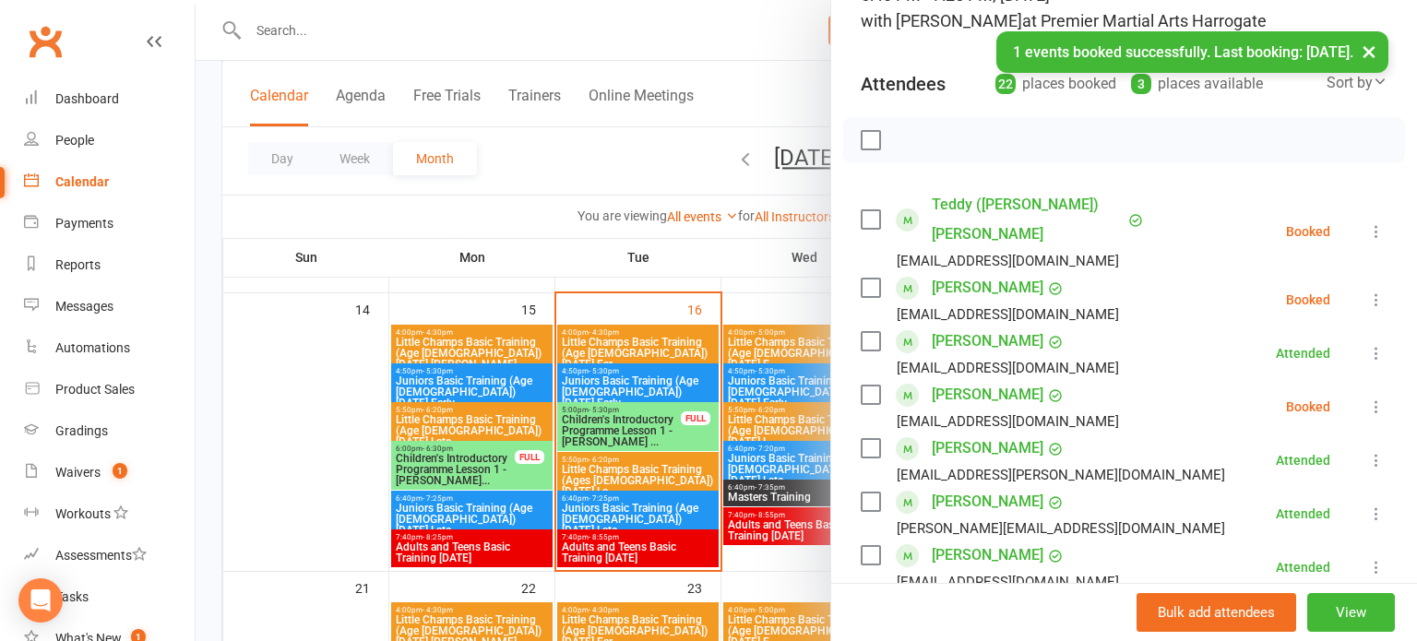
scroll to position [1, 0]
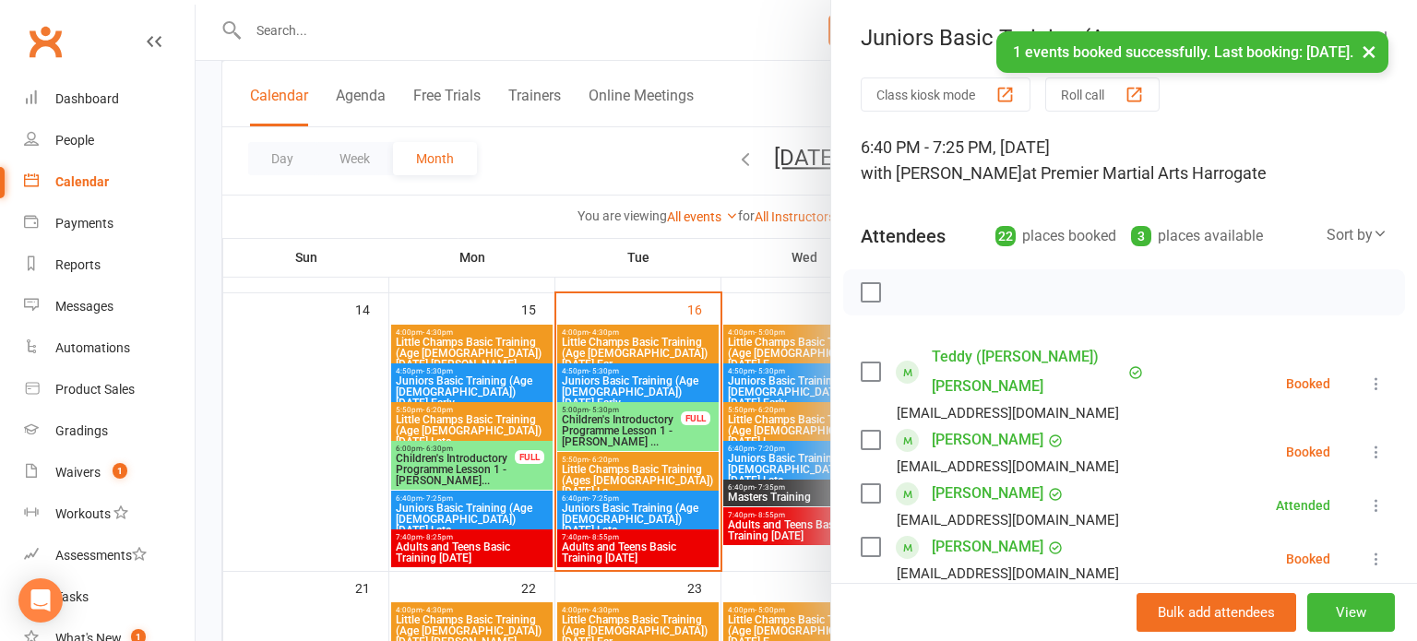
click at [1387, 373] on button at bounding box center [1377, 384] width 22 height 22
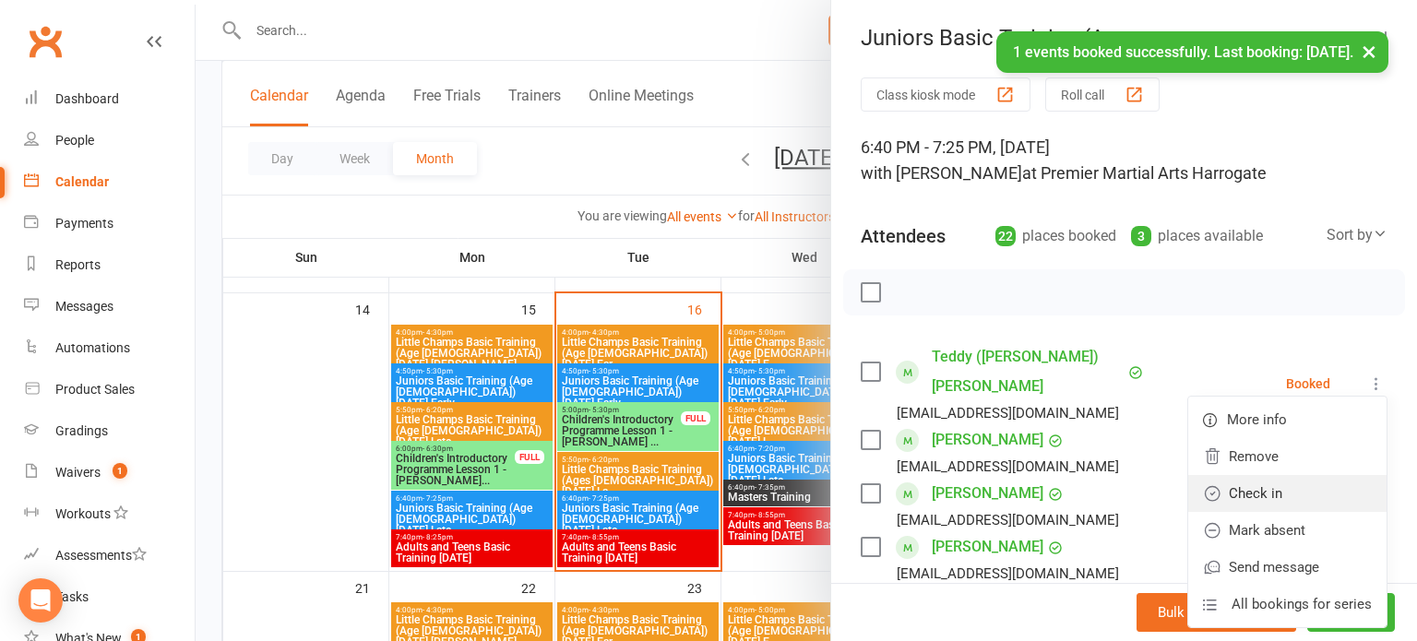
click at [1321, 475] on link "Check in" at bounding box center [1288, 493] width 198 height 37
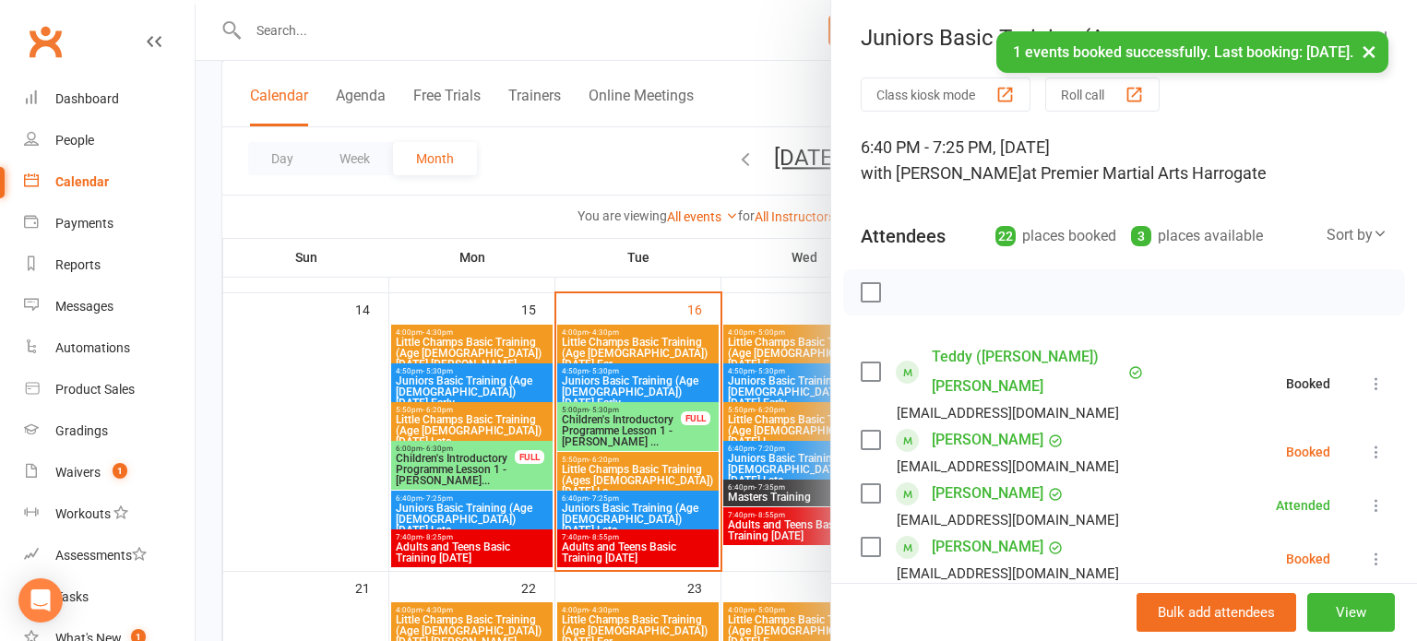
click at [1387, 441] on button at bounding box center [1377, 452] width 22 height 22
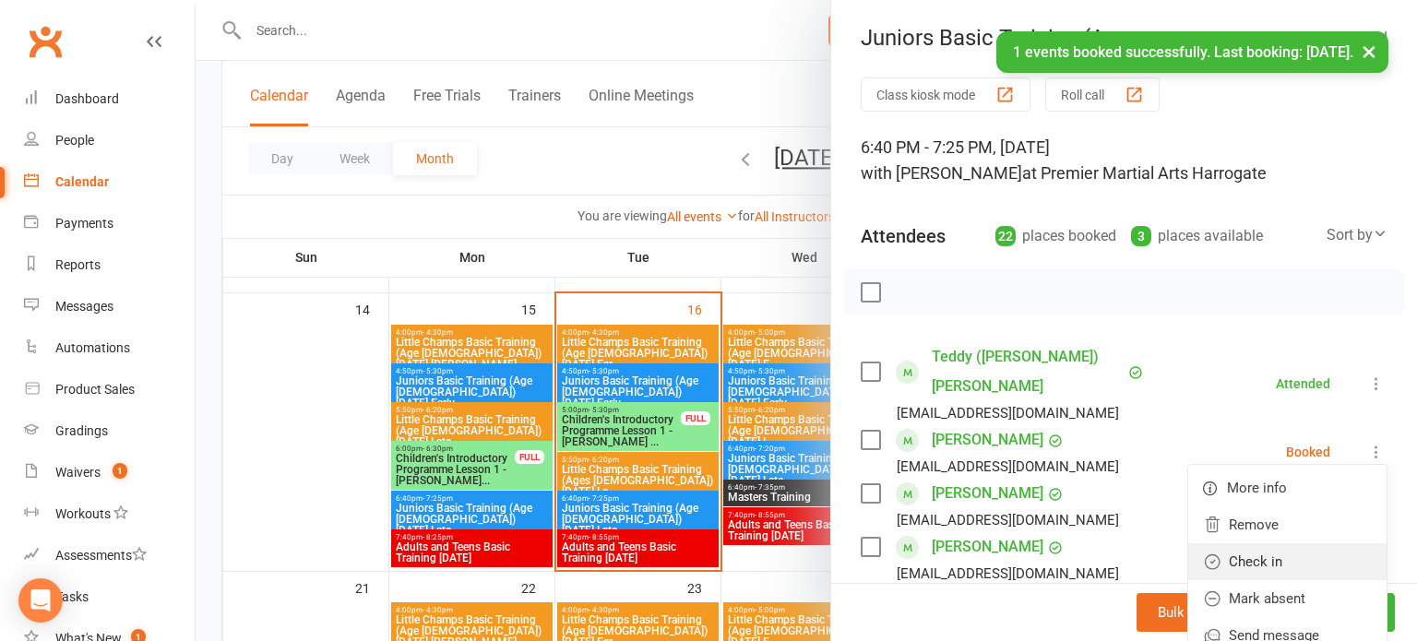
click at [1307, 544] on link "Check in" at bounding box center [1288, 562] width 198 height 37
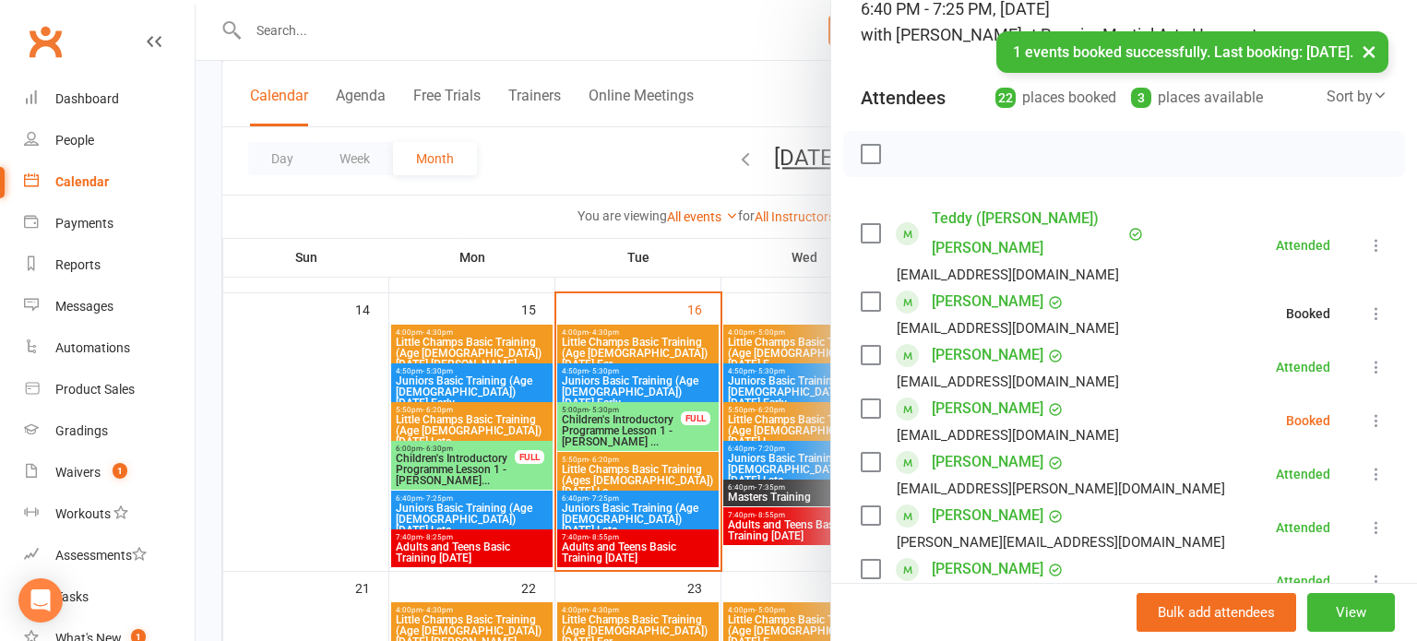
scroll to position [167, 0]
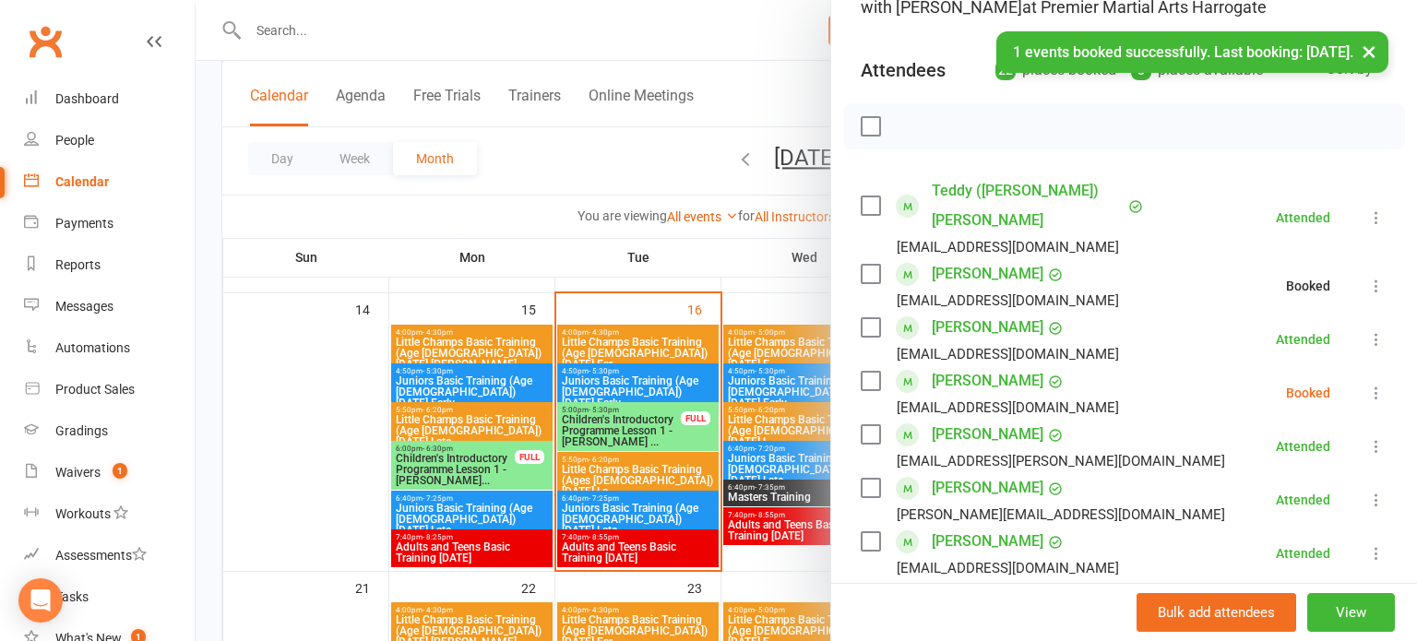
click at [1383, 384] on icon at bounding box center [1377, 393] width 18 height 18
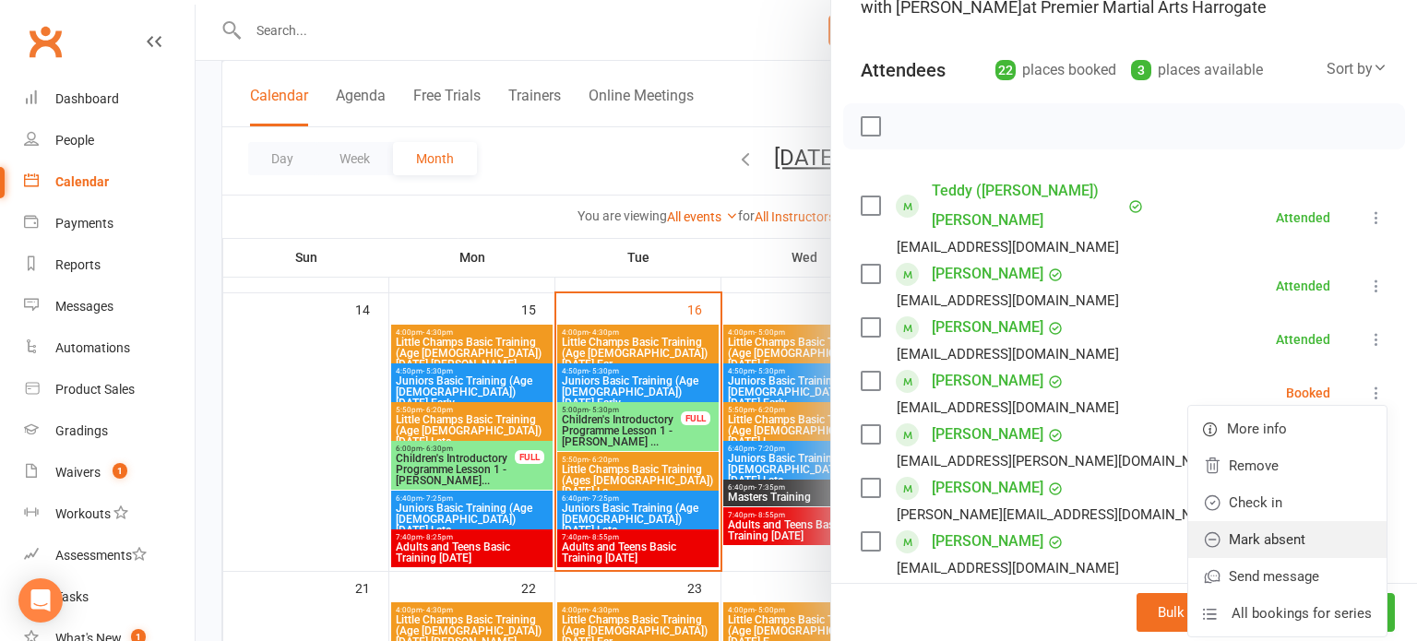
click at [1312, 521] on link "Mark absent" at bounding box center [1288, 539] width 198 height 37
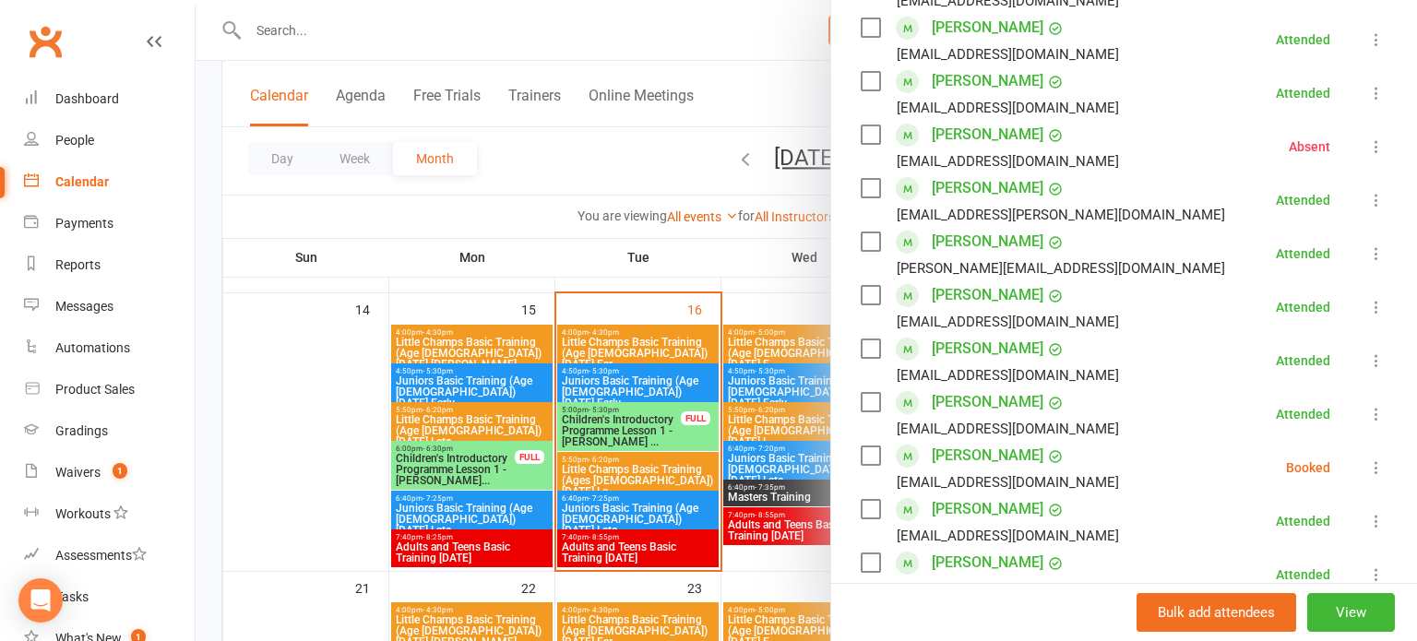
scroll to position [414, 0]
click at [1377, 458] on icon at bounding box center [1377, 467] width 18 height 18
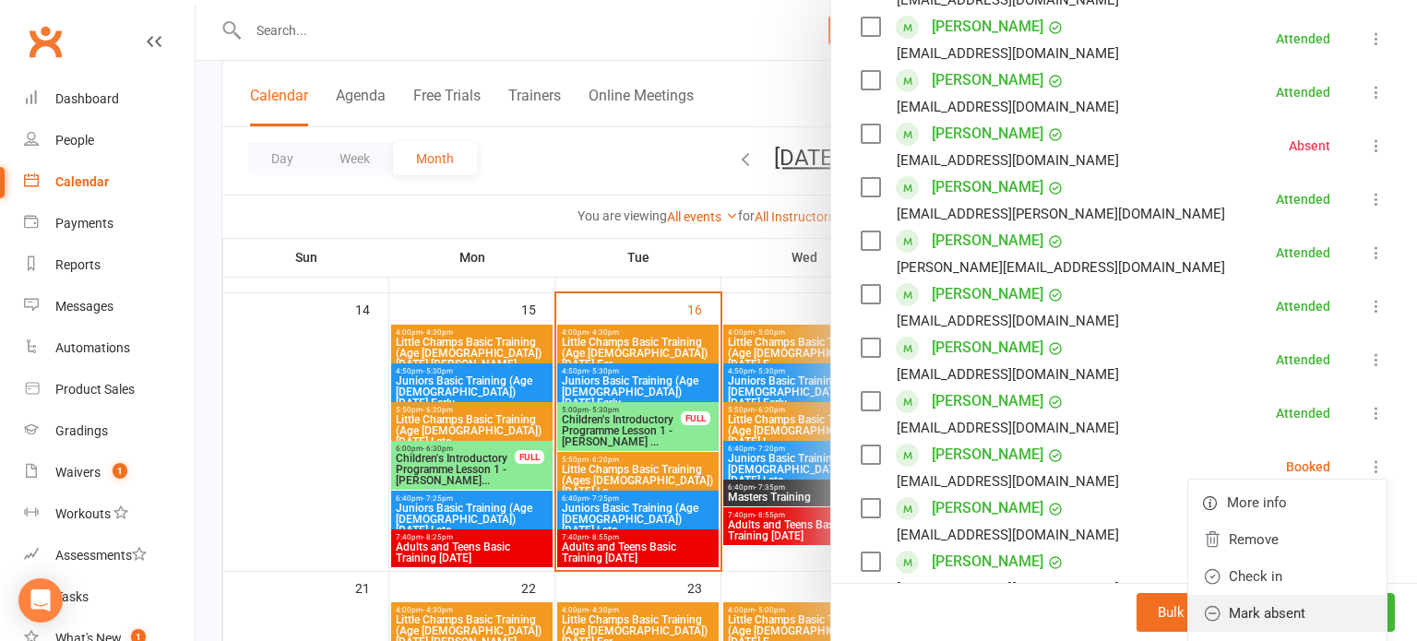
click at [1290, 595] on link "Mark absent" at bounding box center [1288, 613] width 198 height 37
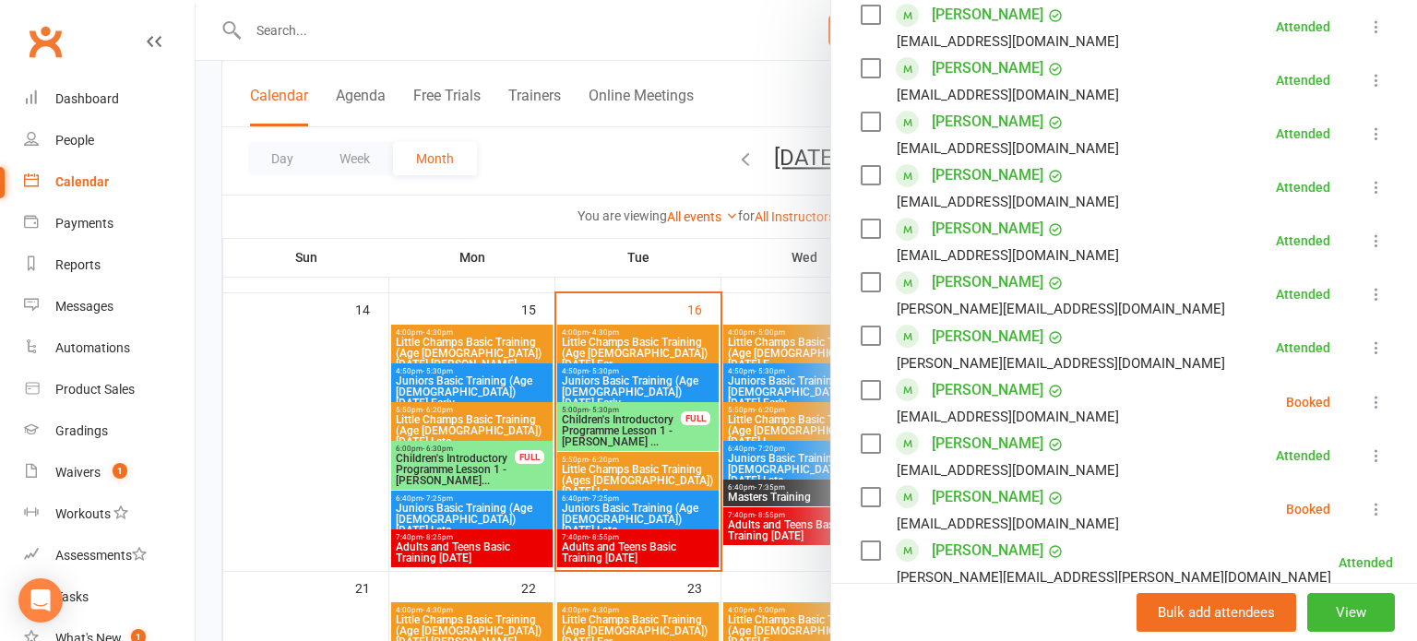
scroll to position [933, 0]
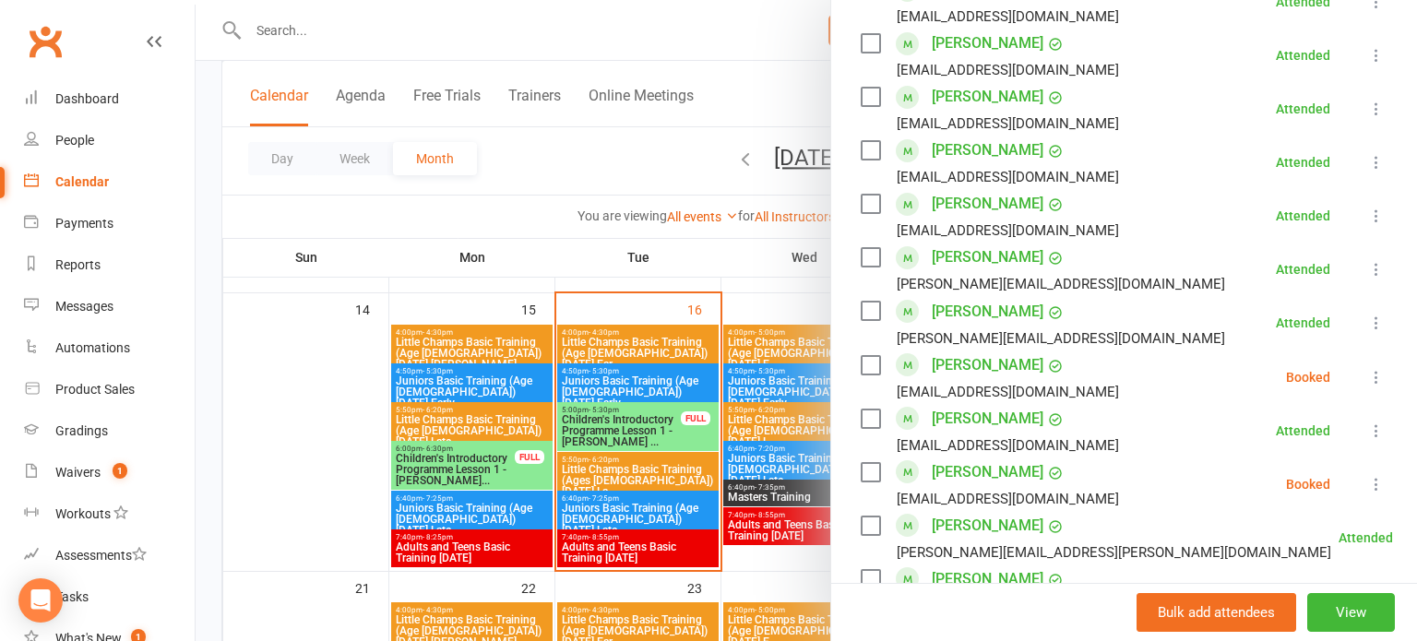
click at [1377, 368] on icon at bounding box center [1377, 377] width 18 height 18
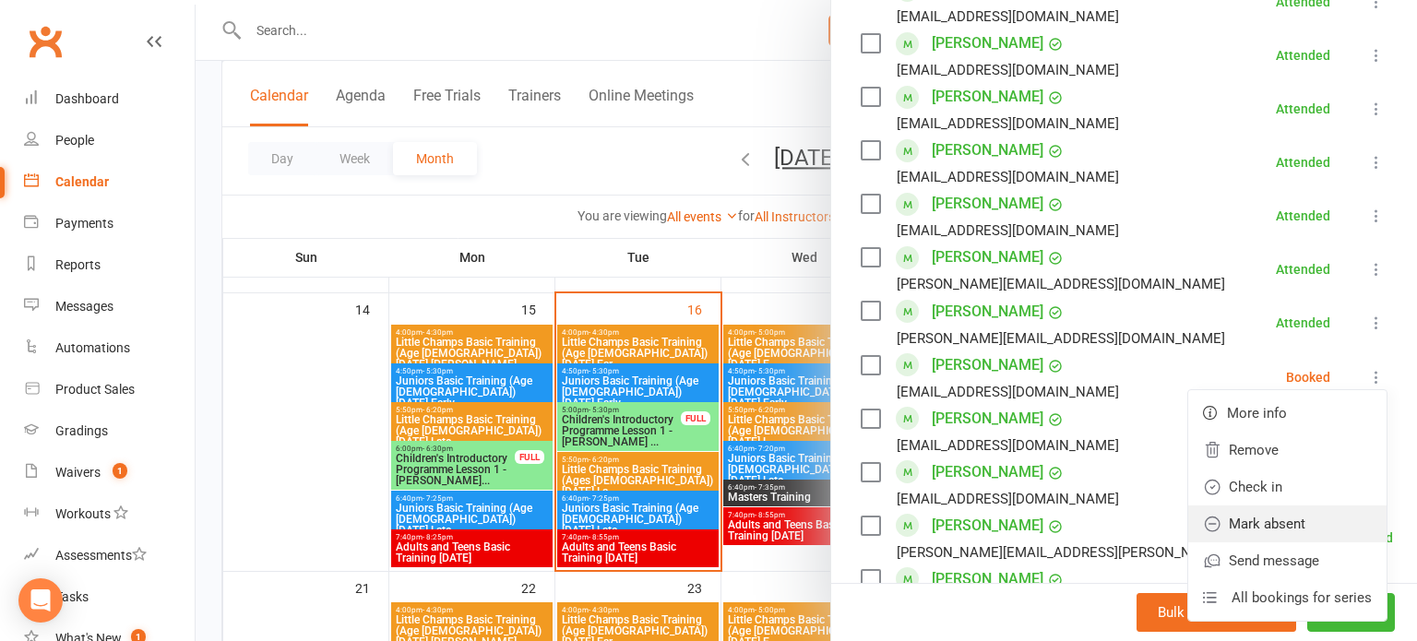
click at [1321, 506] on link "Mark absent" at bounding box center [1288, 524] width 198 height 37
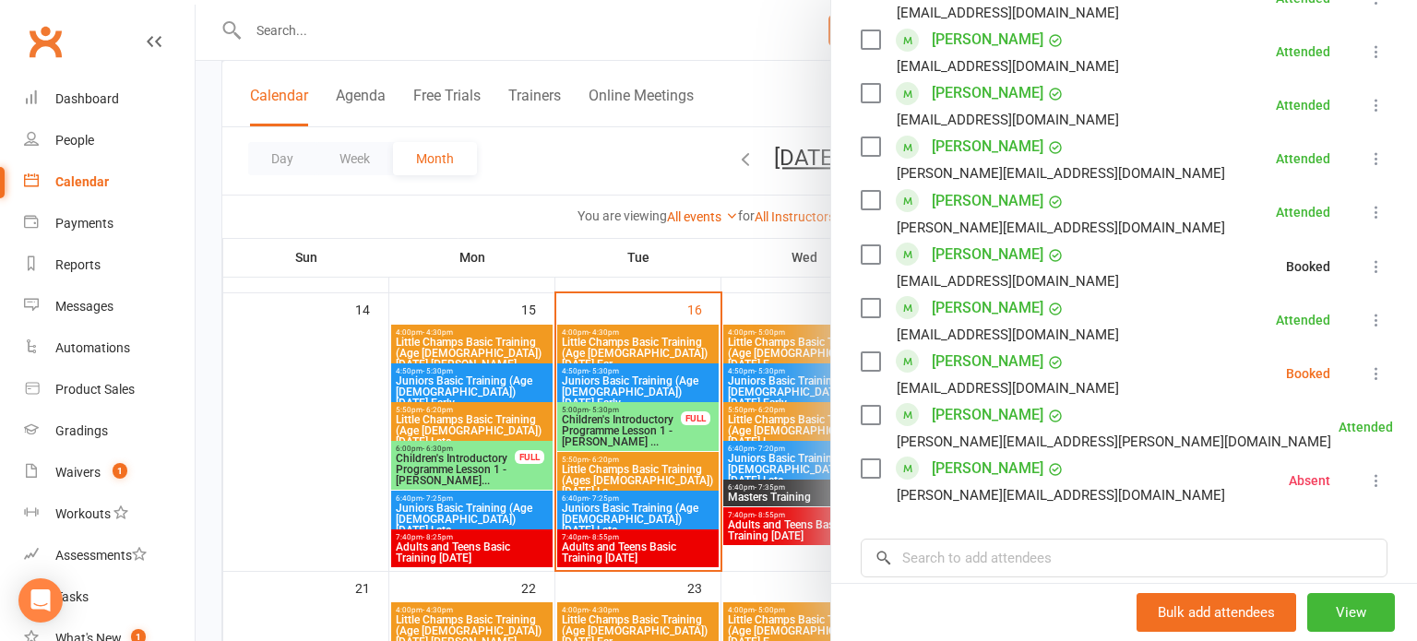
scroll to position [1044, 0]
click at [1384, 365] on icon at bounding box center [1377, 374] width 18 height 18
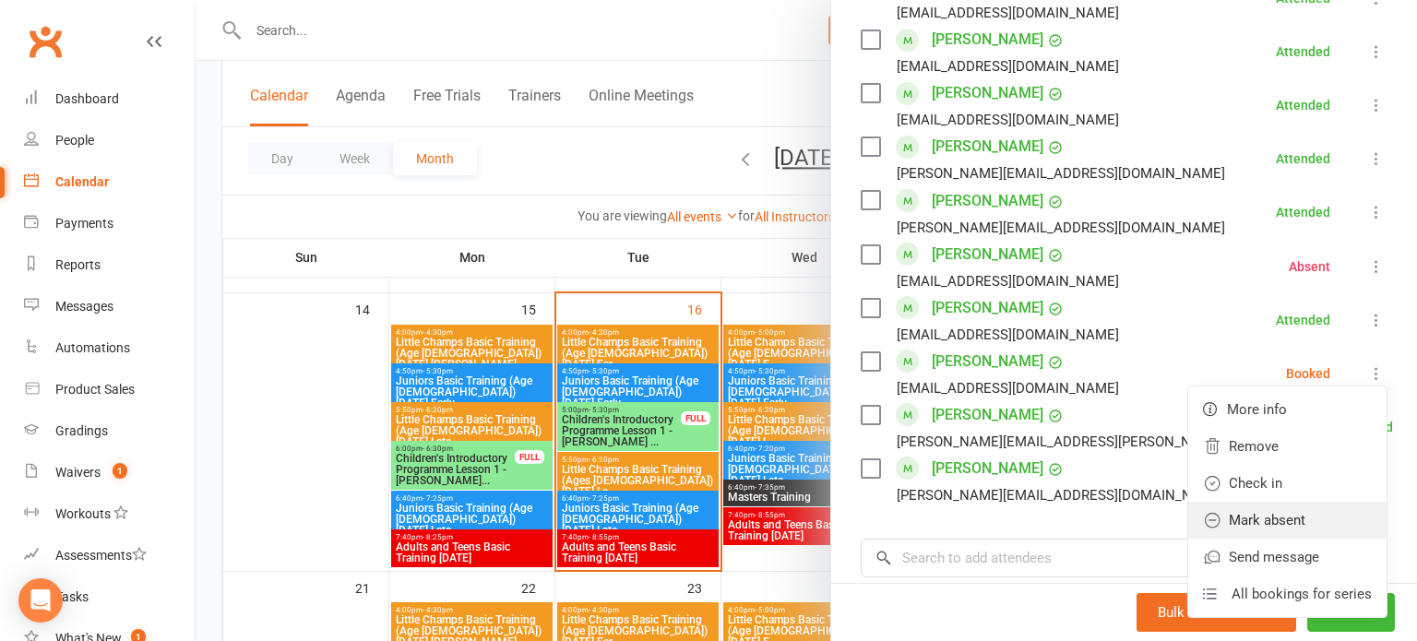
click at [1318, 502] on link "Mark absent" at bounding box center [1288, 520] width 198 height 37
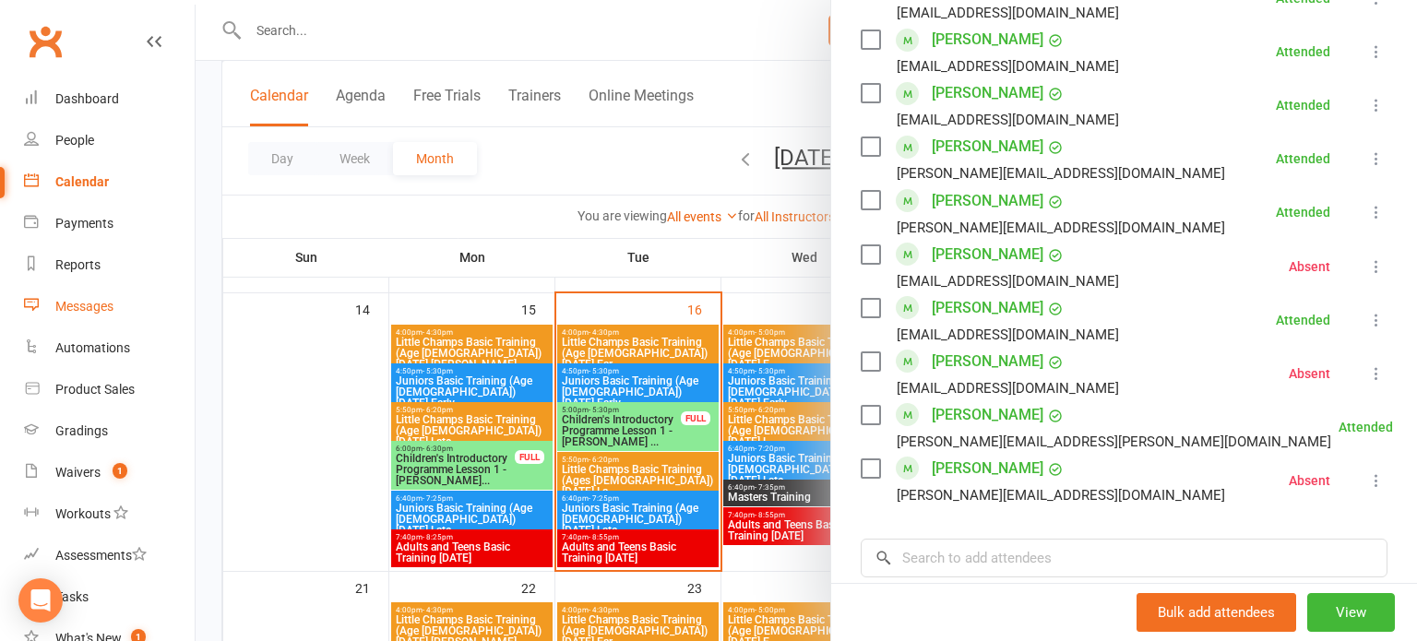
click at [84, 318] on link "Messages" at bounding box center [109, 307] width 171 height 42
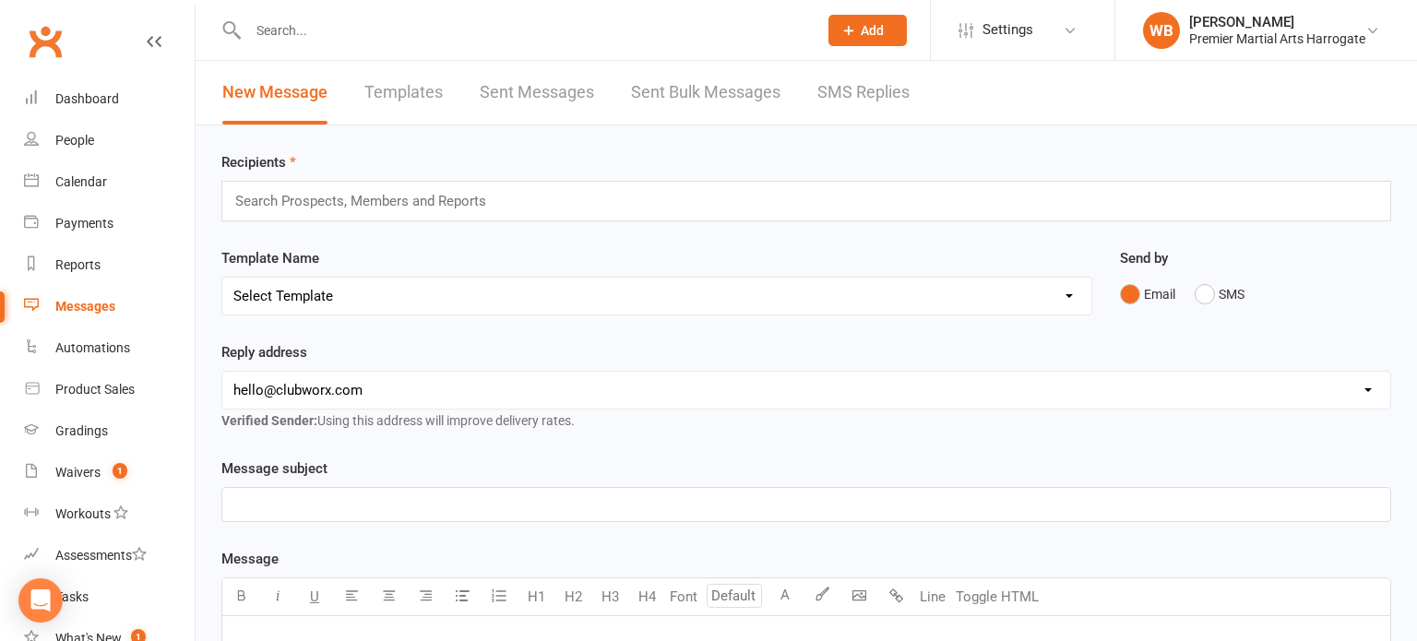
click at [664, 83] on link "Sent Bulk Messages" at bounding box center [705, 93] width 149 height 64
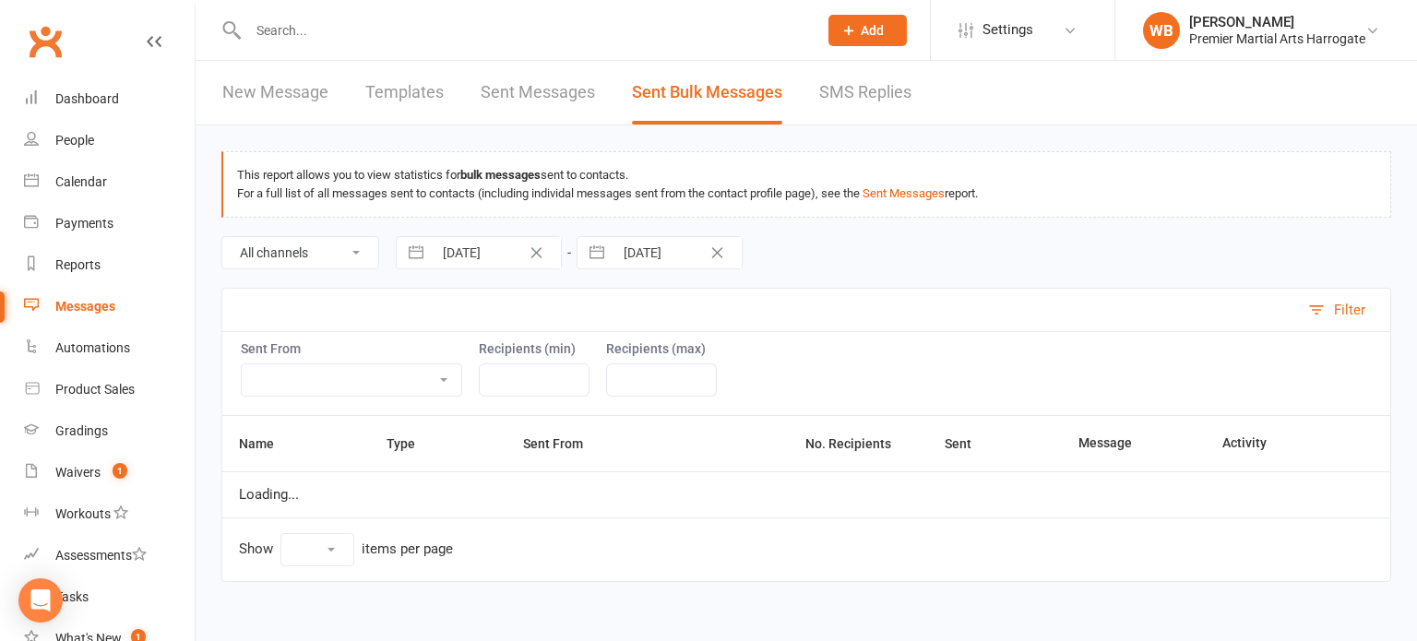
select select "10"
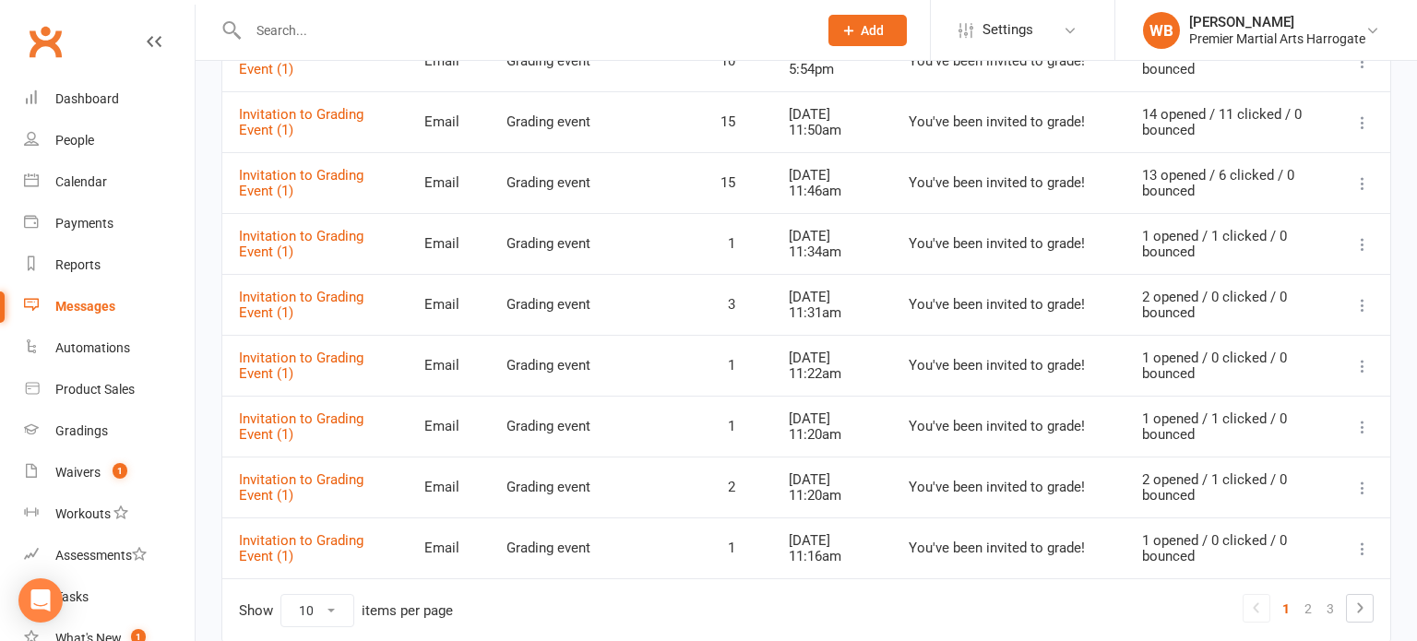
scroll to position [506, 0]
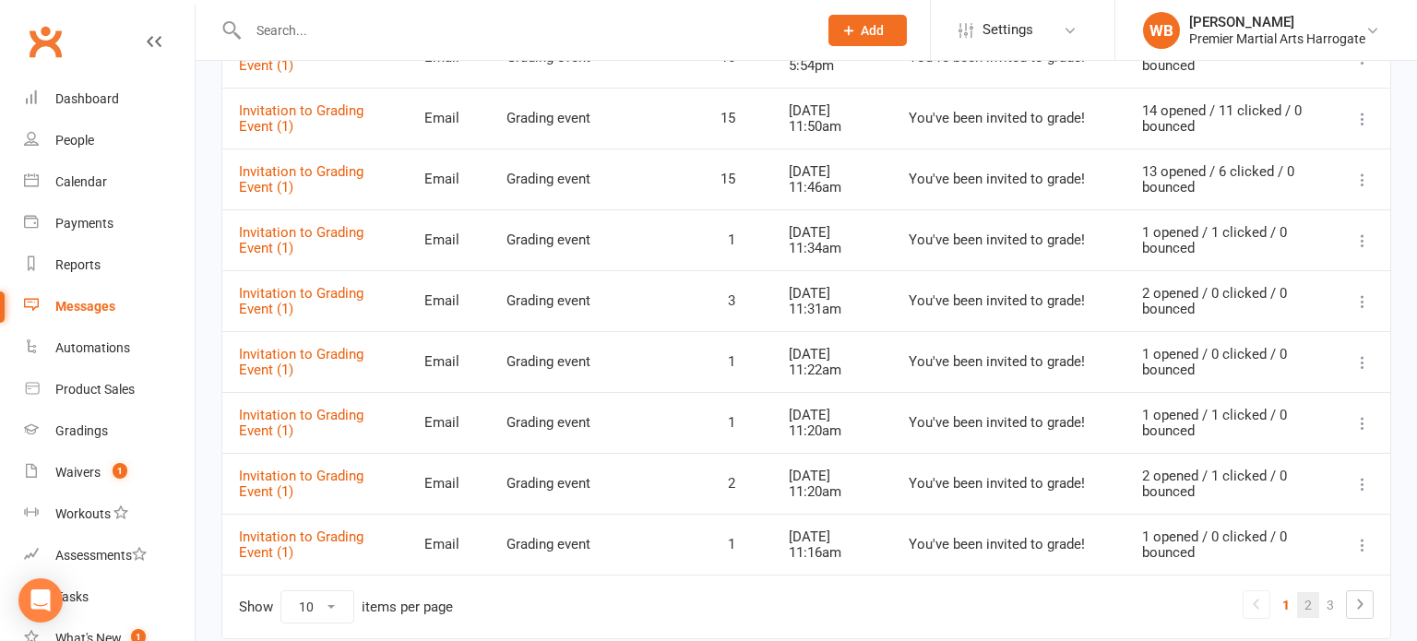
click at [1309, 600] on link "2" at bounding box center [1308, 605] width 22 height 26
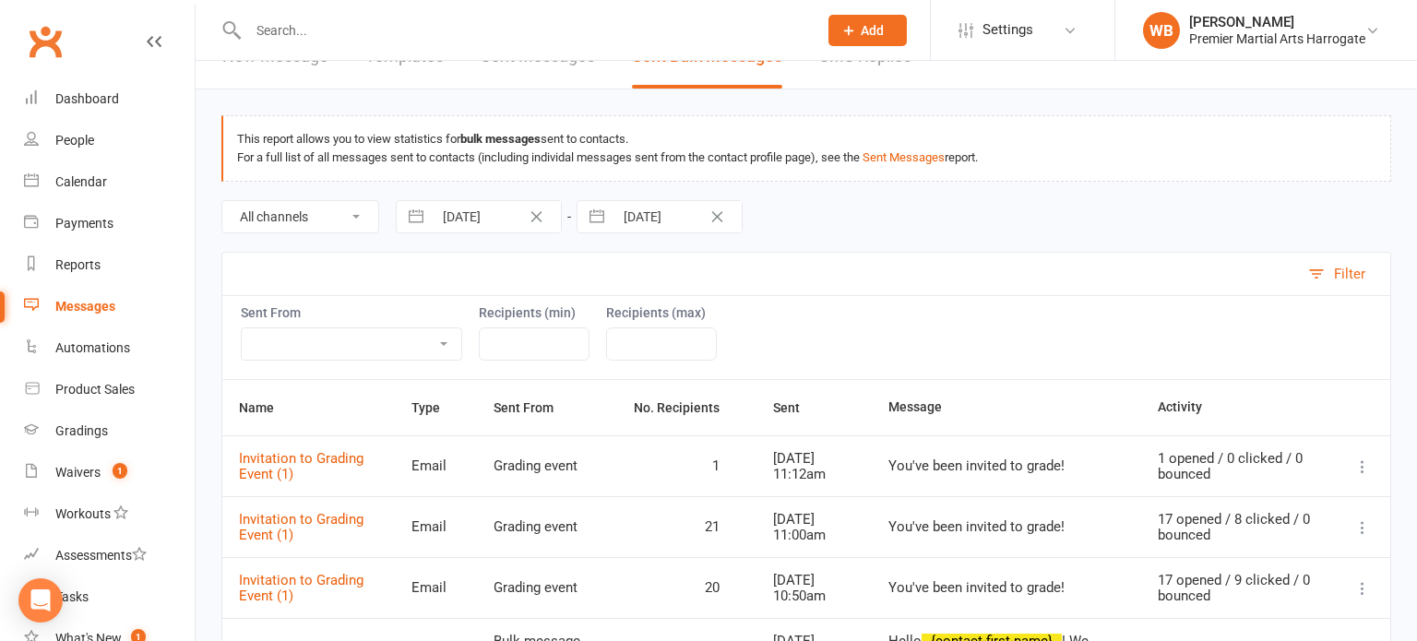
scroll to position [19, 0]
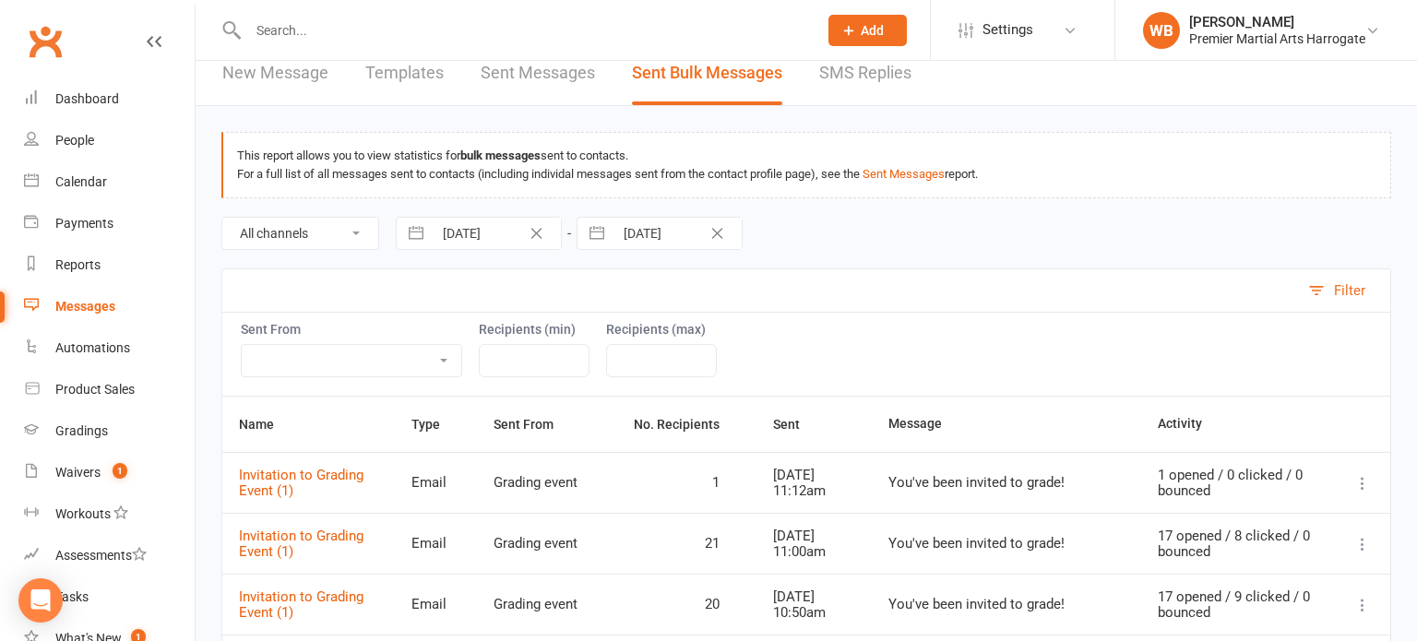
click at [580, 90] on link "Sent Messages" at bounding box center [538, 74] width 114 height 64
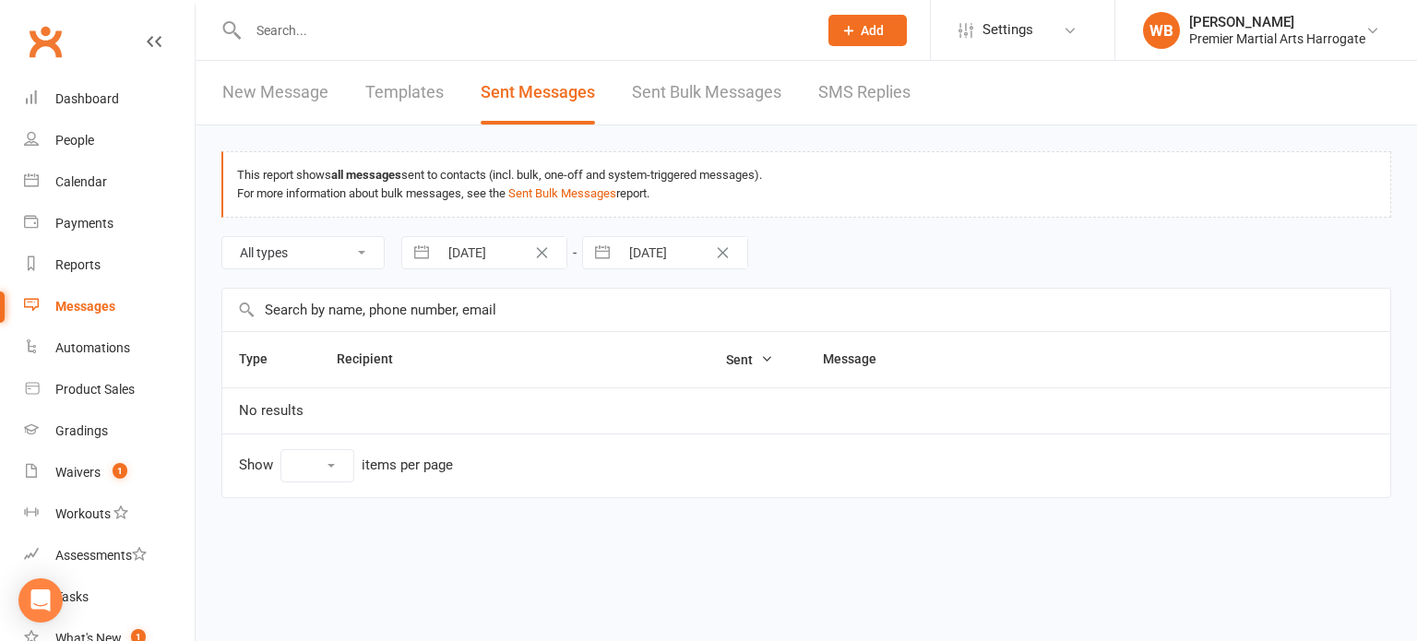
select select "10"
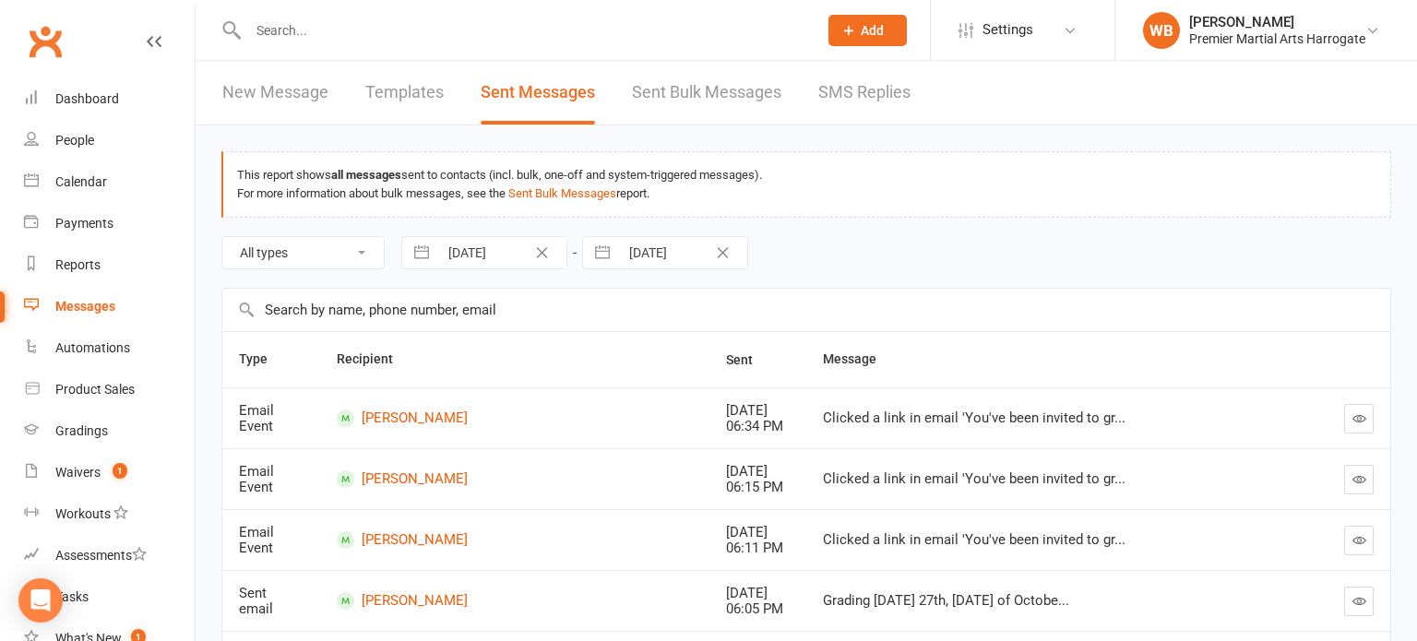
click at [697, 114] on link "Sent Bulk Messages" at bounding box center [706, 93] width 149 height 64
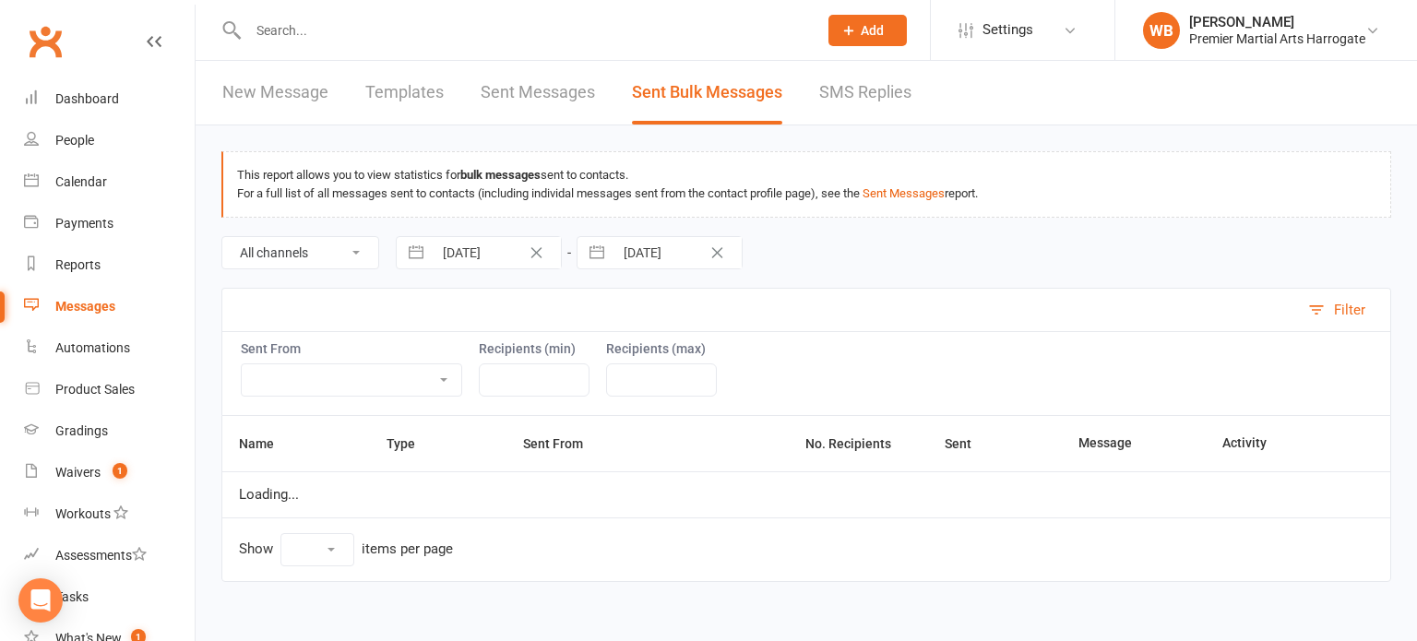
select select "10"
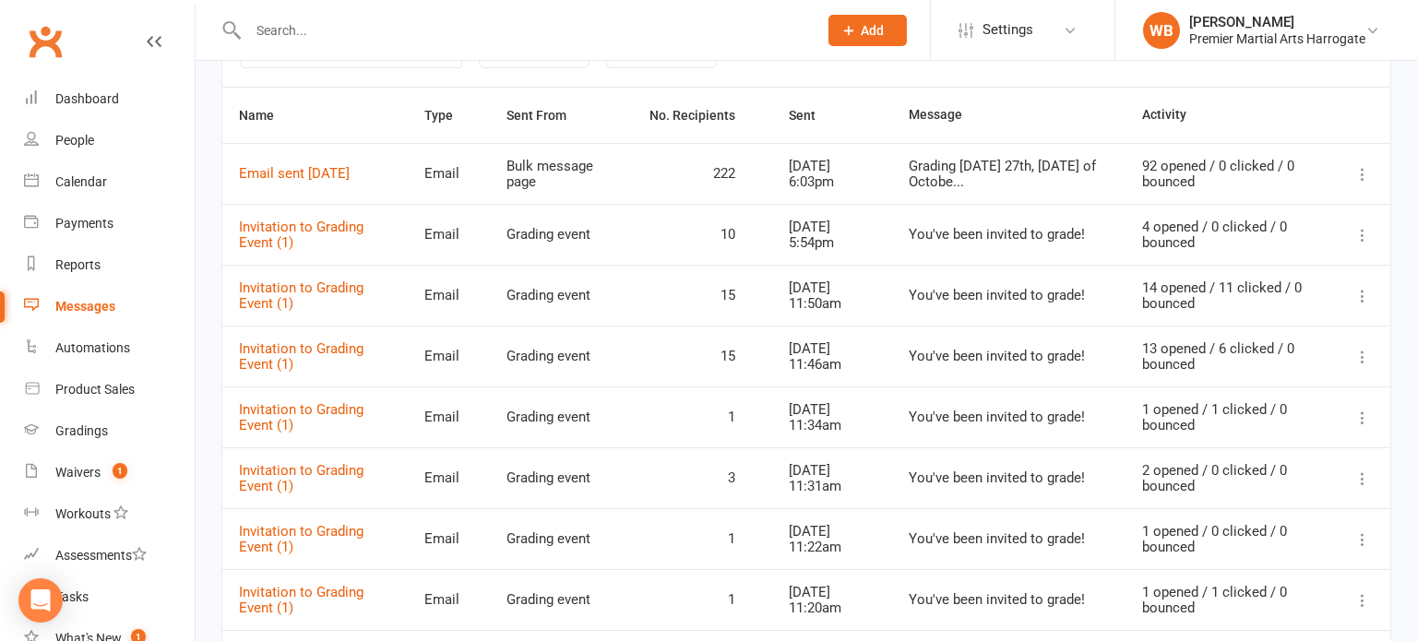
scroll to position [329, 0]
click at [1354, 480] on icon at bounding box center [1363, 478] width 18 height 18
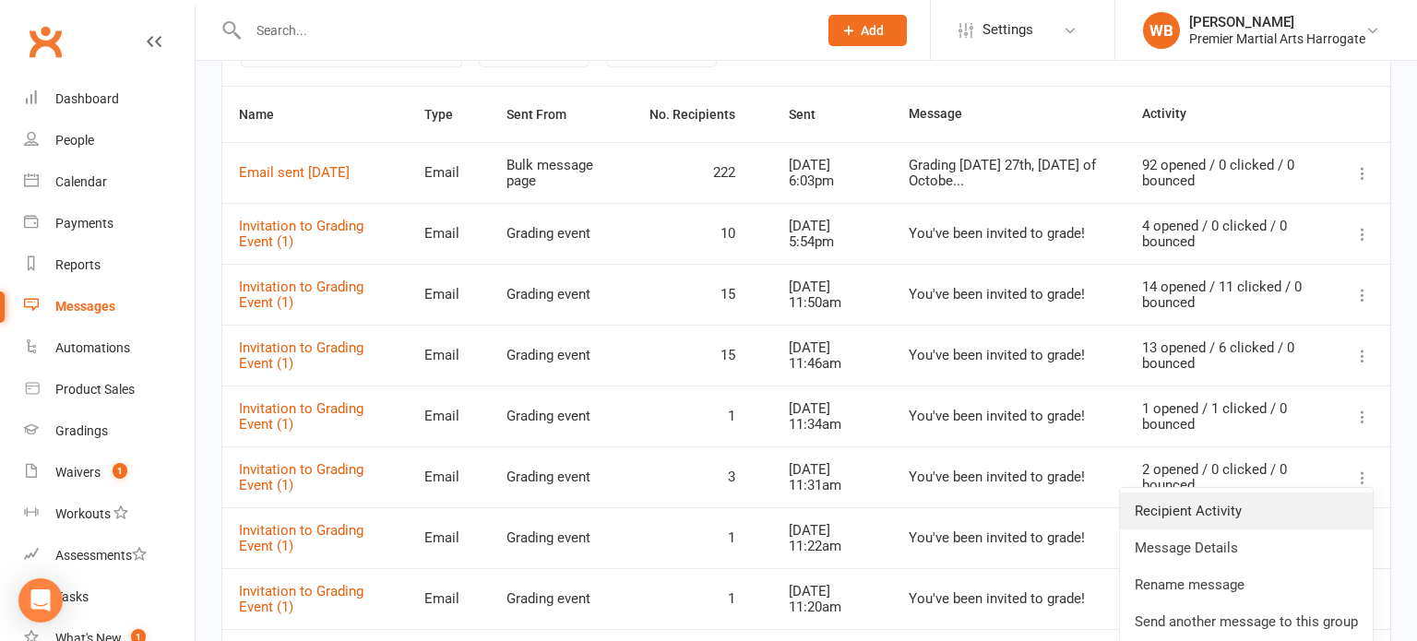
click at [1198, 517] on link "Recipient Activity" at bounding box center [1246, 511] width 253 height 37
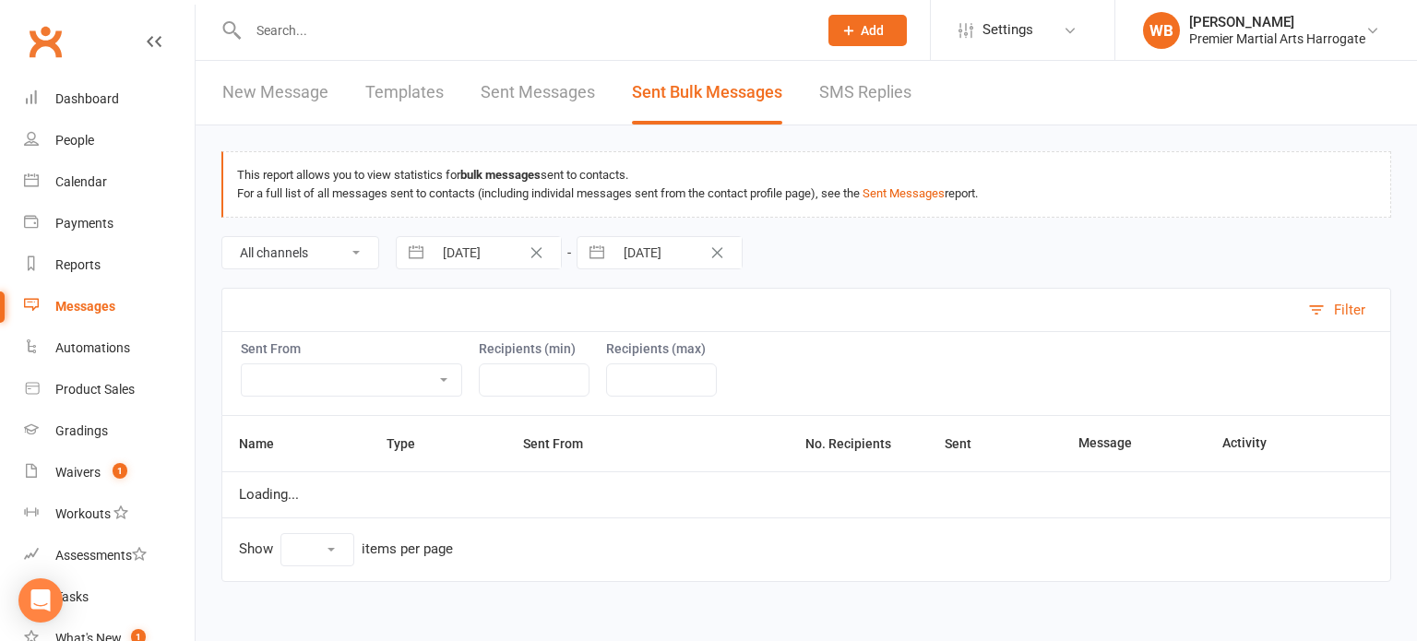
select select "10"
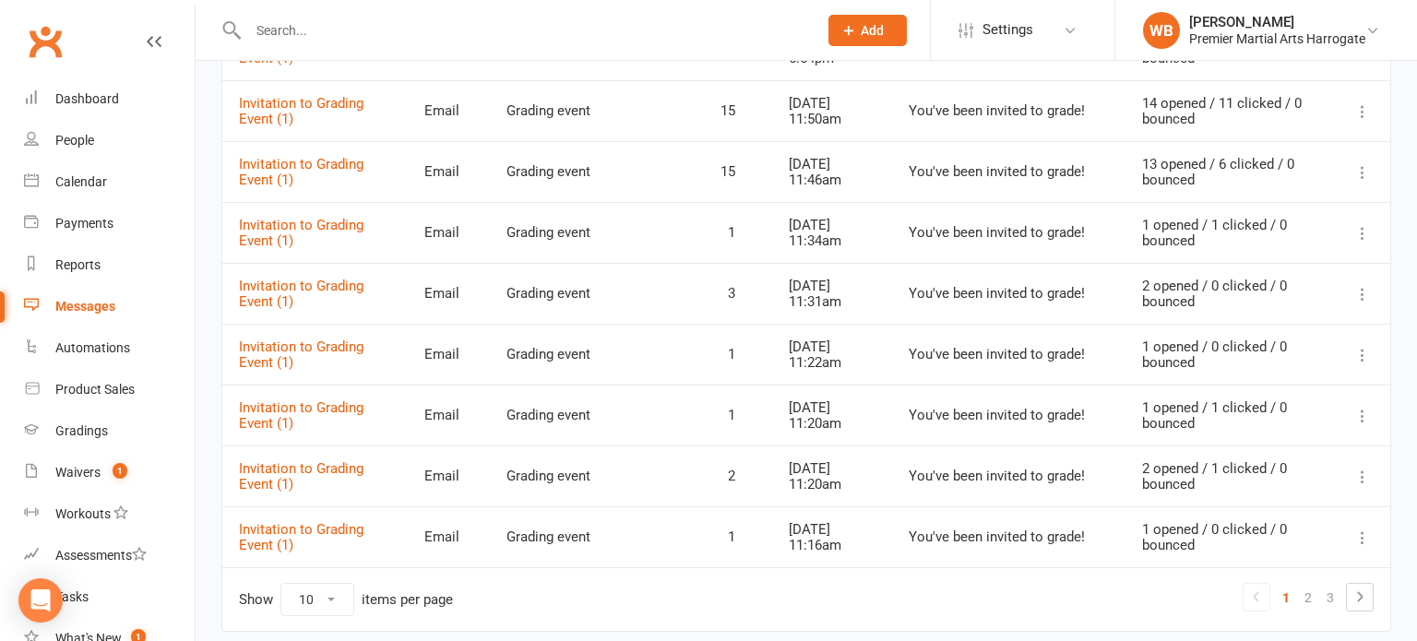
scroll to position [578, 0]
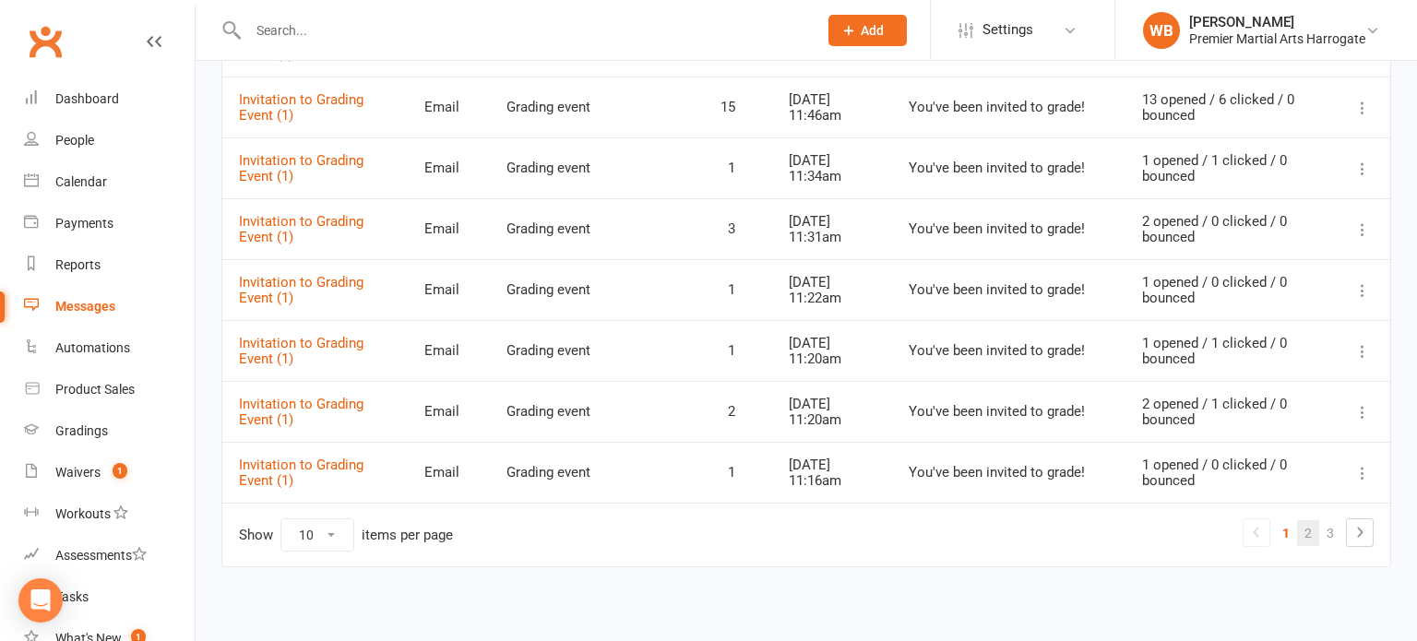
click at [1307, 535] on link "2" at bounding box center [1308, 533] width 22 height 26
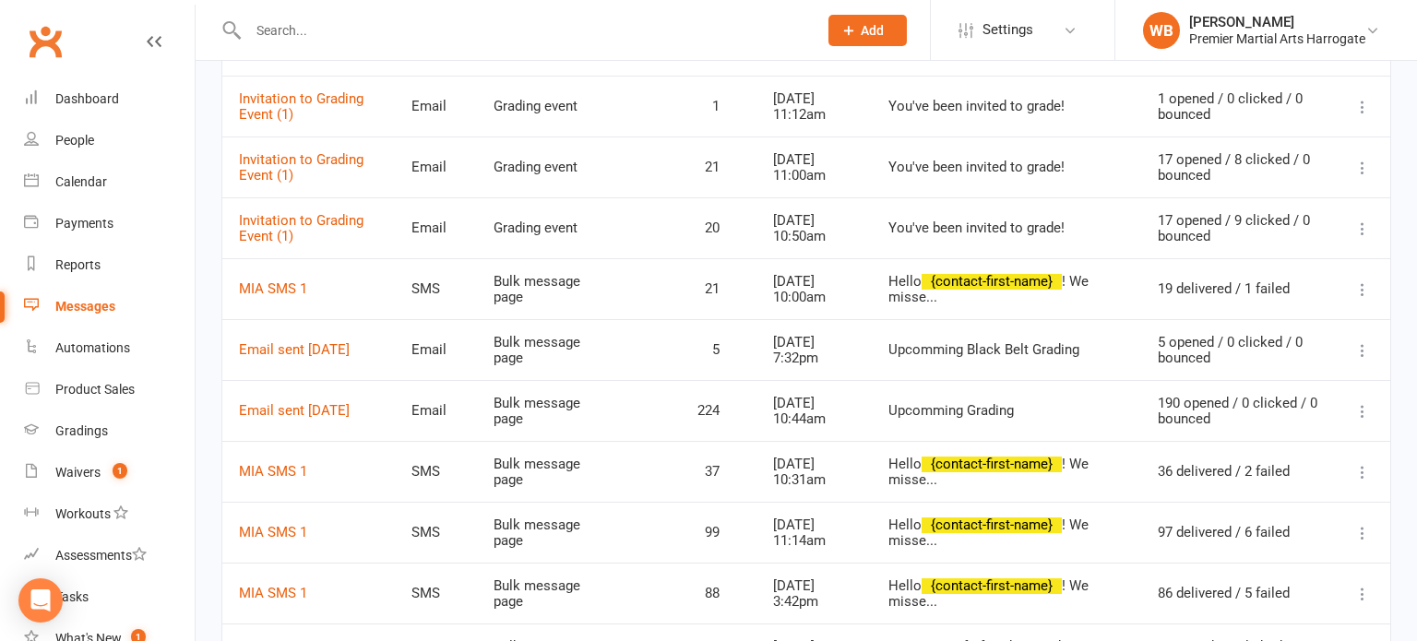
scroll to position [397, 0]
click at [850, 324] on td "[DATE] 7:32pm" at bounding box center [814, 348] width 115 height 61
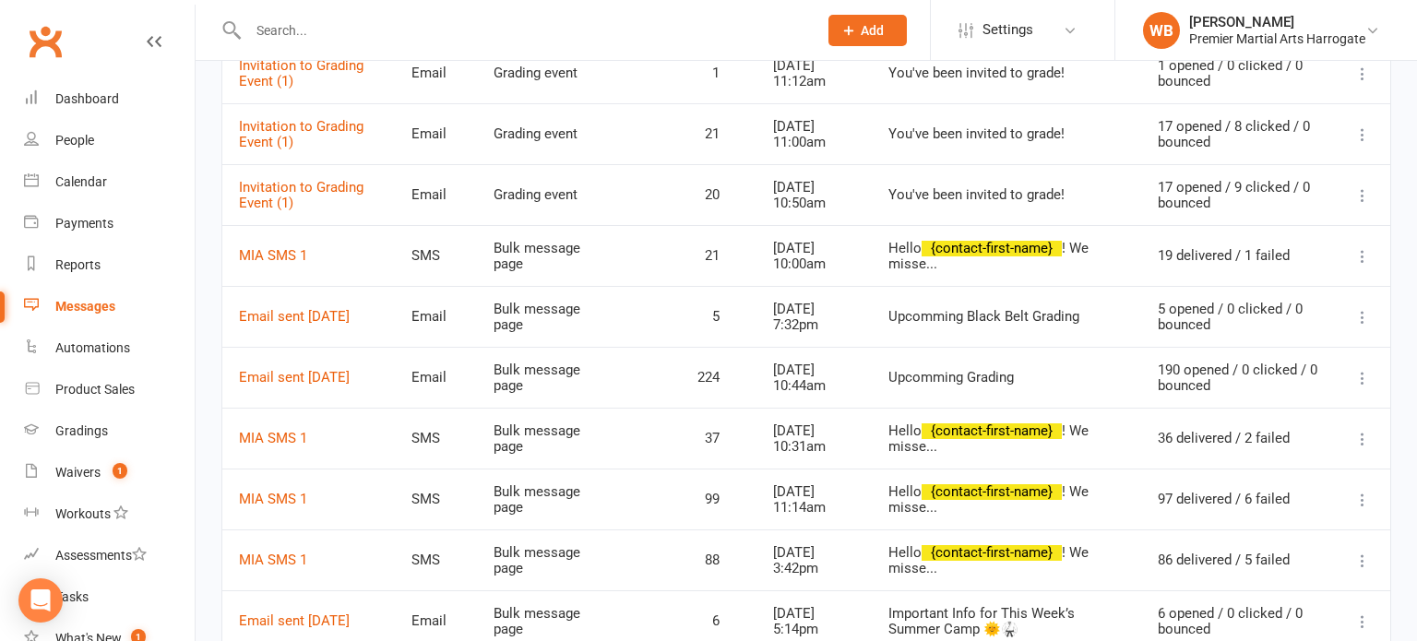
scroll to position [578, 0]
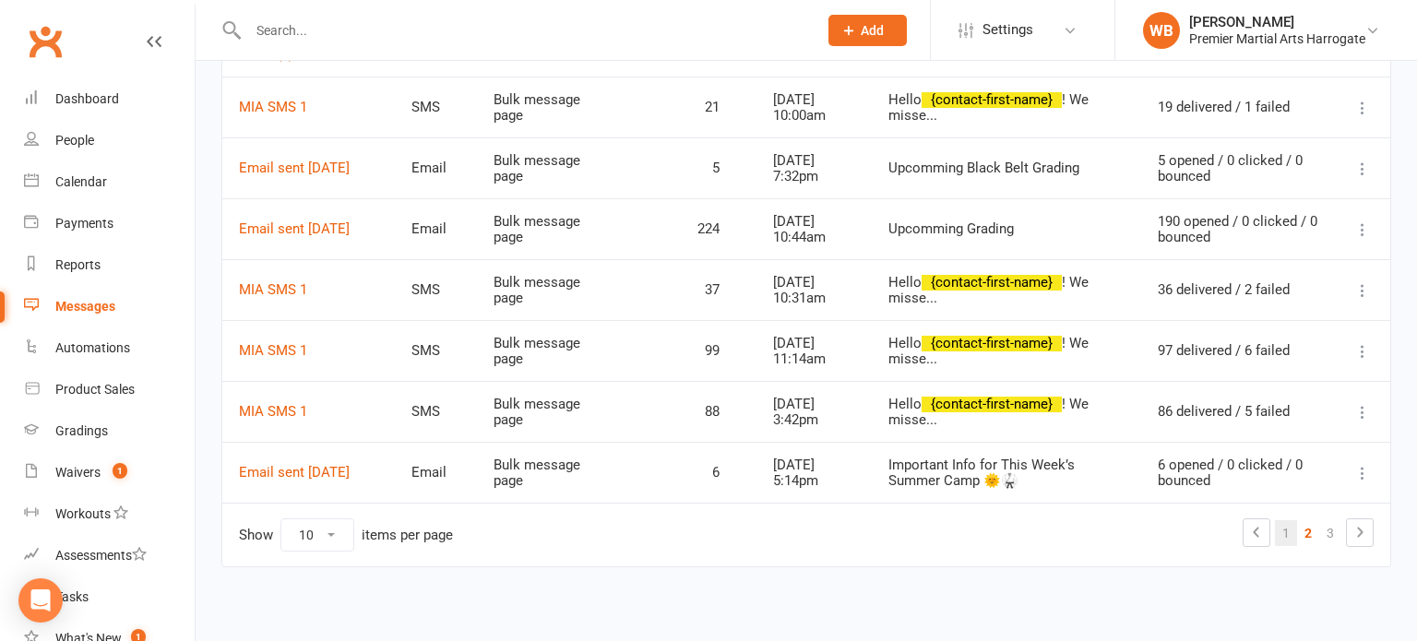
click at [1290, 541] on link "1" at bounding box center [1286, 533] width 22 height 26
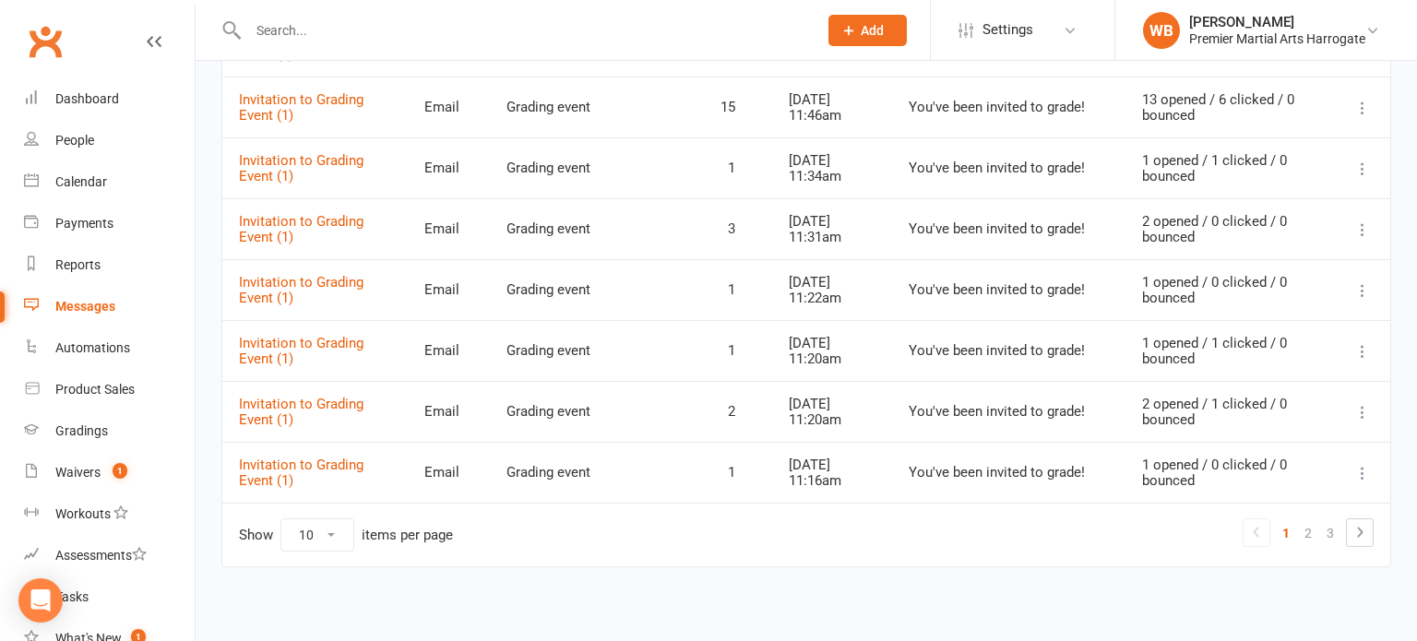
click at [1373, 409] on button at bounding box center [1363, 412] width 22 height 22
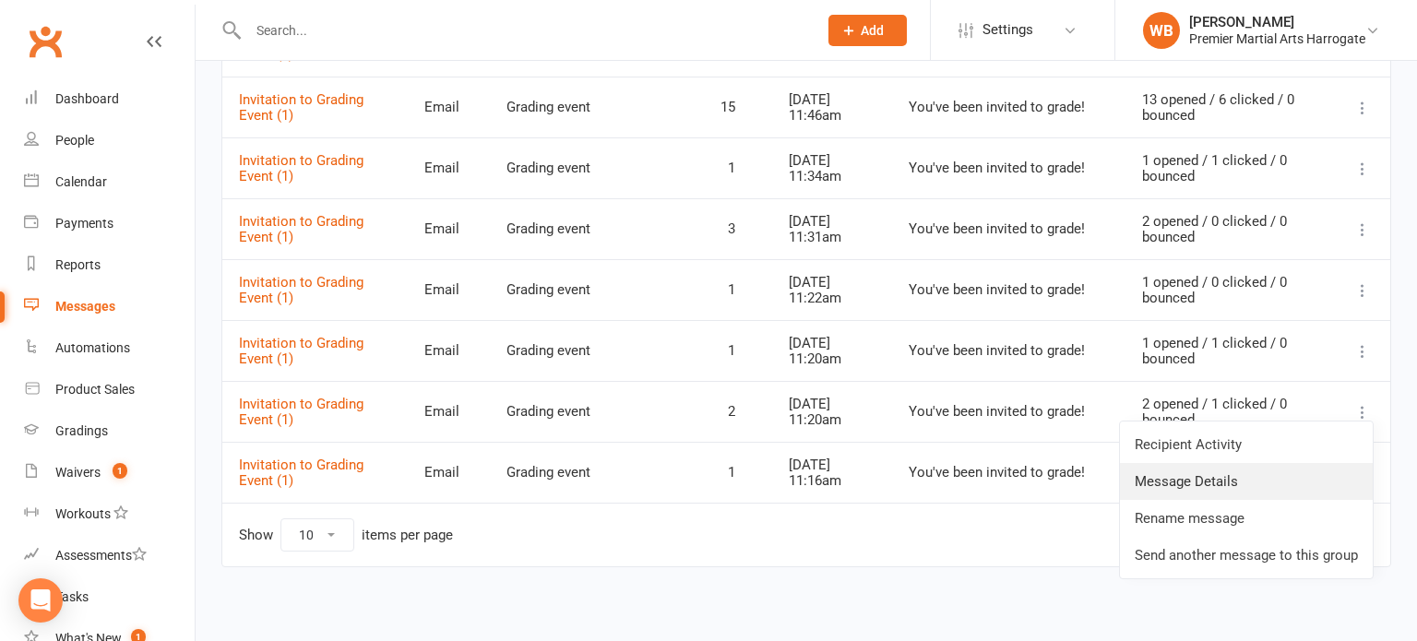
click at [1264, 477] on link "Message Details" at bounding box center [1246, 481] width 253 height 37
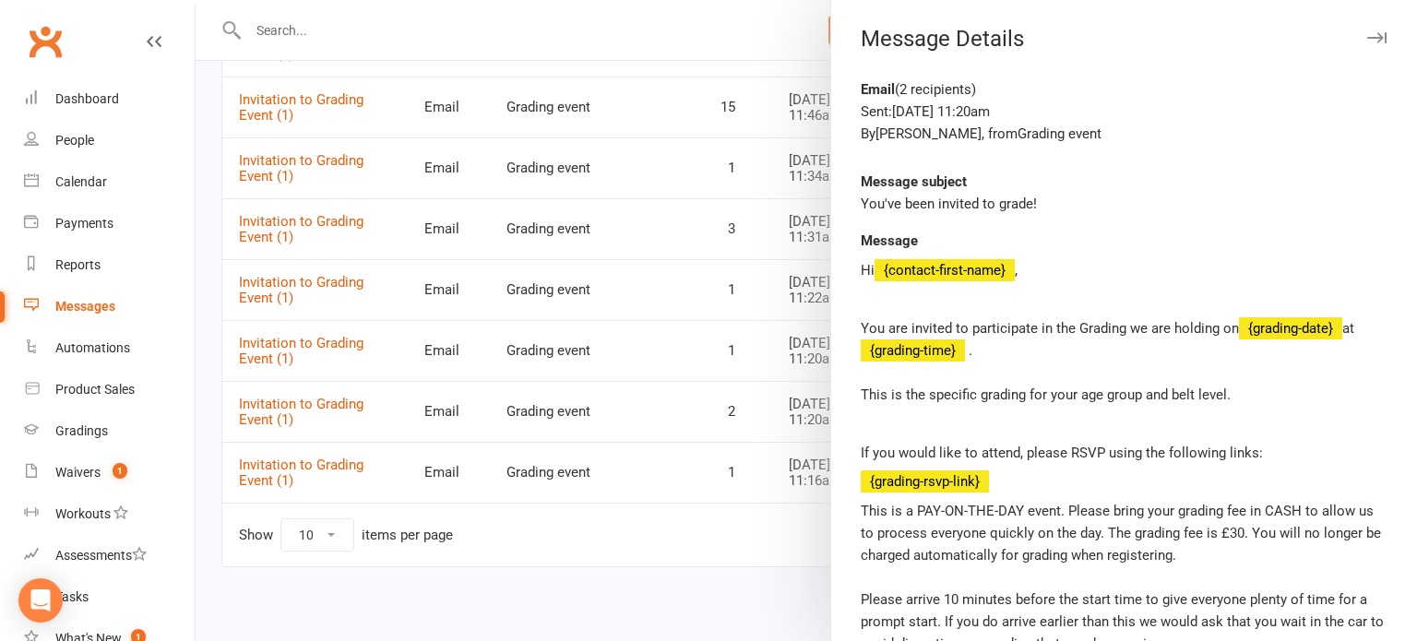
click at [783, 426] on div at bounding box center [807, 320] width 1222 height 641
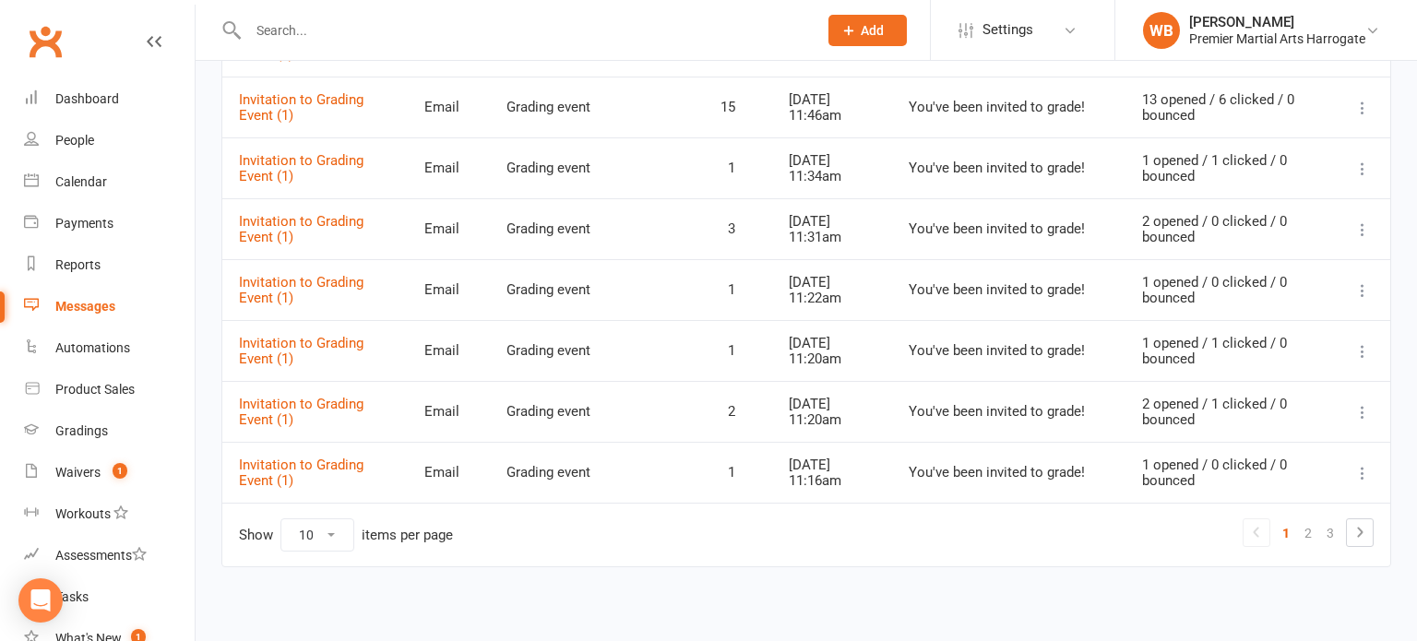
click at [1373, 413] on button at bounding box center [1363, 412] width 22 height 22
click at [1022, 255] on td "You've been invited to grade!" at bounding box center [1008, 228] width 233 height 61
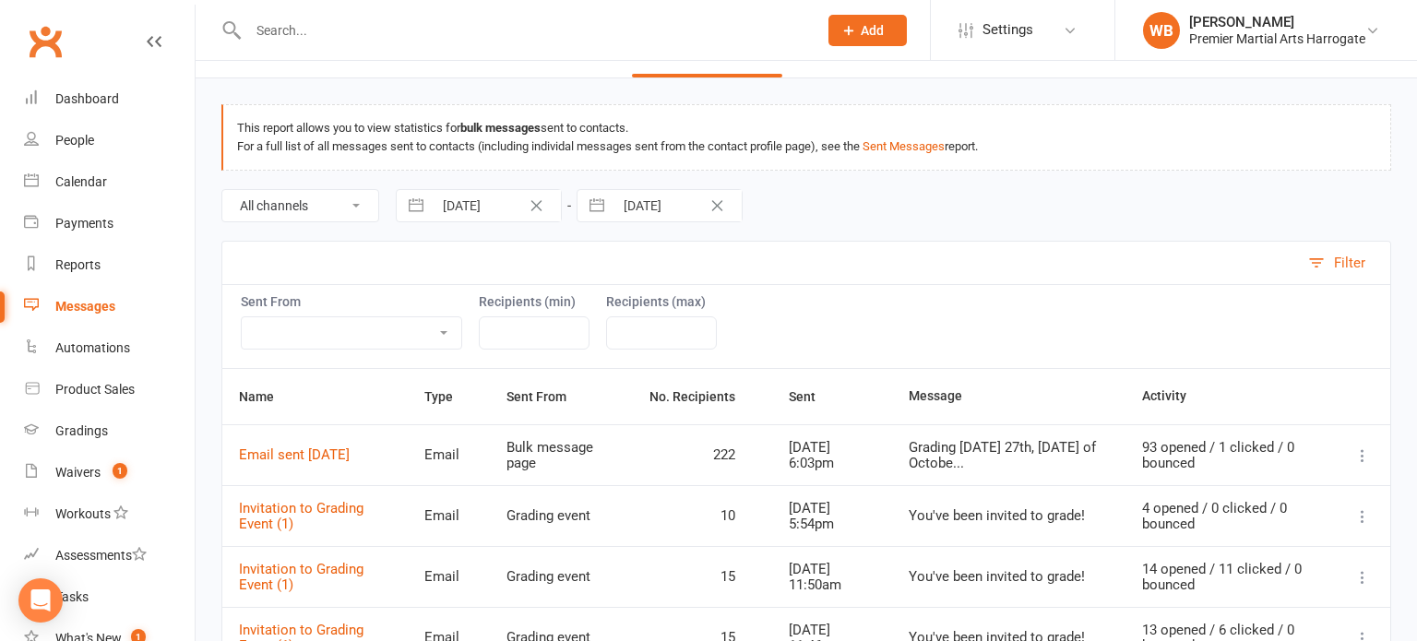
scroll to position [0, 0]
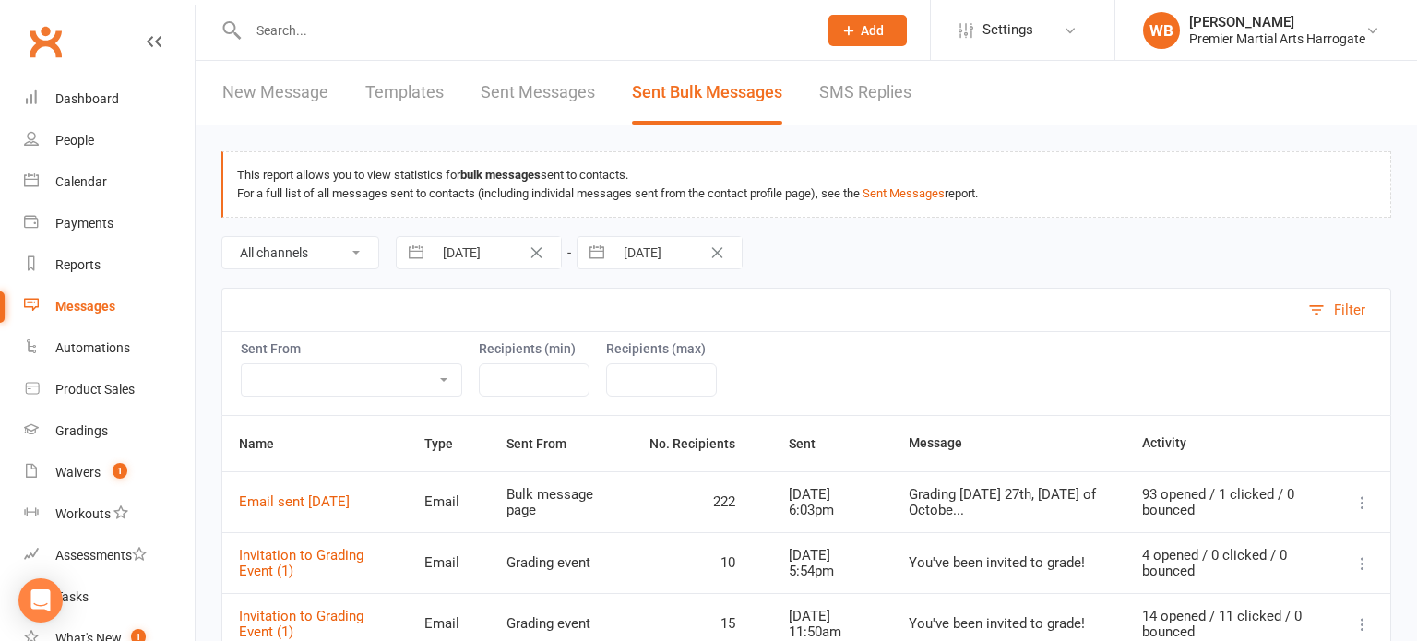
click at [532, 84] on link "Sent Messages" at bounding box center [538, 93] width 114 height 64
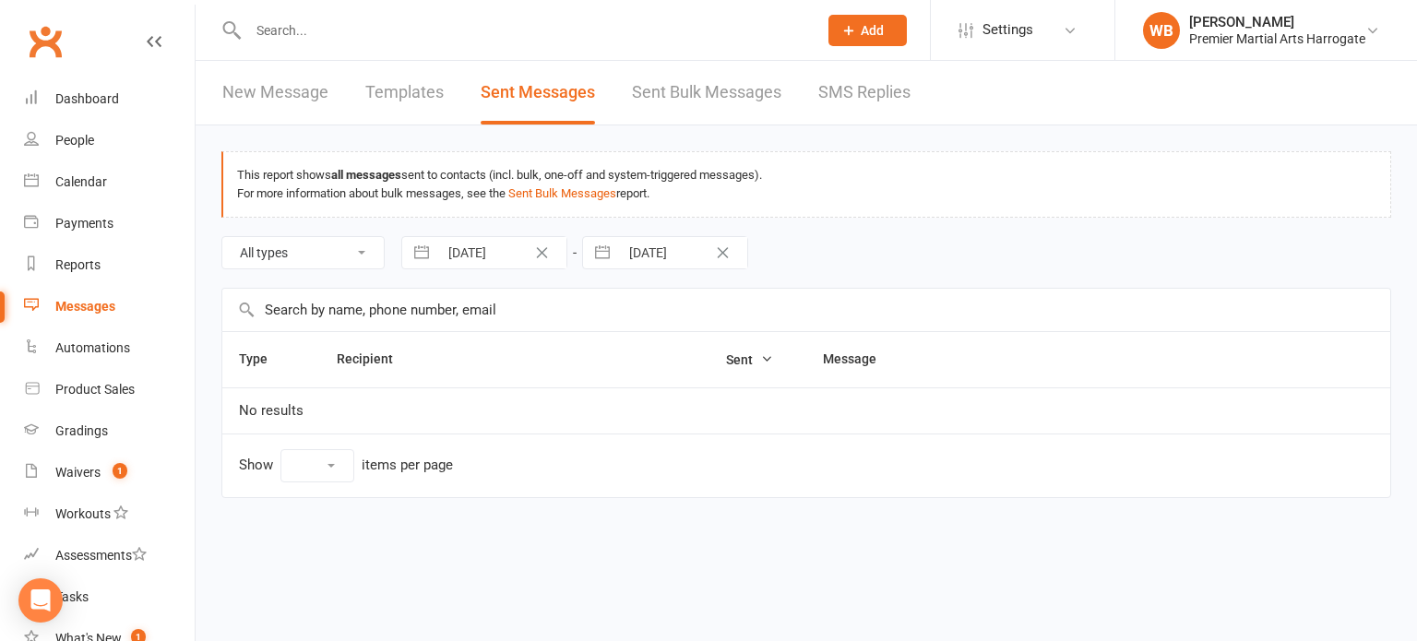
select select "10"
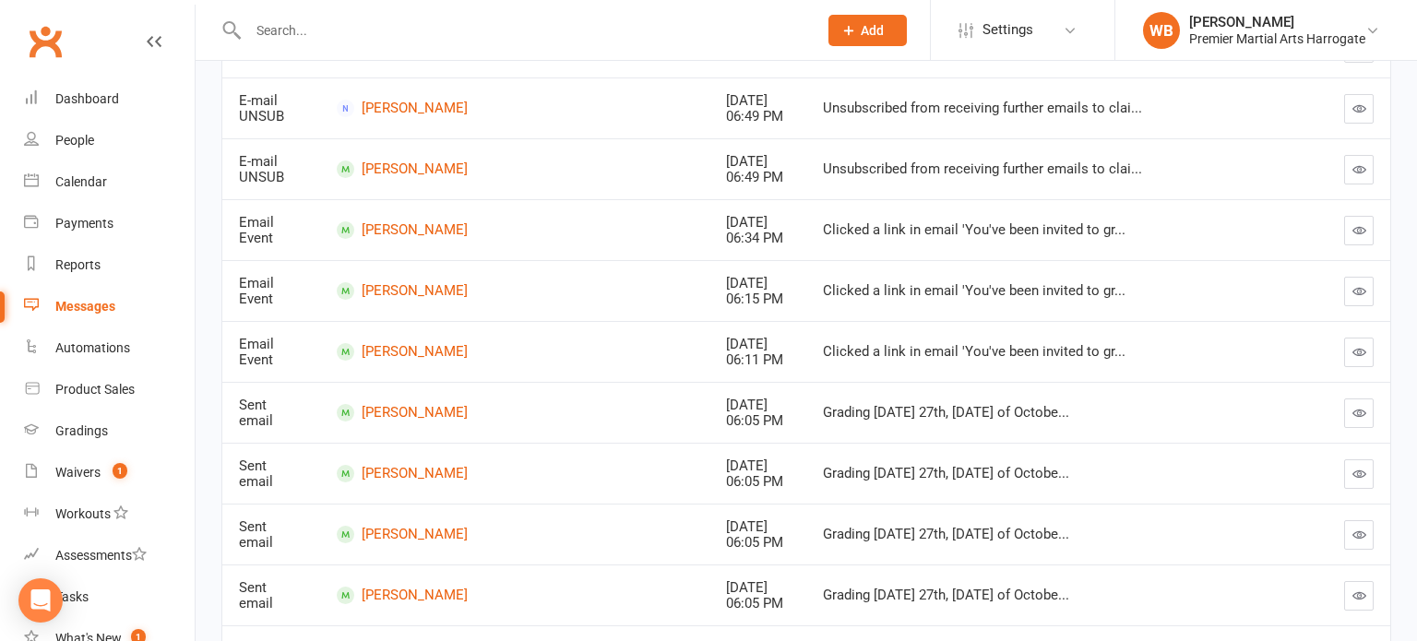
scroll to position [495, 0]
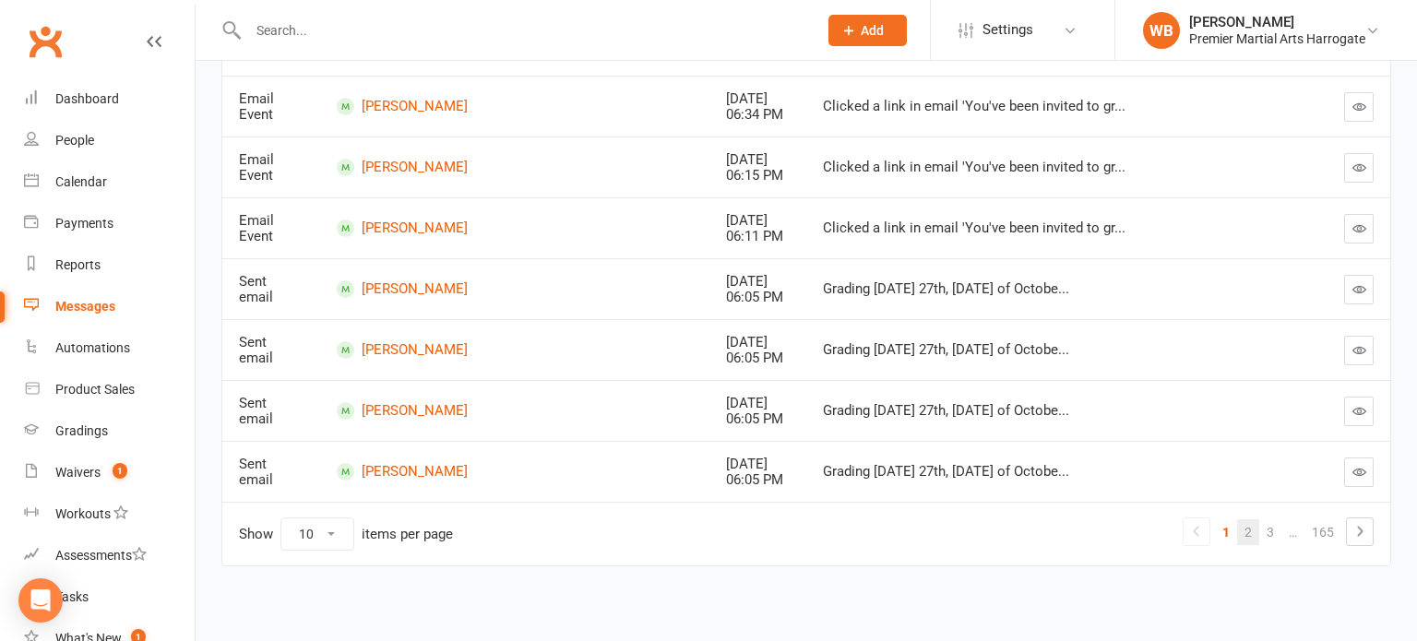
click at [1247, 536] on link "2" at bounding box center [1249, 533] width 22 height 26
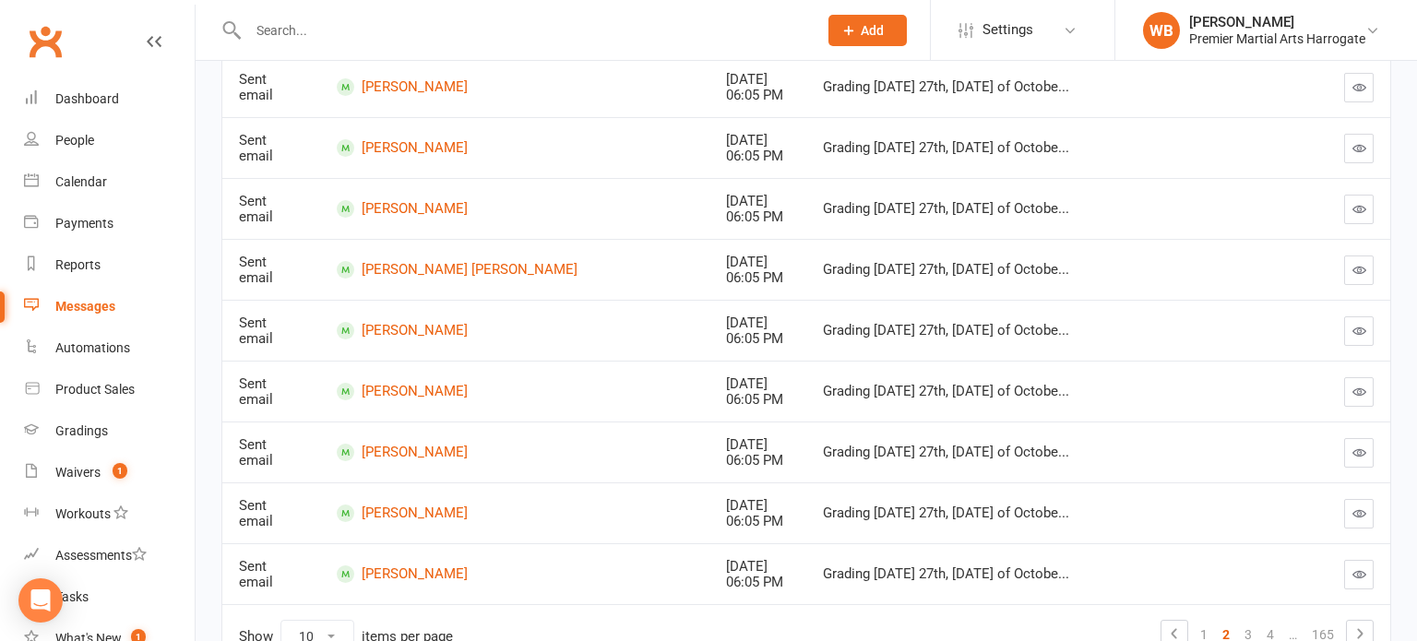
scroll to position [402, 0]
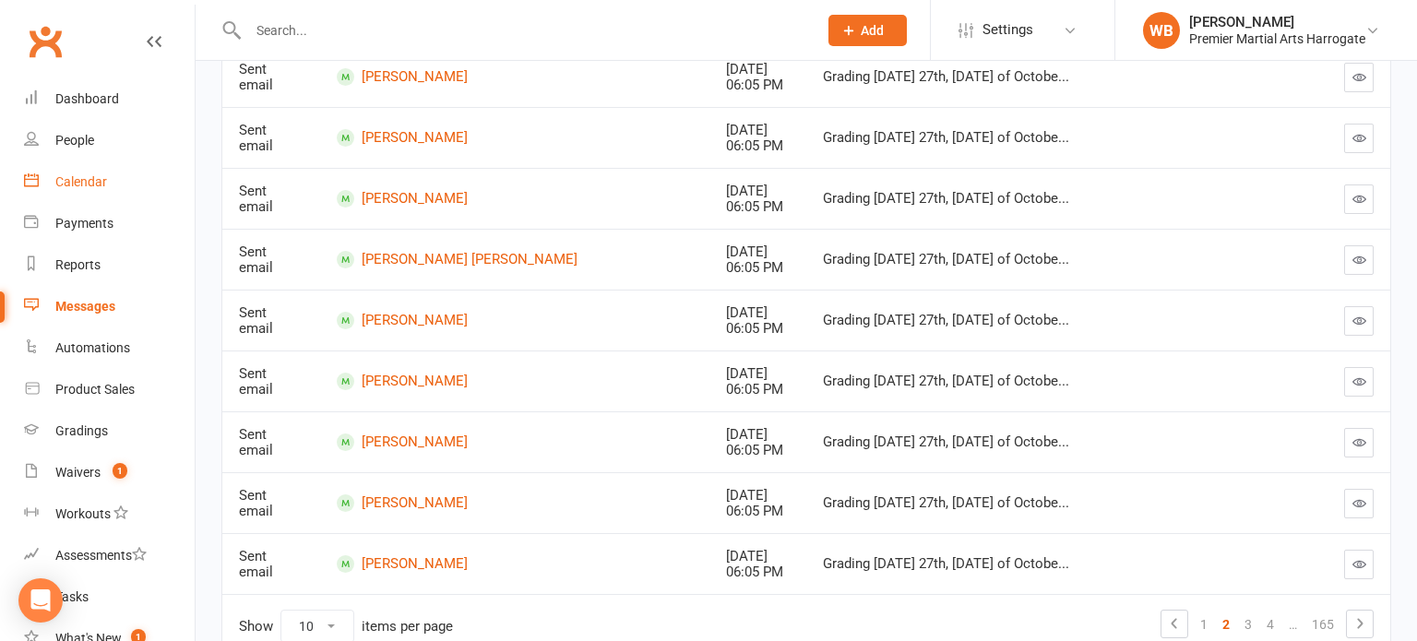
click at [101, 185] on div "Calendar" at bounding box center [81, 181] width 52 height 15
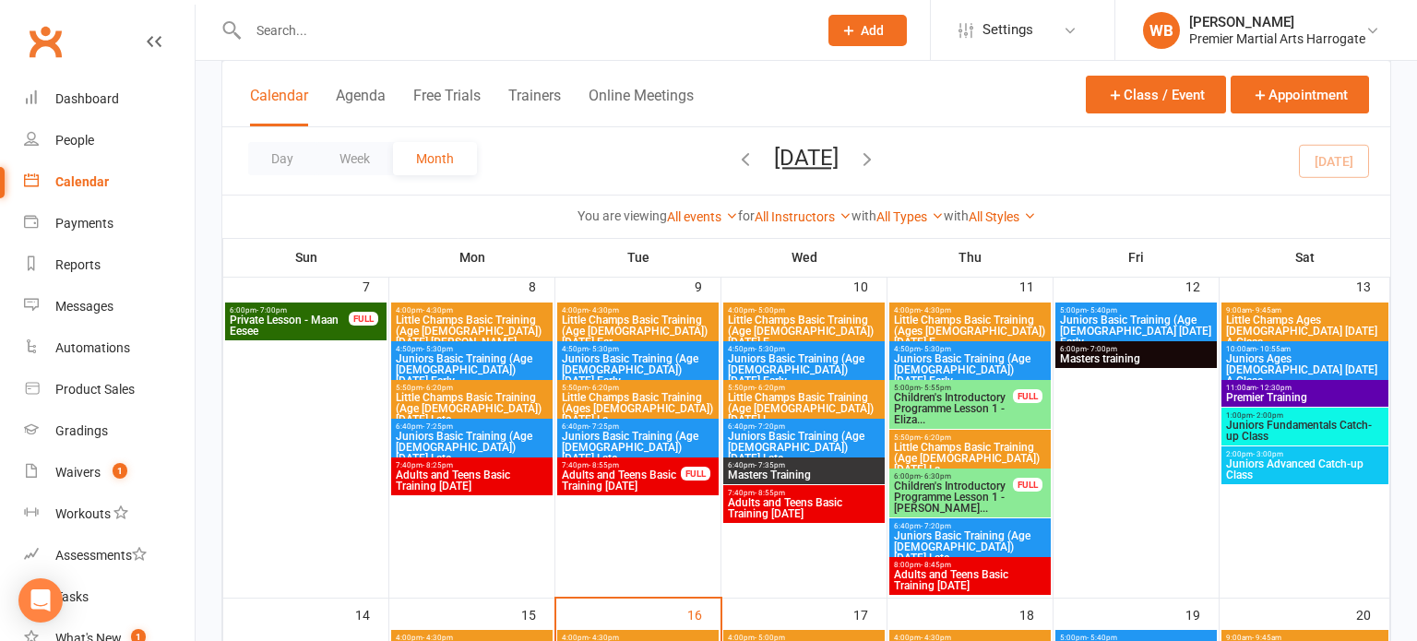
scroll to position [401, 0]
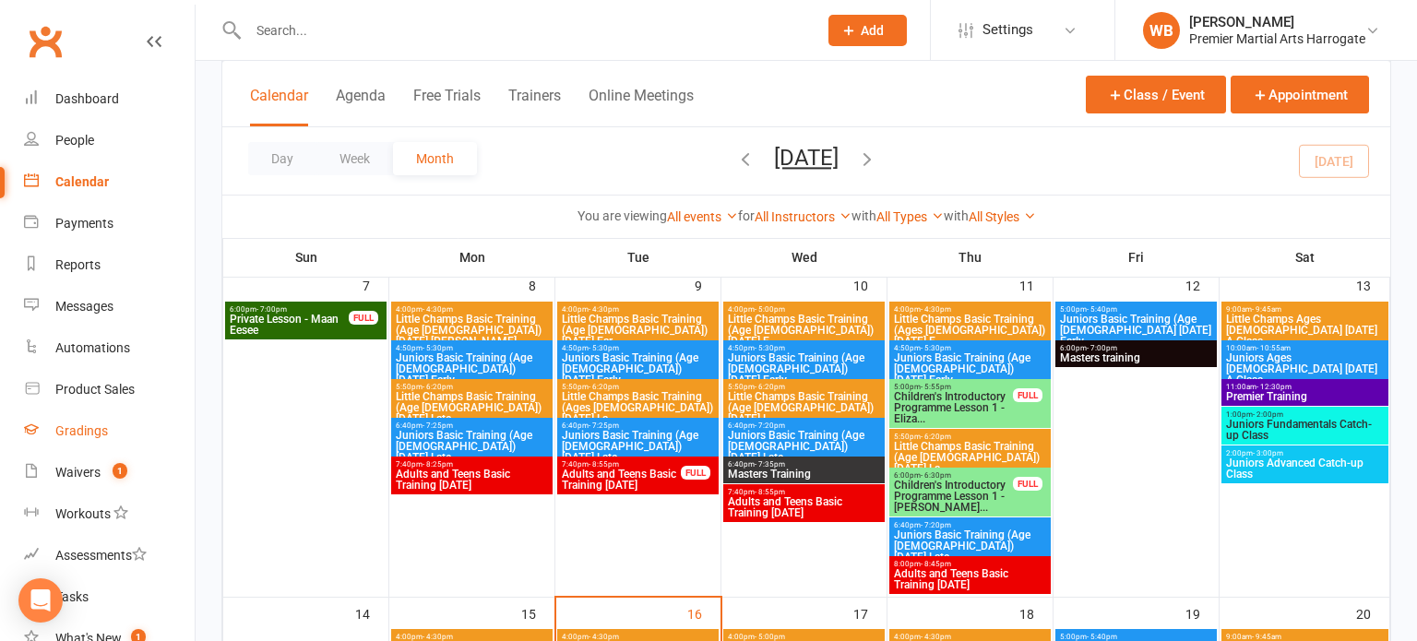
click at [116, 417] on link "Gradings" at bounding box center [109, 432] width 171 height 42
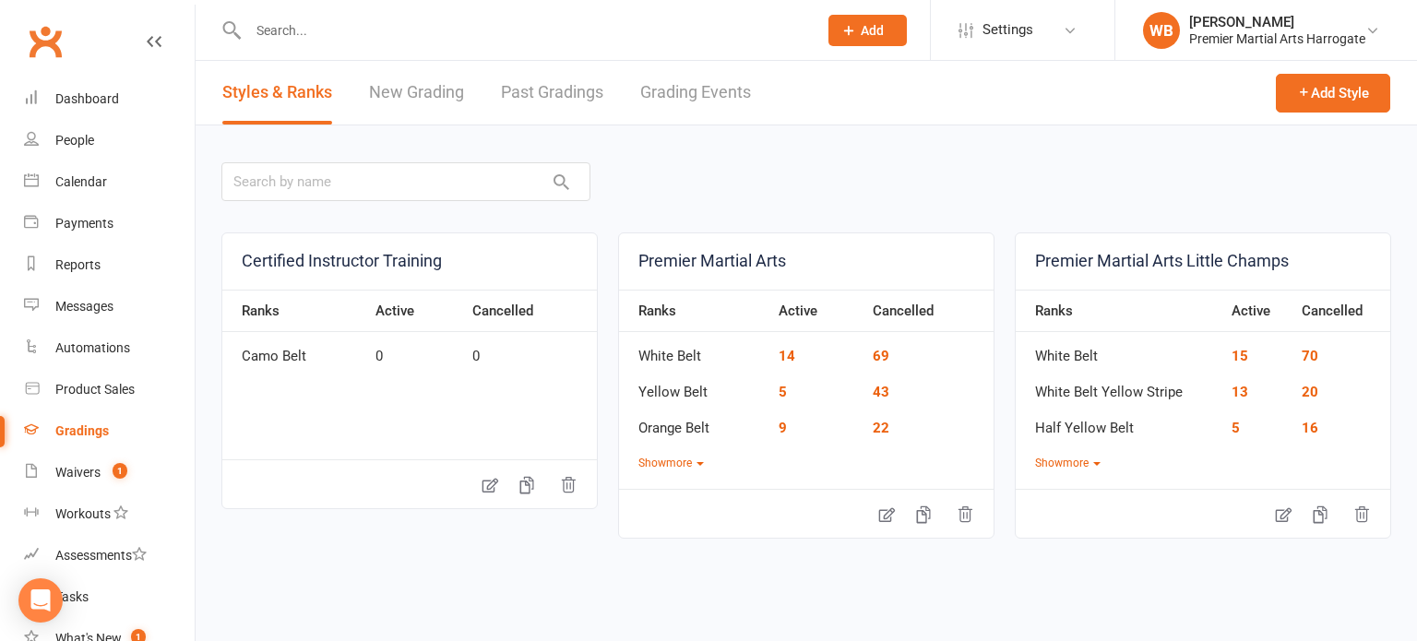
click at [709, 86] on link "Grading Events" at bounding box center [695, 93] width 111 height 64
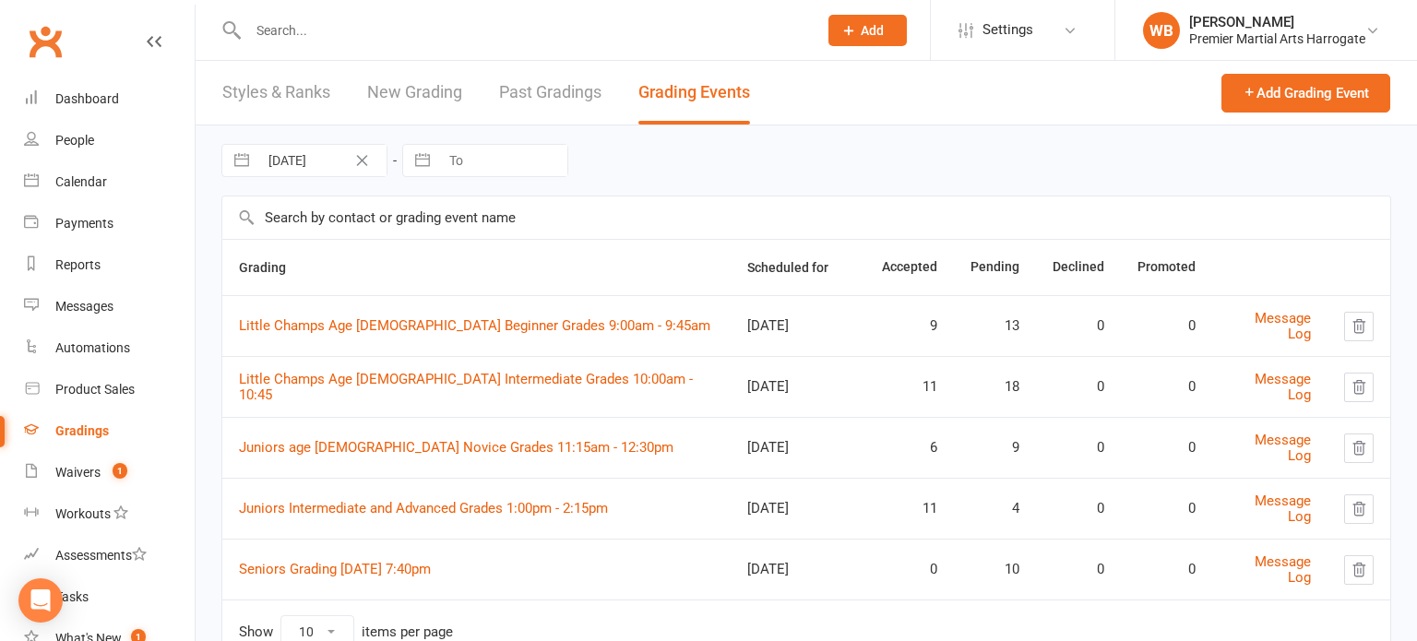
click at [295, 81] on link "Styles & Ranks" at bounding box center [276, 93] width 108 height 64
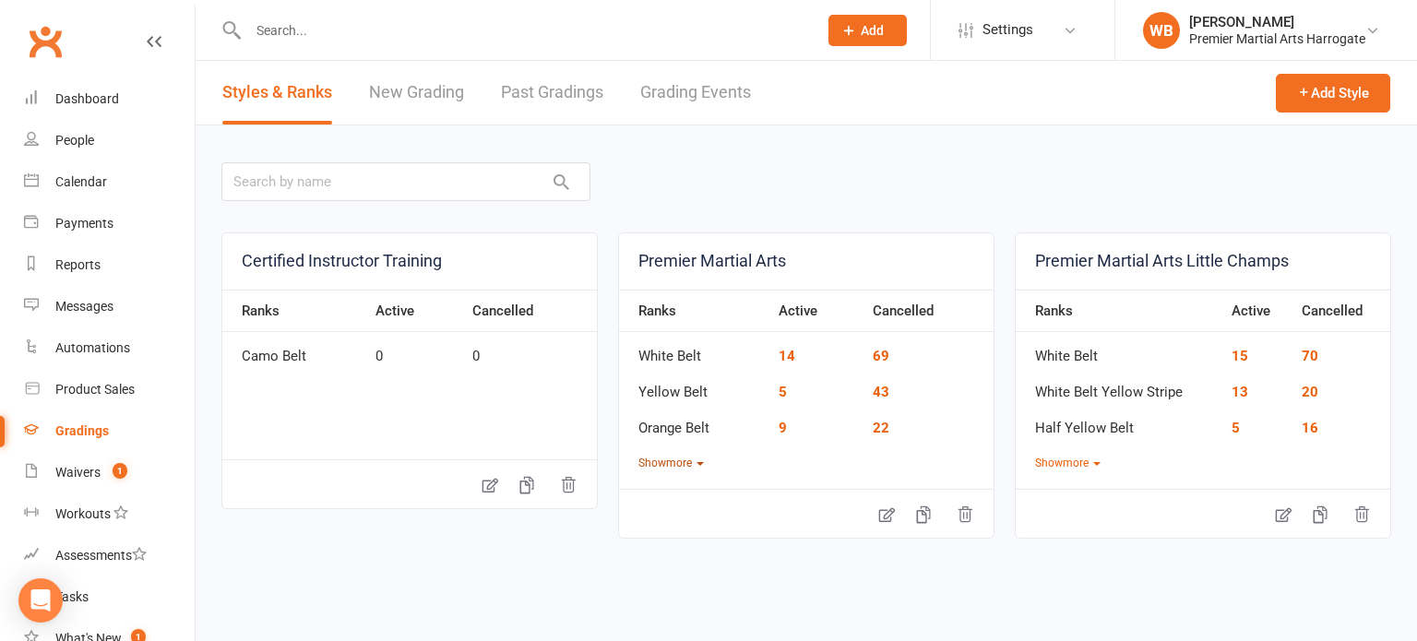
click at [684, 461] on button "Show more" at bounding box center [672, 464] width 66 height 18
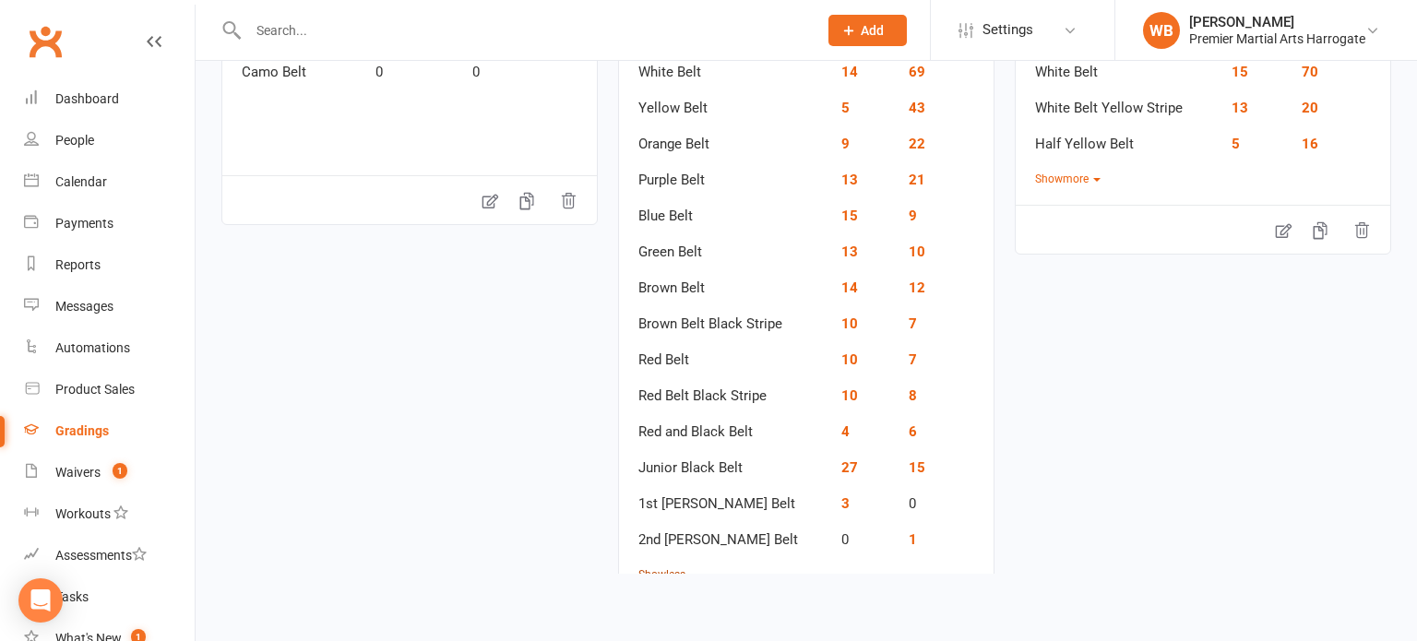
scroll to position [286, 0]
click at [842, 394] on link "10" at bounding box center [850, 394] width 17 height 17
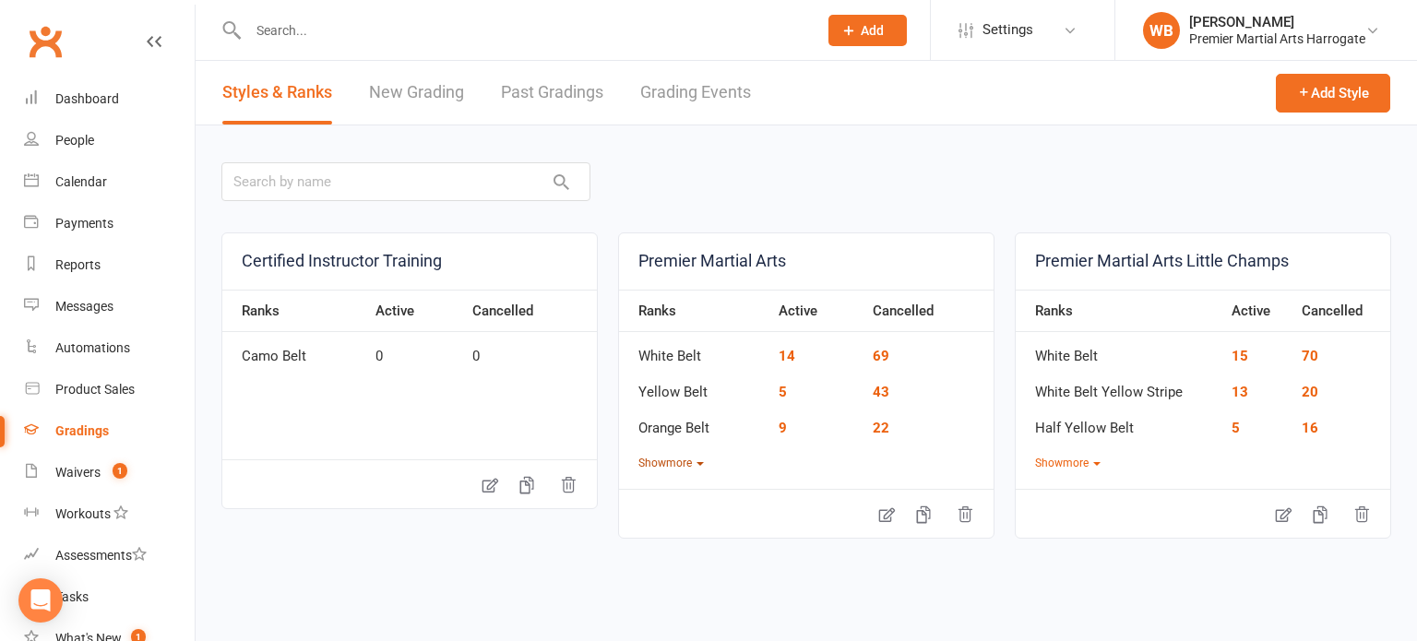
click at [702, 463] on icon "button" at bounding box center [700, 464] width 7 height 4
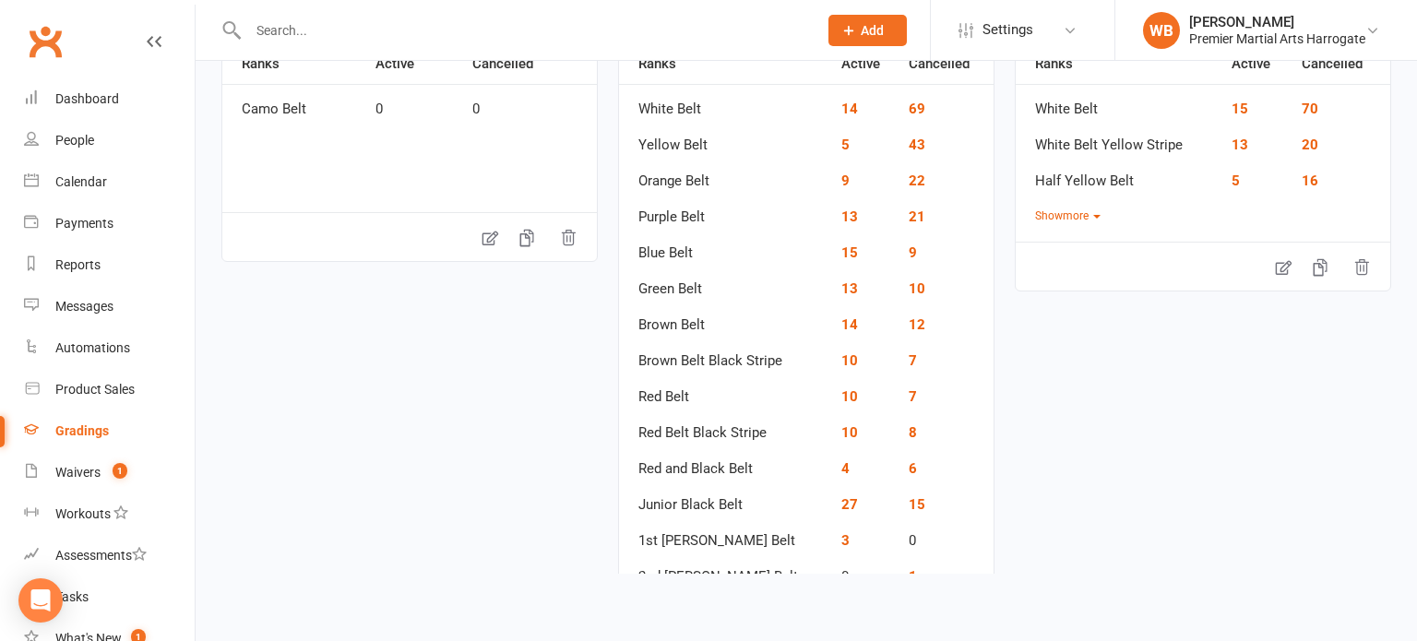
scroll to position [249, 0]
click at [842, 465] on link "4" at bounding box center [846, 467] width 8 height 17
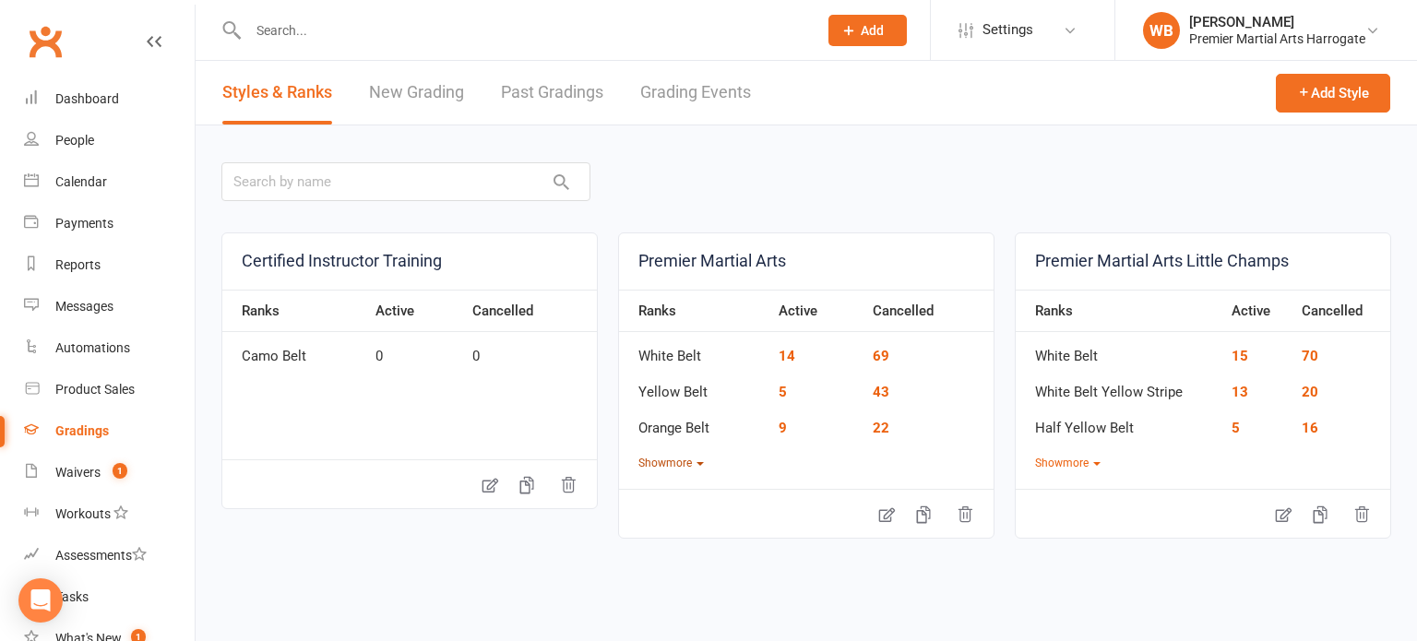
click at [679, 467] on button "Show more" at bounding box center [672, 464] width 66 height 18
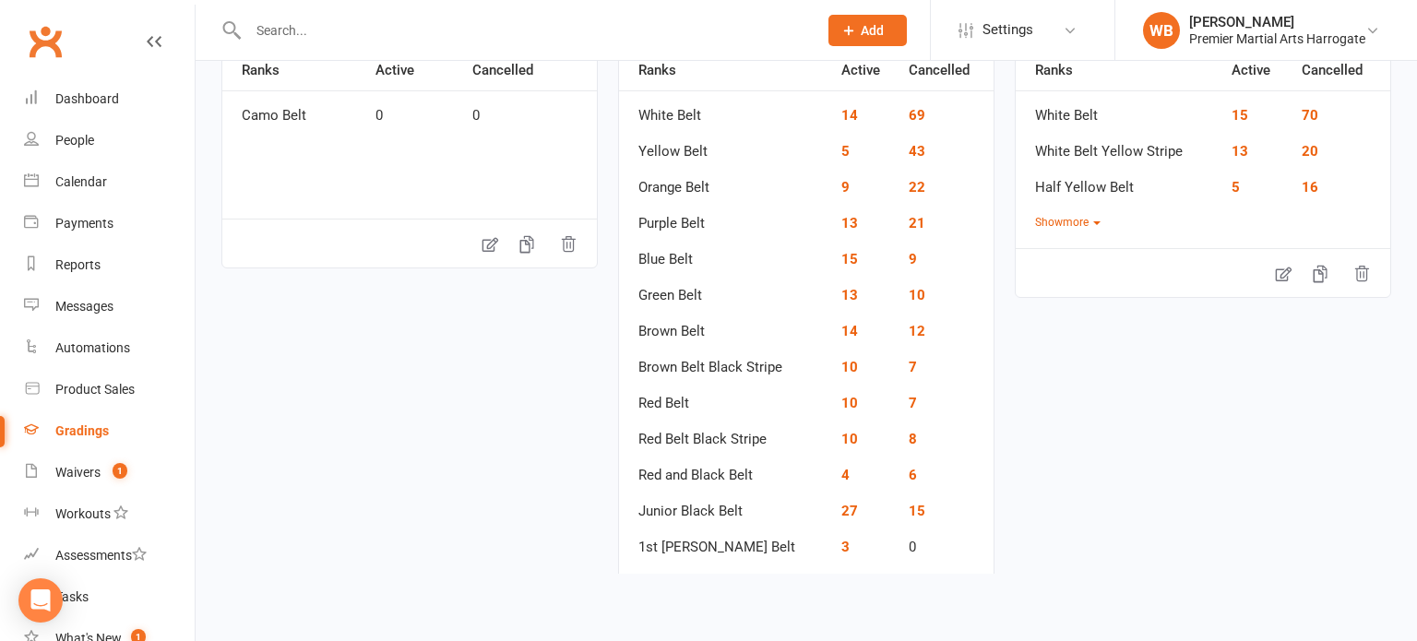
scroll to position [245, 0]
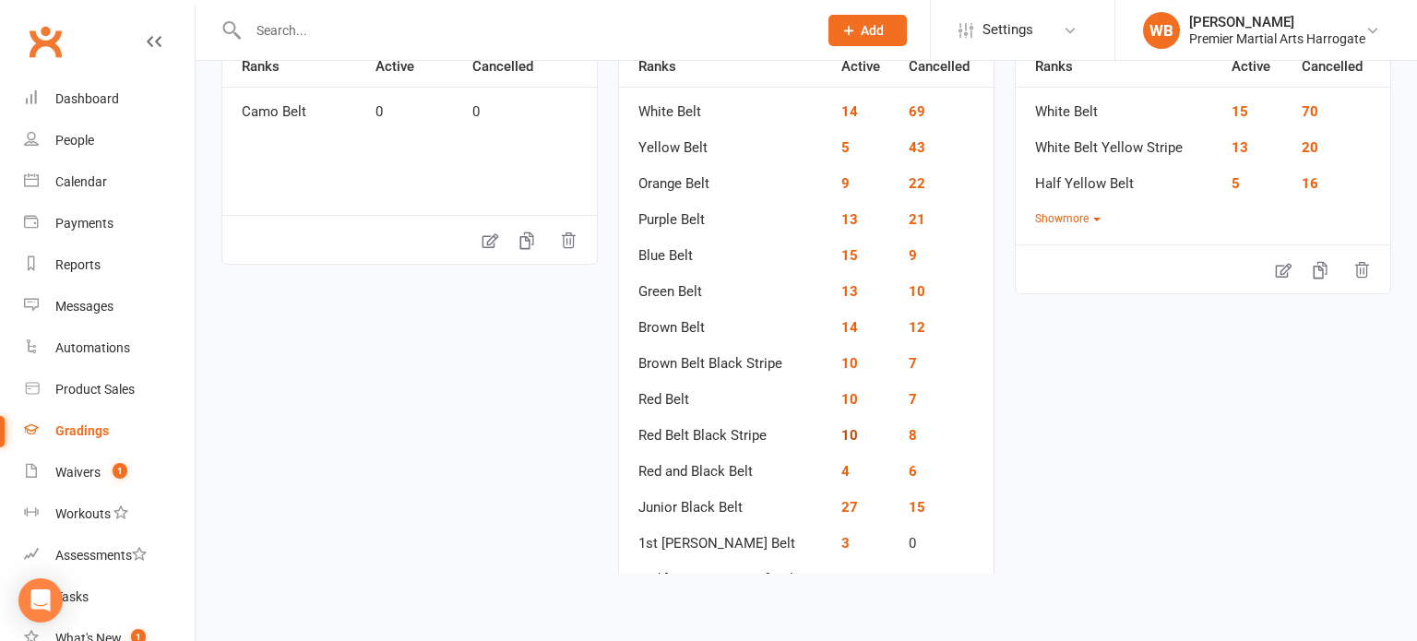
click at [842, 437] on link "10" at bounding box center [850, 435] width 17 height 17
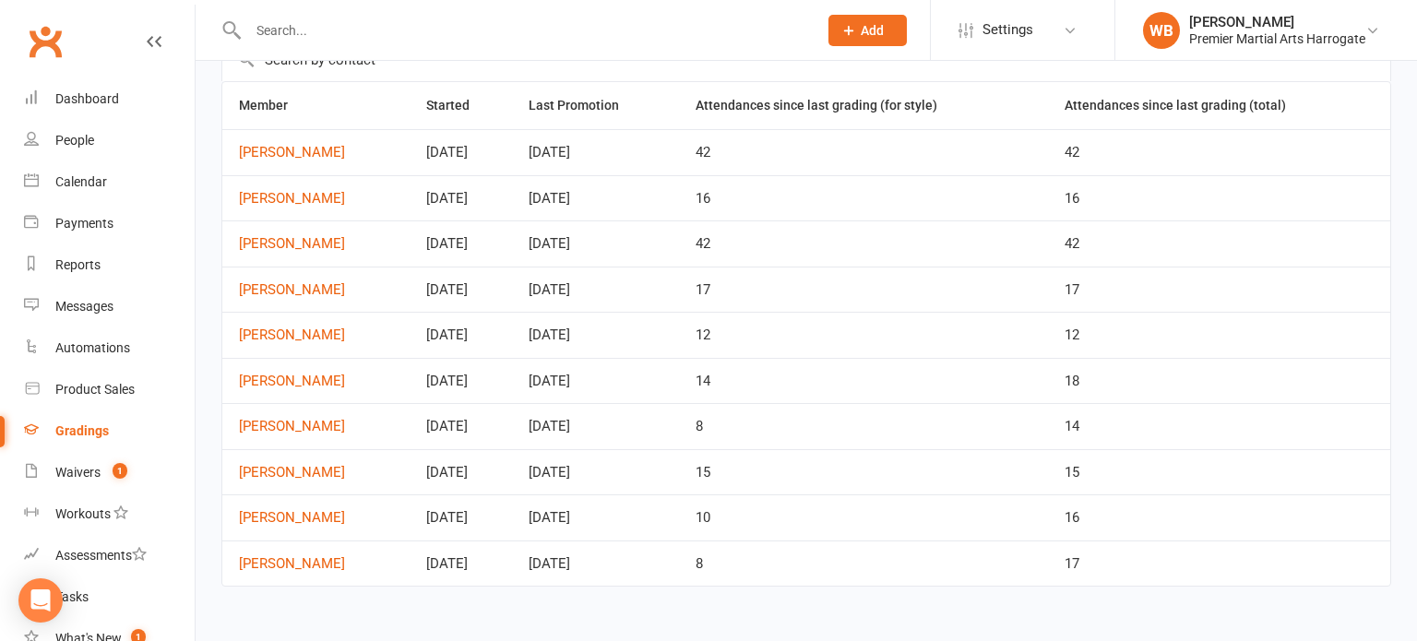
scroll to position [114, 0]
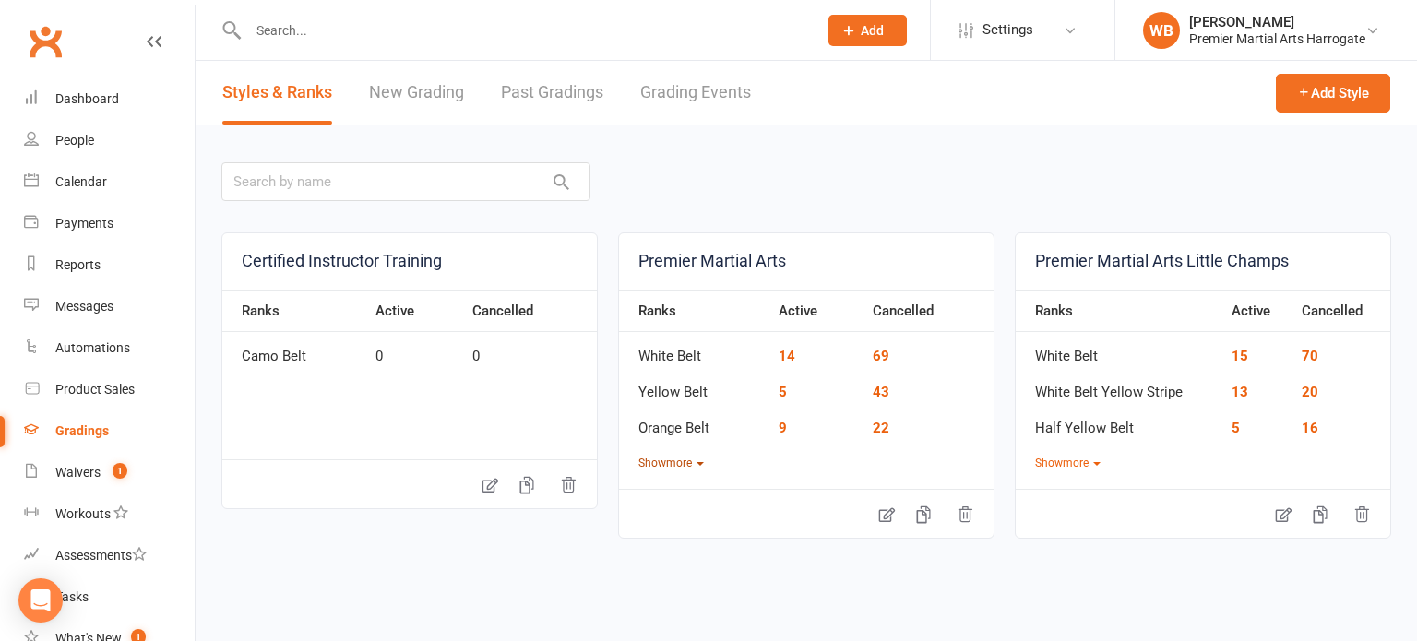
click at [682, 456] on button "Show more" at bounding box center [672, 464] width 66 height 18
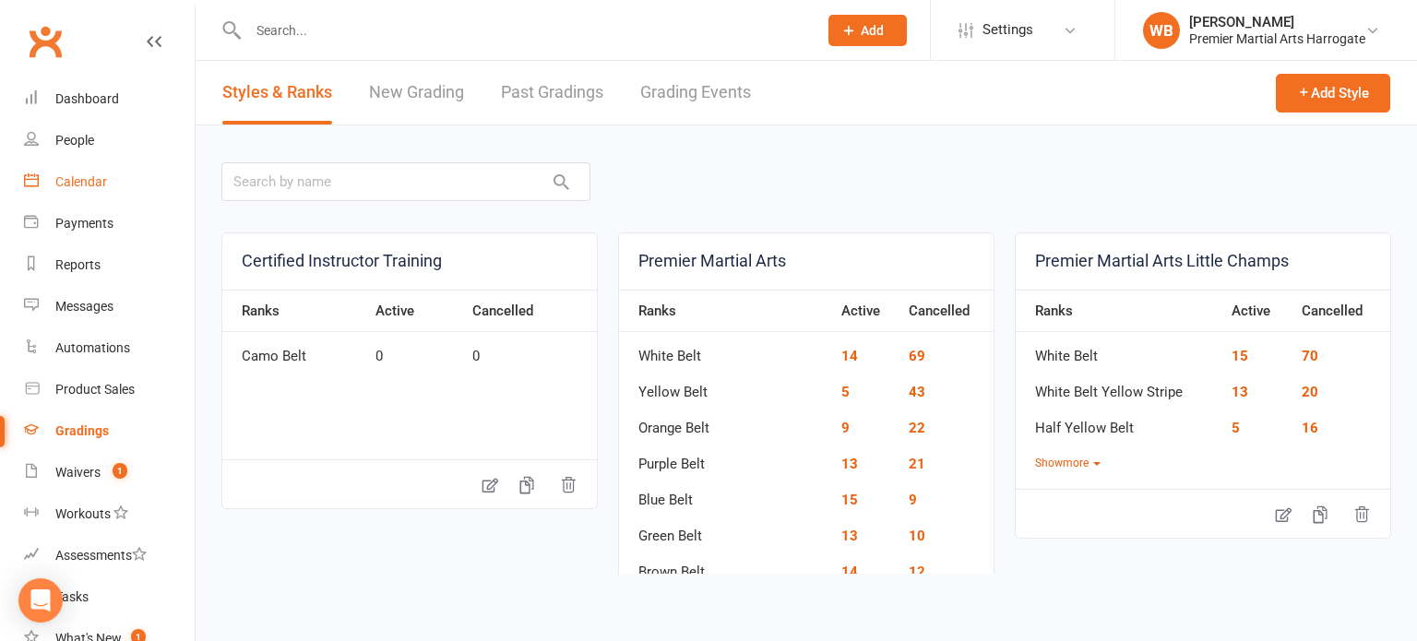
click at [69, 161] on link "Calendar" at bounding box center [109, 182] width 171 height 42
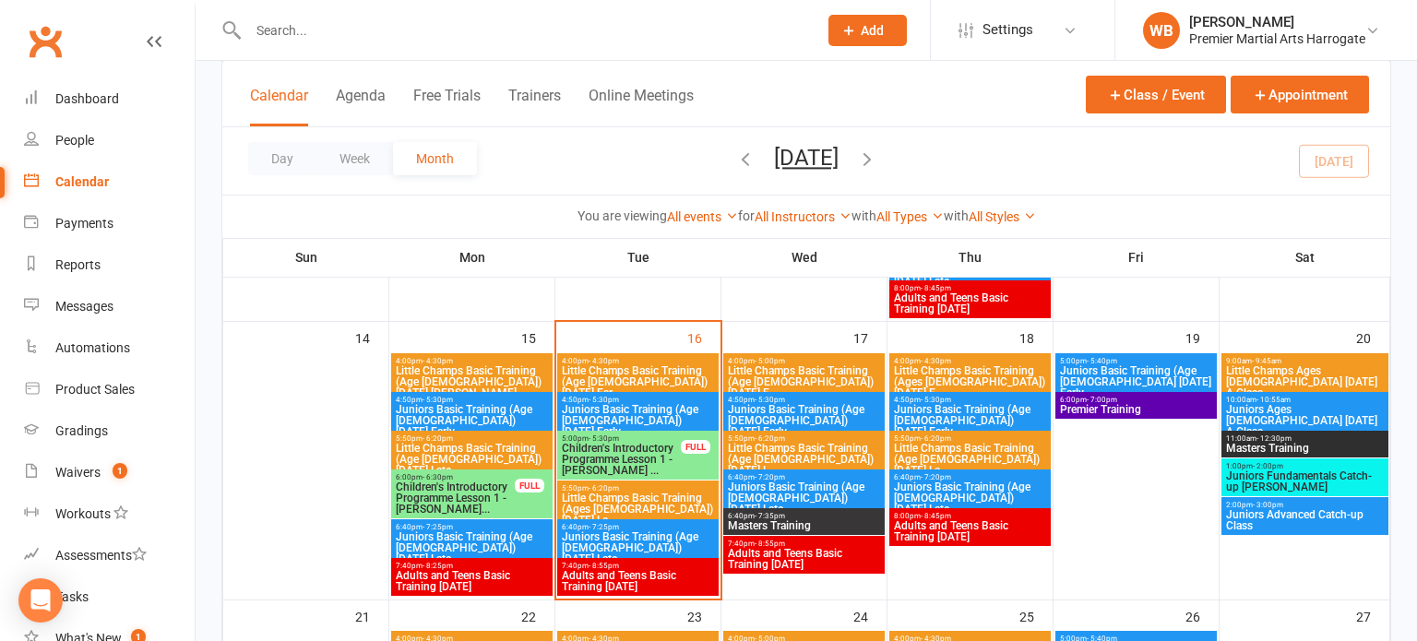
scroll to position [681, 0]
